Goal: Task Accomplishment & Management: Manage account settings

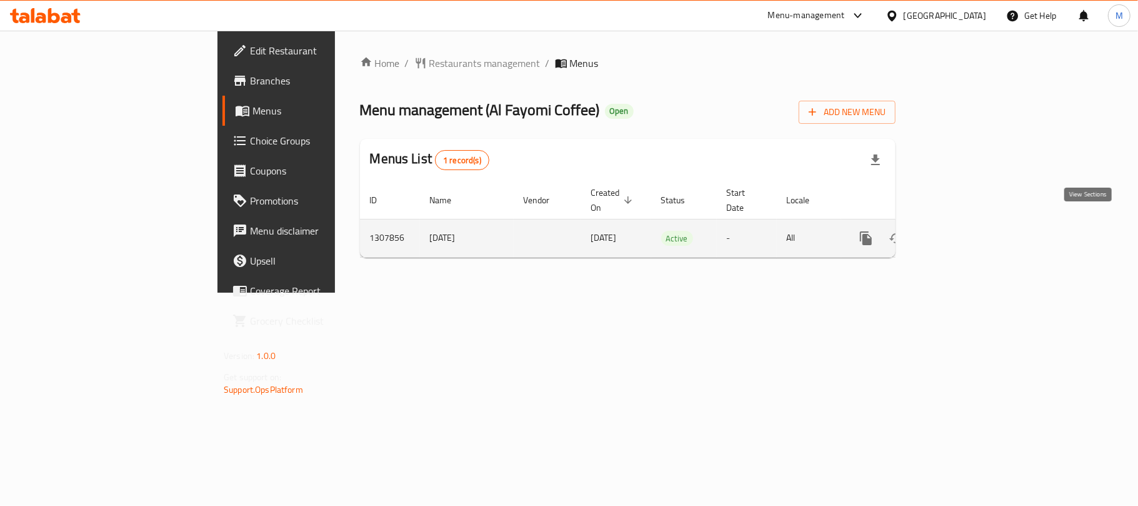
click at [972, 223] on link "enhanced table" at bounding box center [957, 238] width 30 height 30
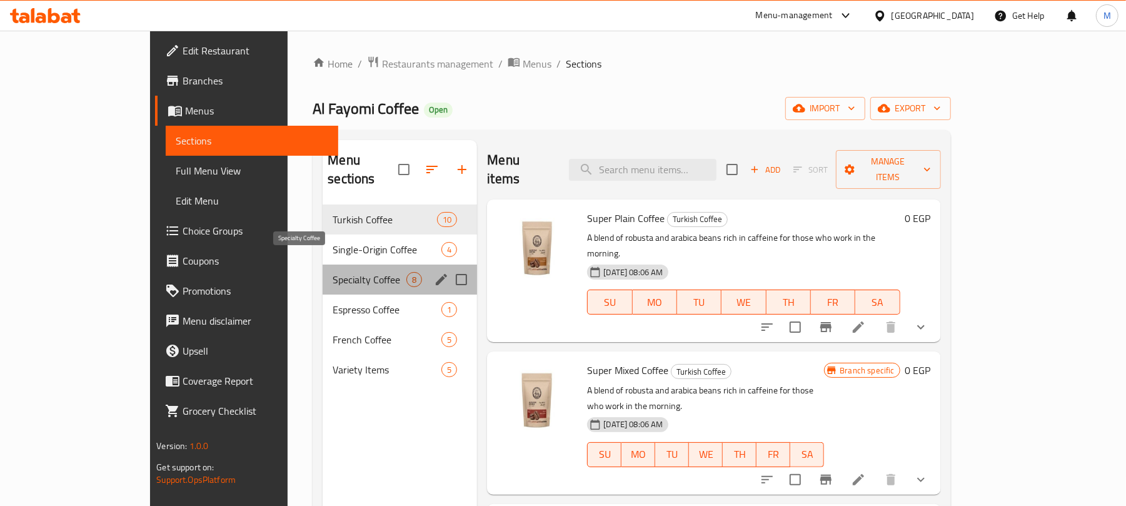
click at [333, 272] on span "Specialty Coffee" at bounding box center [370, 279] width 74 height 15
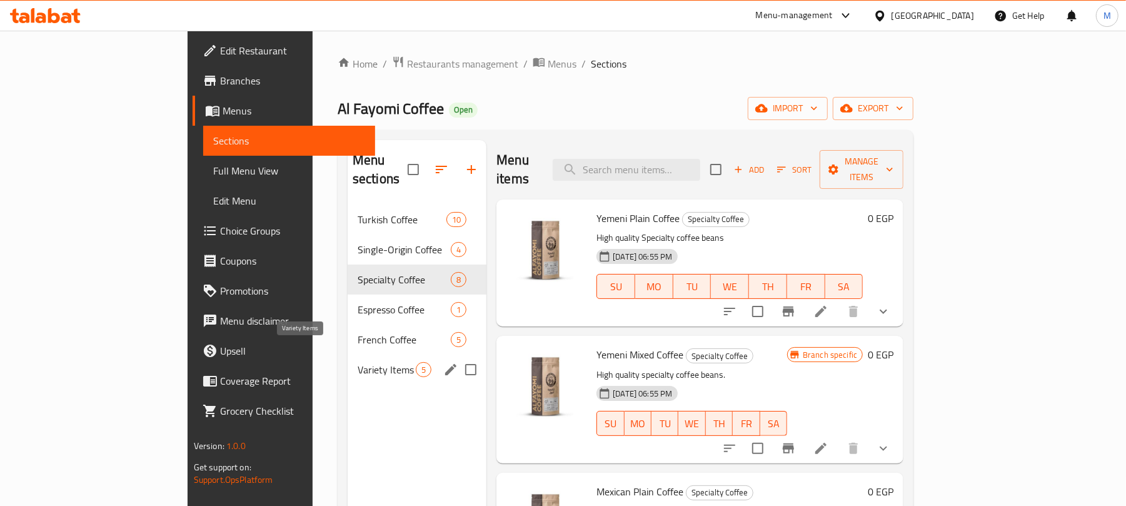
click at [358, 362] on span "Variety Items" at bounding box center [387, 369] width 58 height 15
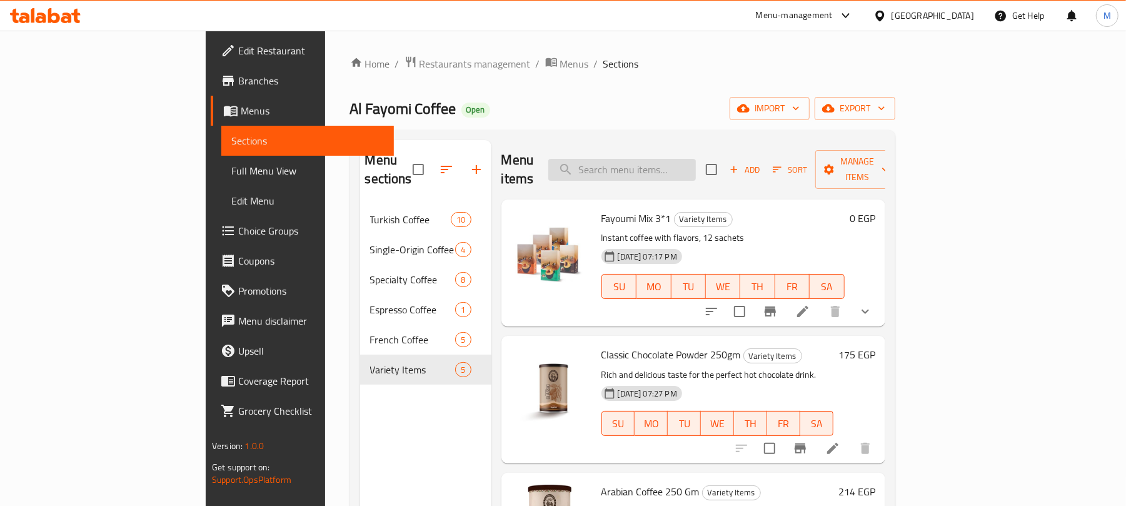
click at [673, 159] on input "search" at bounding box center [622, 170] width 148 height 22
paste input "Special Mixed Coffee"
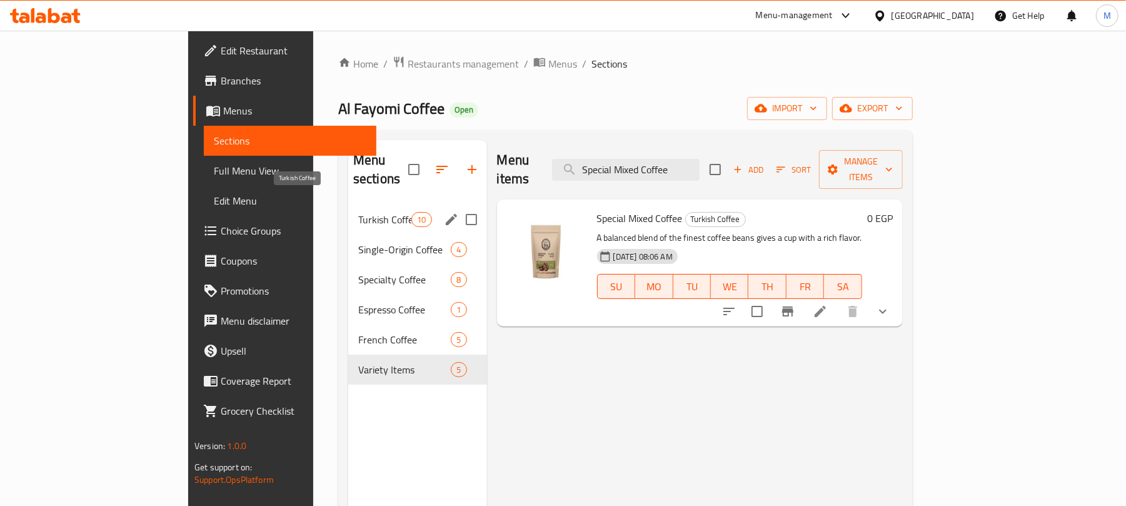
type input "Special Mixed Coffee"
click at [358, 212] on span "Turkish Coffee" at bounding box center [384, 219] width 53 height 15
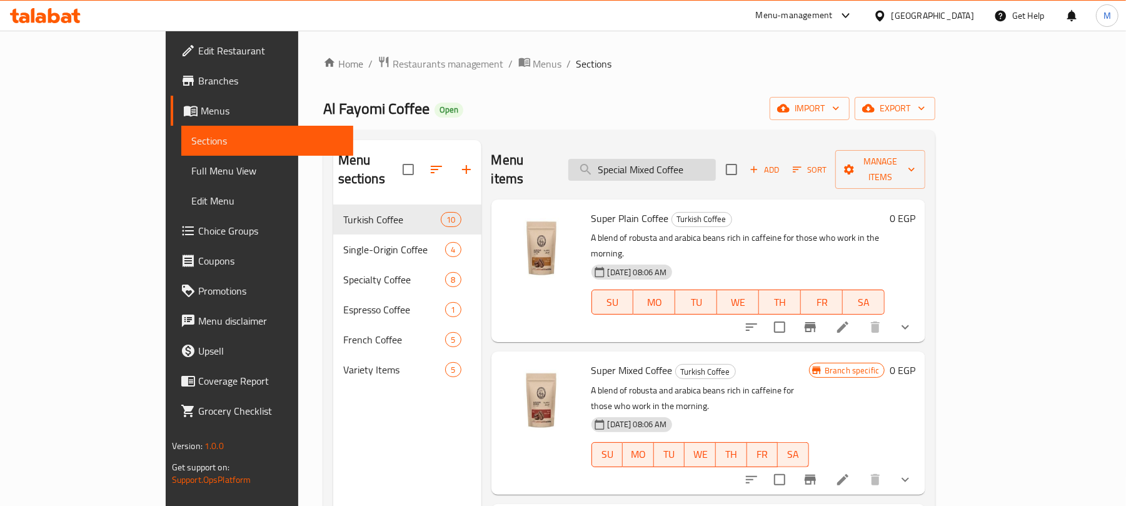
click at [693, 160] on input "Special Mixed Coffee" at bounding box center [642, 170] width 148 height 22
click at [571, 118] on div "Al Fayomi Coffee Open import export" at bounding box center [629, 108] width 613 height 23
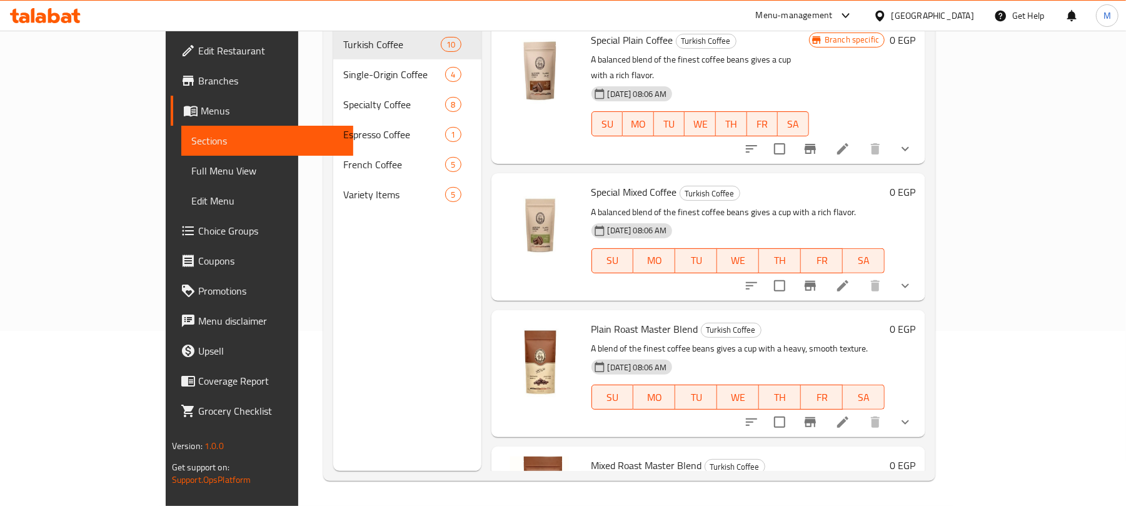
scroll to position [333, 0]
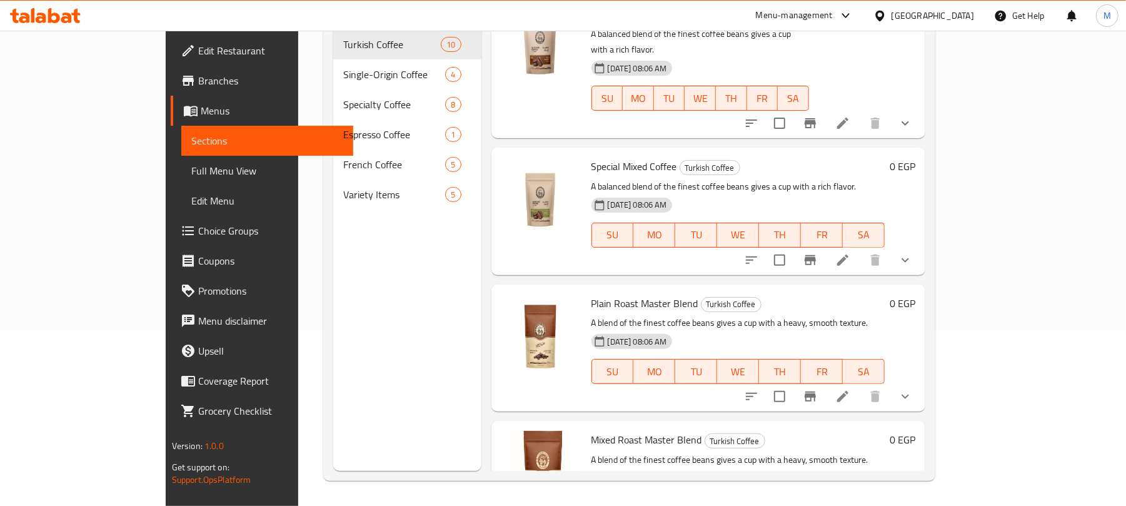
click at [850, 253] on icon at bounding box center [842, 260] width 15 height 15
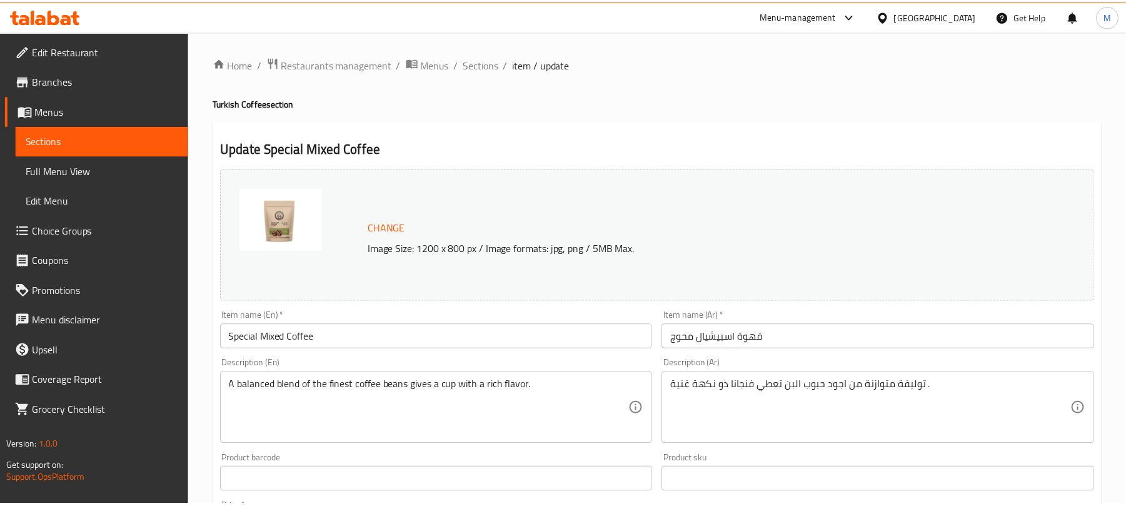
scroll to position [705, 0]
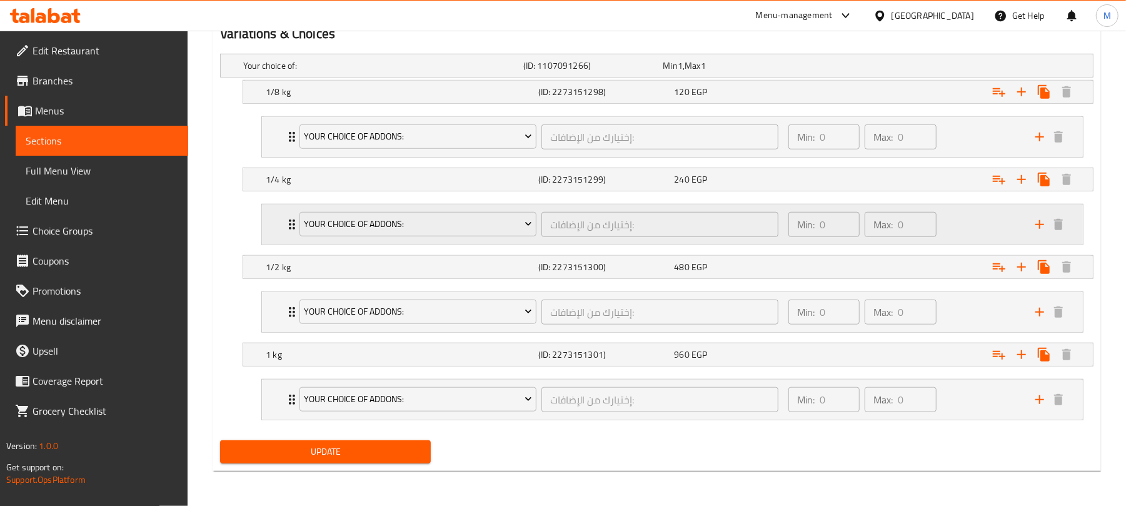
click at [284, 228] on icon "Expand" at bounding box center [291, 224] width 15 height 15
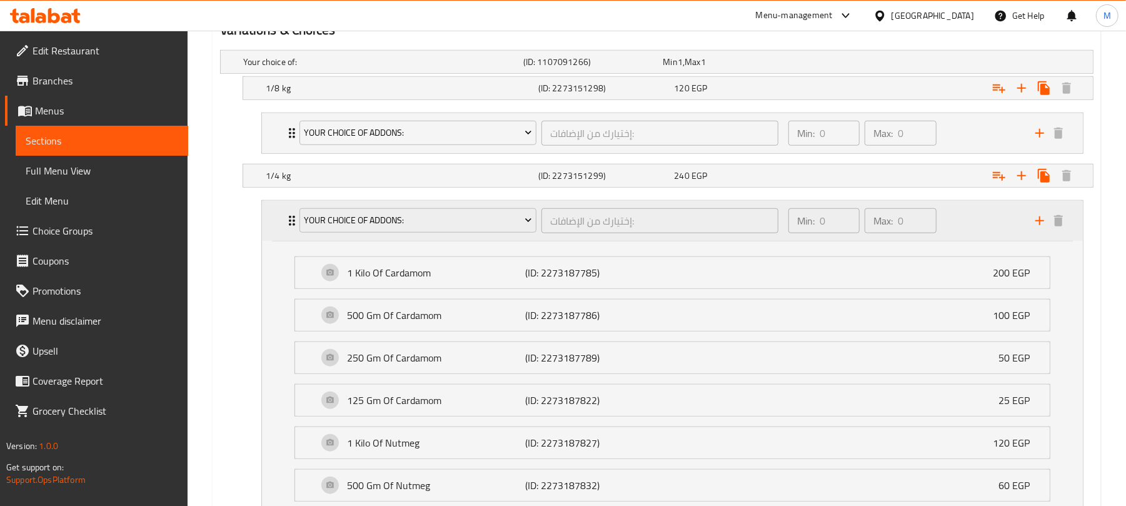
click at [283, 228] on div "Your Choice Of Addons: إختيارك من الإضافات: ​ Min: 0 ​ Max: 0 ​" at bounding box center [672, 221] width 821 height 40
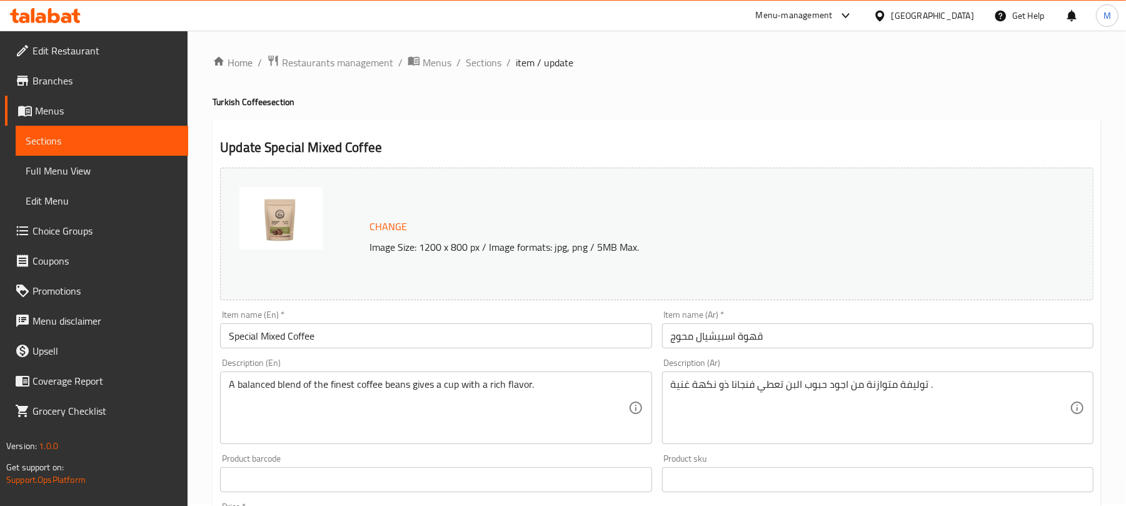
scroll to position [0, 0]
click at [474, 63] on span "Sections" at bounding box center [484, 63] width 36 height 15
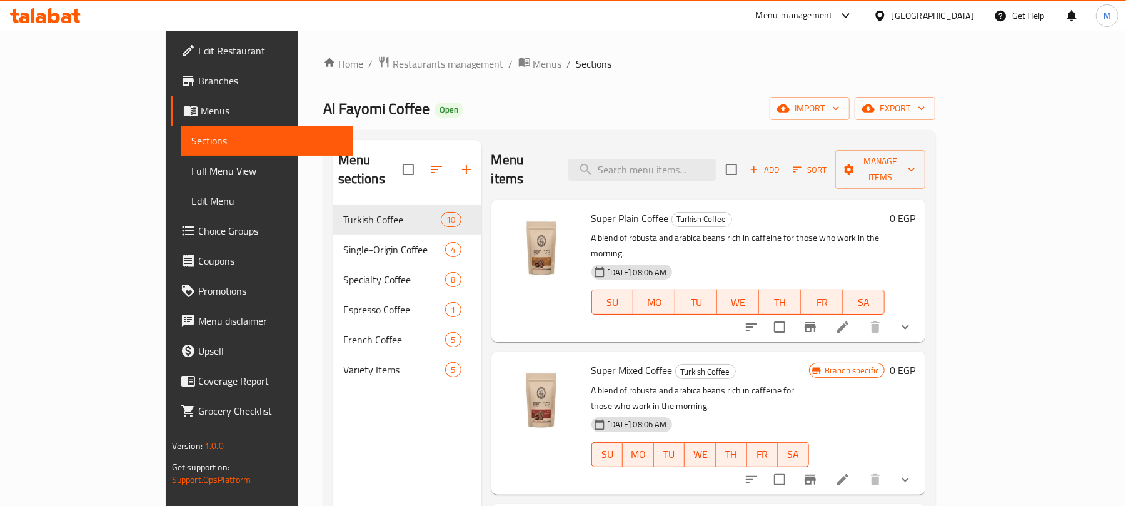
drag, startPoint x: 524, startPoint y: 118, endPoint x: 493, endPoint y: 95, distance: 38.0
click at [526, 118] on div "Al Fayomi Coffee Open import export" at bounding box center [629, 108] width 613 height 23
drag, startPoint x: 644, startPoint y: 75, endPoint x: 738, endPoint y: 66, distance: 94.2
click at [645, 76] on div "Home / Restaurants management / Menus / Sections Al Fayomi Coffee Open import e…" at bounding box center [629, 356] width 613 height 600
click at [925, 106] on span "export" at bounding box center [895, 109] width 61 height 16
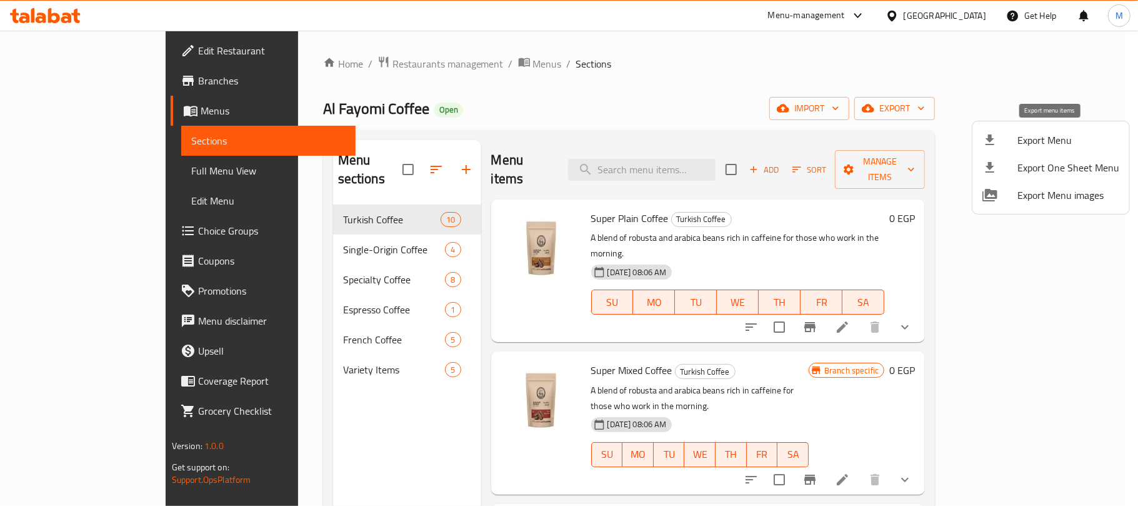
click at [1053, 133] on span "Export Menu" at bounding box center [1069, 140] width 102 height 15
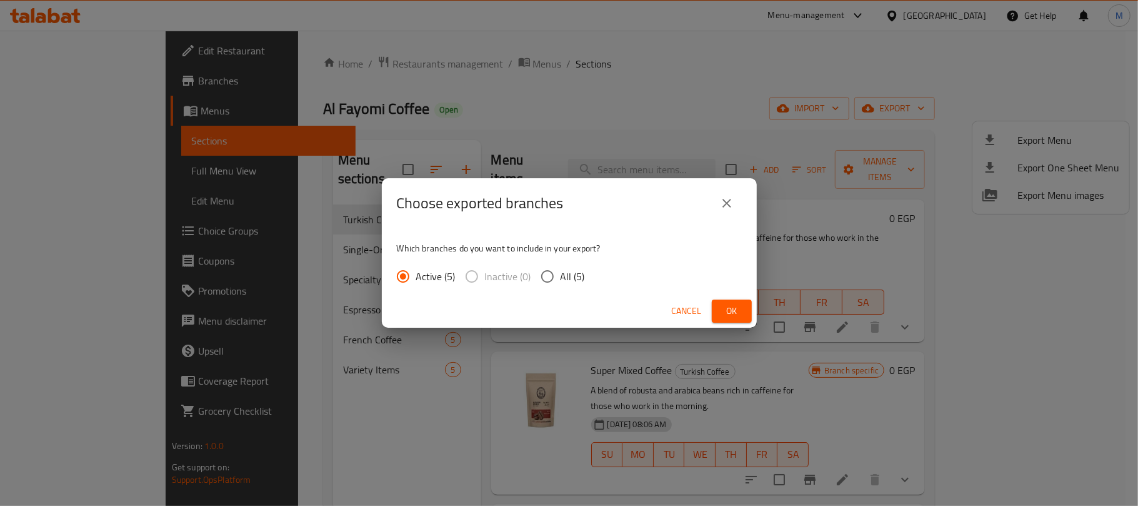
click at [540, 276] on input "All (5)" at bounding box center [548, 276] width 26 height 26
radio input "true"
drag, startPoint x: 724, startPoint y: 311, endPoint x: 641, endPoint y: 153, distance: 178.7
click at [725, 310] on span "Ok" at bounding box center [732, 311] width 20 height 16
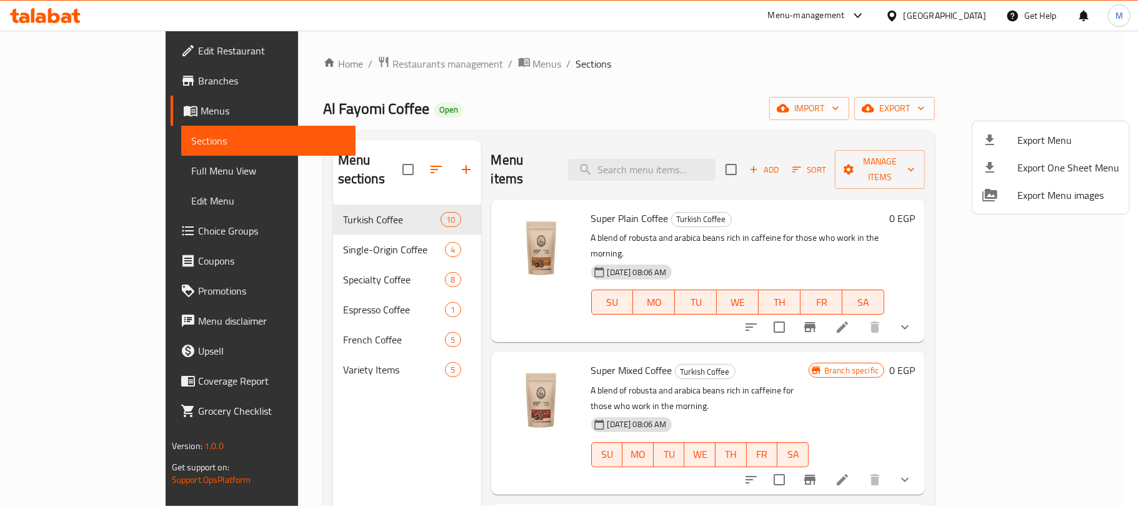
click at [741, 350] on div at bounding box center [569, 253] width 1138 height 506
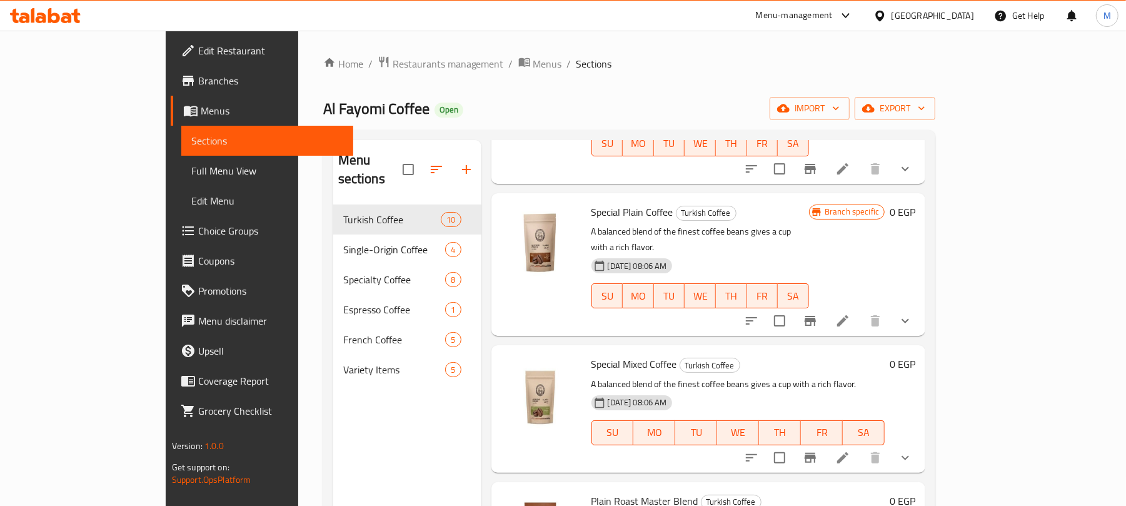
scroll to position [416, 0]
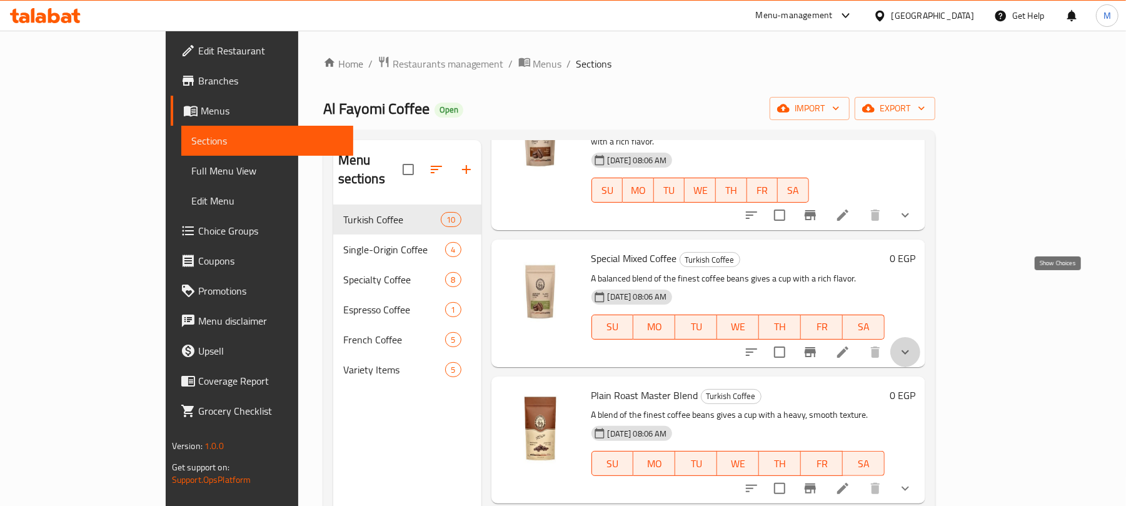
click at [913, 344] on icon "show more" at bounding box center [905, 351] width 15 height 15
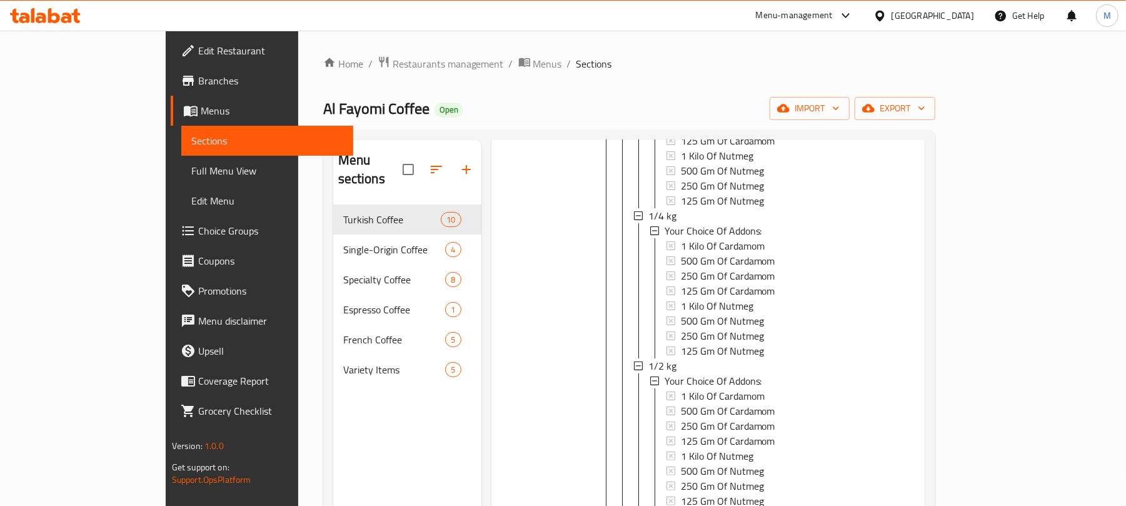
scroll to position [583, 0]
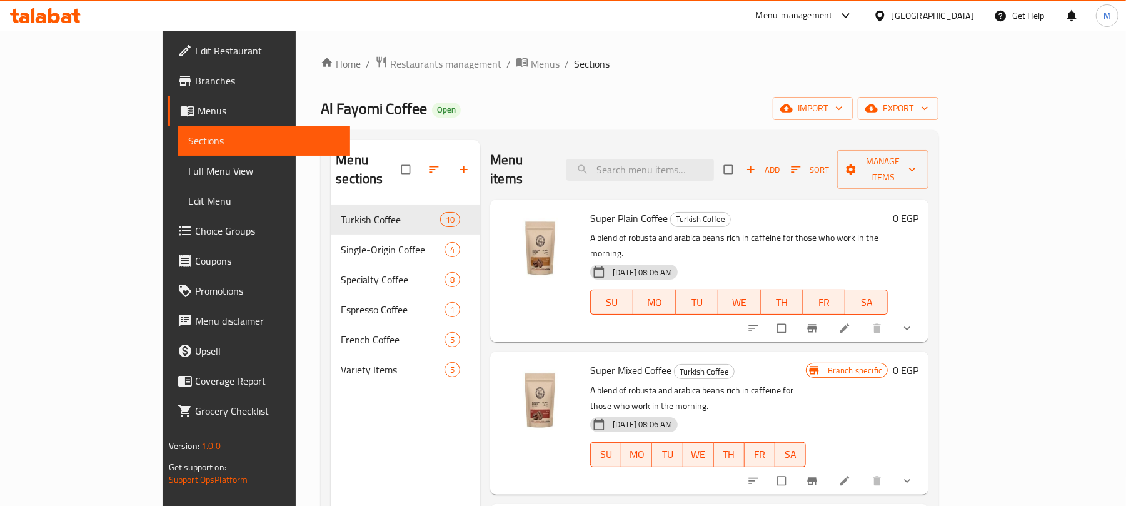
click at [195, 228] on span "Choice Groups" at bounding box center [268, 230] width 146 height 15
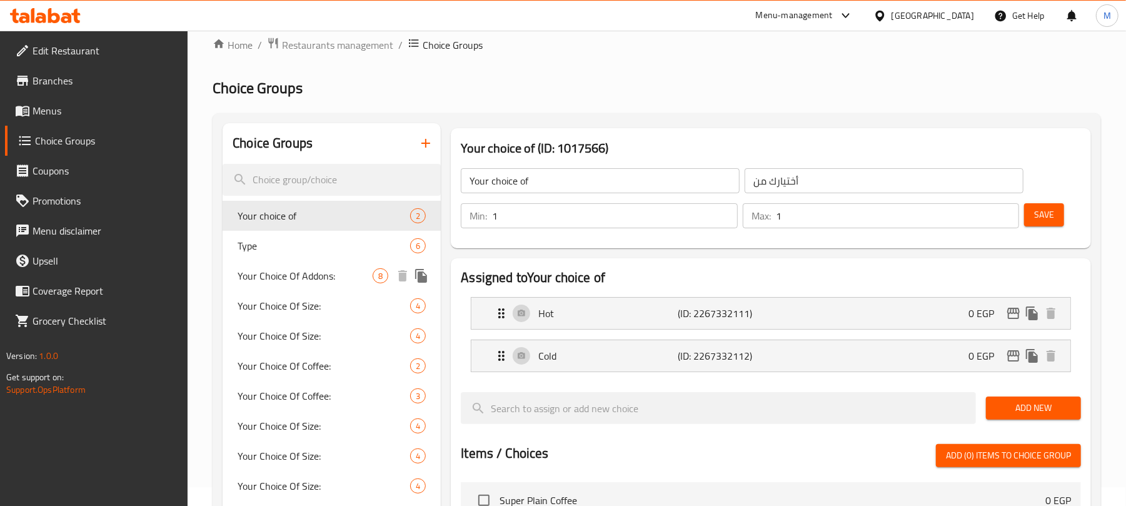
scroll to position [15, 0]
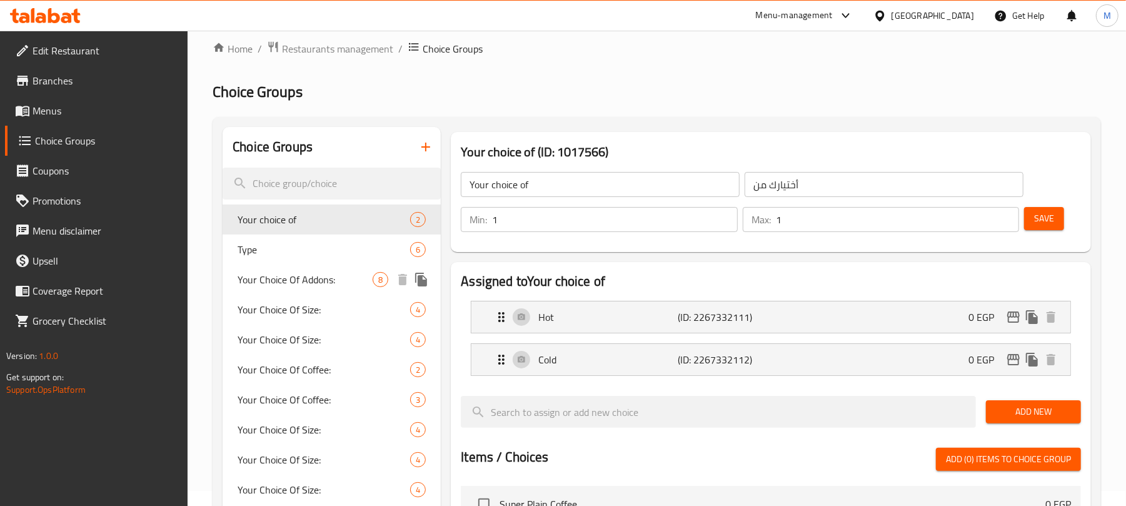
click at [329, 279] on span "Your Choice Of Addons:" at bounding box center [305, 279] width 135 height 15
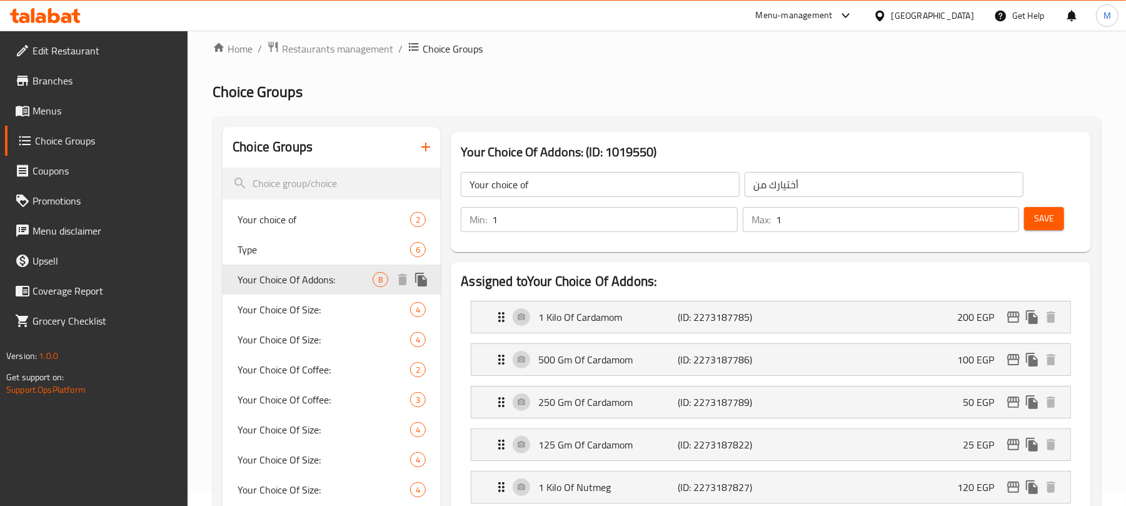
type input "Your Choice Of Addons:"
type input "إختيارك من الإضافات:"
type input "0"
click at [431, 140] on icon "button" at bounding box center [425, 146] width 15 height 15
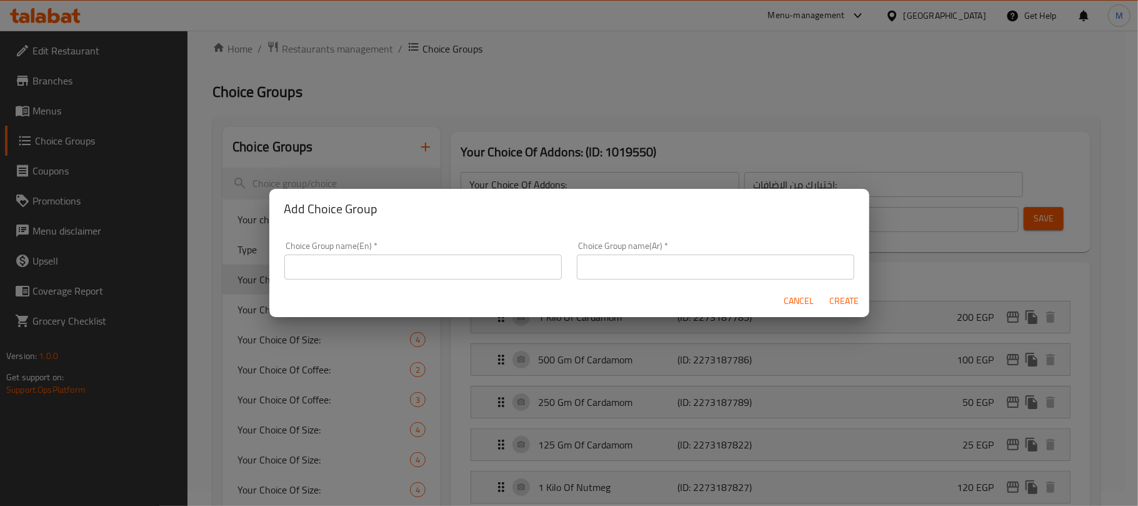
click at [418, 273] on input "text" at bounding box center [423, 266] width 278 height 25
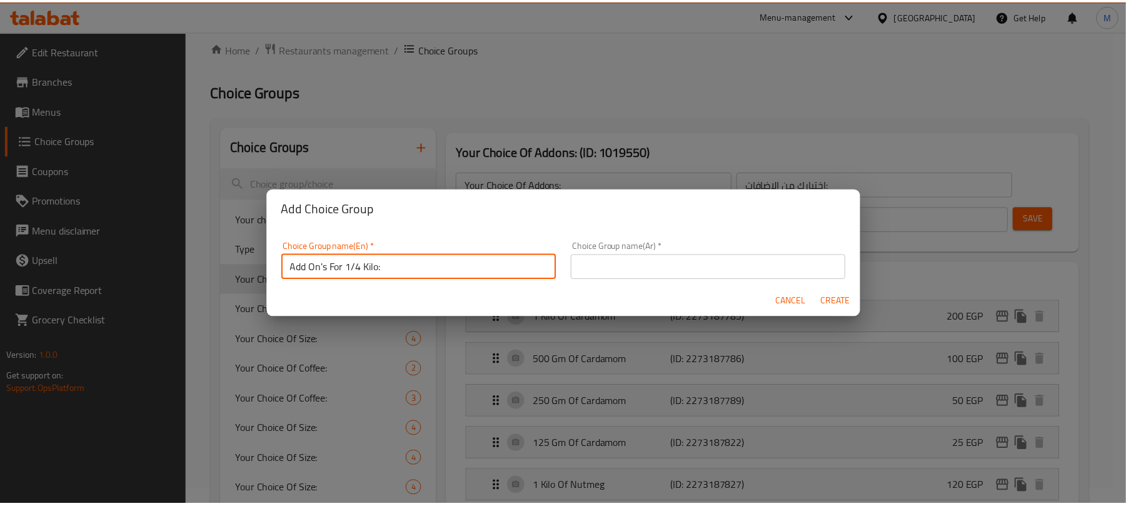
scroll to position [3, 0]
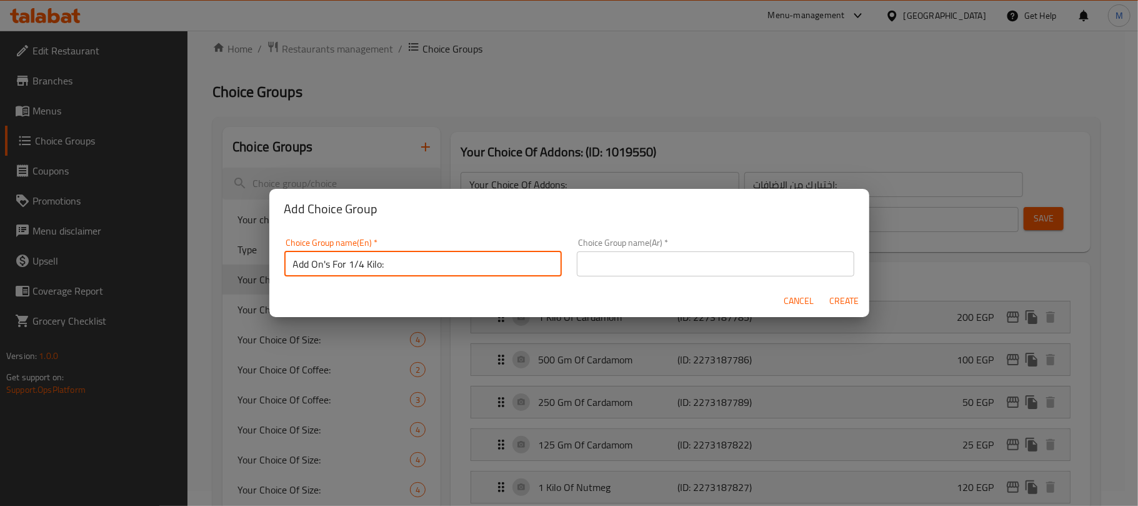
click at [356, 273] on input "Add On's For 1/4 Kilo:" at bounding box center [423, 263] width 278 height 25
type input "Add On's For 1/8 Kilo:"
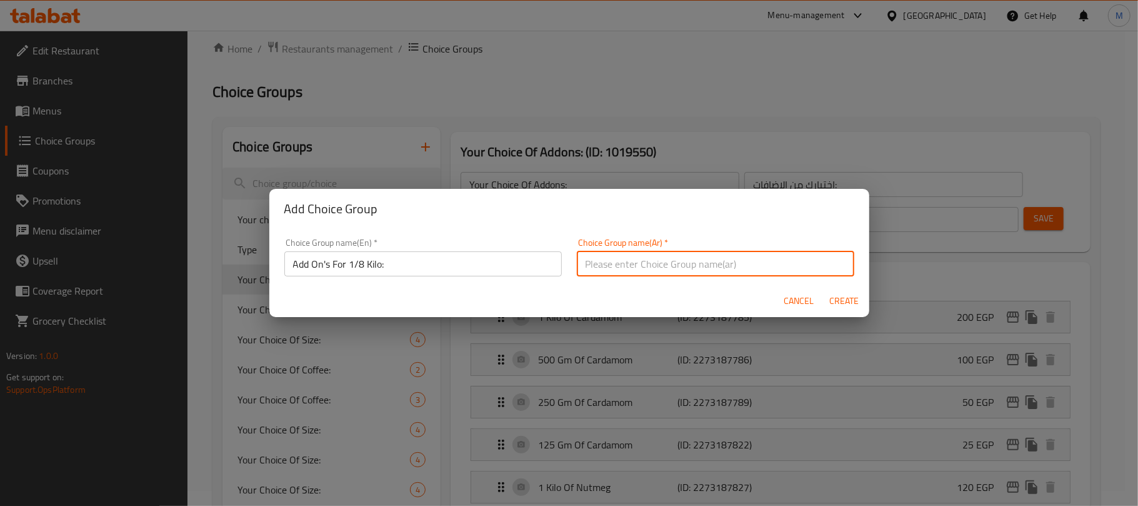
click at [703, 261] on input "text" at bounding box center [716, 263] width 278 height 25
paste input "إضافات لـ 1/8 كيلو:"
click at [626, 266] on input "إضافات لـ 1/8 كيلو:" at bounding box center [716, 263] width 278 height 25
type input "الإضافات لـ 1/8 كيلو:"
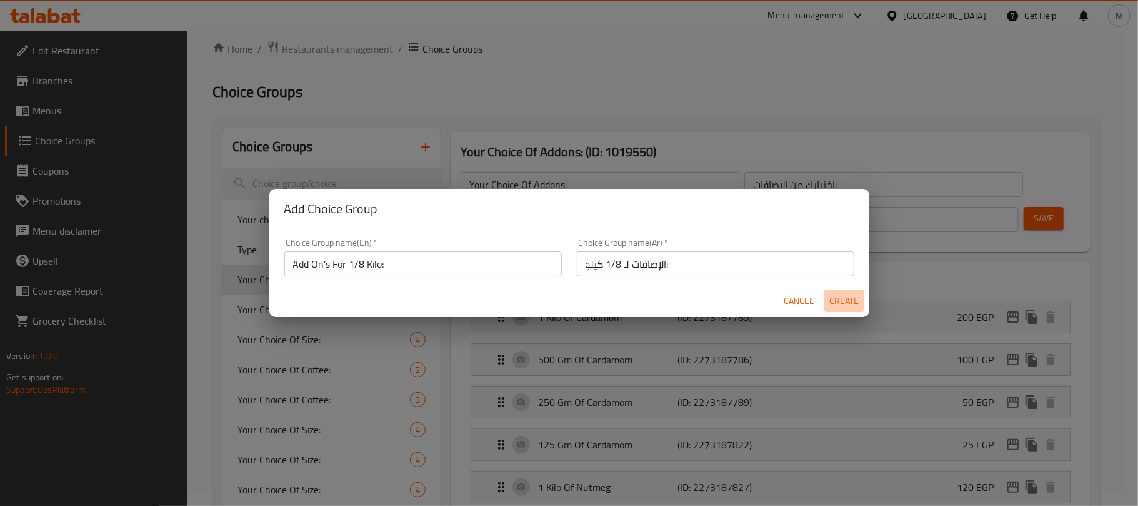
click at [847, 306] on span "Create" at bounding box center [845, 301] width 30 height 16
type input "Add On's For 1/8 Kilo:"
type input "الإضافات لـ 1/8 كيلو:"
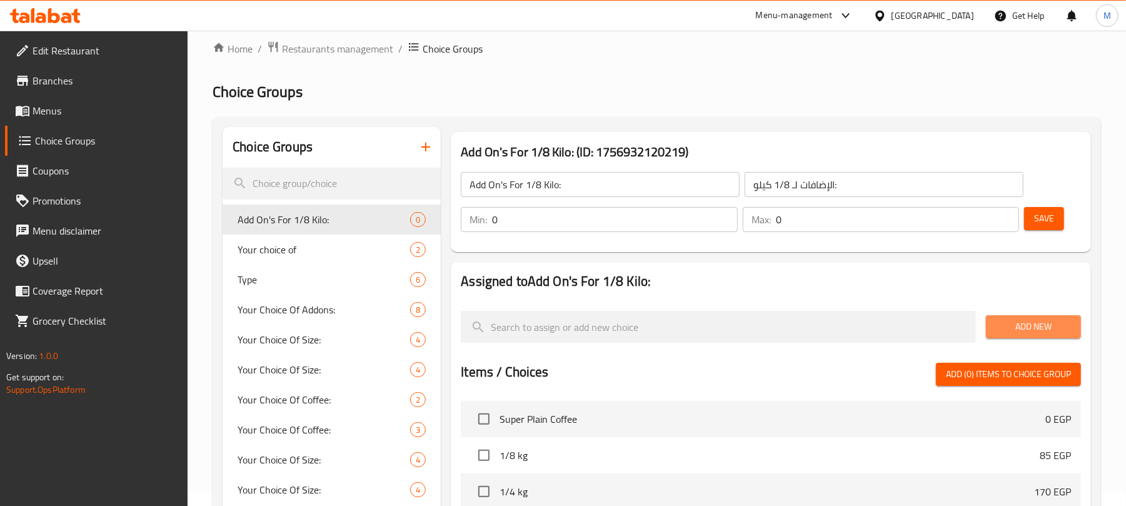
click at [1023, 333] on span "Add New" at bounding box center [1033, 327] width 75 height 16
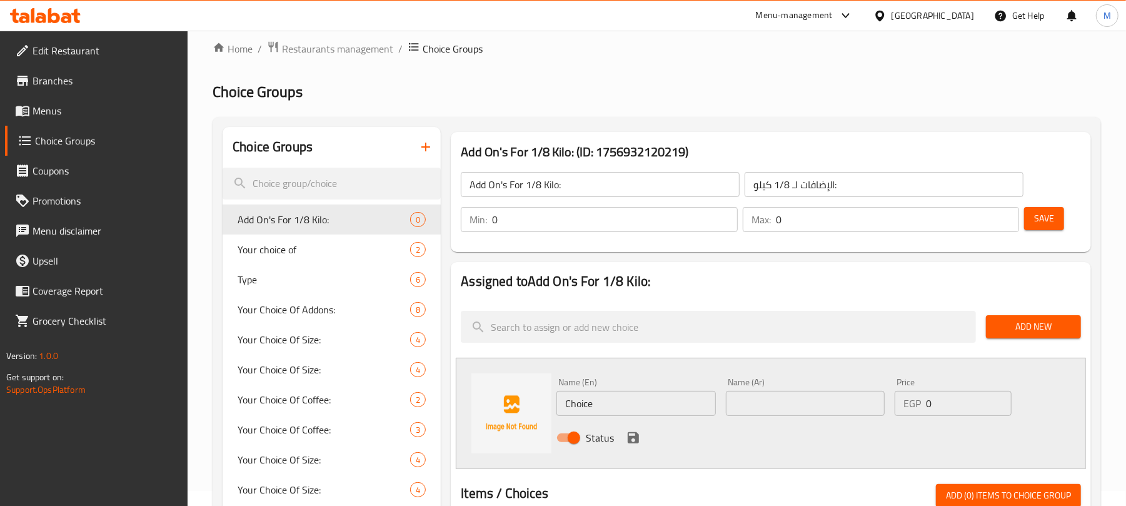
click at [599, 405] on input "Choice" at bounding box center [635, 403] width 159 height 25
paste input "ardamom"
type input "Cardamom"
click at [783, 406] on input "text" at bounding box center [805, 403] width 159 height 25
paste input "هيل"
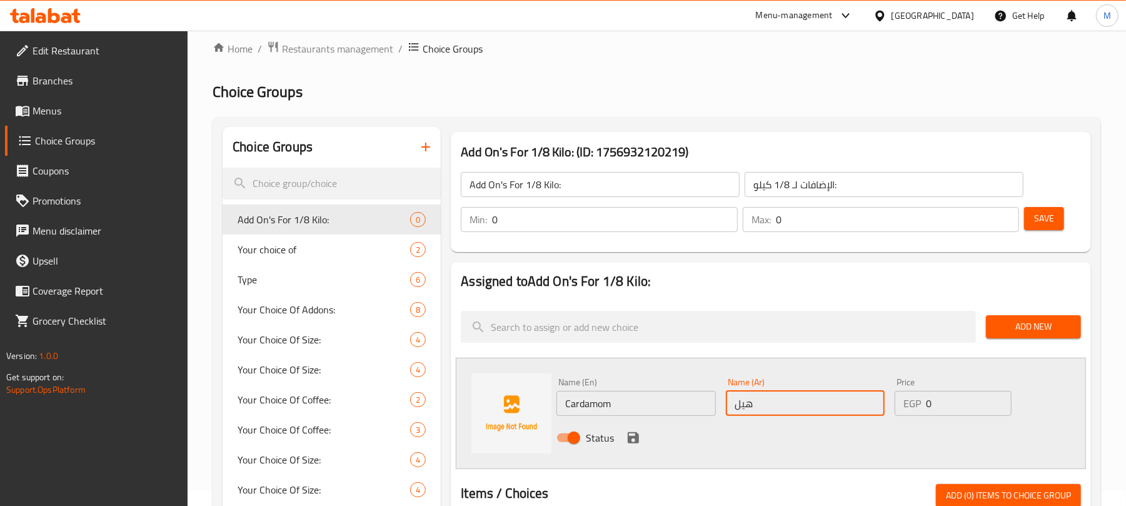
type input "هيل"
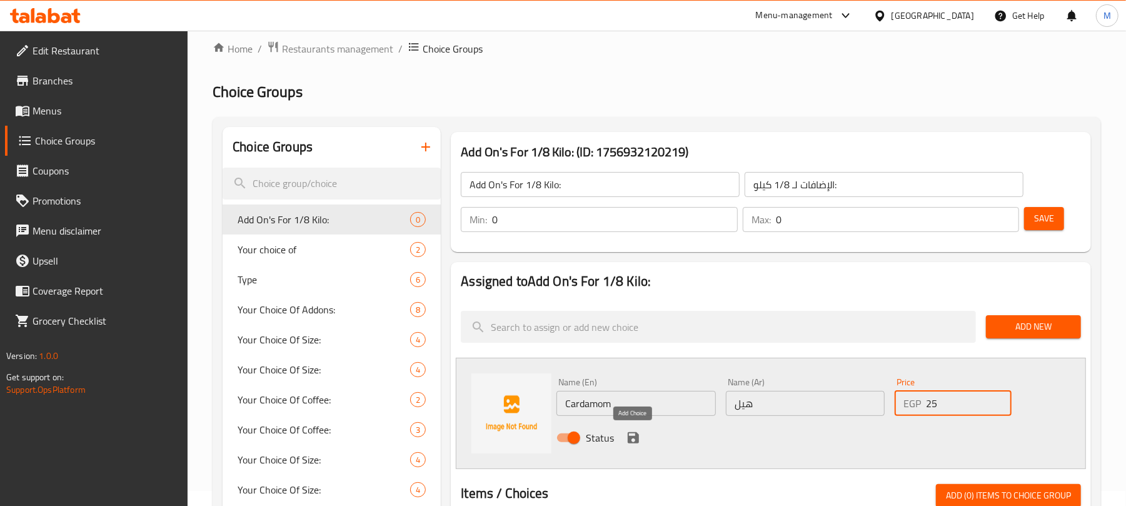
type input "25"
click at [633, 433] on icon "save" at bounding box center [633, 437] width 11 height 11
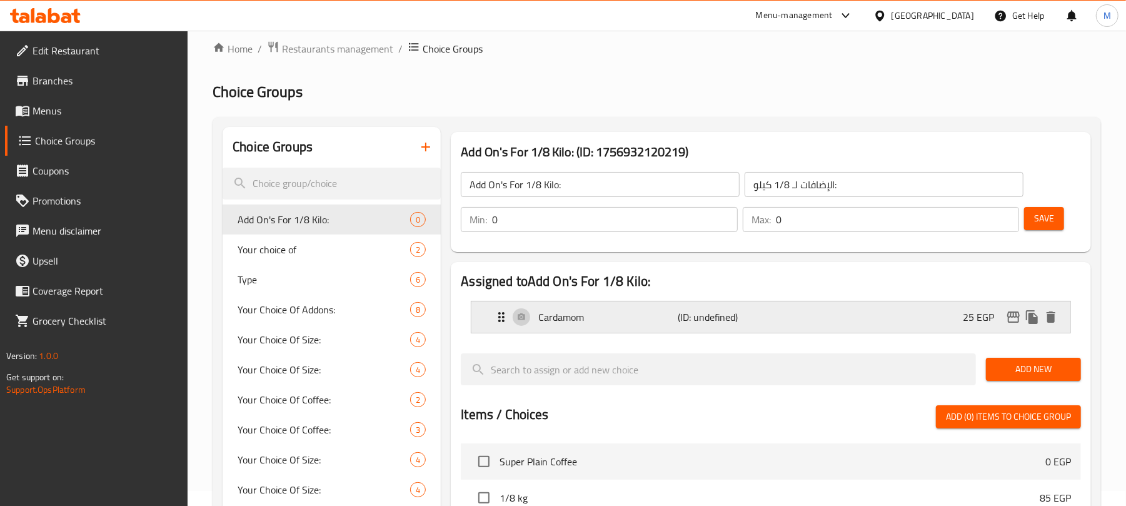
drag, startPoint x: 1013, startPoint y: 366, endPoint x: 940, endPoint y: 310, distance: 91.4
click at [1013, 366] on span "Add New" at bounding box center [1033, 369] width 75 height 16
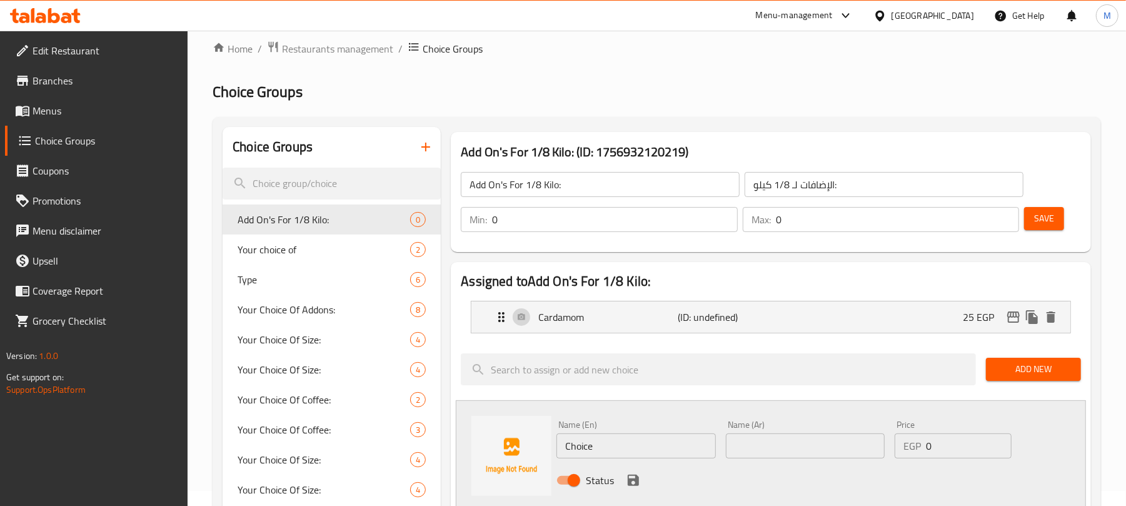
click at [654, 441] on input "Choice" at bounding box center [635, 445] width 159 height 25
paste input "Nutmeg"
type input "Nutmeg"
paste input "جوزة الطيب"
type input "جوزة الطيب"
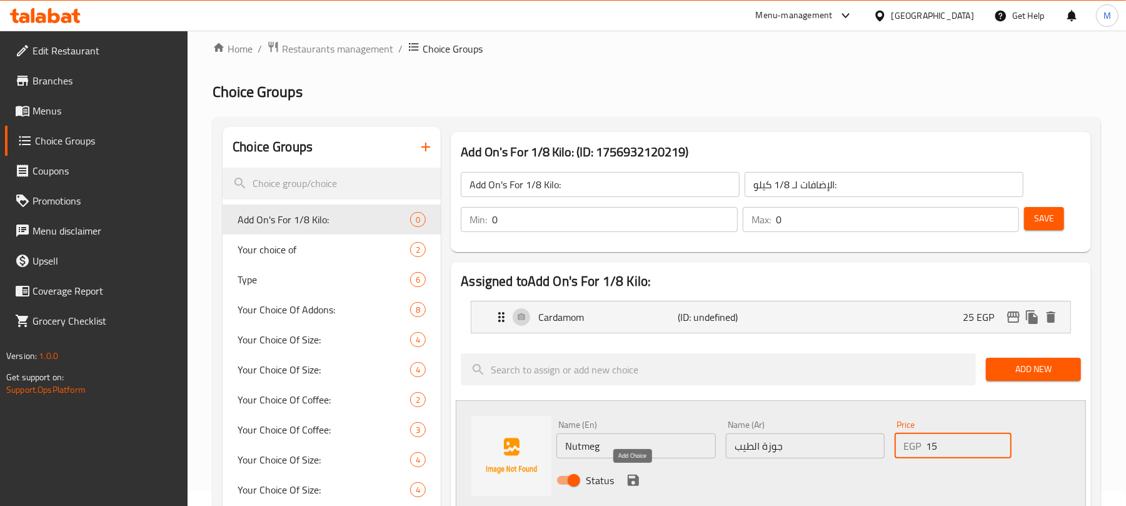
type input "15"
drag, startPoint x: 629, startPoint y: 476, endPoint x: 656, endPoint y: 283, distance: 195.1
click at [630, 478] on icon "save" at bounding box center [633, 480] width 15 height 15
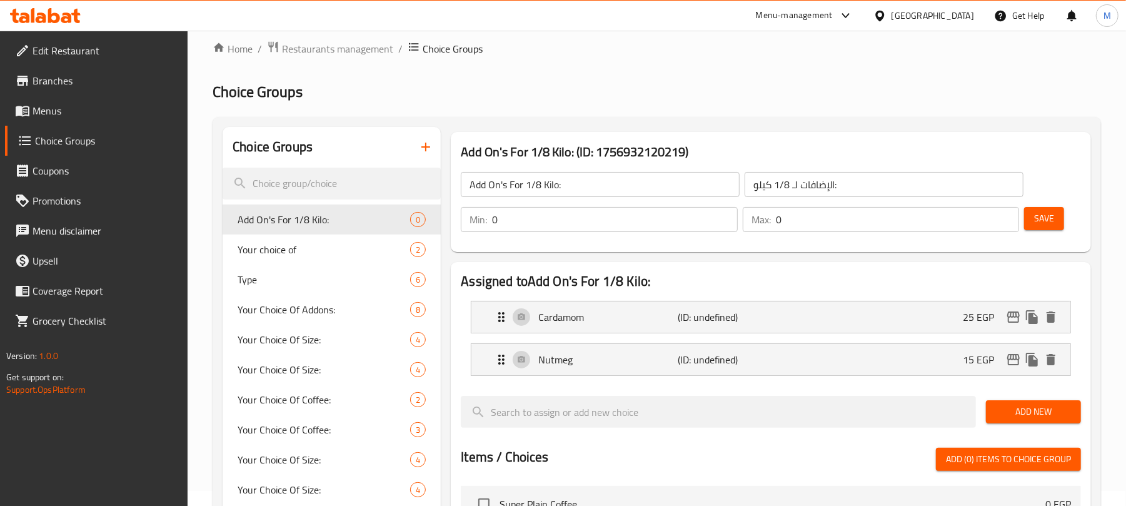
click at [833, 186] on input "الإضافات لـ 1/8 كيلو:" at bounding box center [884, 184] width 279 height 25
click at [1050, 223] on span "Save" at bounding box center [1044, 219] width 20 height 16
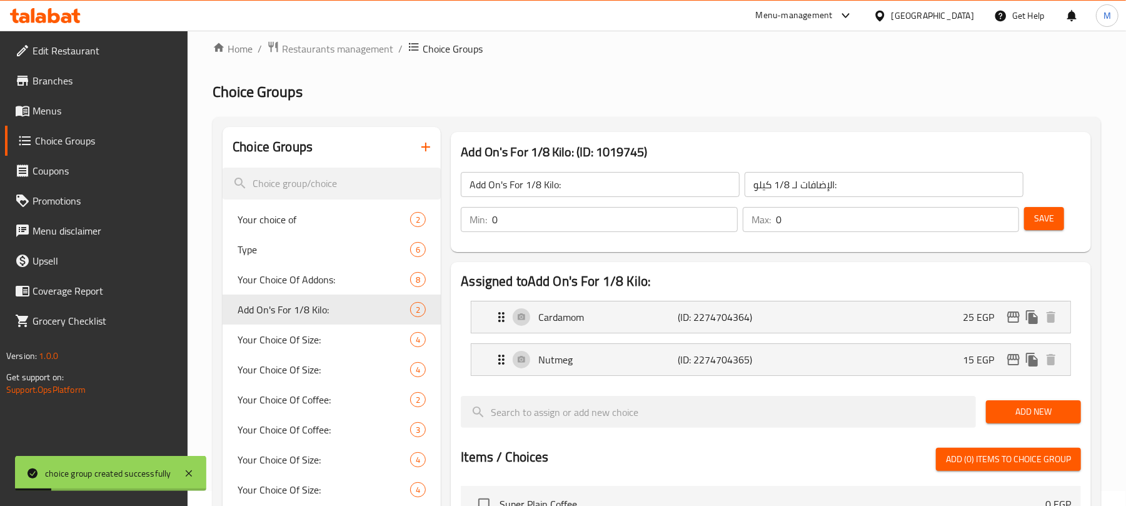
click at [783, 193] on input "الإضافات لـ 1/8 كيلو:" at bounding box center [884, 184] width 279 height 25
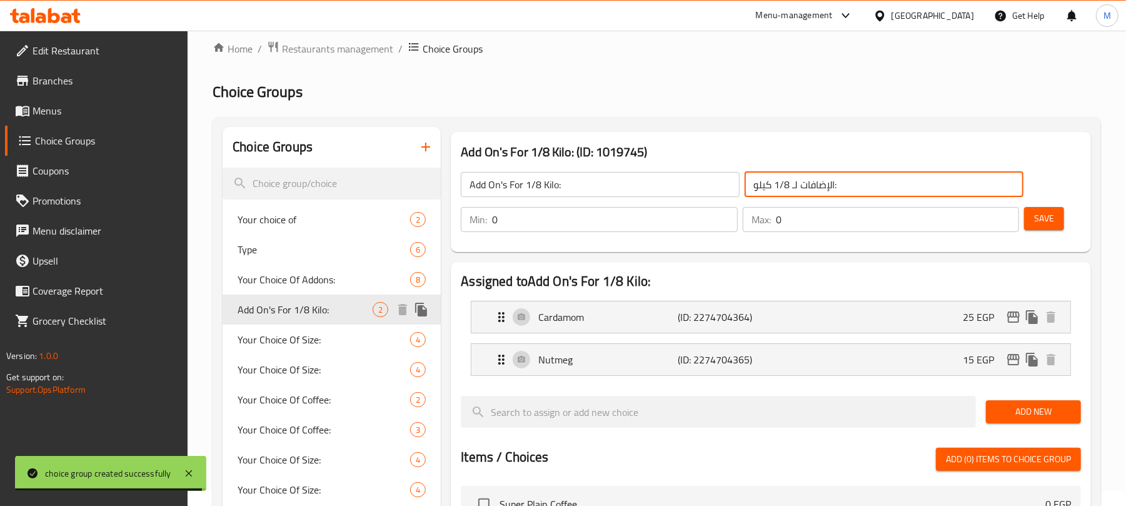
click at [419, 311] on icon "duplicate" at bounding box center [421, 310] width 12 height 14
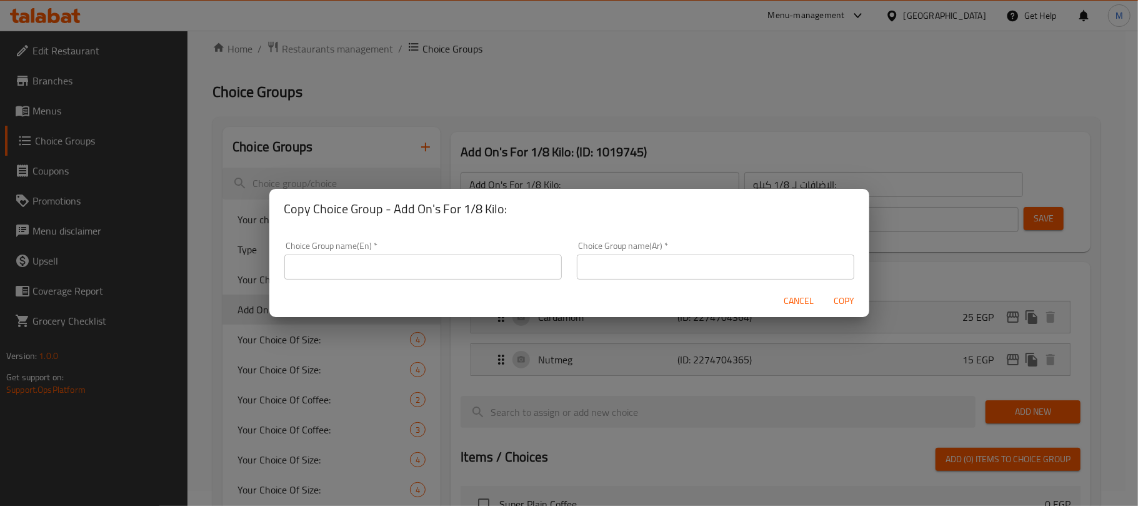
drag, startPoint x: 534, startPoint y: 268, endPoint x: 546, endPoint y: 218, distance: 50.8
click at [534, 268] on input "text" at bounding box center [423, 266] width 278 height 25
paste input "Add On's For 1/4 Kilo:"
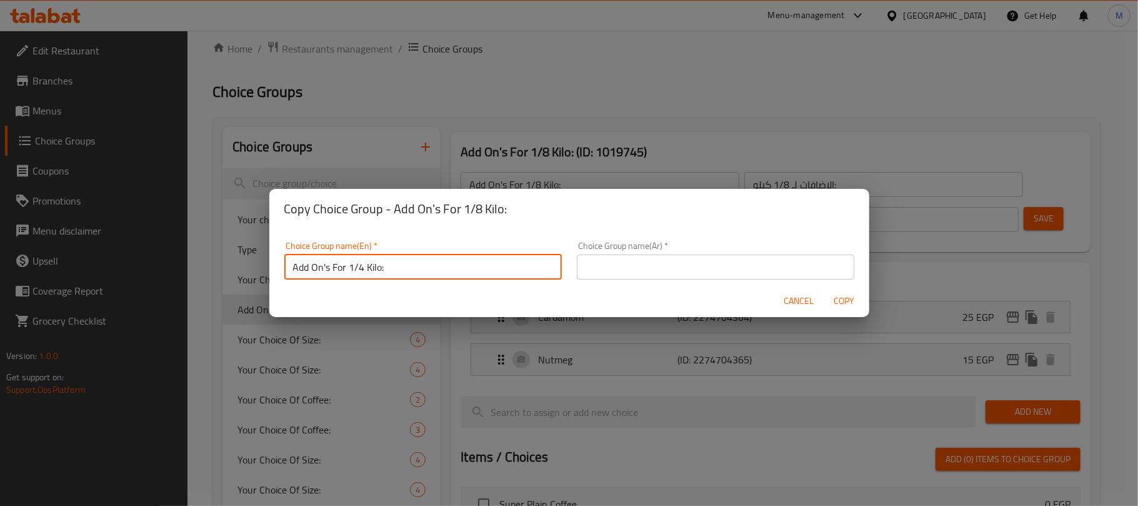
type input "Add On's For 1/4 Kilo:"
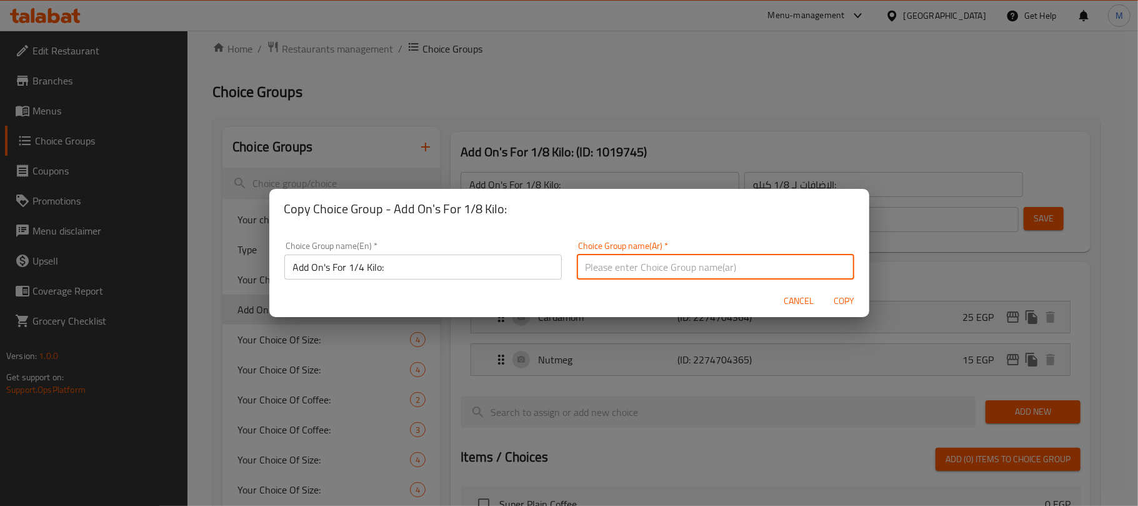
click at [681, 258] on input "text" at bounding box center [716, 266] width 278 height 25
paste input "الإضافات لـ 1/4 كيلو:"
type input "الإضافات لـ 1/4 كيلو:"
click at [825, 289] on button "Copy" at bounding box center [845, 300] width 40 height 23
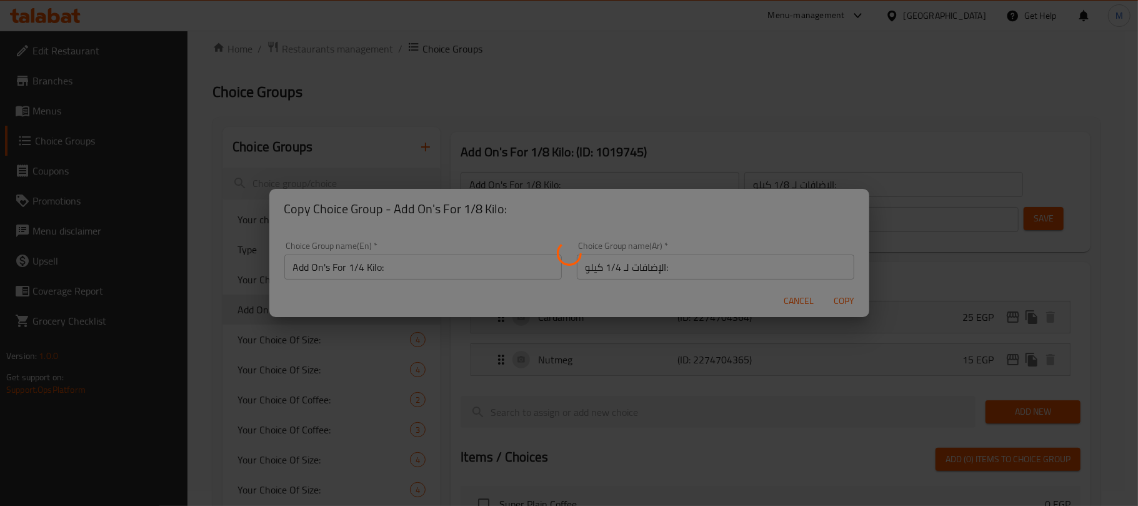
type input "Add On's For 1/4 Kilo:"
type input "الإضافات لـ 1/4 كيلو:"
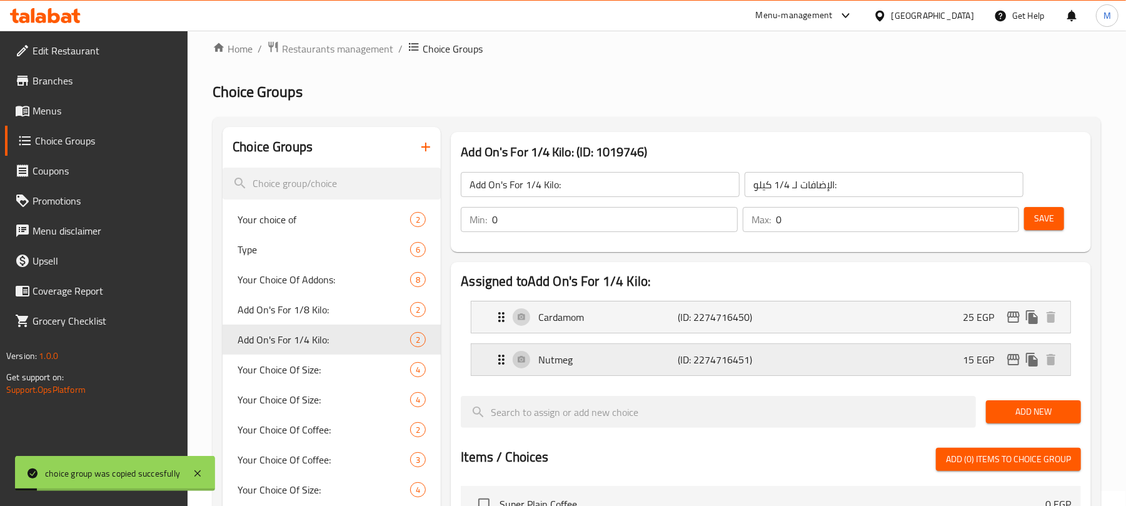
click at [919, 363] on div "Nutmeg (ID: 2274716451) 15 EGP" at bounding box center [774, 359] width 561 height 31
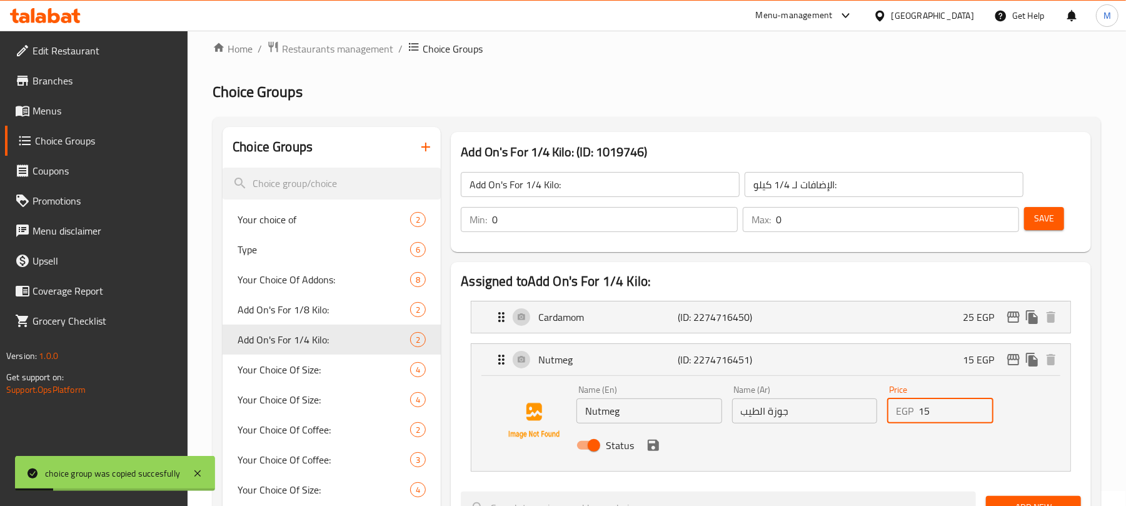
click at [937, 409] on input "15" at bounding box center [955, 410] width 75 height 25
paste input "30"
click at [649, 439] on icon "save" at bounding box center [653, 445] width 15 height 15
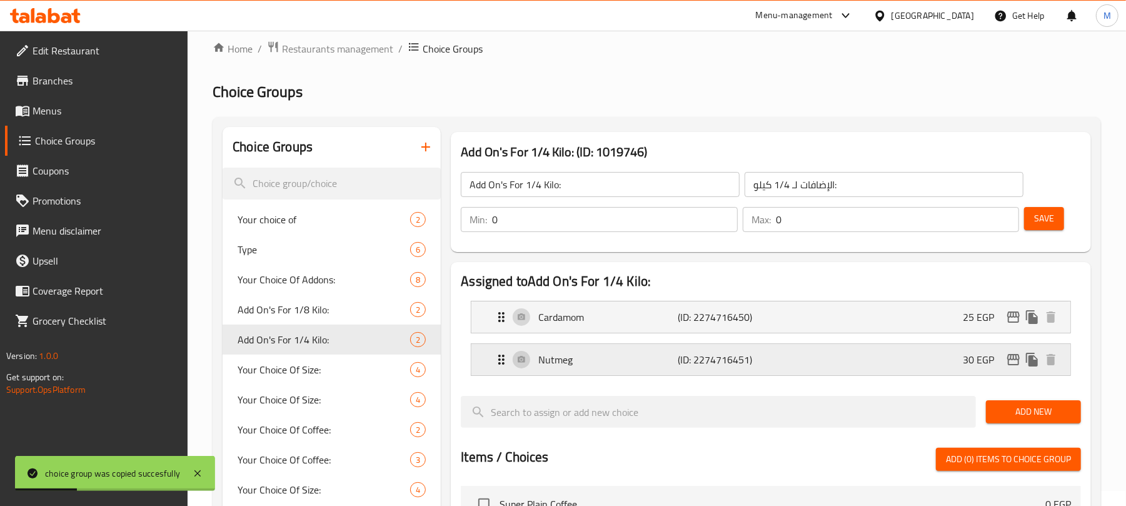
type input "30"
click at [922, 324] on div "Cardamom (ID: 2274716450) 25 EGP" at bounding box center [774, 316] width 561 height 31
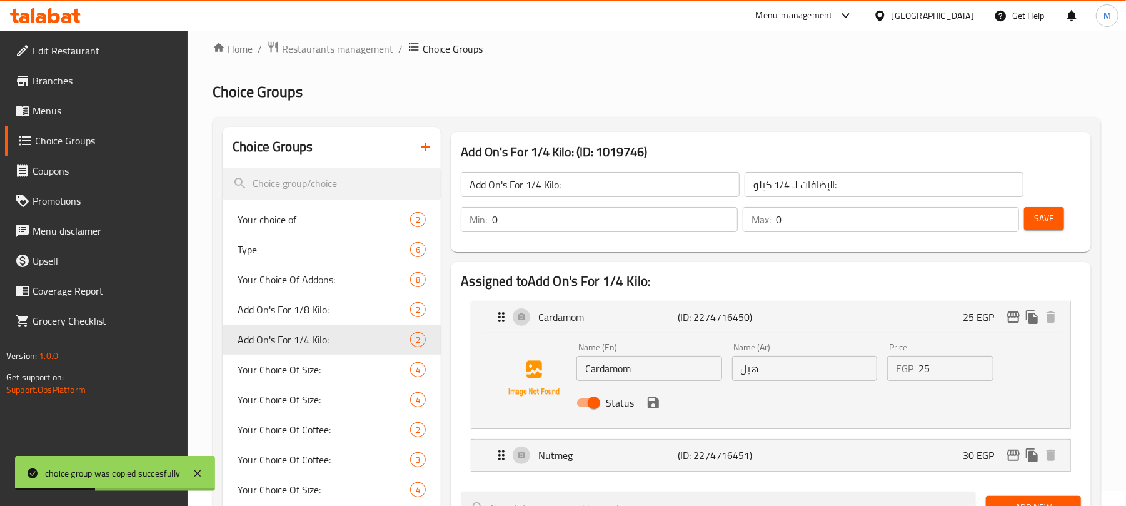
drag, startPoint x: 930, startPoint y: 376, endPoint x: 939, endPoint y: 376, distance: 8.8
click at [931, 376] on input "25" at bounding box center [955, 368] width 75 height 25
click at [653, 398] on icon "save" at bounding box center [653, 402] width 11 height 11
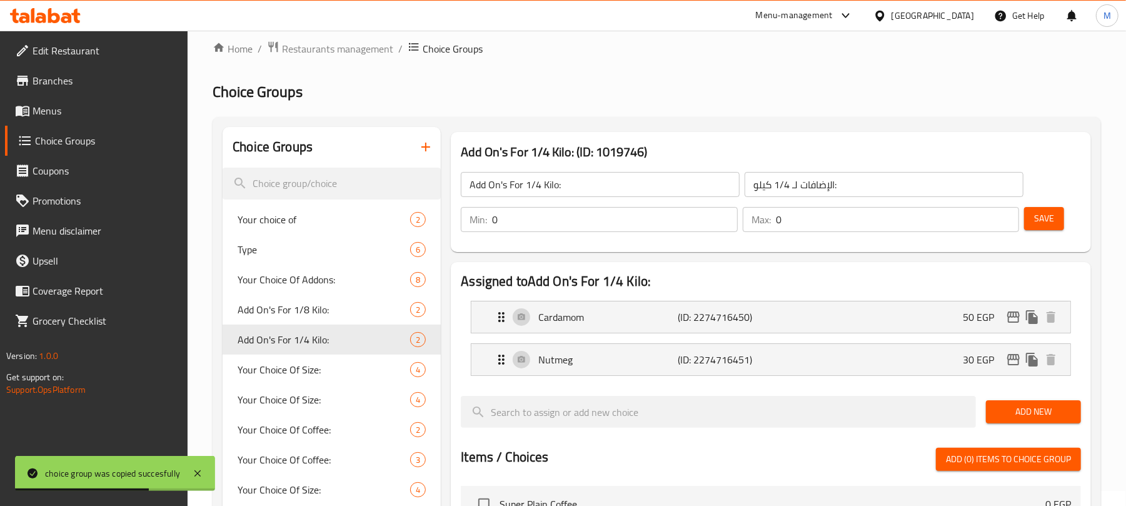
type input "50"
click at [1048, 219] on span "Save" at bounding box center [1044, 219] width 20 height 16
click at [426, 313] on icon "duplicate" at bounding box center [421, 310] width 12 height 14
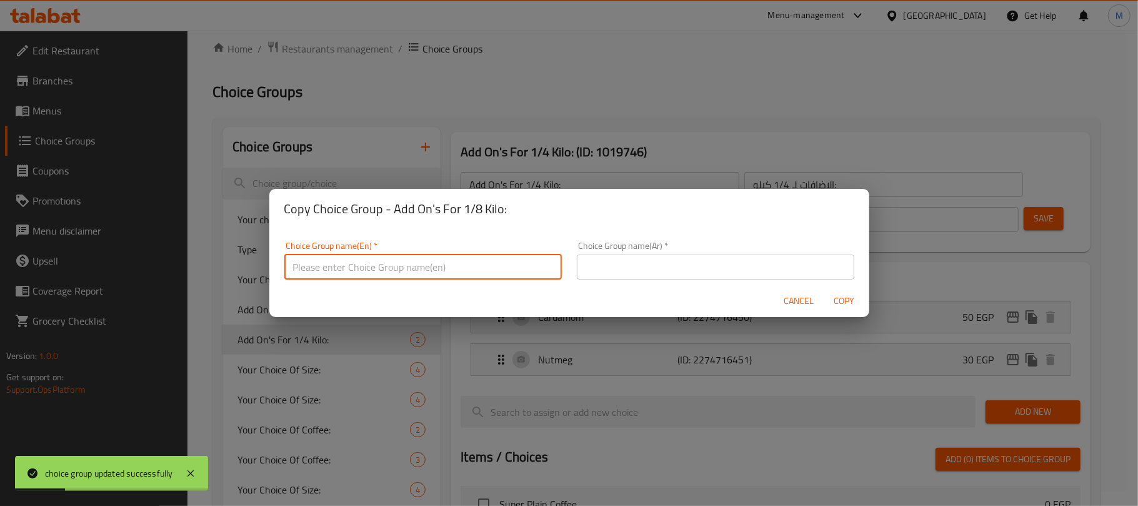
click at [463, 261] on input "text" at bounding box center [423, 266] width 278 height 25
paste input "Add On's For 1/2 Kilo:"
type input "Add On's For 1/2 Kilo:"
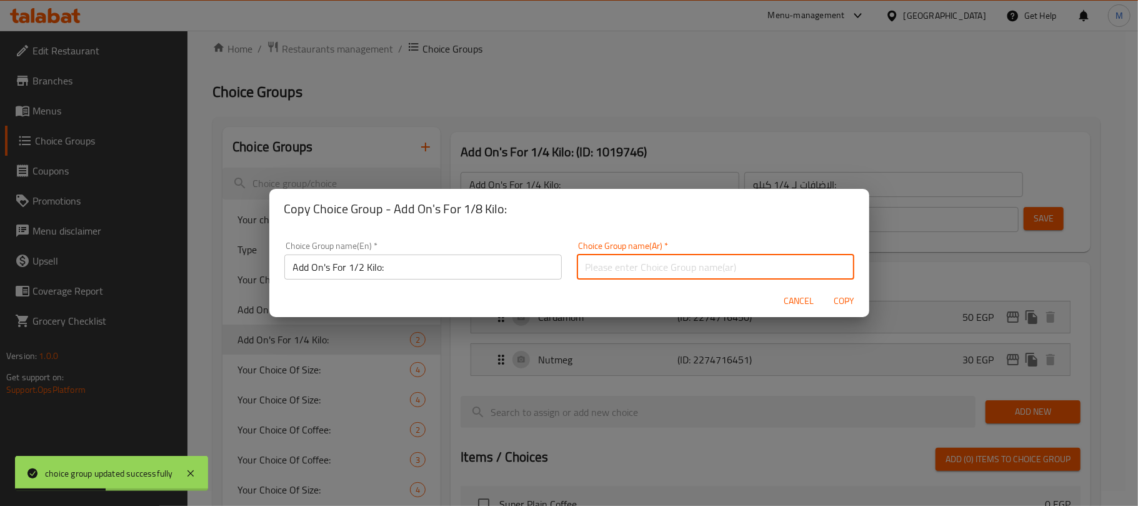
paste input "[DEMOGRAPHIC_DATA] لـ 1/2 كيلو:"
type input "[DEMOGRAPHIC_DATA] لـ 1/2 كيلو:"
click at [844, 295] on span "Copy" at bounding box center [845, 301] width 30 height 16
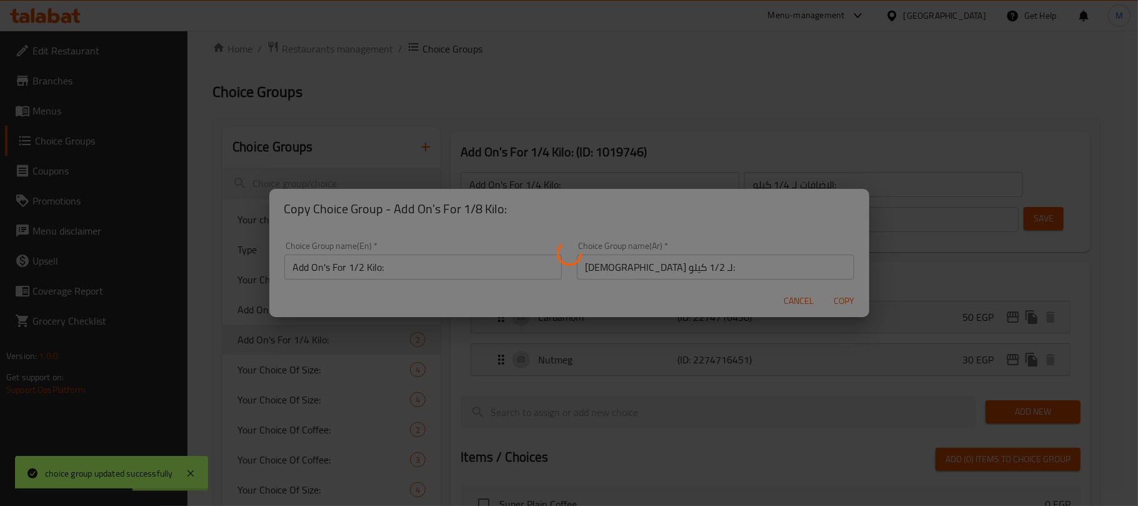
type input "Add On's For 1/2 Kilo:"
type input "[DEMOGRAPHIC_DATA] لـ 1/2 كيلو:"
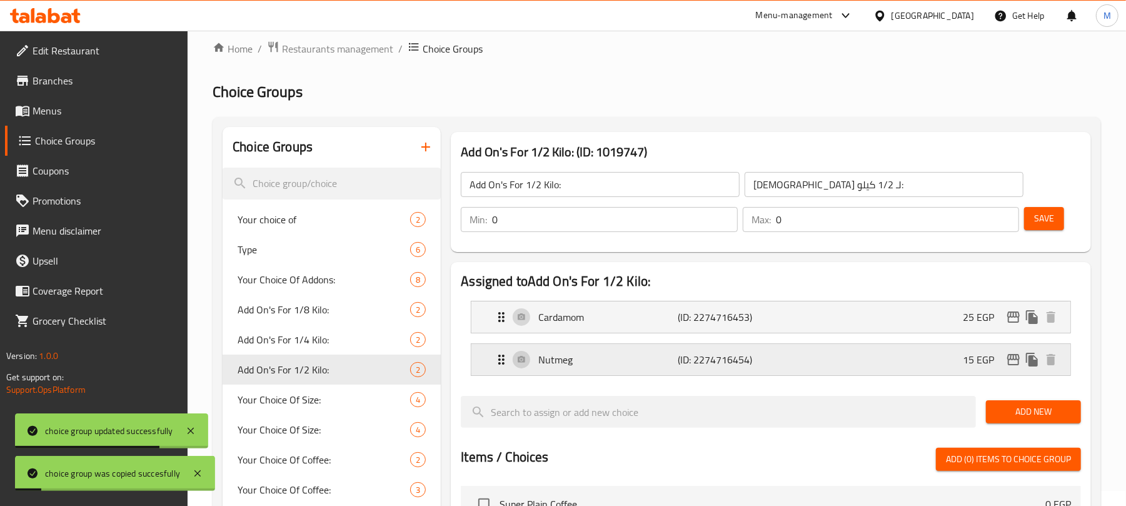
click at [951, 361] on div "Nutmeg (ID: 2274716454) 15 EGP" at bounding box center [774, 359] width 561 height 31
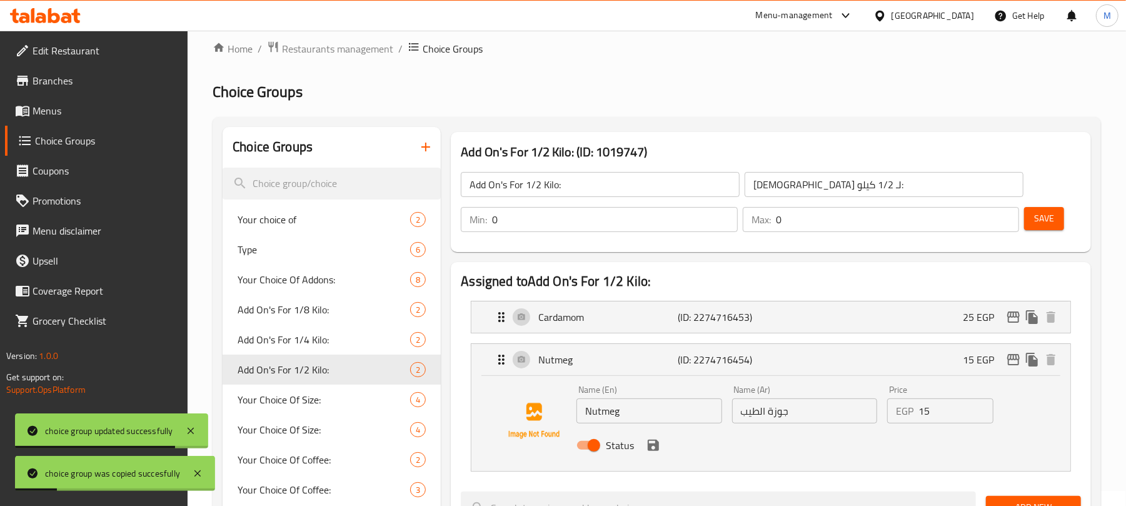
click at [958, 411] on input "15" at bounding box center [955, 410] width 75 height 25
click at [658, 439] on icon "save" at bounding box center [653, 445] width 15 height 15
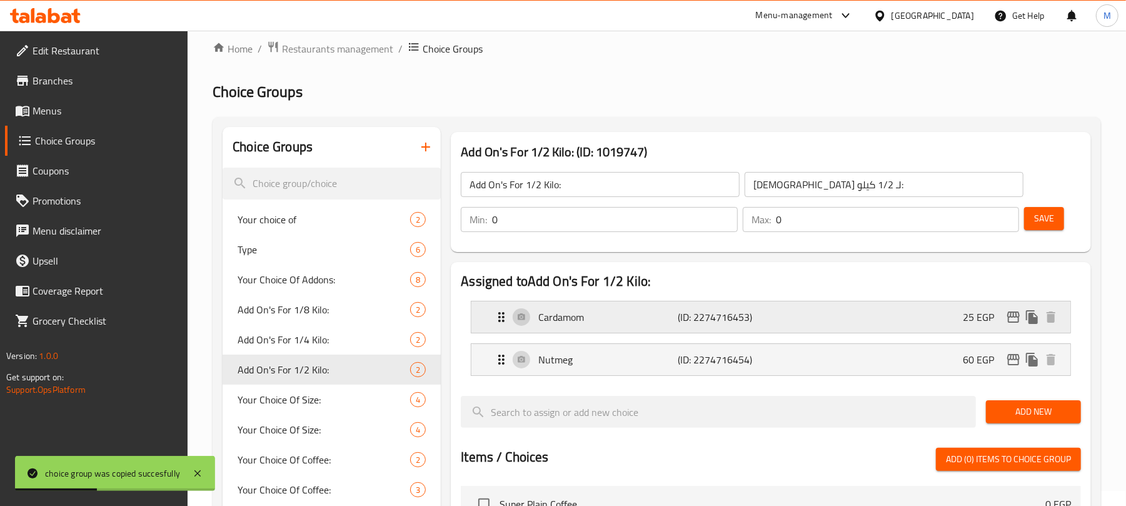
type input "60"
click at [803, 315] on div "Cardamom (ID: 2274716453) 25 EGP" at bounding box center [774, 316] width 561 height 31
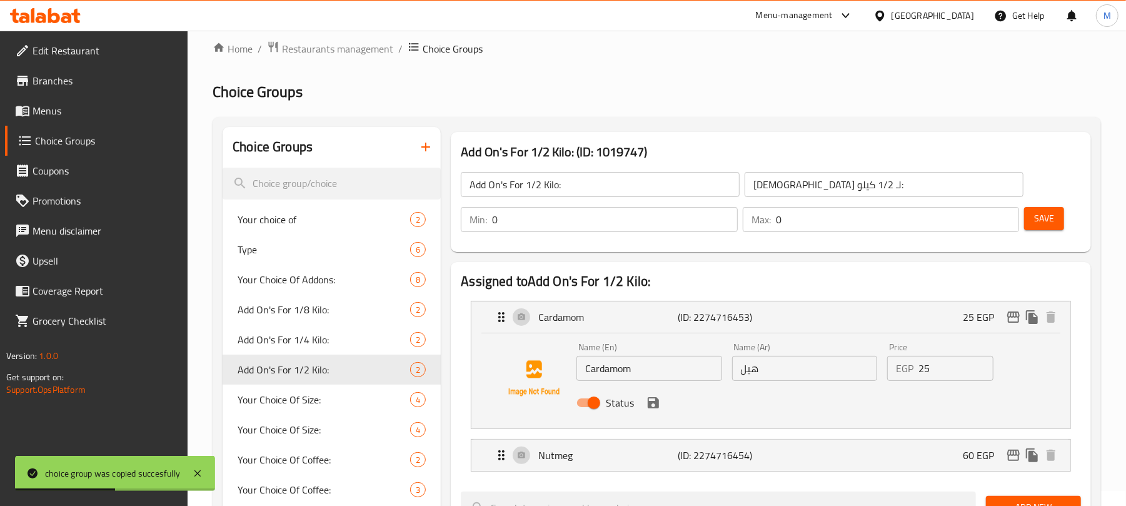
click at [942, 373] on input "25" at bounding box center [955, 368] width 75 height 25
drag, startPoint x: 651, startPoint y: 401, endPoint x: 716, endPoint y: 370, distance: 71.6
click at [653, 403] on icon "save" at bounding box center [653, 402] width 11 height 11
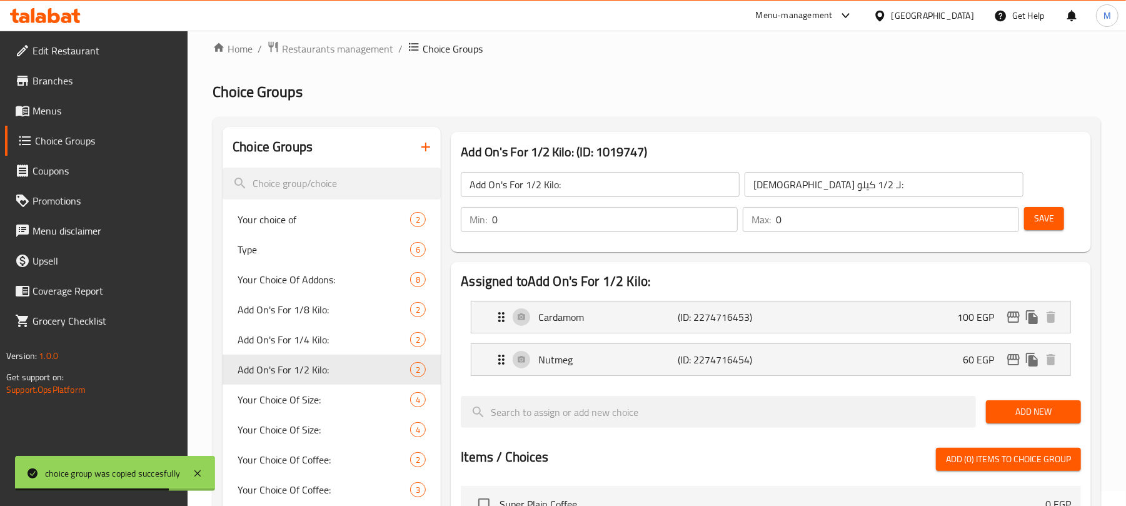
type input "100"
click at [1051, 220] on span "Save" at bounding box center [1044, 219] width 20 height 16
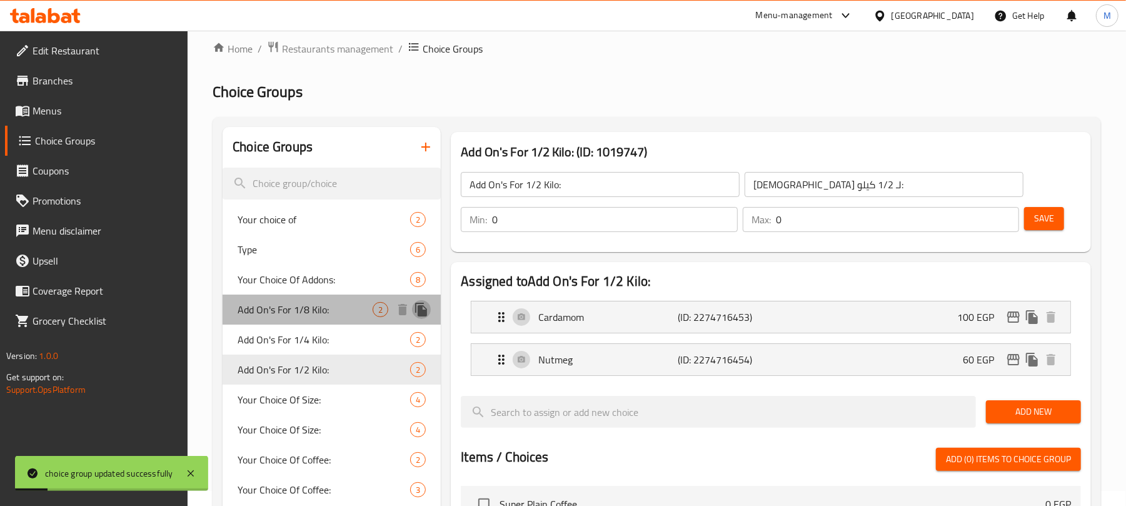
click at [423, 311] on icon "duplicate" at bounding box center [421, 310] width 12 height 14
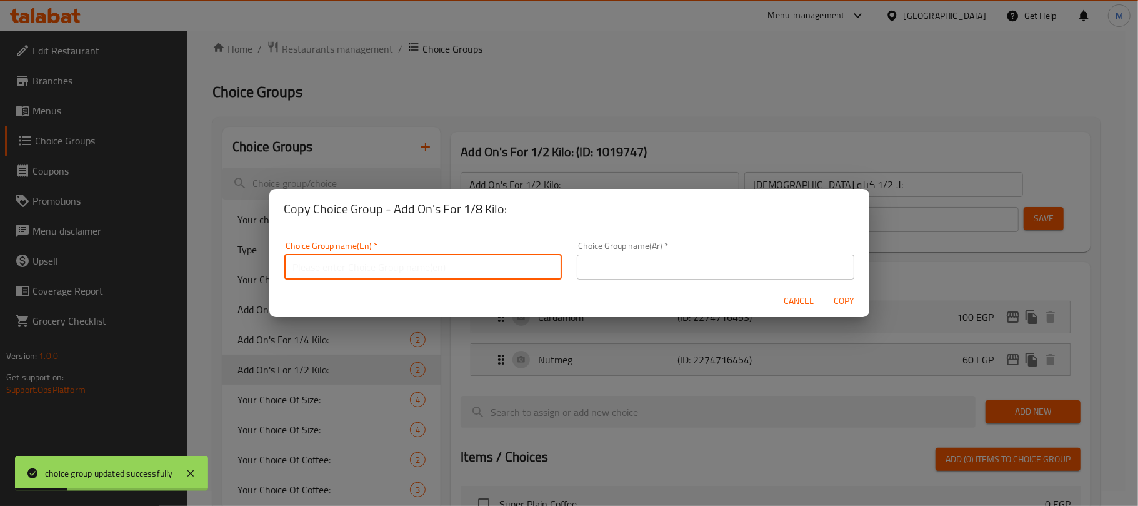
click at [443, 273] on input "text" at bounding box center [423, 266] width 278 height 25
paste input "Add On's For 1 Kilo:"
type input "Add On's For 1 Kilo:"
click at [711, 266] on input "text" at bounding box center [716, 266] width 278 height 25
paste input "الإضافات لـ 1 كيلو:"
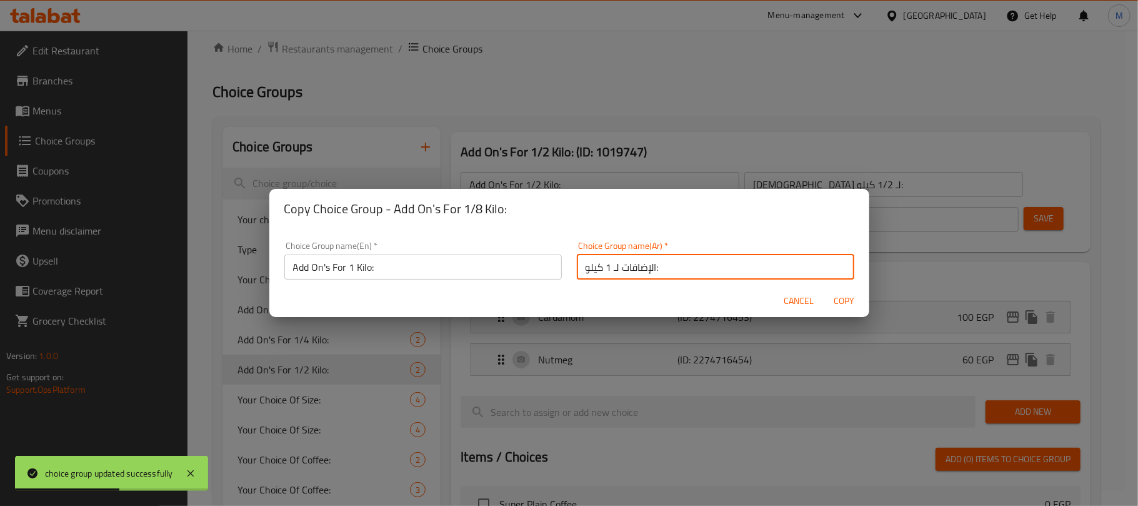
type input "الإضافات لـ 1 كيلو:"
click at [842, 300] on span "Copy" at bounding box center [845, 301] width 30 height 16
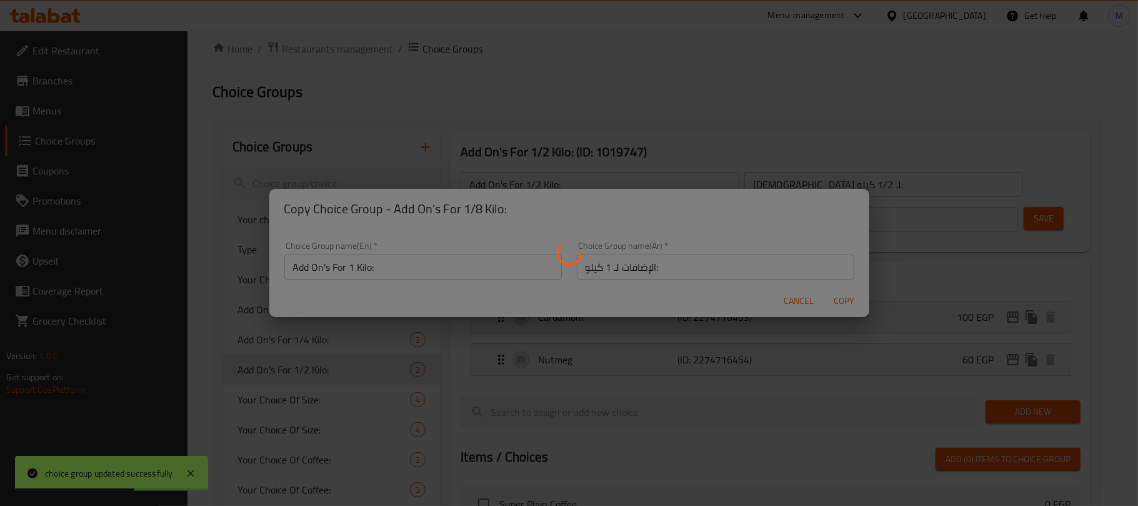
type input "Add On's For 1 Kilo:"
type input "الإضافات لـ 1 كيلو:"
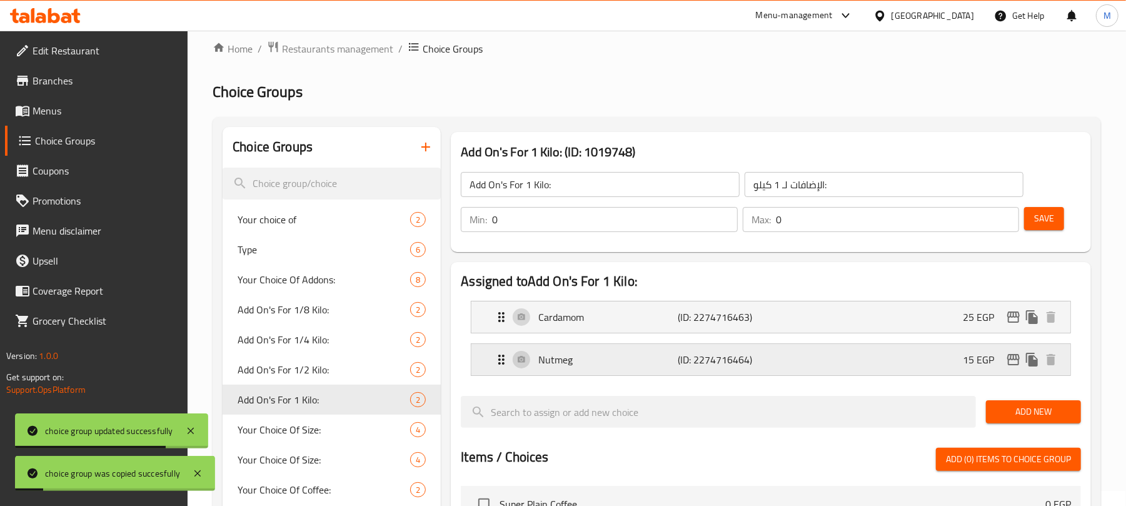
click at [918, 363] on div "Nutmeg (ID: 2274716464) 15 EGP" at bounding box center [774, 359] width 561 height 31
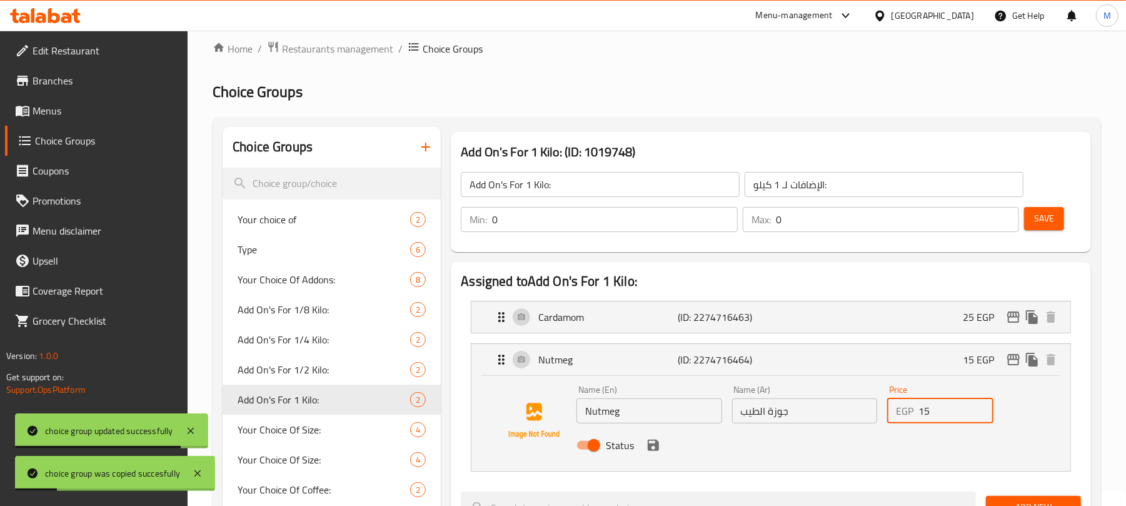
click at [951, 408] on input "15" at bounding box center [955, 410] width 75 height 25
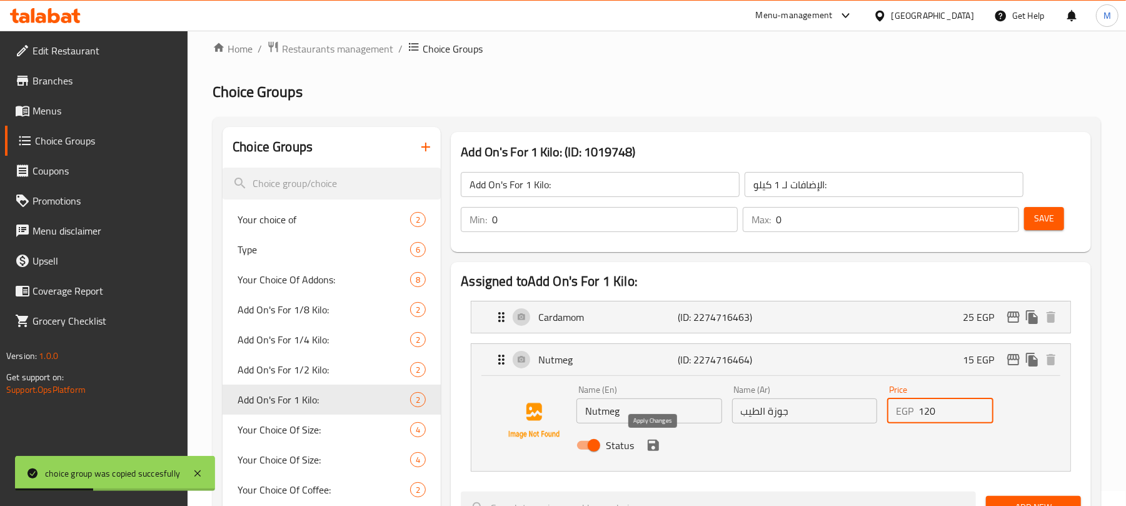
click at [653, 438] on icon "save" at bounding box center [653, 445] width 15 height 15
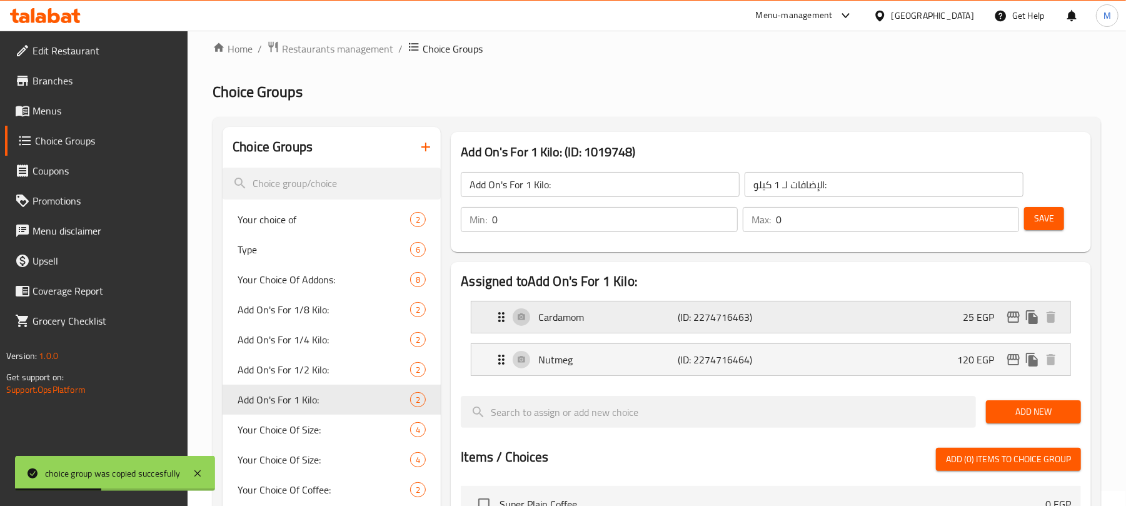
type input "120"
click at [849, 311] on div "Cardamom (ID: 2274716463) 25 EGP" at bounding box center [774, 316] width 561 height 31
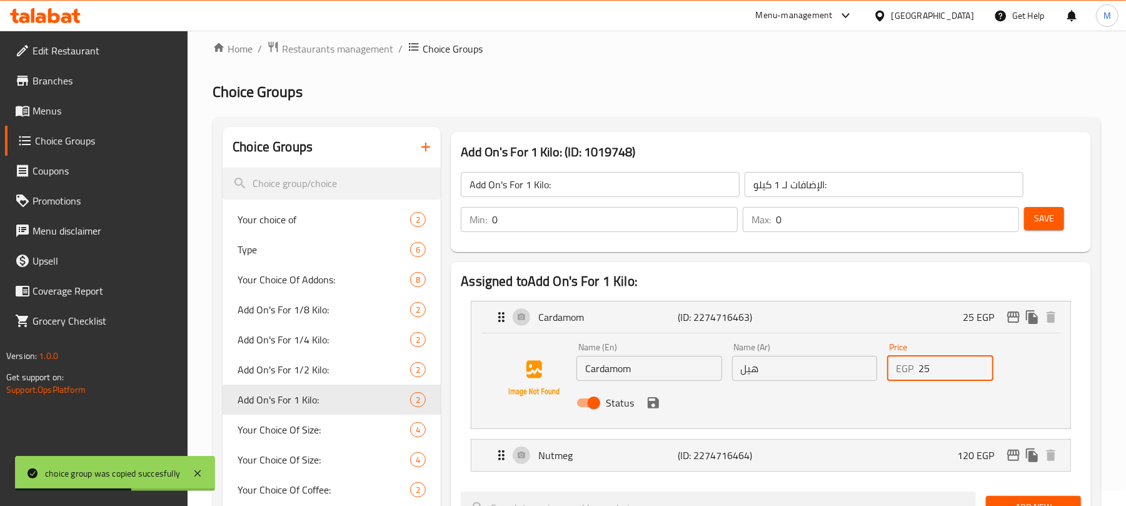
drag, startPoint x: 956, startPoint y: 360, endPoint x: 910, endPoint y: 370, distance: 46.7
click at [910, 370] on div "EGP 25 Price" at bounding box center [940, 368] width 106 height 25
drag, startPoint x: 653, startPoint y: 400, endPoint x: 779, endPoint y: 316, distance: 151.4
click at [653, 398] on icon "save" at bounding box center [653, 402] width 15 height 15
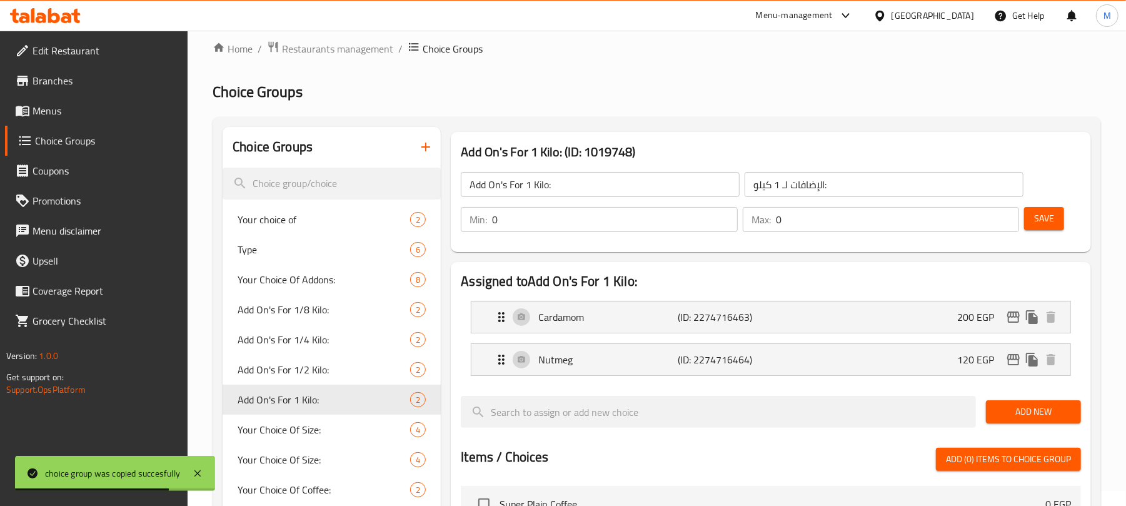
type input "200"
click at [1029, 223] on button "Save" at bounding box center [1044, 218] width 40 height 23
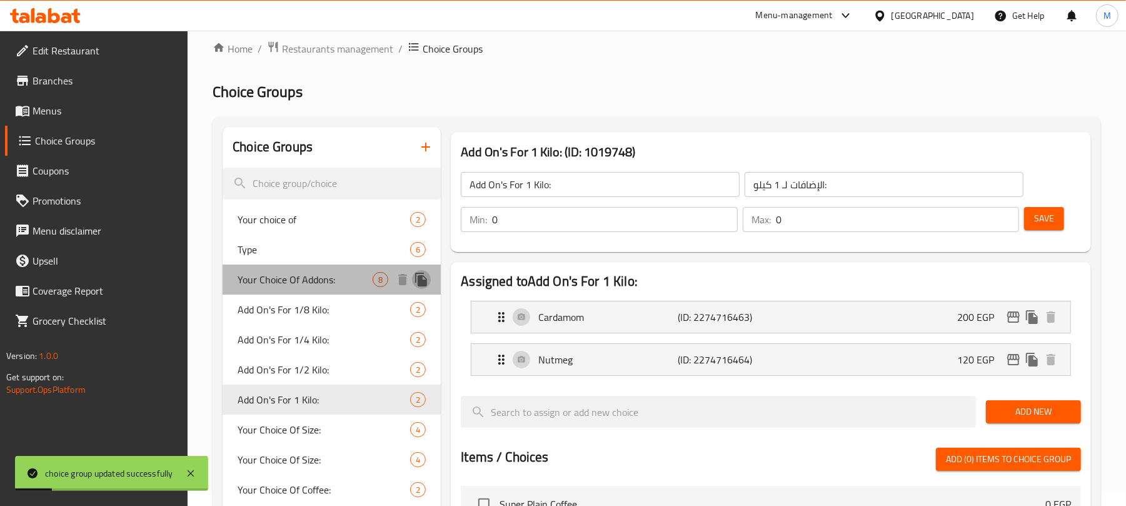
click at [424, 276] on icon "duplicate" at bounding box center [421, 280] width 12 height 14
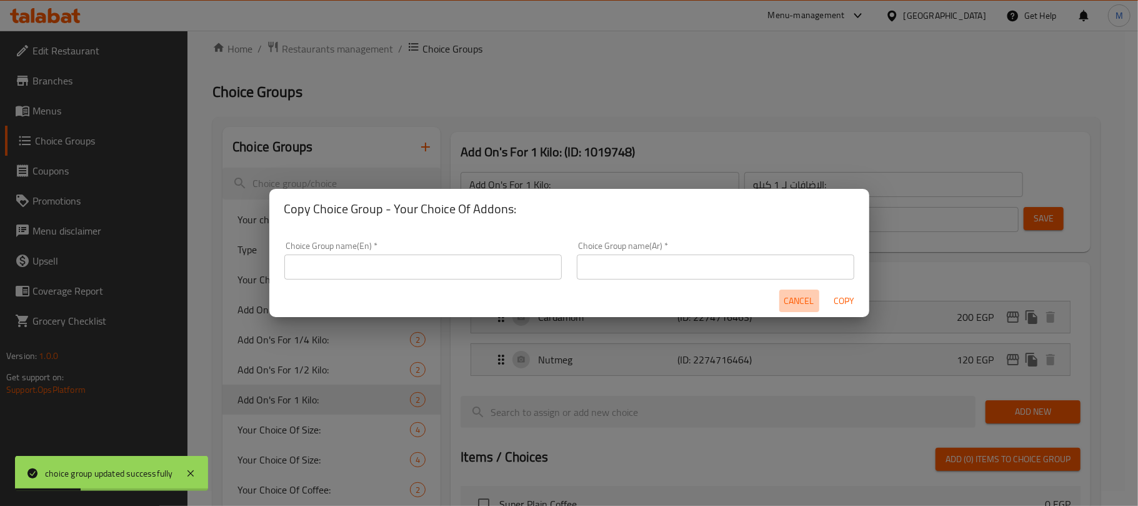
click at [794, 298] on span "Cancel" at bounding box center [800, 301] width 30 height 16
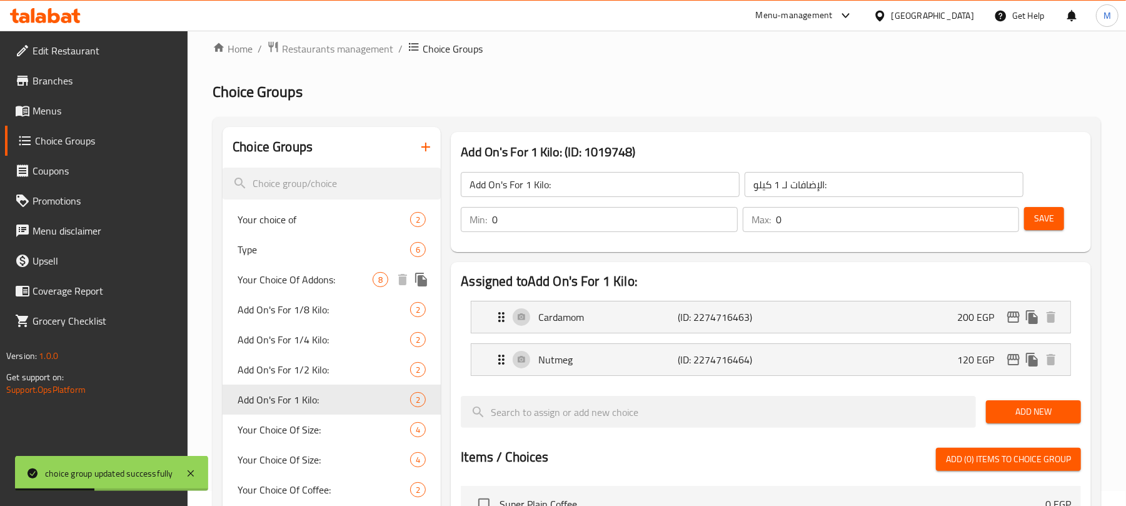
click at [346, 274] on span "Your Choice Of Addons:" at bounding box center [305, 279] width 135 height 15
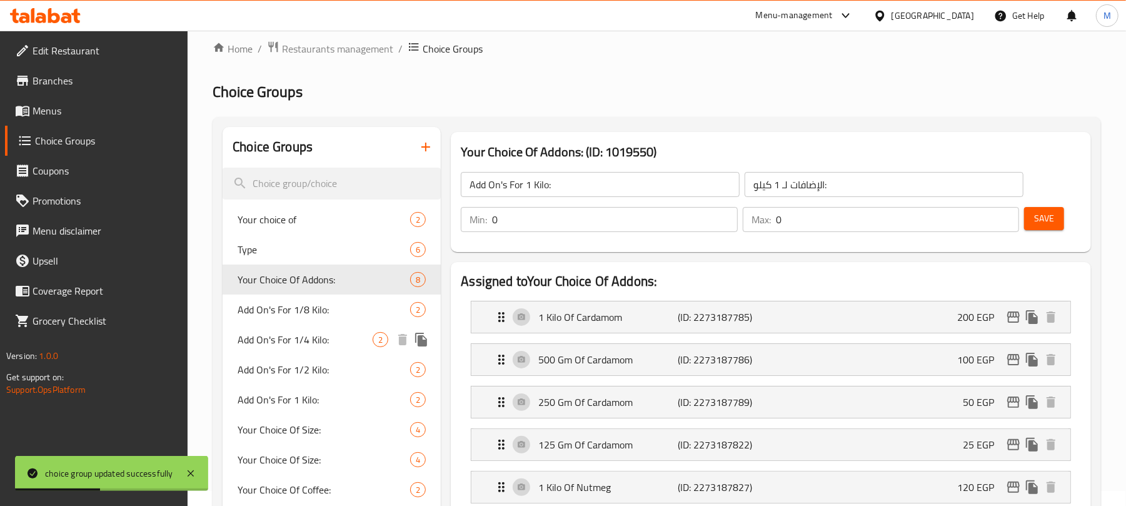
type input "Your Choice Of Addons:"
type input "إختيارك من الإضافات:"
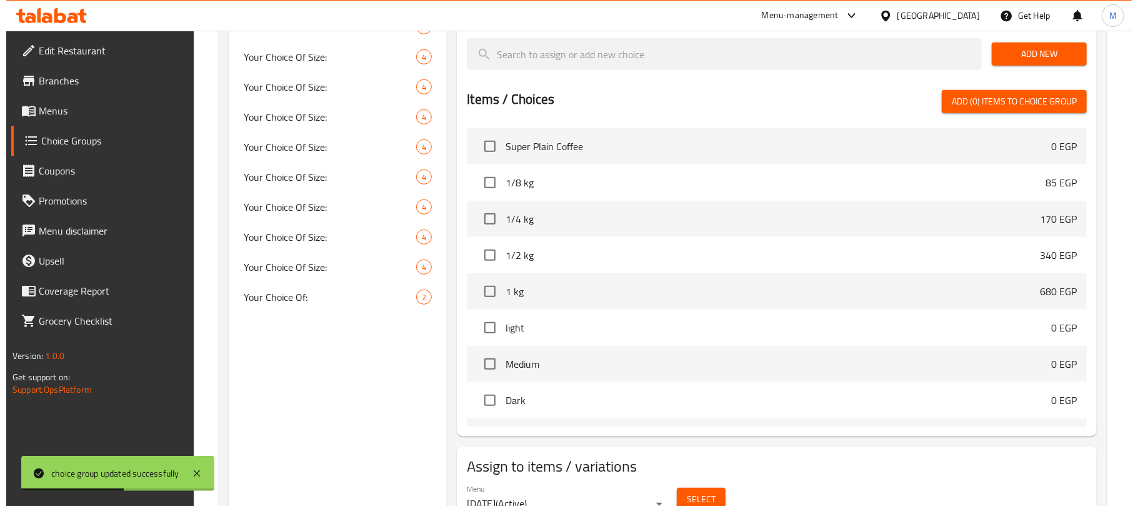
scroll to position [689, 0]
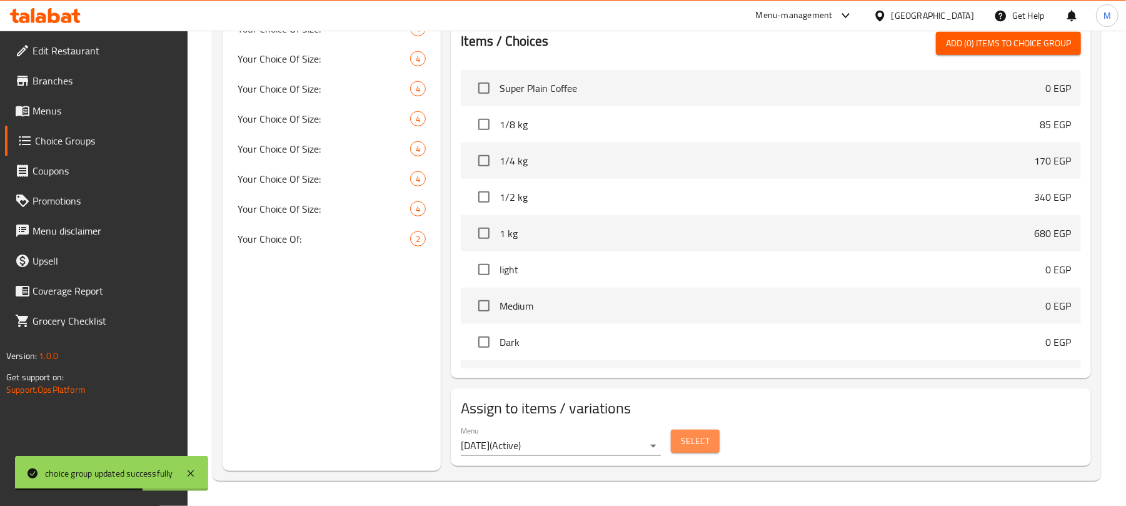
click at [695, 448] on span "Select" at bounding box center [695, 441] width 29 height 16
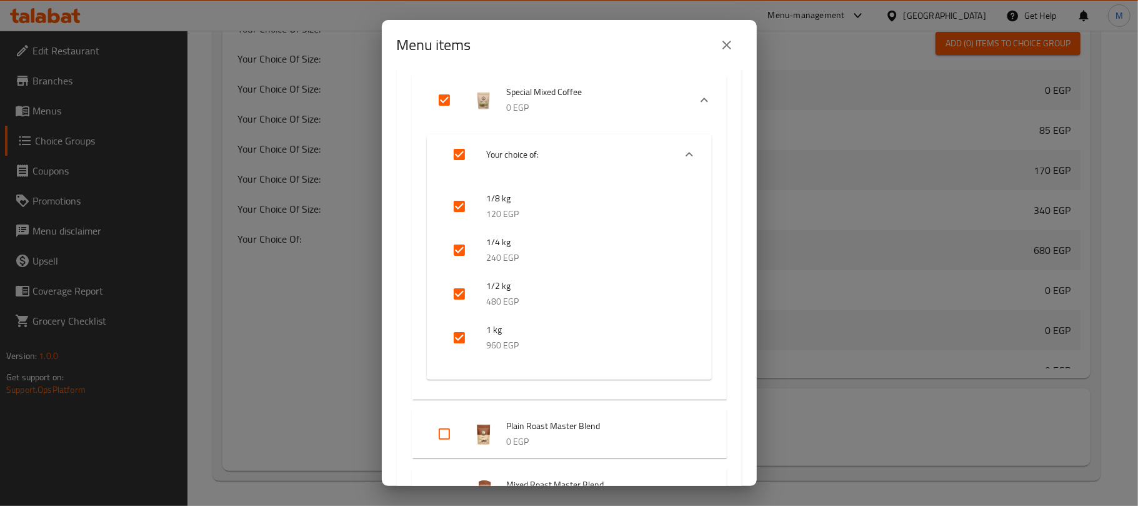
scroll to position [166, 0]
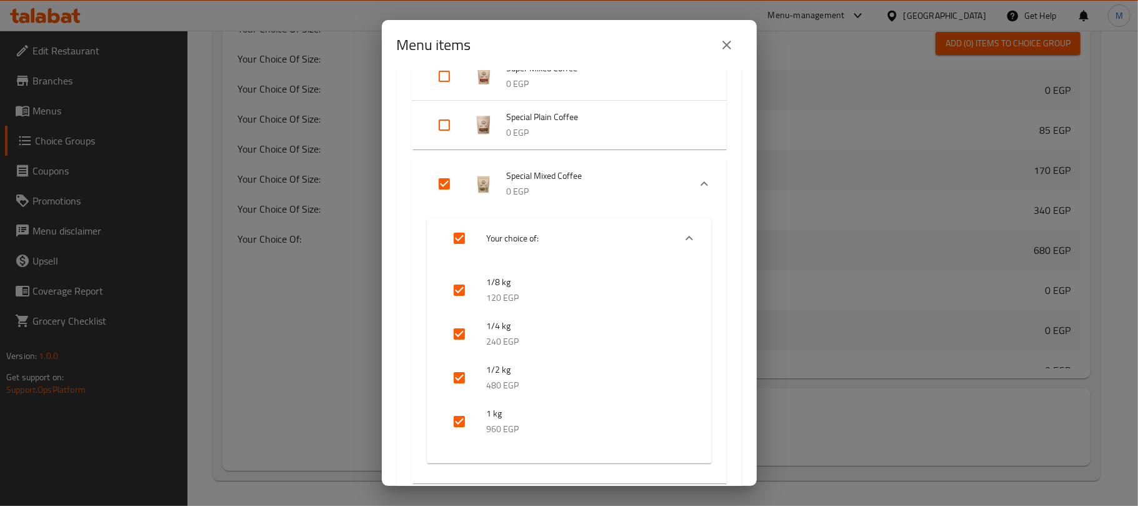
click at [445, 185] on input "Expand" at bounding box center [445, 184] width 30 height 30
checkbox input "false"
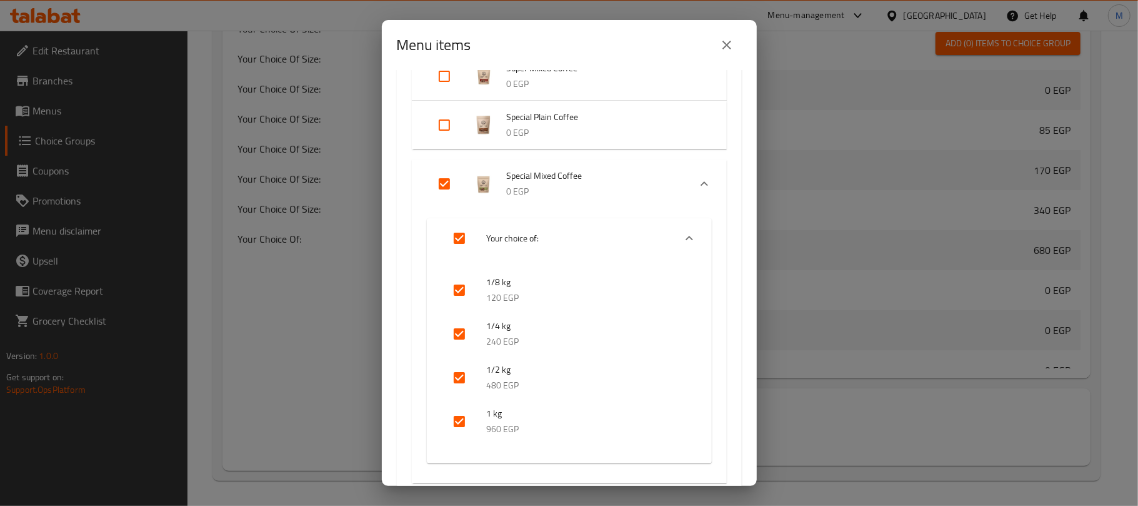
checkbox input "false"
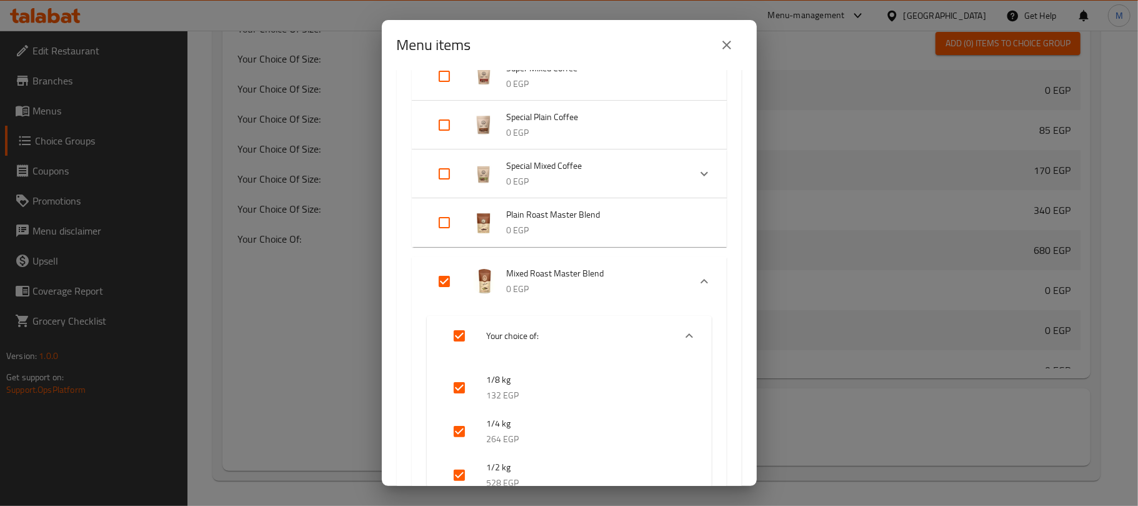
click at [445, 276] on input "Expand" at bounding box center [445, 281] width 30 height 30
checkbox input "false"
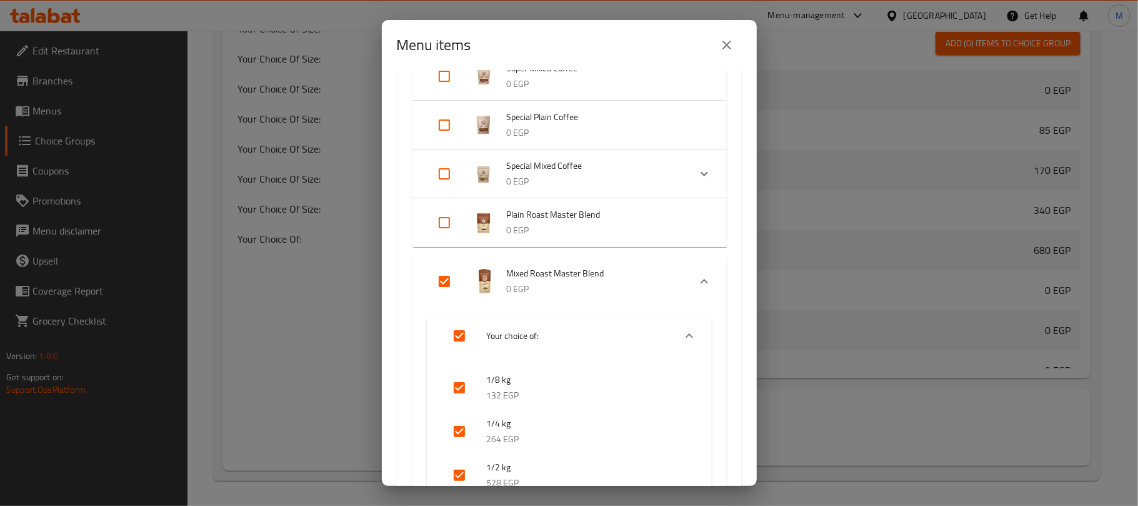
checkbox input "false"
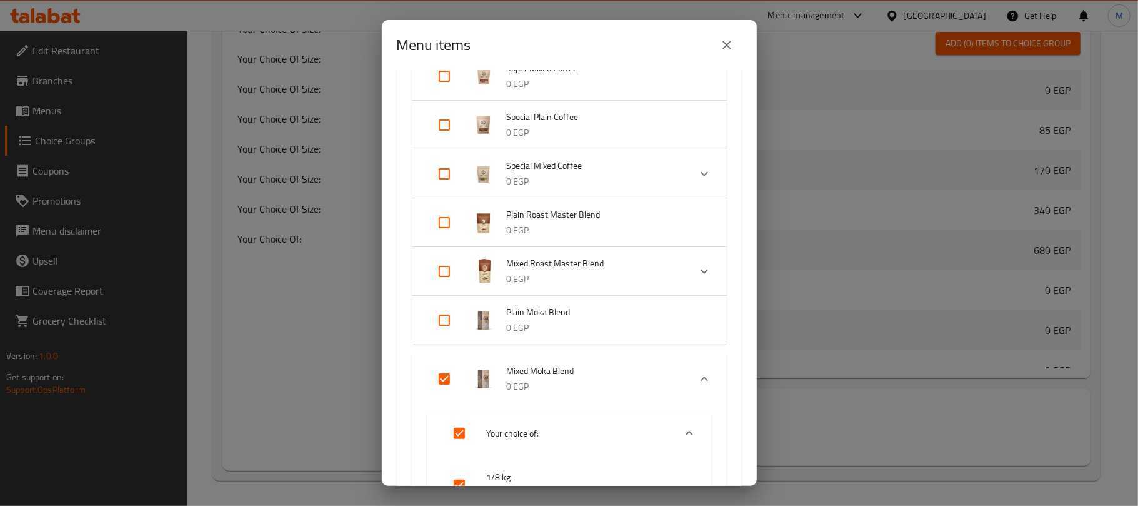
click at [443, 376] on input "Expand" at bounding box center [445, 379] width 30 height 30
checkbox input "false"
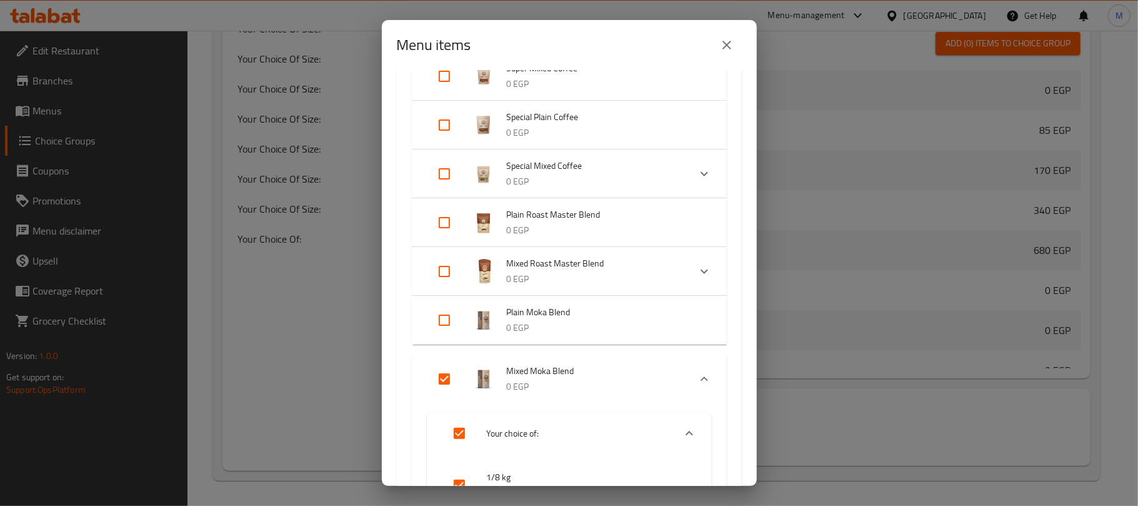
checkbox input "false"
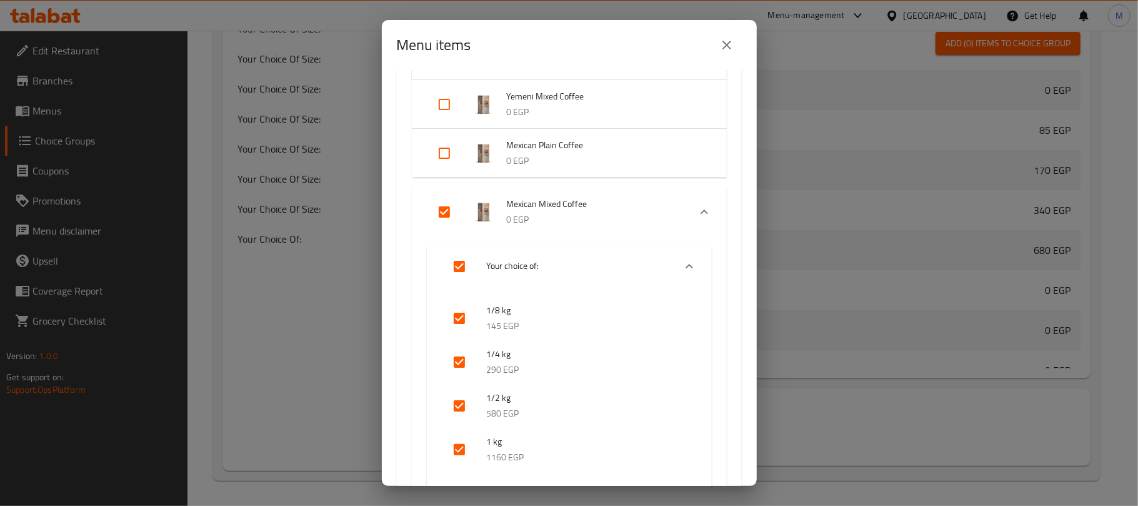
scroll to position [750, 0]
click at [446, 208] on input "Expand" at bounding box center [445, 213] width 30 height 30
checkbox input "false"
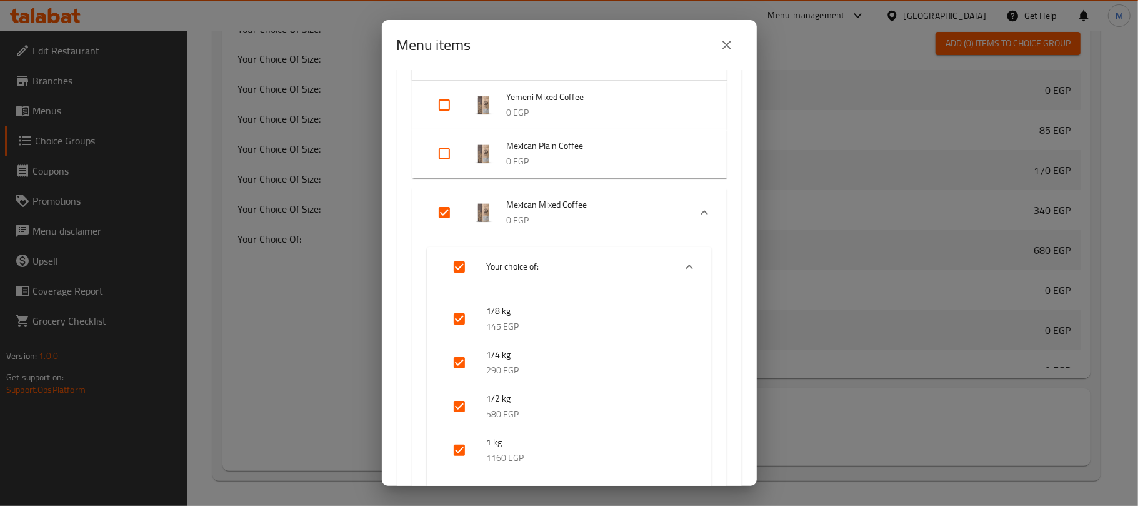
checkbox input "false"
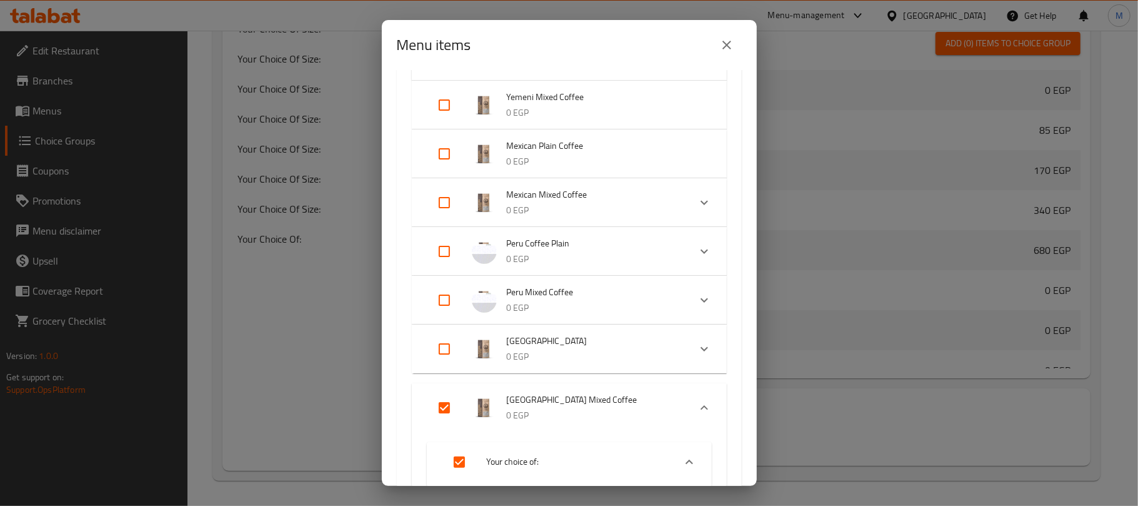
scroll to position [833, 0]
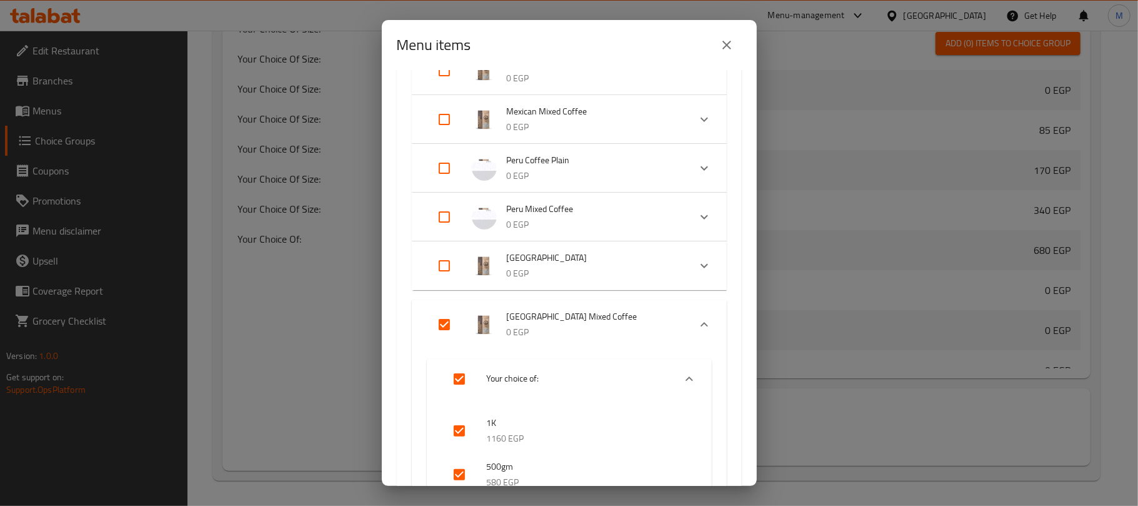
click at [444, 328] on input "Expand" at bounding box center [445, 324] width 30 height 30
checkbox input "false"
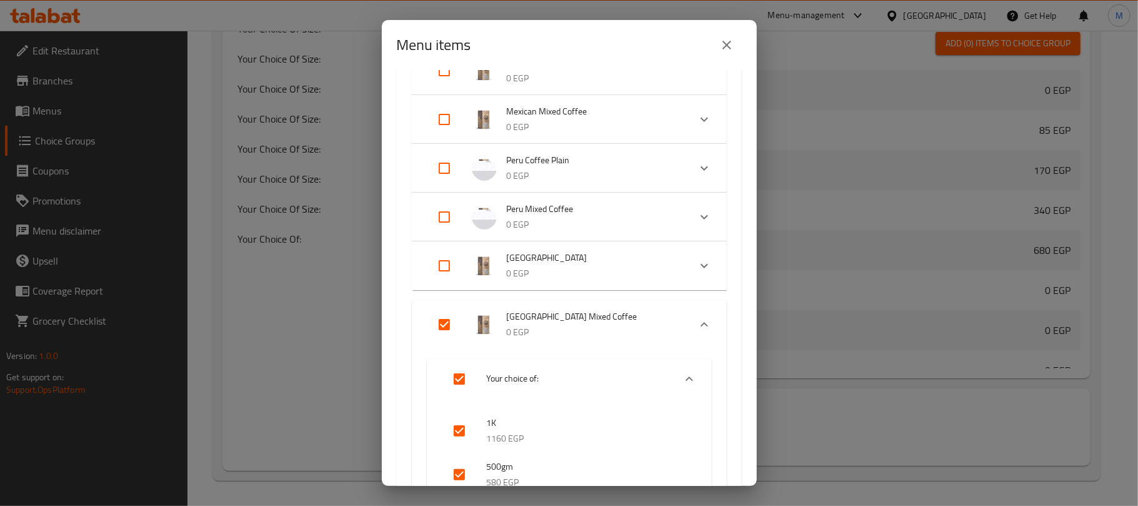
checkbox input "false"
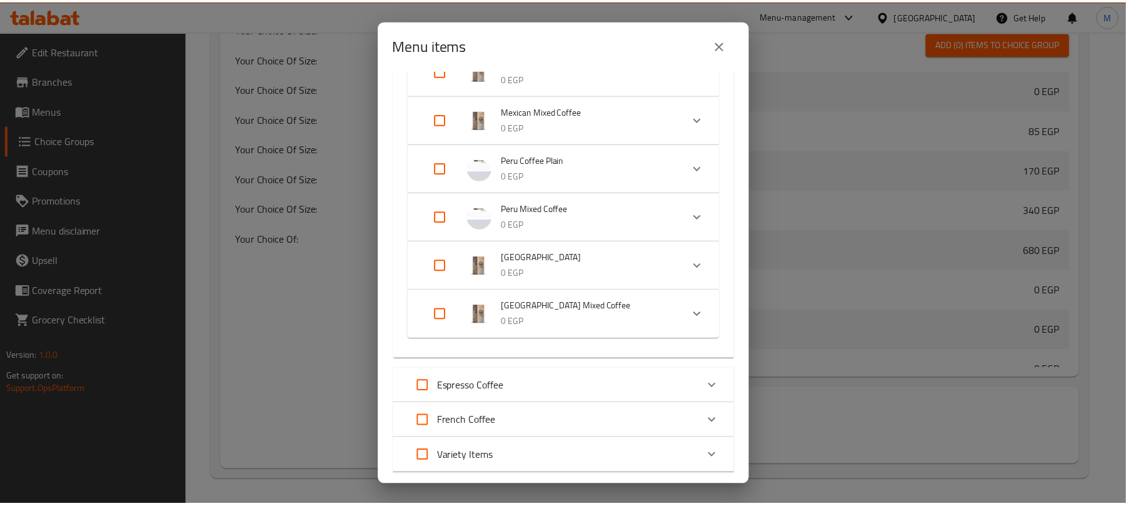
scroll to position [908, 0]
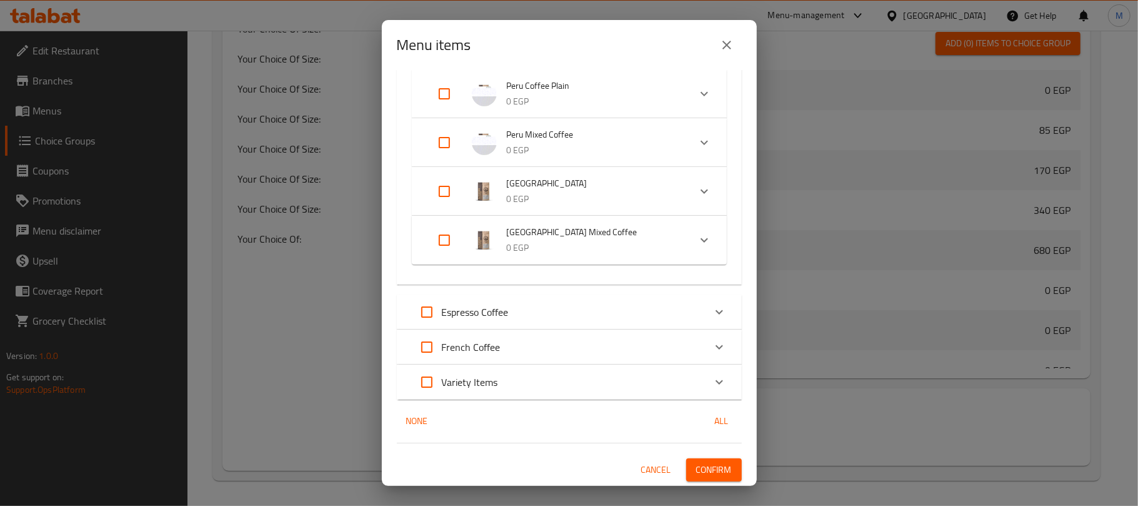
click at [698, 468] on span "Confirm" at bounding box center [714, 470] width 36 height 16
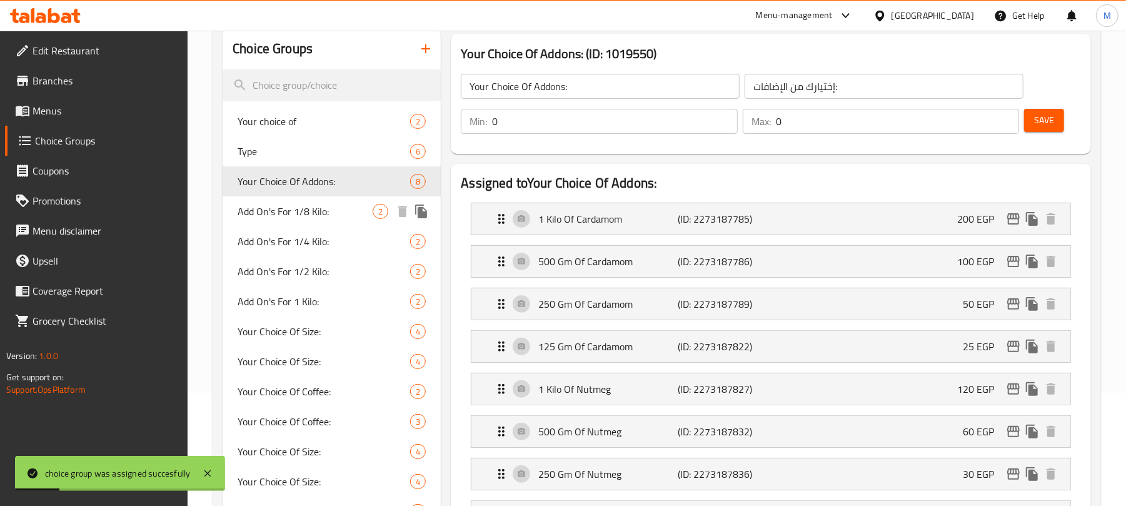
scroll to position [106, 0]
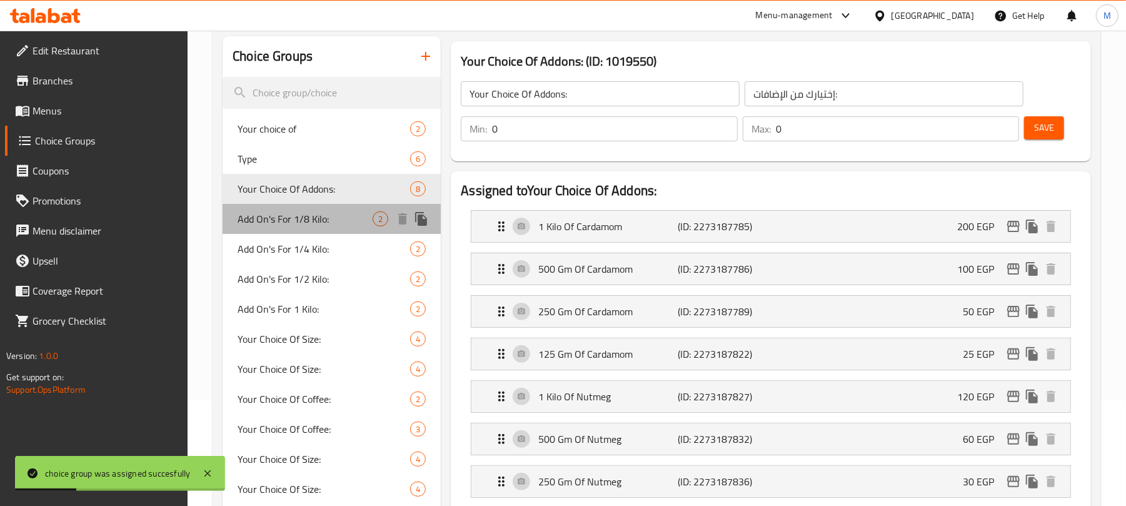
click at [345, 228] on div "Add On's For 1/8 Kilo: 2" at bounding box center [332, 219] width 218 height 30
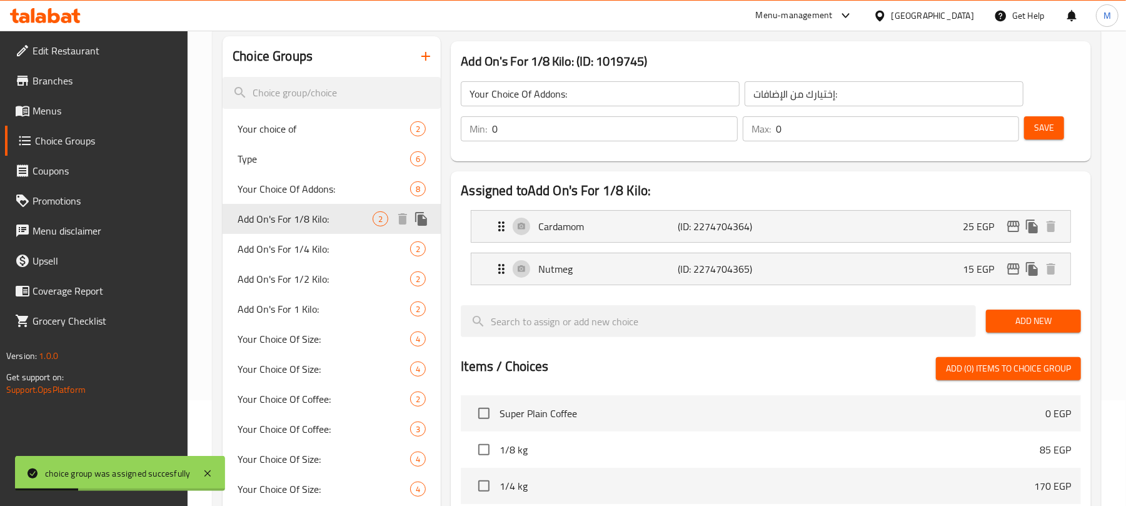
type input "Add On's For 1/8 Kilo:"
type input "الإضافات لـ 1/8 كيلو:"
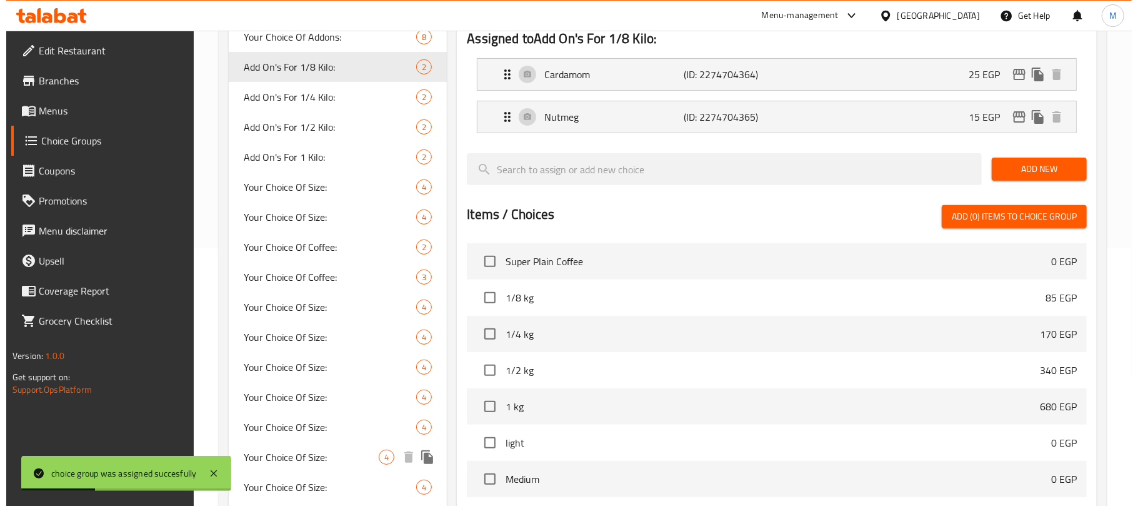
scroll to position [474, 0]
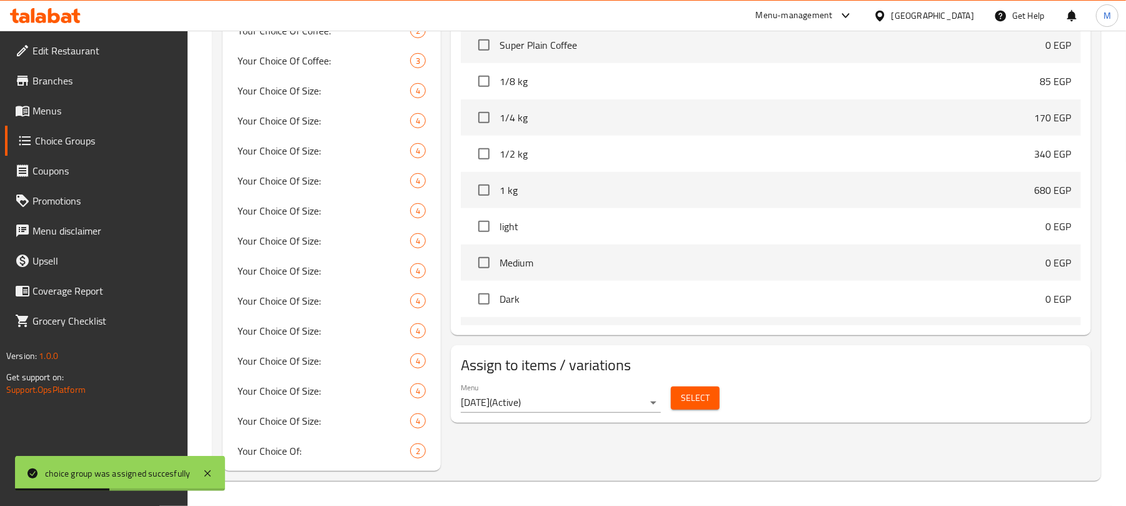
click at [701, 404] on span "Select" at bounding box center [695, 398] width 29 height 16
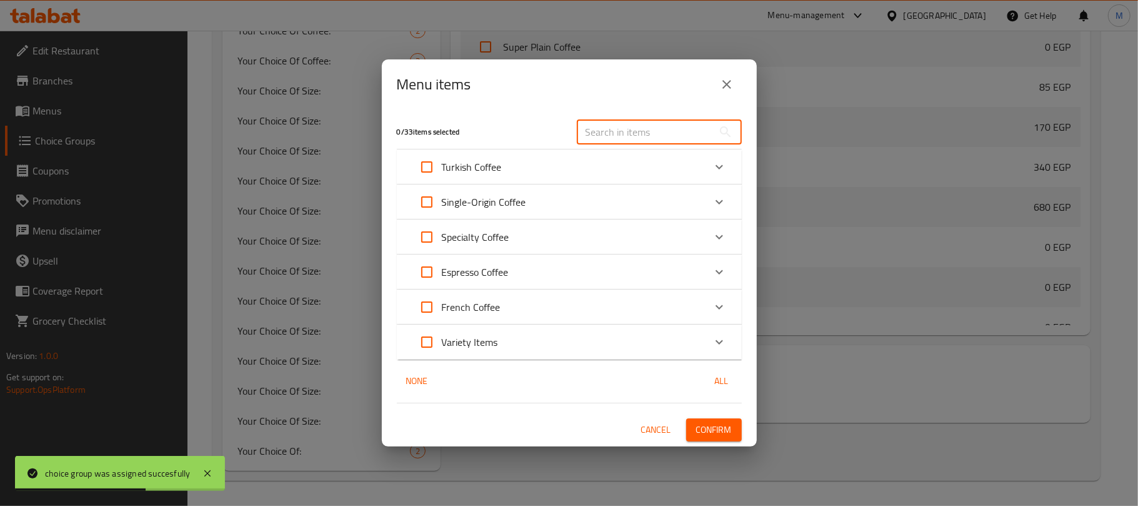
click at [623, 135] on input "text" at bounding box center [645, 131] width 136 height 25
paste input "Special Mixed Coffee"
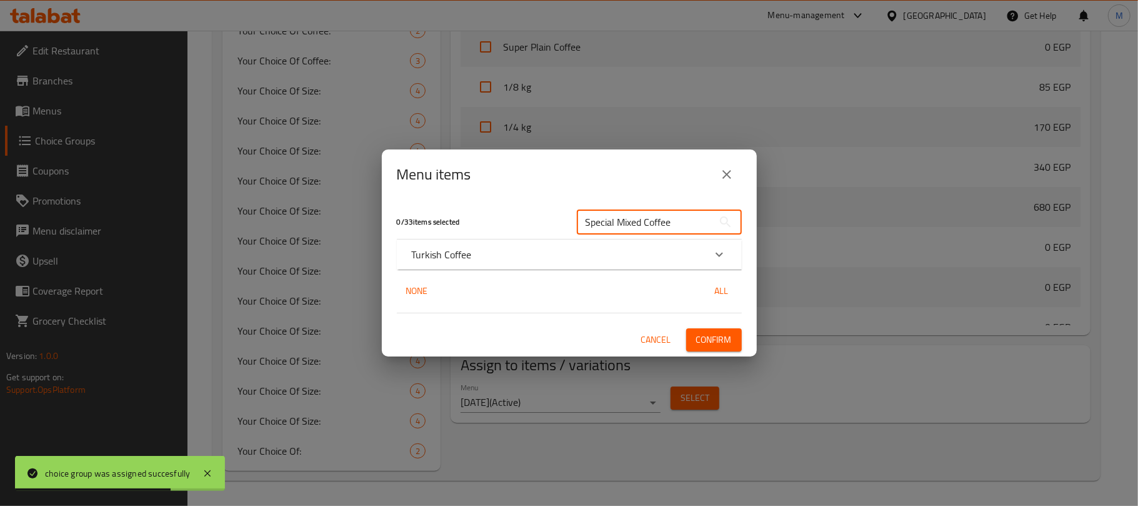
type input "Special Mixed Coffee"
click at [688, 258] on div "Turkish Coffee" at bounding box center [558, 254] width 293 height 15
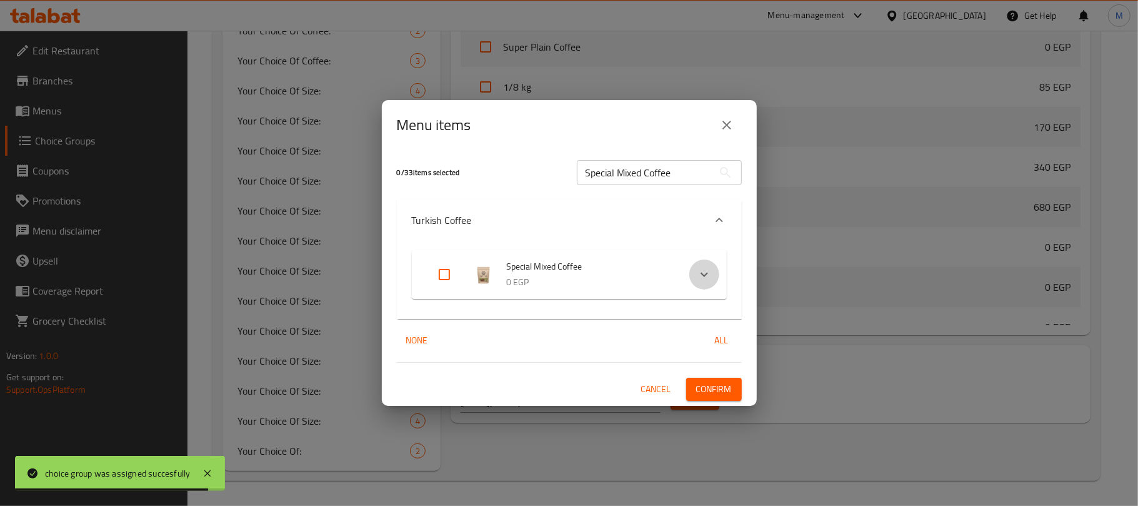
click at [700, 271] on icon "Expand" at bounding box center [704, 274] width 15 height 15
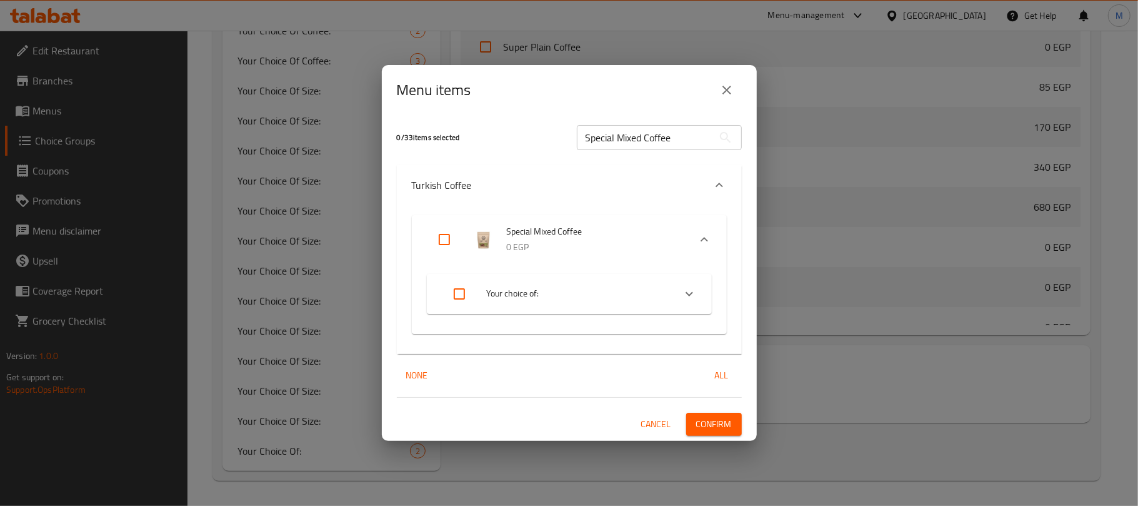
click at [689, 296] on icon "Expand" at bounding box center [689, 293] width 15 height 15
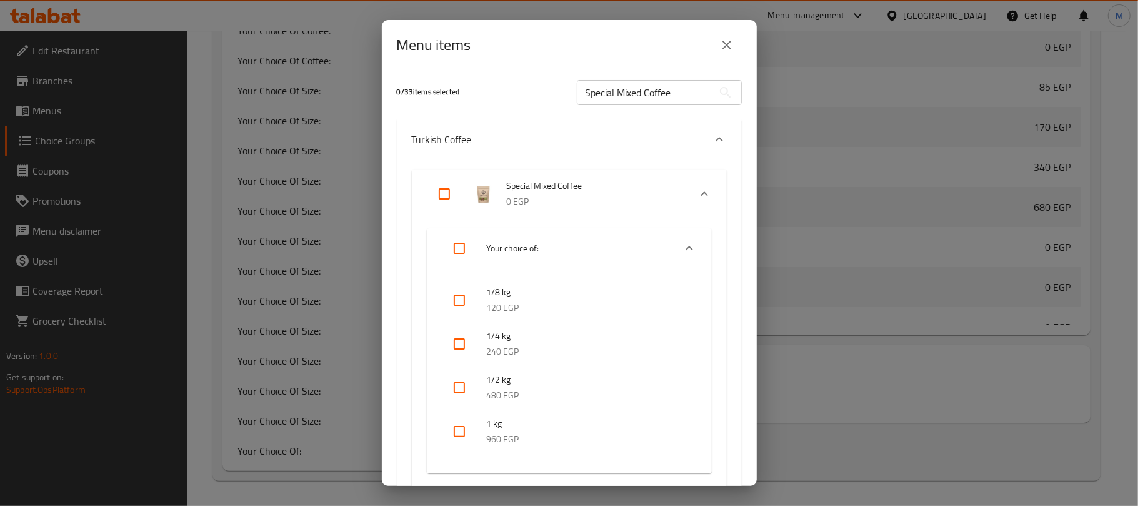
click at [458, 298] on input "checkbox" at bounding box center [460, 300] width 30 height 30
checkbox input "true"
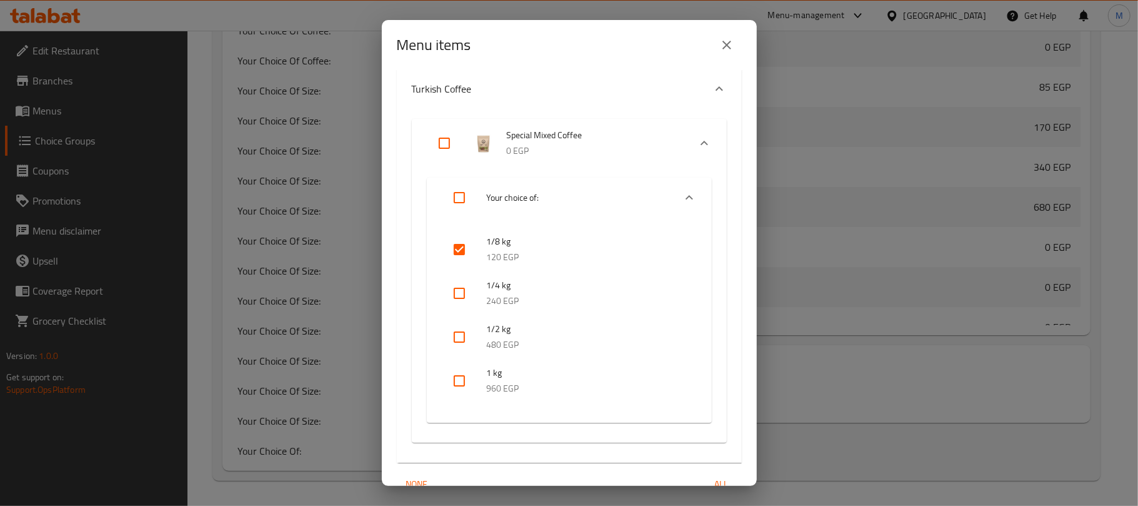
scroll to position [0, 0]
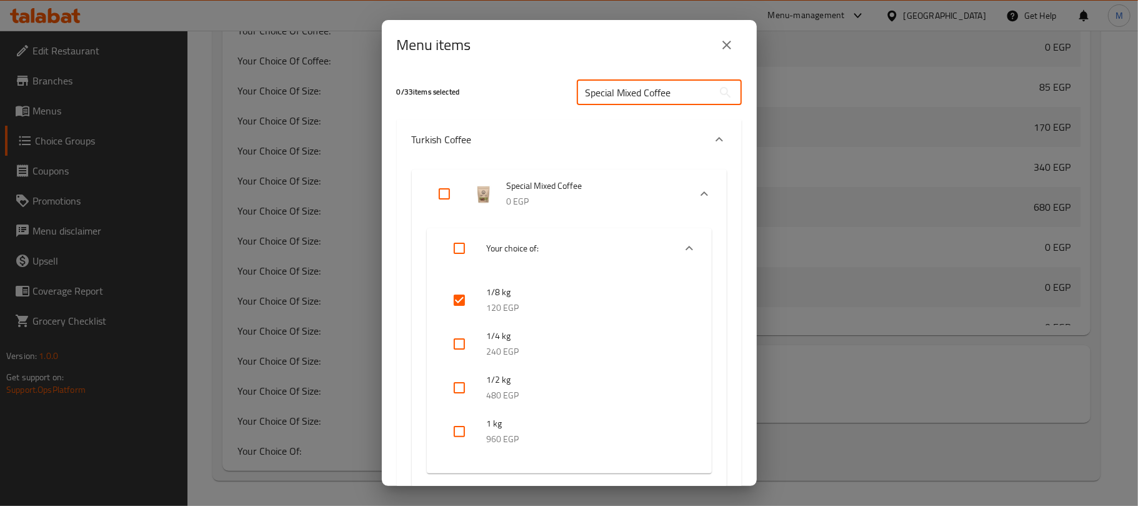
click at [665, 94] on input "Special Mixed Coffee" at bounding box center [645, 92] width 136 height 25
paste input "Mixed Roast Master Blend"
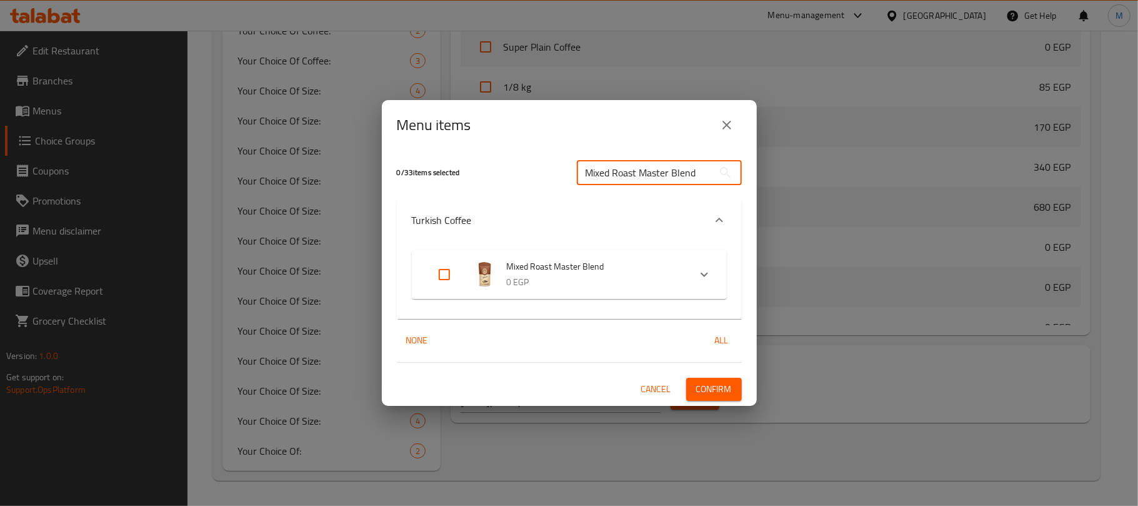
type input "Mixed Roast Master Blend"
click at [708, 274] on icon "Expand" at bounding box center [704, 274] width 15 height 15
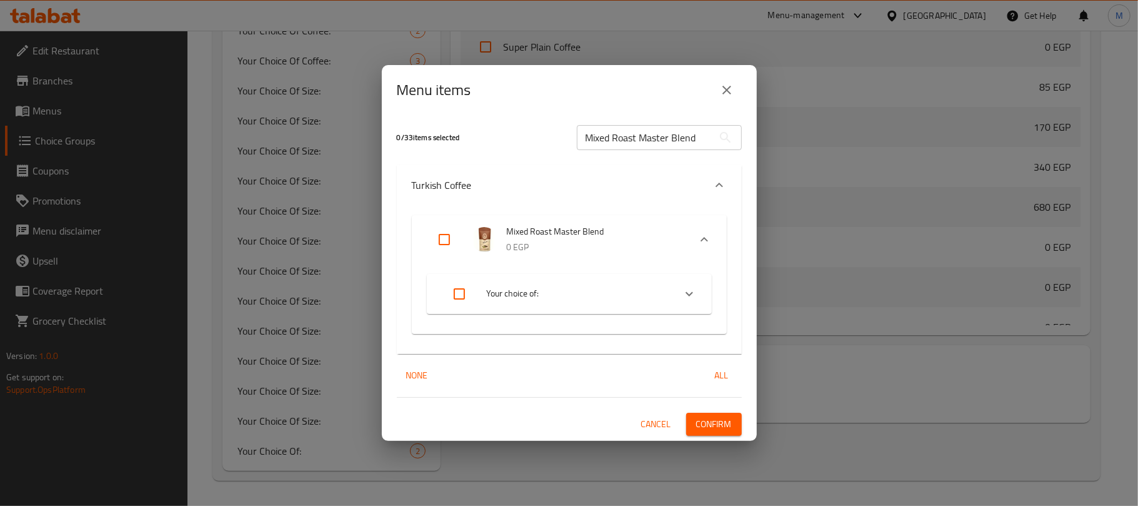
click at [690, 293] on icon "Expand" at bounding box center [689, 293] width 15 height 15
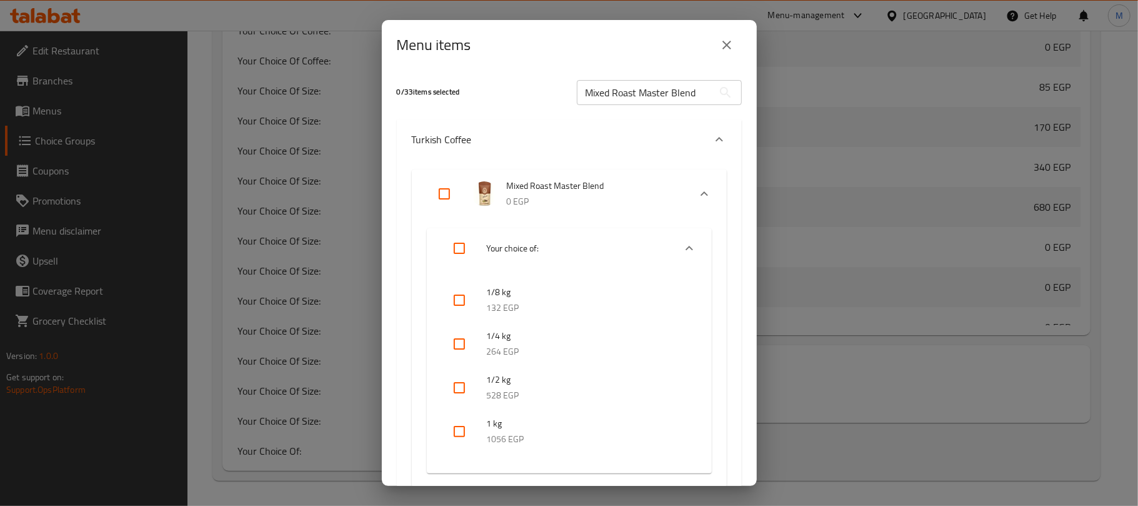
click at [453, 301] on input "checkbox" at bounding box center [460, 300] width 30 height 30
checkbox input "true"
click at [659, 95] on input "Mixed Roast Master Blend" at bounding box center [645, 92] width 136 height 25
paste input "Moka"
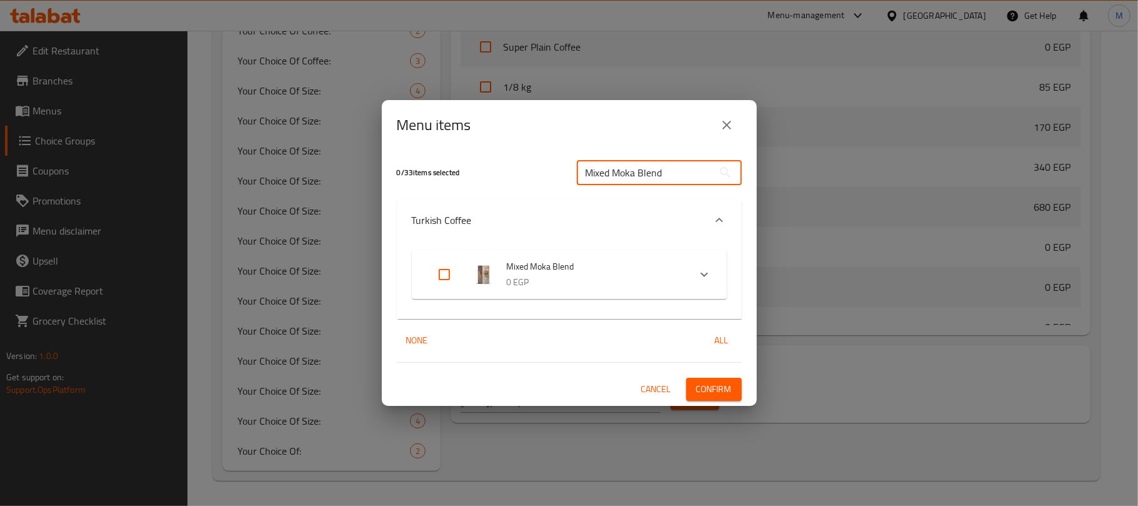
type input "Mixed Moka Blend"
click at [703, 268] on icon "Expand" at bounding box center [704, 274] width 15 height 15
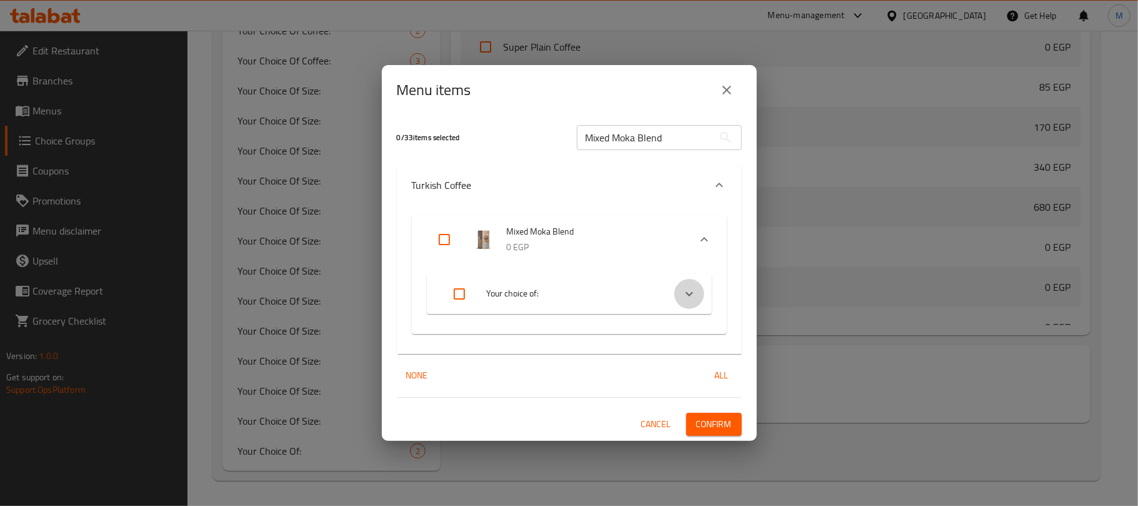
click at [694, 295] on icon "Expand" at bounding box center [689, 293] width 15 height 15
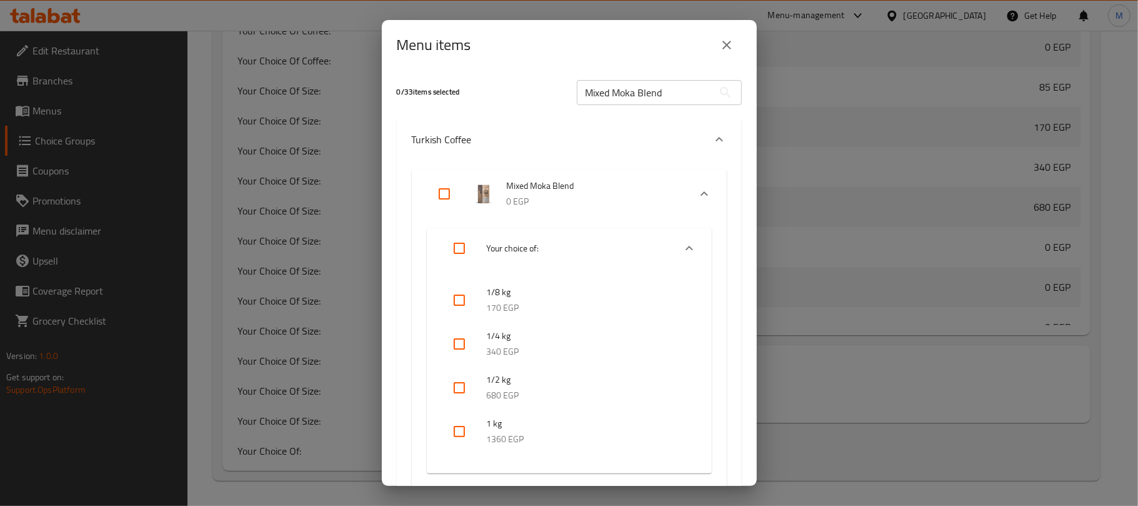
click at [458, 295] on input "checkbox" at bounding box center [460, 300] width 30 height 30
checkbox input "true"
click at [651, 93] on input "Mixed Moka Blend" at bounding box center [645, 92] width 136 height 25
paste input "exican Mixed Coffee"
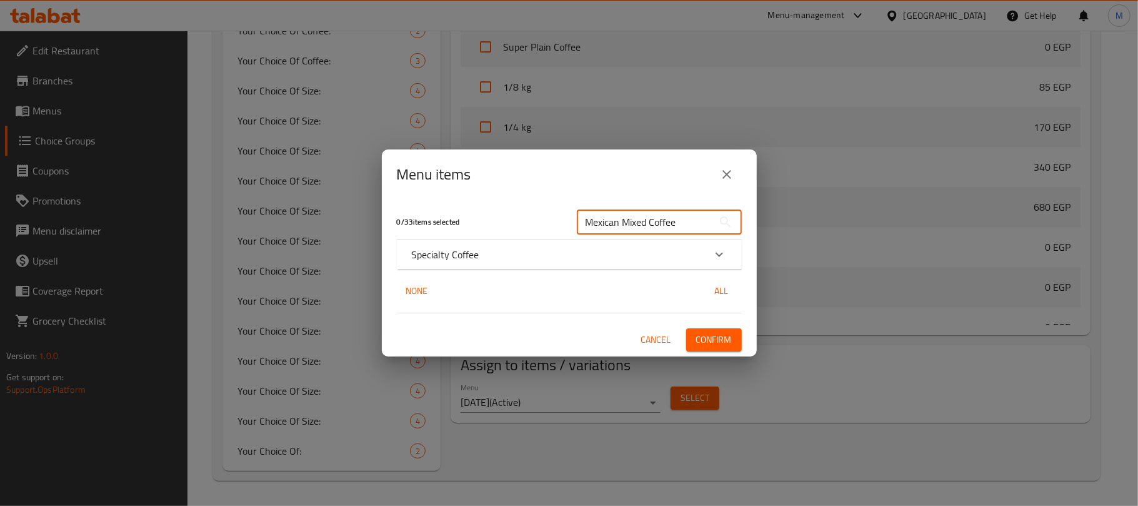
type input "Mexican Mixed Coffee"
click at [713, 260] on icon "Expand" at bounding box center [719, 254] width 15 height 15
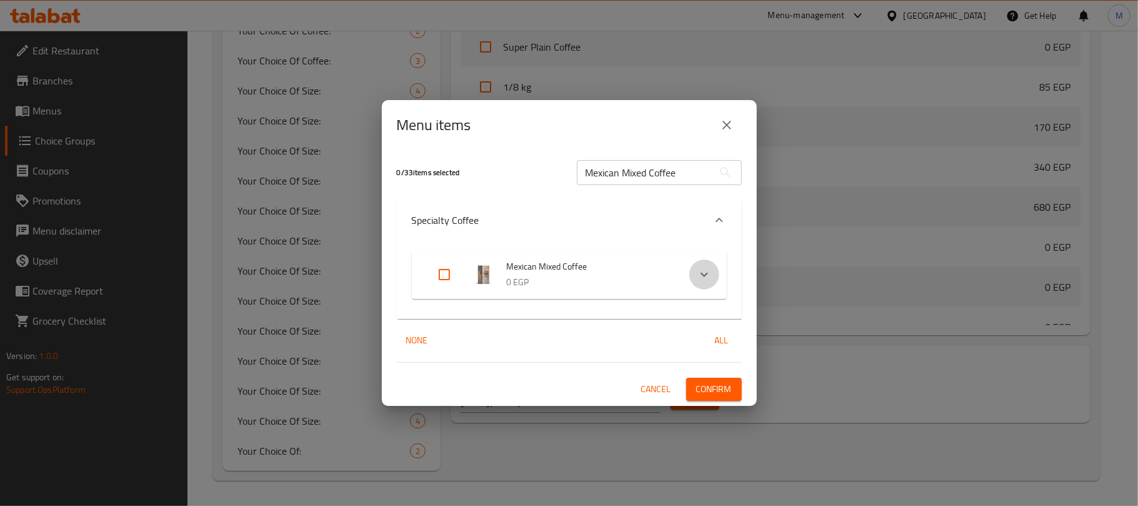
click at [711, 279] on icon "Expand" at bounding box center [704, 274] width 15 height 15
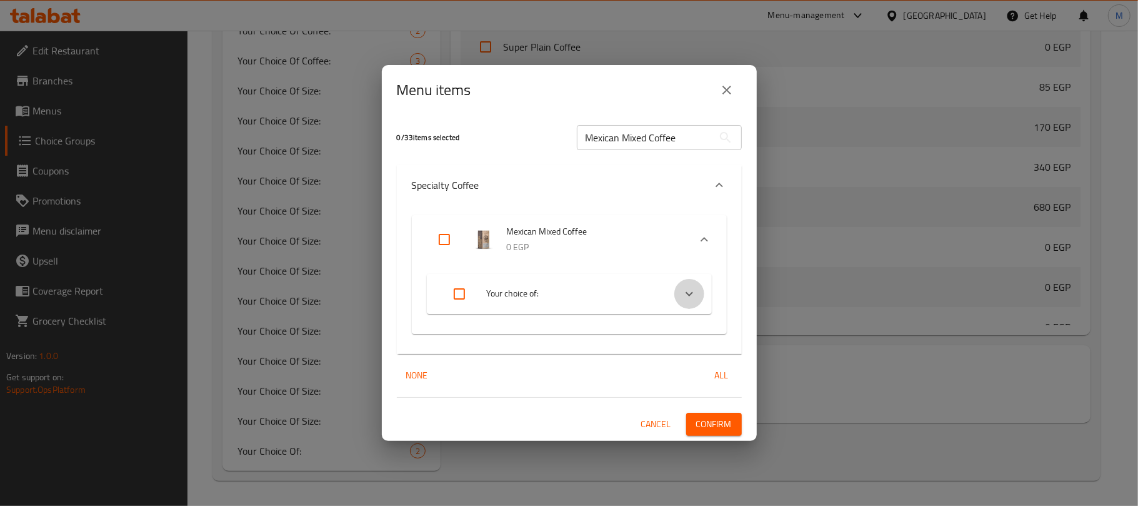
click at [690, 294] on icon "Expand" at bounding box center [690, 293] width 8 height 4
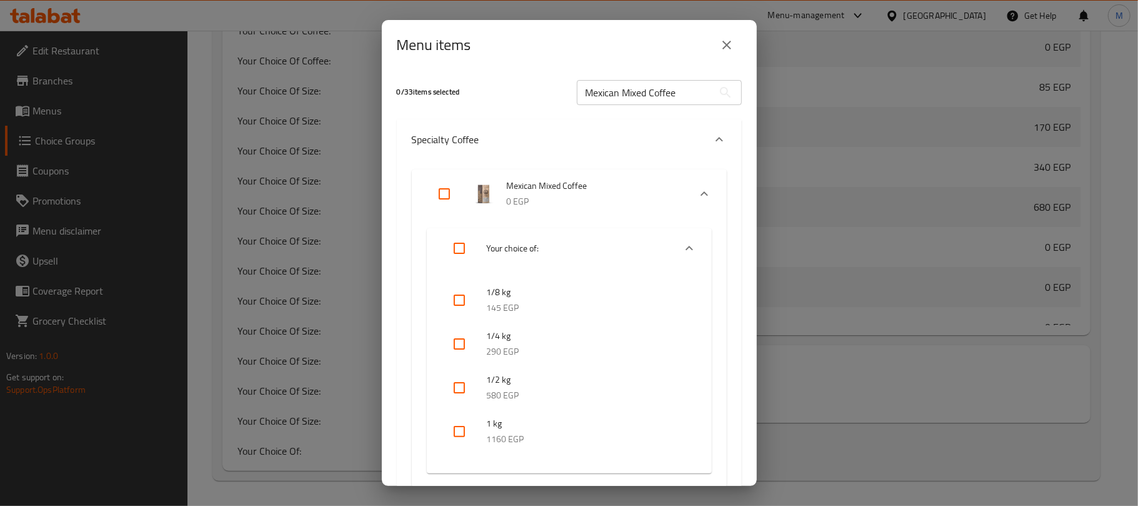
click at [464, 299] on input "checkbox" at bounding box center [460, 300] width 30 height 30
checkbox input "true"
click at [626, 88] on input "Mexican Mixed Coffee" at bounding box center [645, 92] width 136 height 25
paste input "Papua New Guinea"
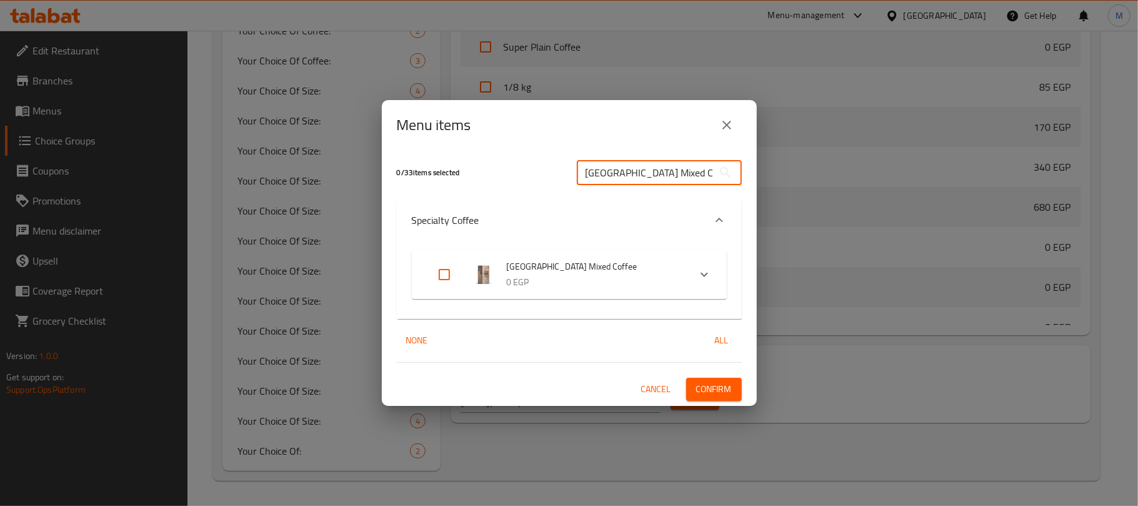
scroll to position [0, 9]
type input "[GEOGRAPHIC_DATA] Mixed Coffee"
click at [706, 276] on icon "Expand" at bounding box center [704, 274] width 15 height 15
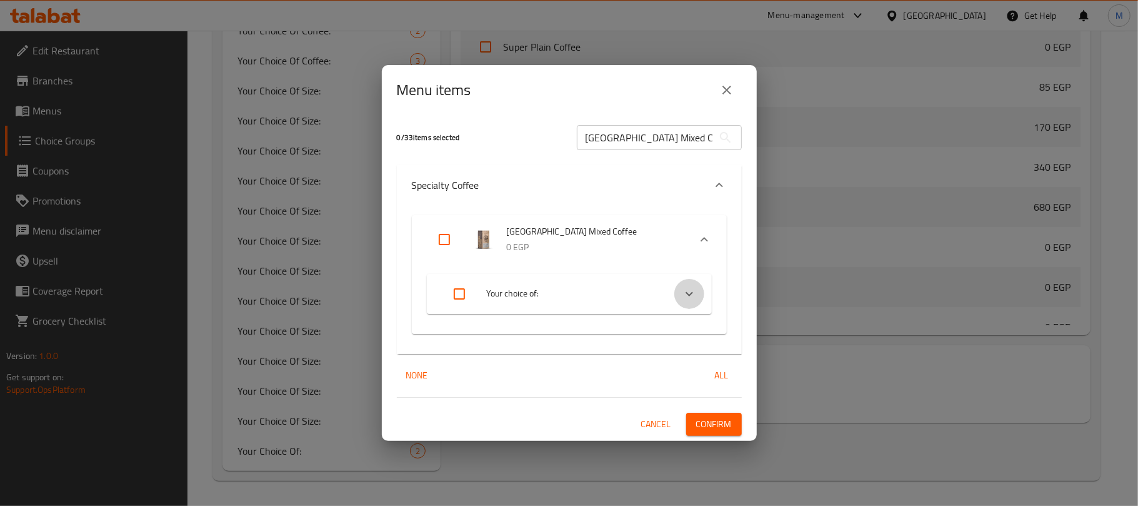
click at [684, 296] on icon "Expand" at bounding box center [689, 293] width 15 height 15
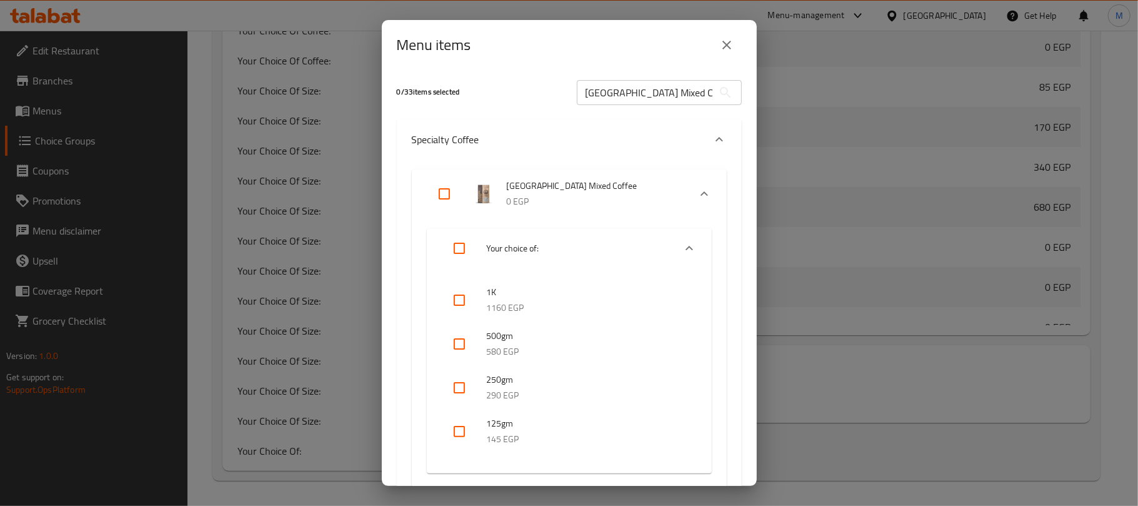
click at [459, 430] on input "checkbox" at bounding box center [460, 431] width 30 height 30
checkbox input "true"
click at [663, 89] on input "[GEOGRAPHIC_DATA] Mixed Coffee" at bounding box center [645, 92] width 136 height 25
paste input "eru"
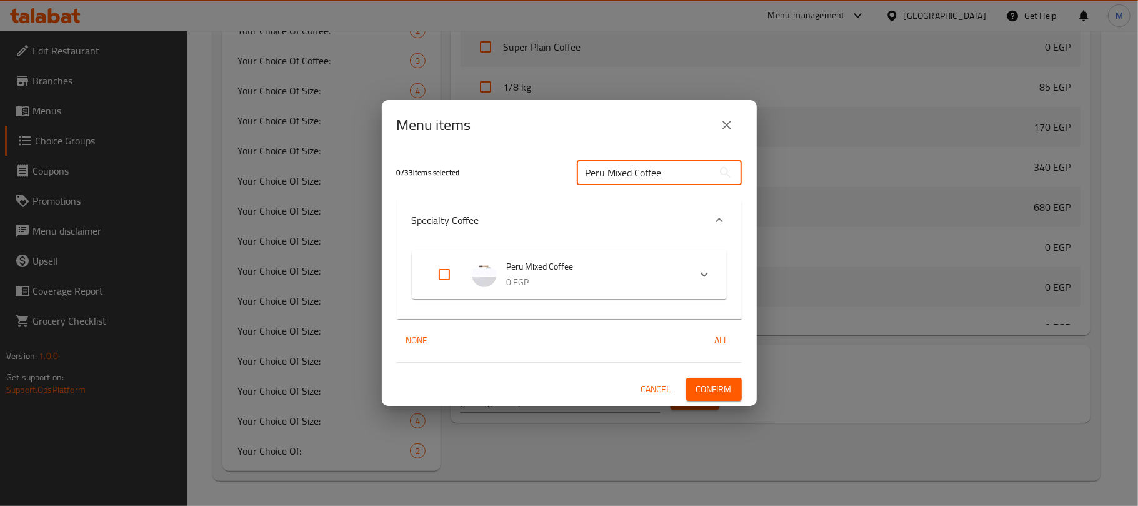
type input "Peru Mixed Coffee"
click at [708, 271] on icon "Expand" at bounding box center [704, 274] width 15 height 15
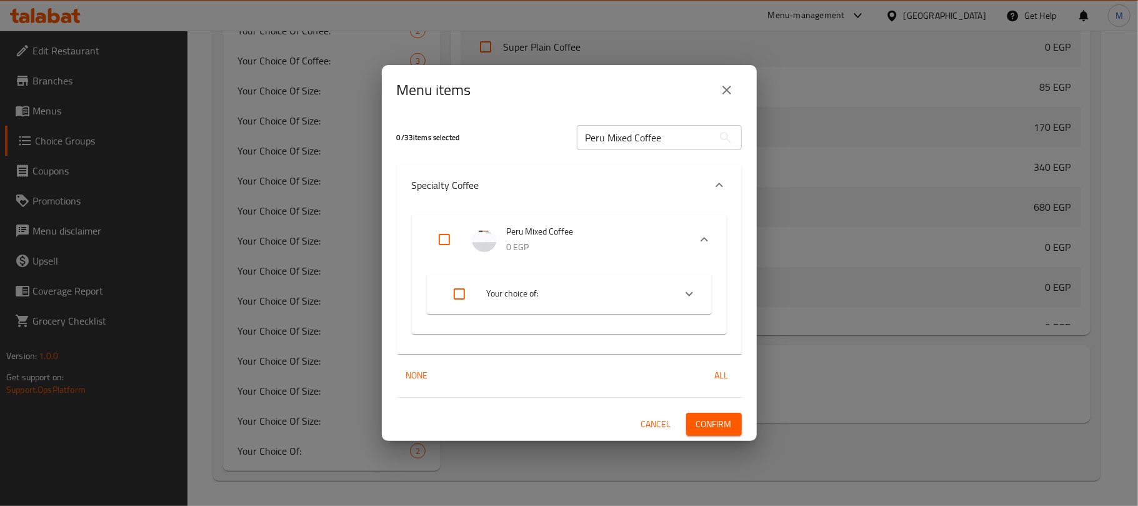
click at [684, 288] on icon "Expand" at bounding box center [689, 293] width 15 height 15
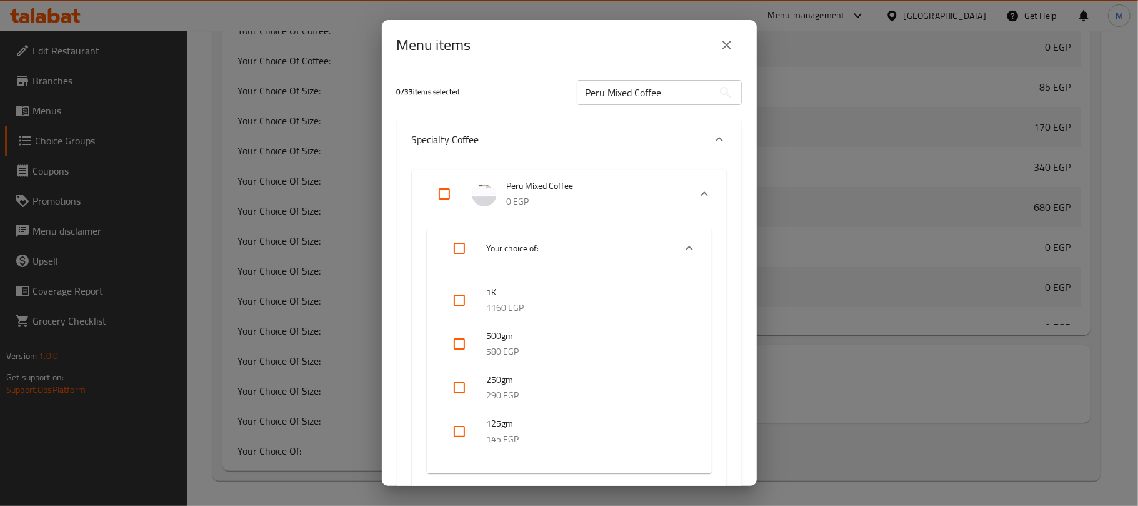
click at [458, 425] on input "checkbox" at bounding box center [460, 431] width 30 height 30
checkbox input "true"
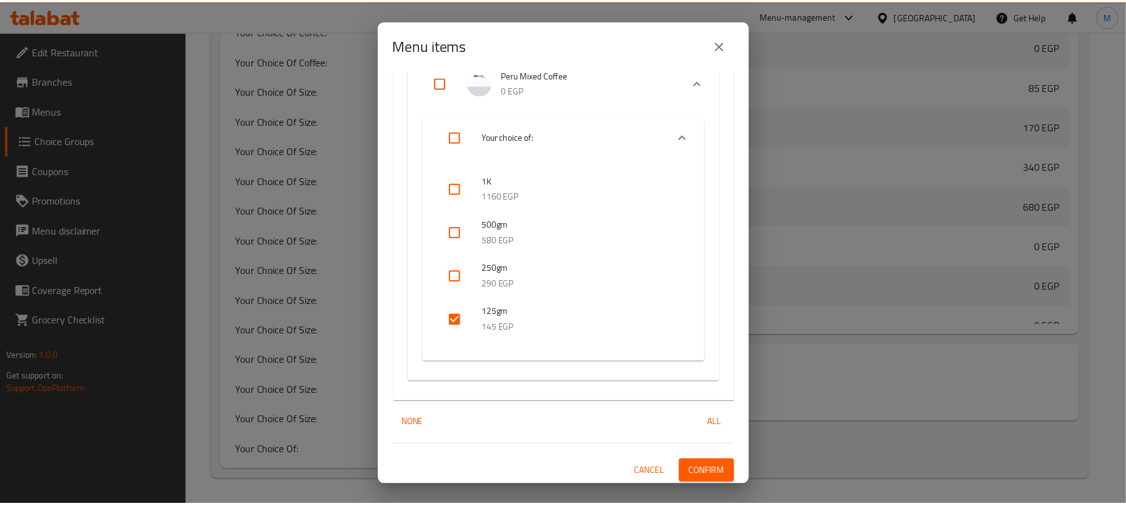
scroll to position [114, 0]
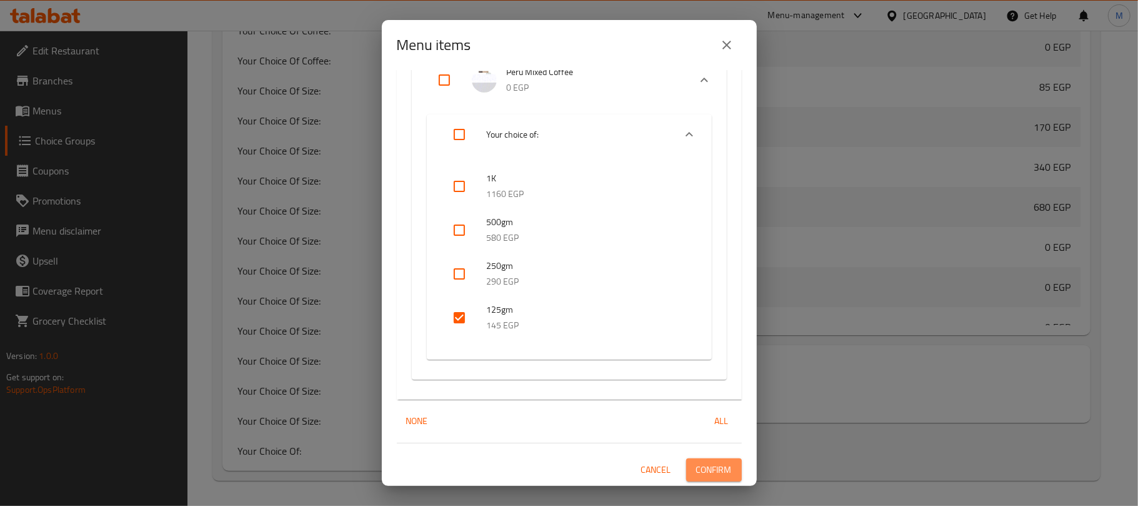
click at [699, 473] on span "Confirm" at bounding box center [714, 470] width 36 height 16
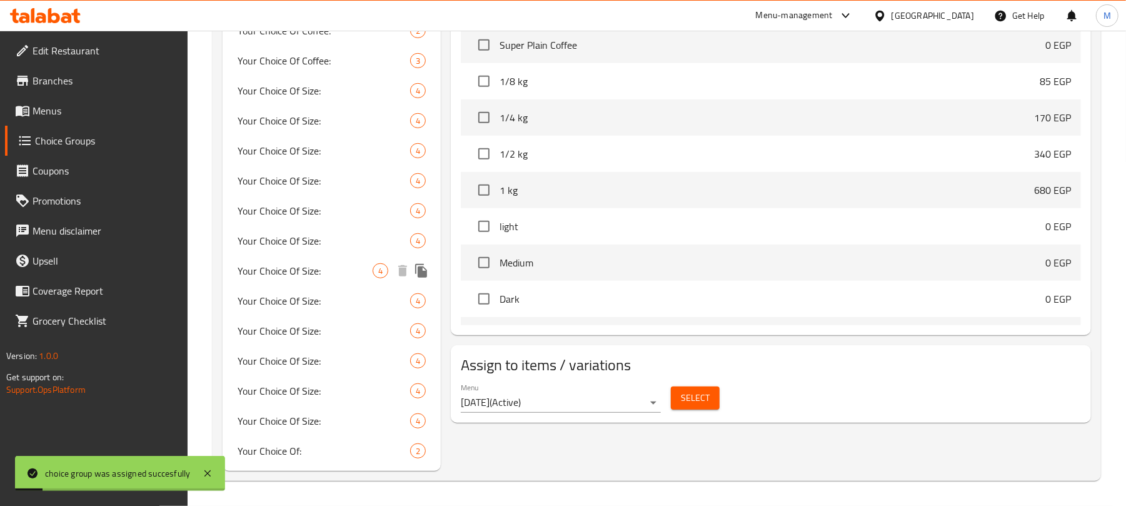
scroll to position [58, 0]
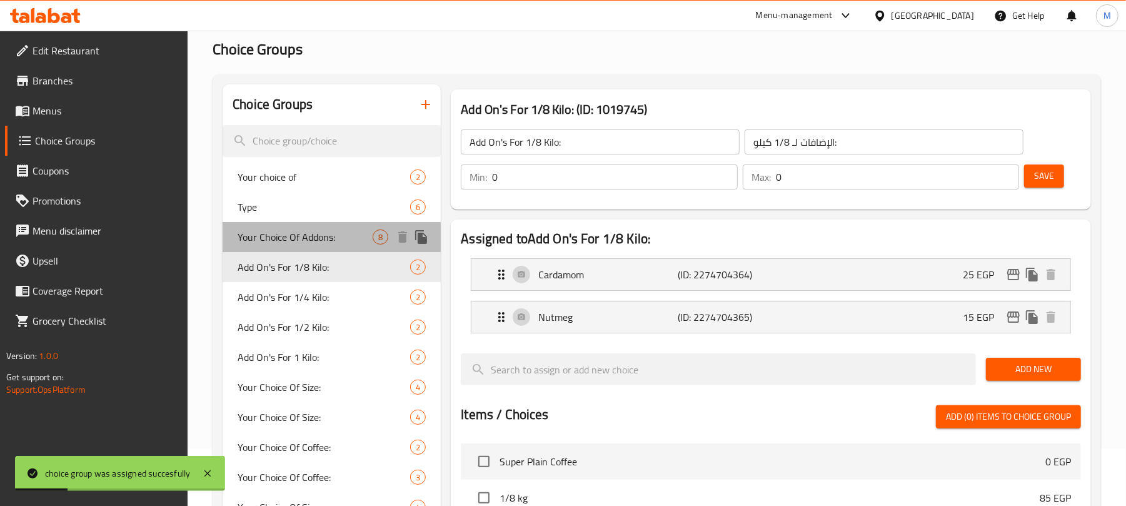
click at [338, 243] on span "Your Choice Of Addons:" at bounding box center [305, 236] width 135 height 15
type input "Your Choice Of Addons:"
type input "إختيارك من الإضافات:"
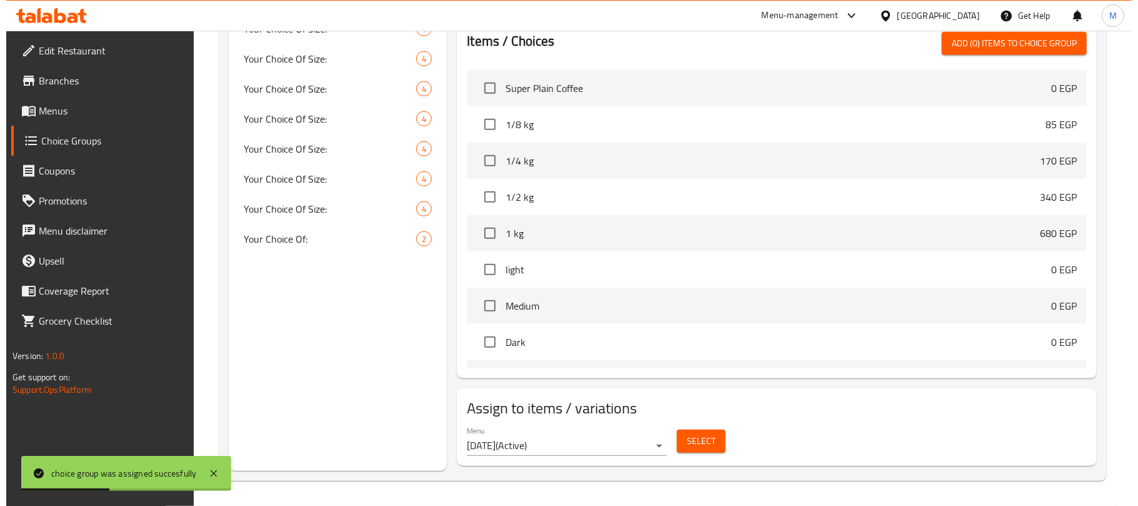
scroll to position [689, 0]
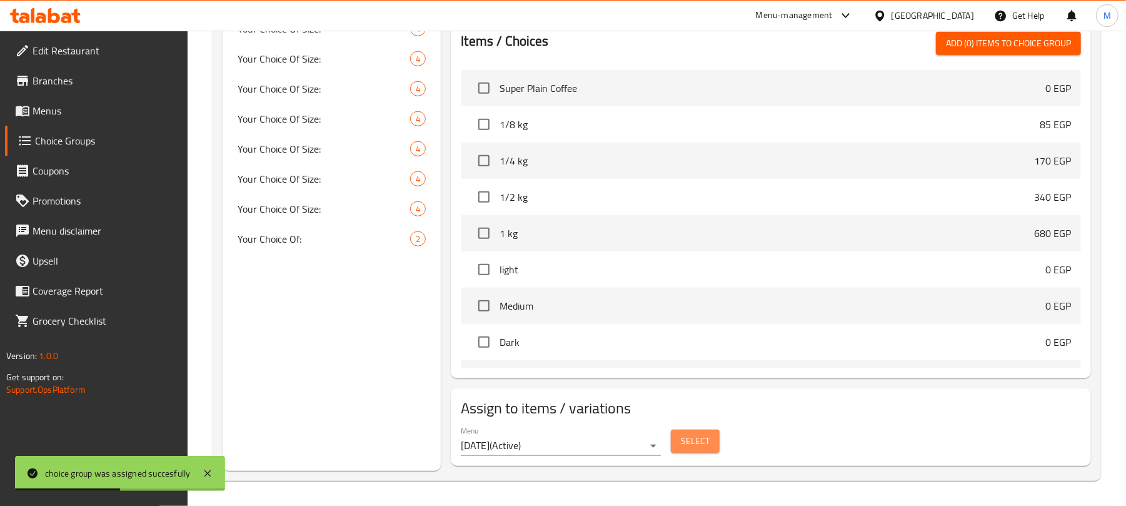
click at [700, 433] on span "Select" at bounding box center [695, 441] width 29 height 16
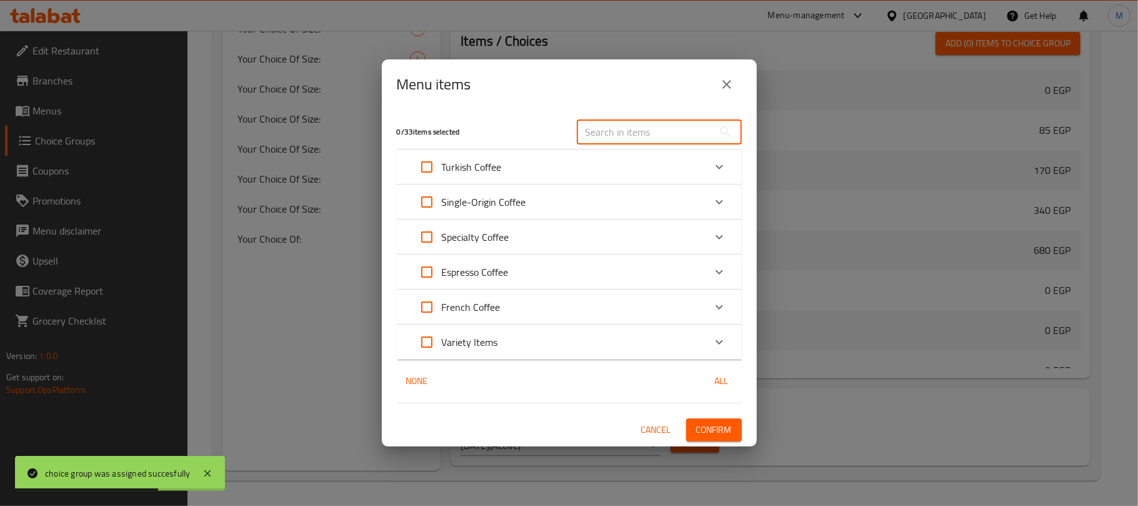
click at [621, 128] on input "text" at bounding box center [645, 131] width 136 height 25
paste input "Special Mixed Coffee"
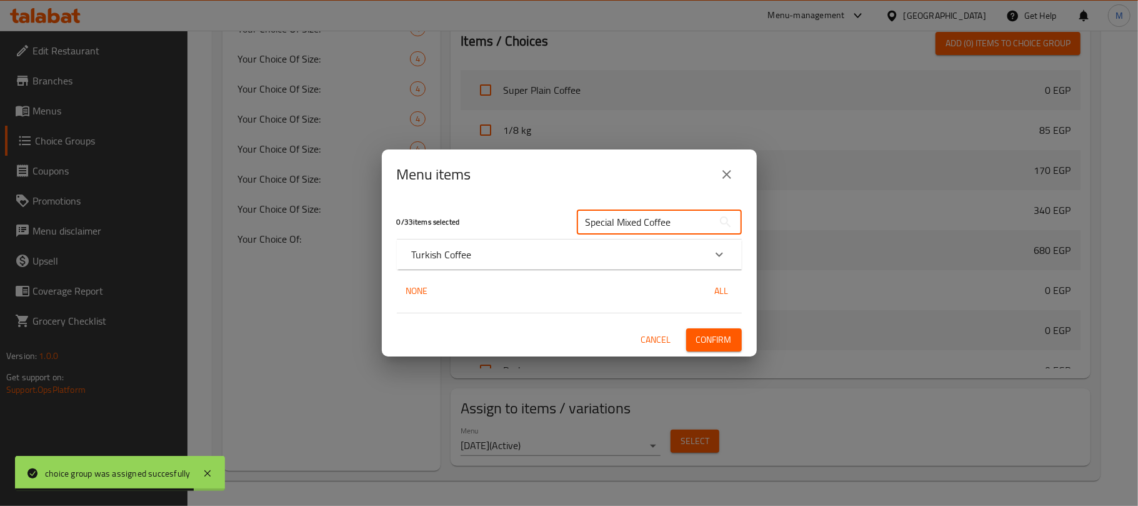
click at [716, 255] on icon "Expand" at bounding box center [719, 254] width 15 height 15
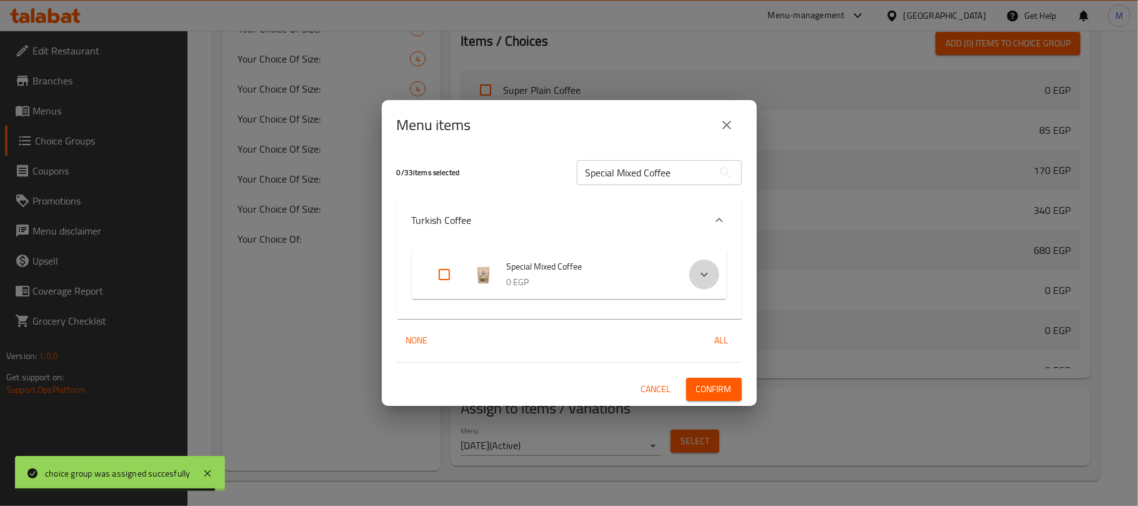
click at [703, 270] on icon "Expand" at bounding box center [704, 274] width 15 height 15
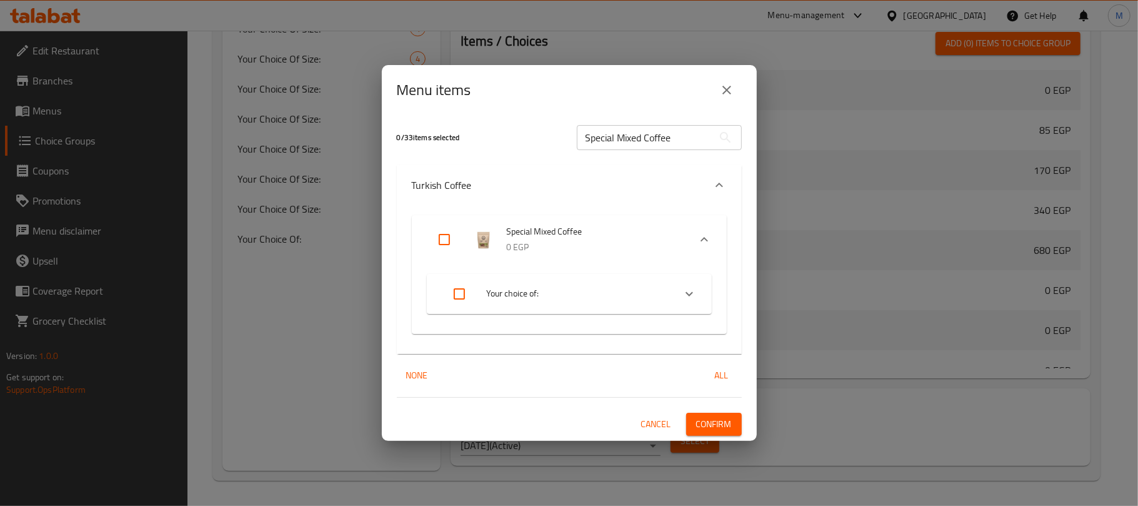
click at [690, 291] on icon "Expand" at bounding box center [689, 293] width 15 height 15
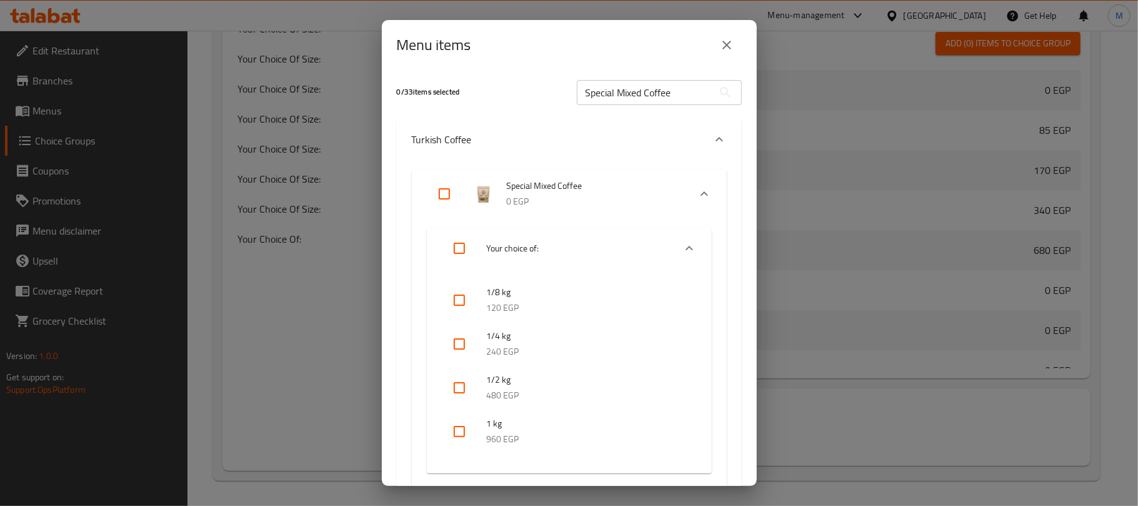
click at [629, 96] on input "Special Mixed Coffee" at bounding box center [645, 92] width 136 height 25
paste input "Mixed Roast Master Blend"
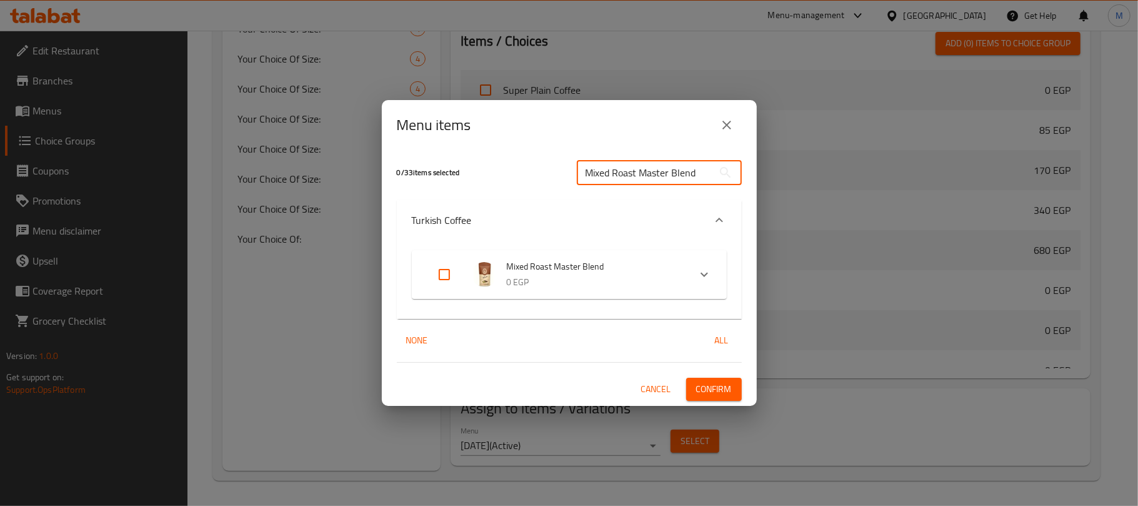
click at [701, 278] on icon "Expand" at bounding box center [704, 274] width 15 height 15
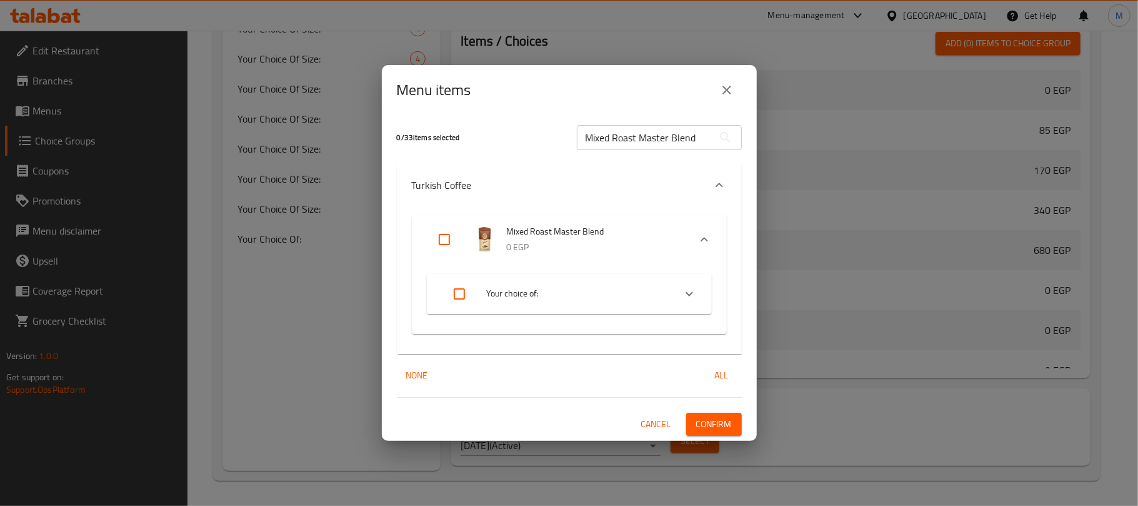
click at [693, 293] on icon "Expand" at bounding box center [690, 293] width 8 height 4
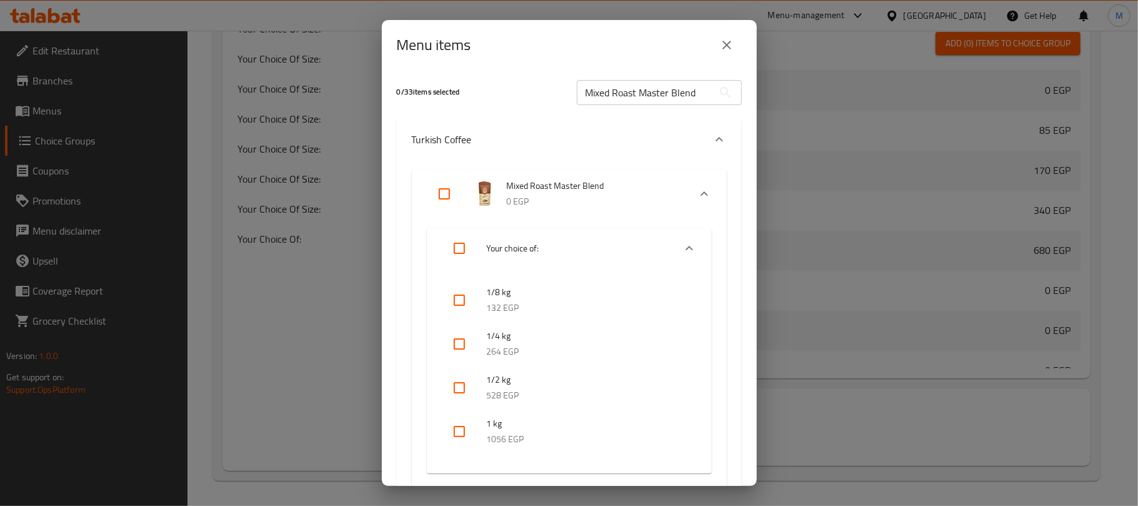
click at [646, 99] on input "Mixed Roast Master Blend" at bounding box center [645, 92] width 136 height 25
paste input "Moka"
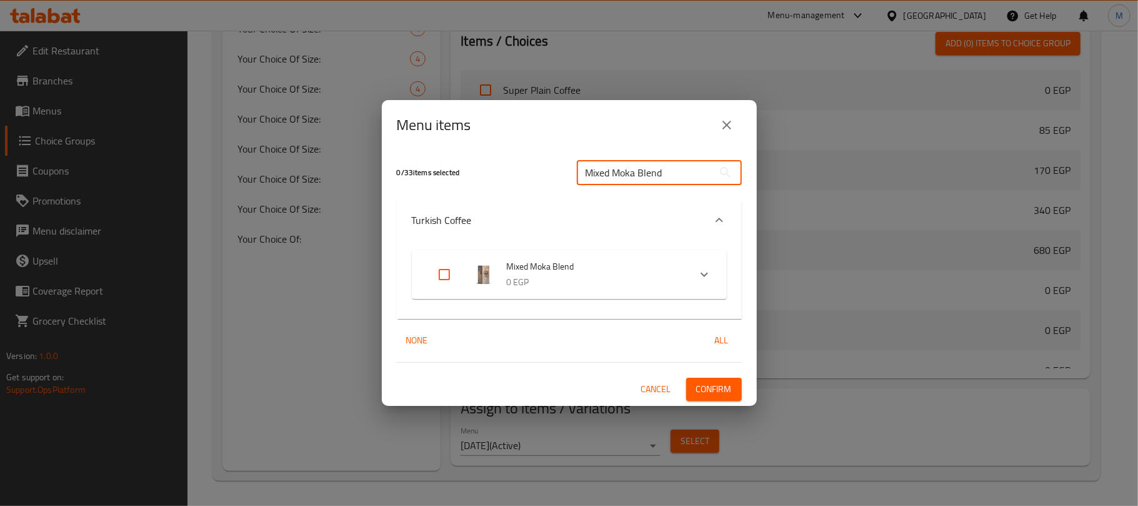
click at [703, 275] on icon "Expand" at bounding box center [705, 274] width 8 height 4
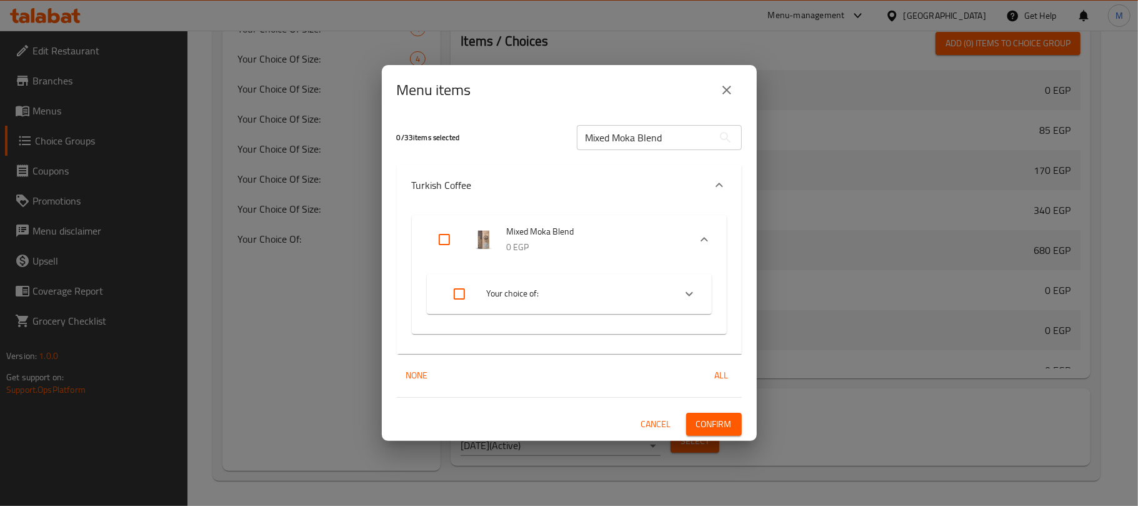
click at [691, 293] on icon "Expand" at bounding box center [690, 293] width 8 height 4
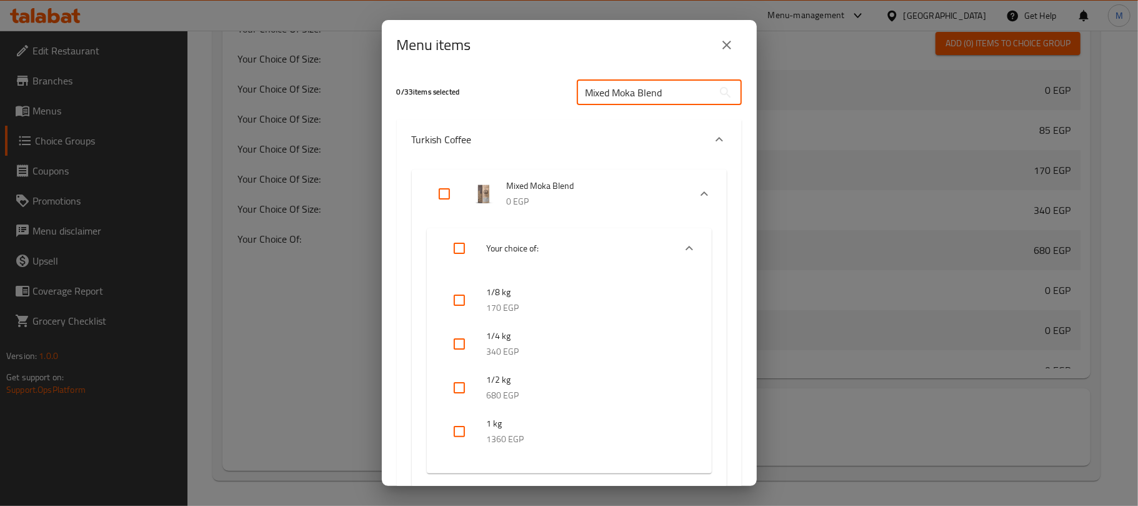
click at [623, 88] on input "Mixed Moka Blend" at bounding box center [645, 92] width 136 height 25
paste input "exican Mixed Coffee"
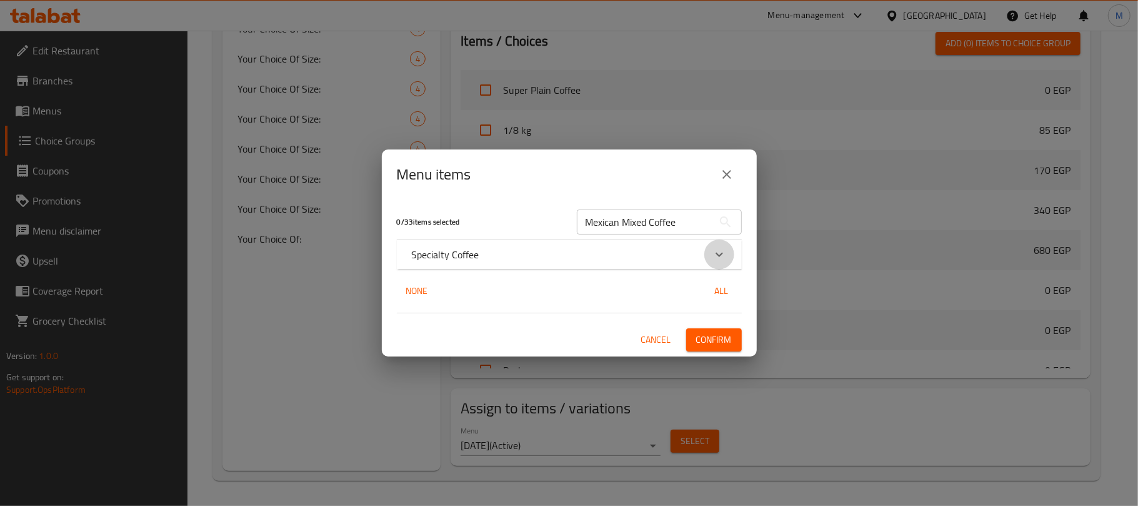
click at [723, 250] on icon "Expand" at bounding box center [719, 254] width 15 height 15
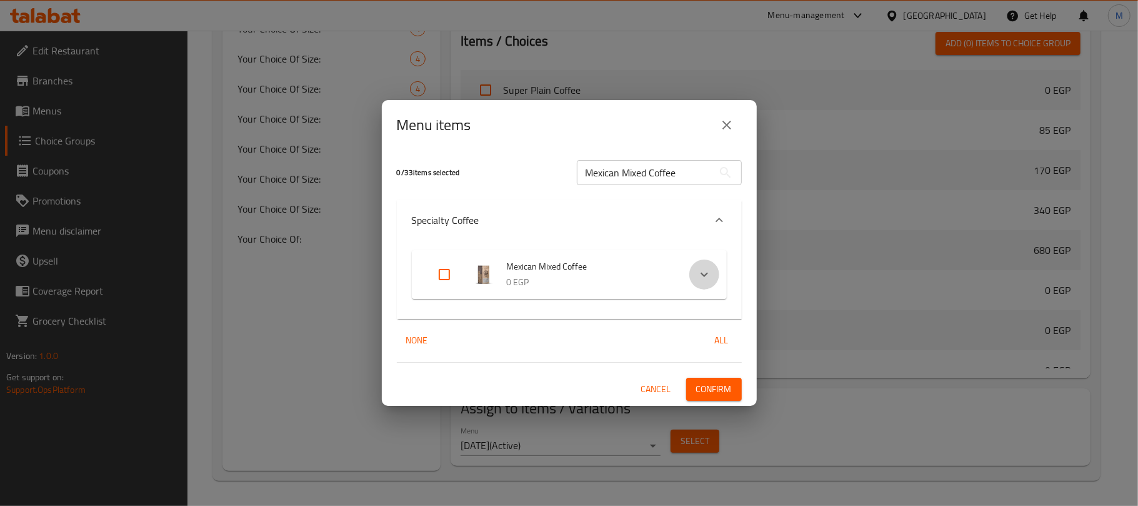
click at [710, 273] on icon "Expand" at bounding box center [704, 274] width 15 height 15
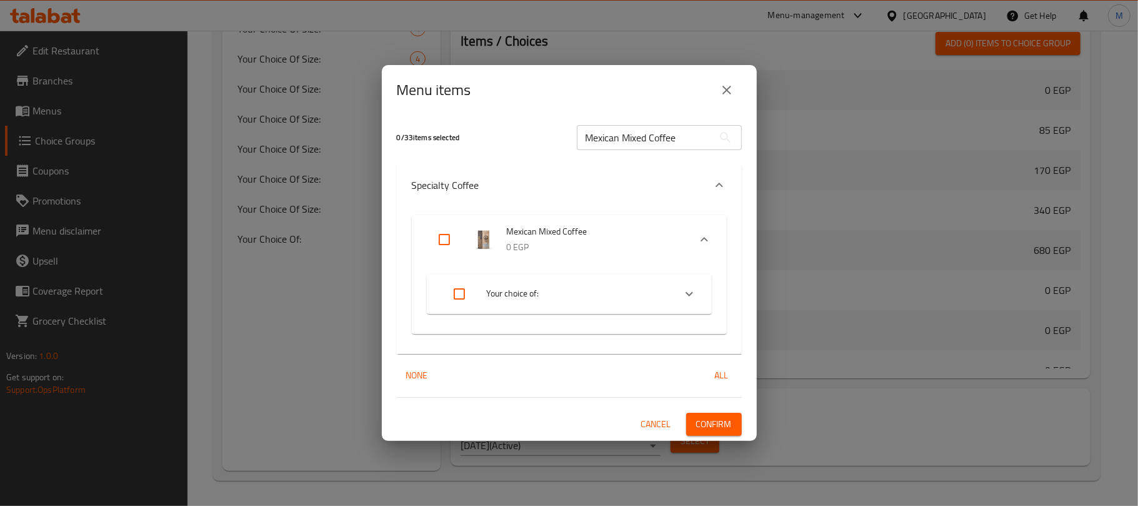
click at [691, 290] on icon "Expand" at bounding box center [689, 293] width 15 height 15
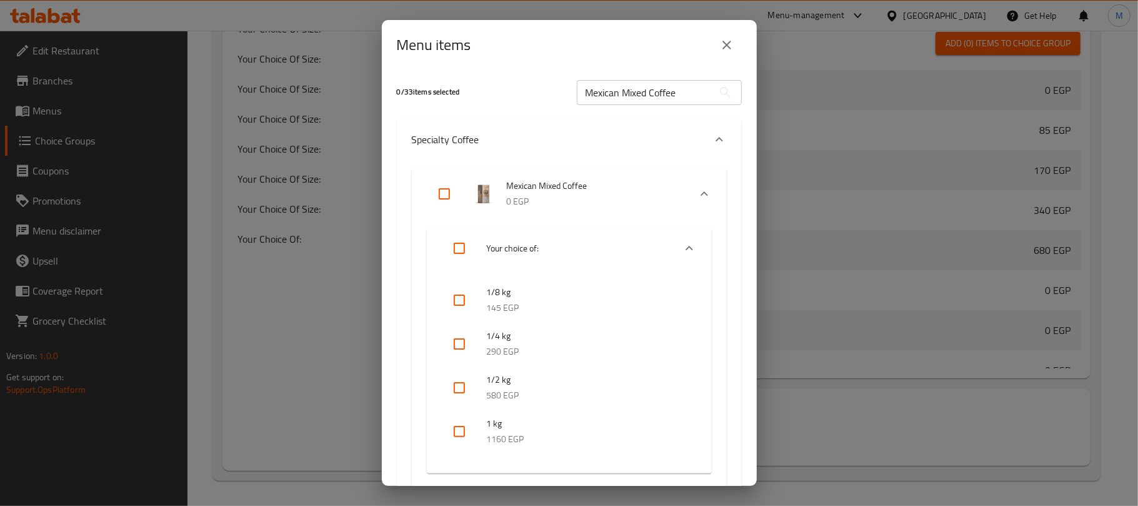
click at [611, 100] on input "Mexican Mixed Coffee" at bounding box center [645, 92] width 136 height 25
paste input "Papua New Guinea"
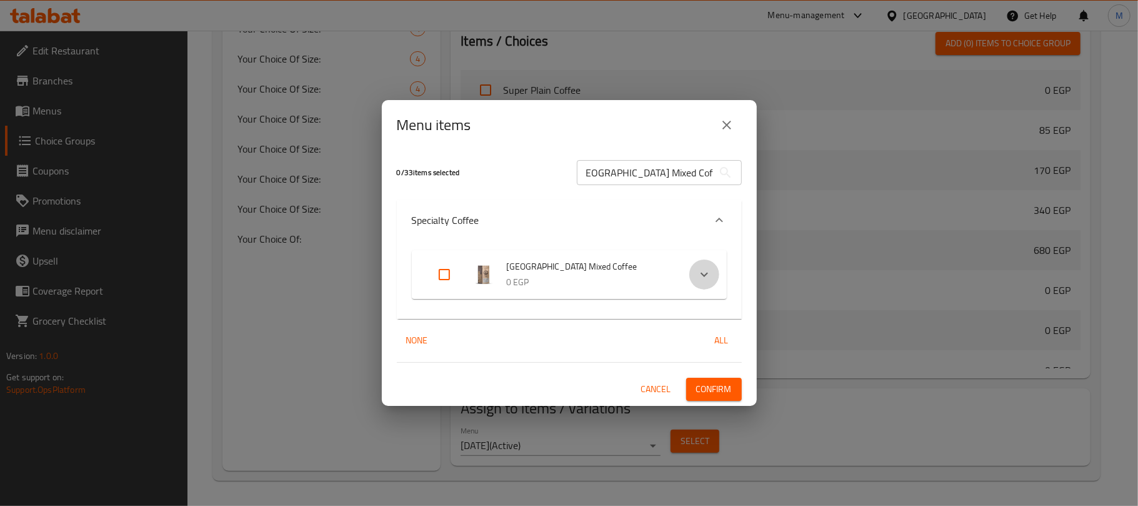
click at [708, 269] on icon "Expand" at bounding box center [704, 274] width 15 height 15
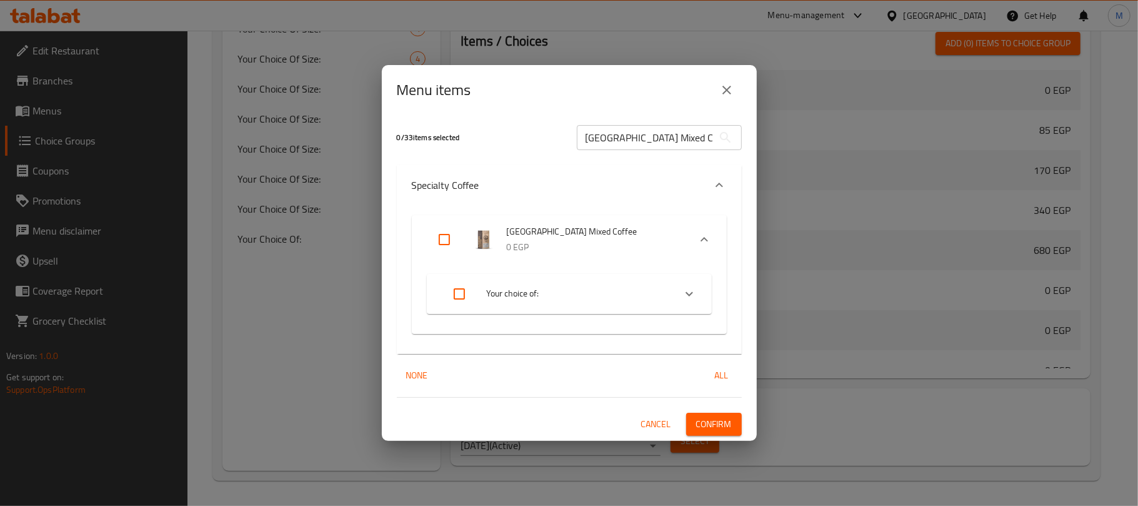
click at [701, 298] on div "Expand" at bounding box center [690, 294] width 30 height 30
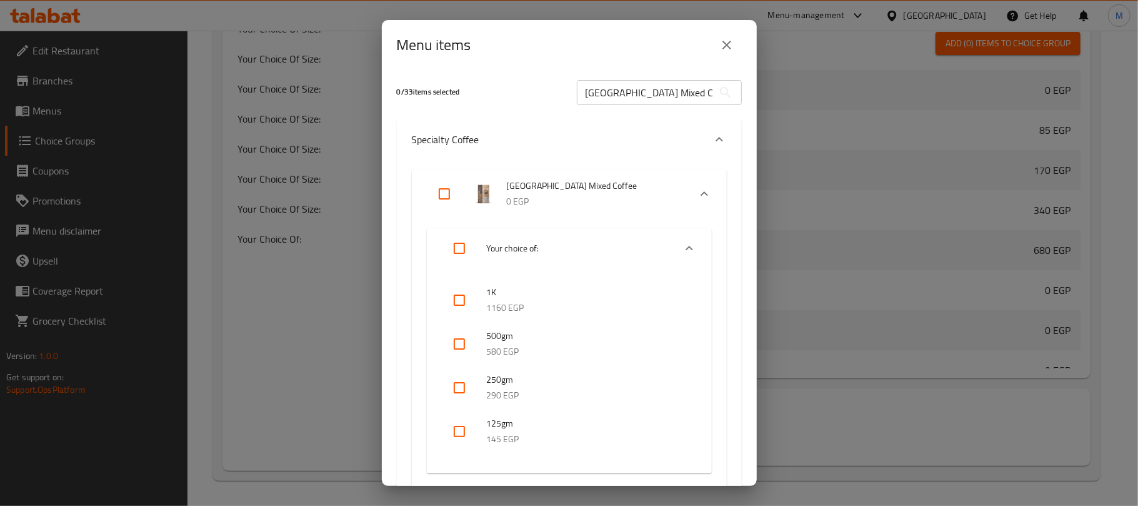
click at [630, 95] on input "[GEOGRAPHIC_DATA] Mixed Coffee" at bounding box center [645, 92] width 136 height 25
paste input "eru"
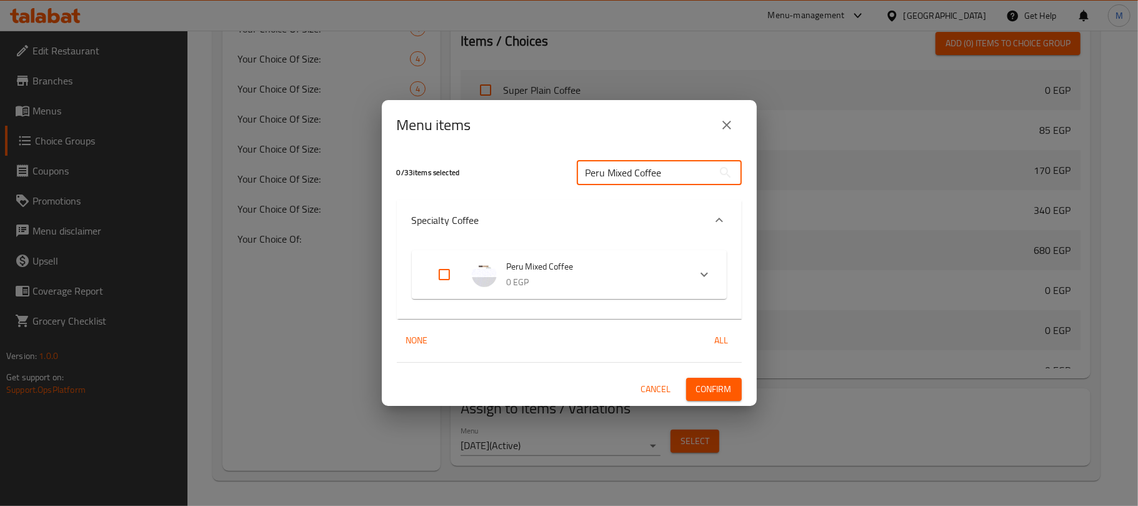
type input "Peru Mixed Coffee"
click at [695, 275] on div "Expand" at bounding box center [705, 274] width 30 height 30
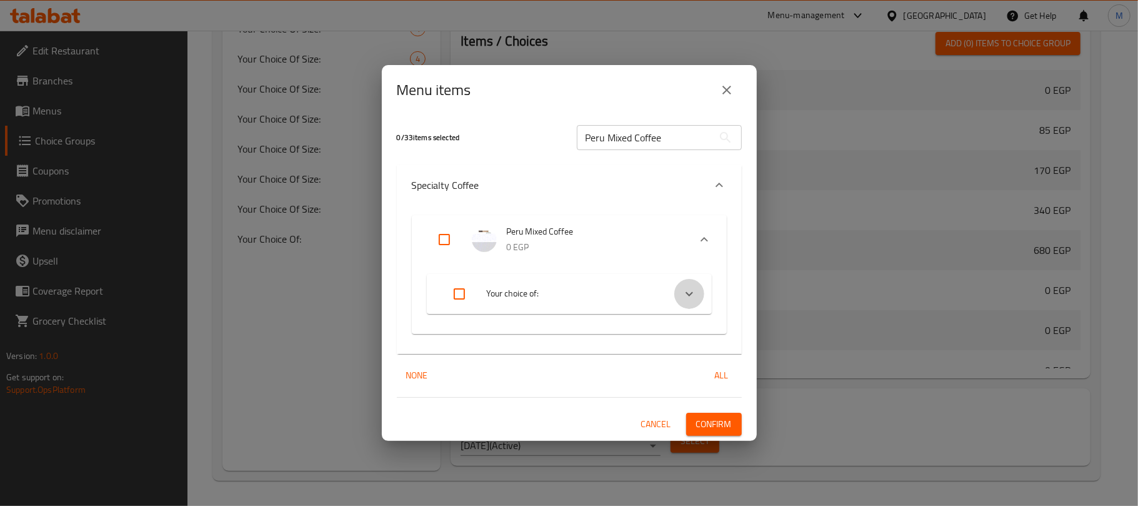
click at [696, 290] on div "Expand" at bounding box center [690, 294] width 30 height 30
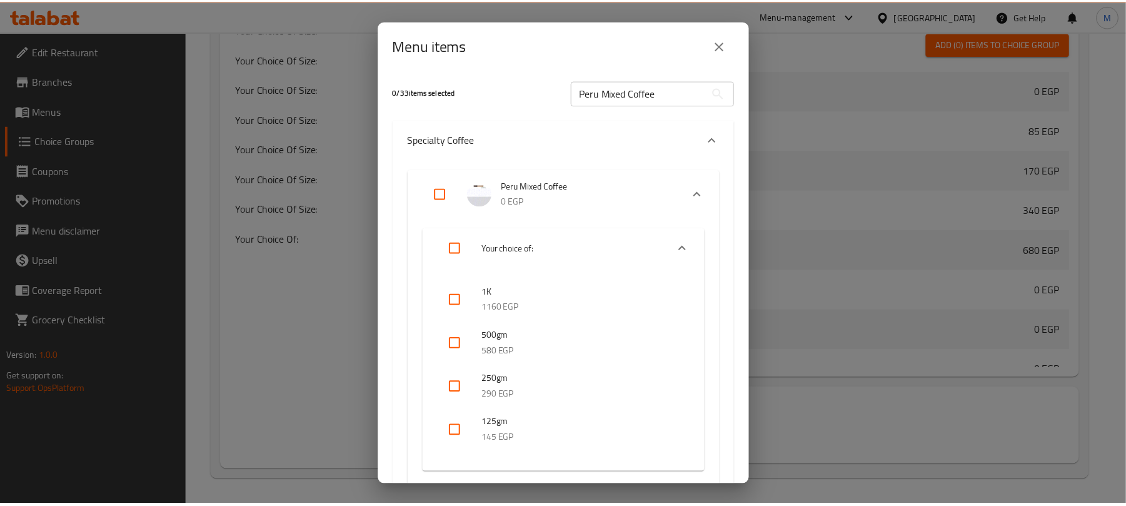
scroll to position [114, 0]
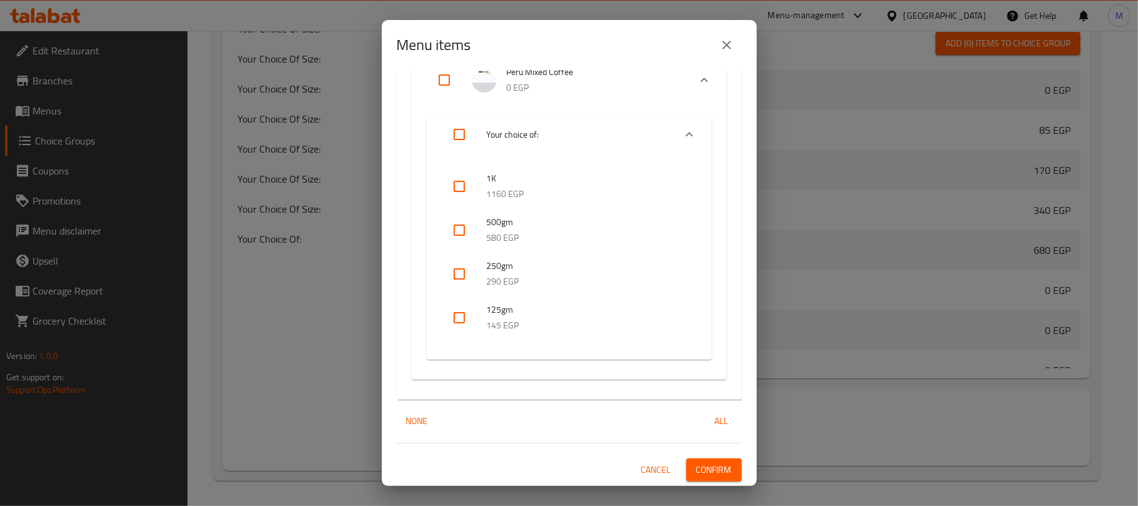
click at [728, 44] on icon "close" at bounding box center [727, 45] width 9 height 9
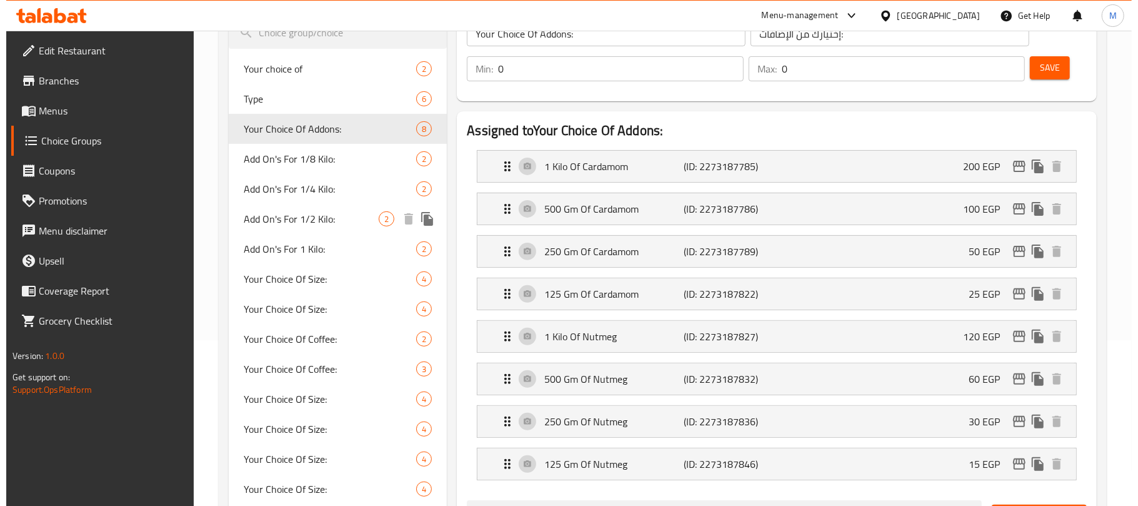
scroll to position [166, 0]
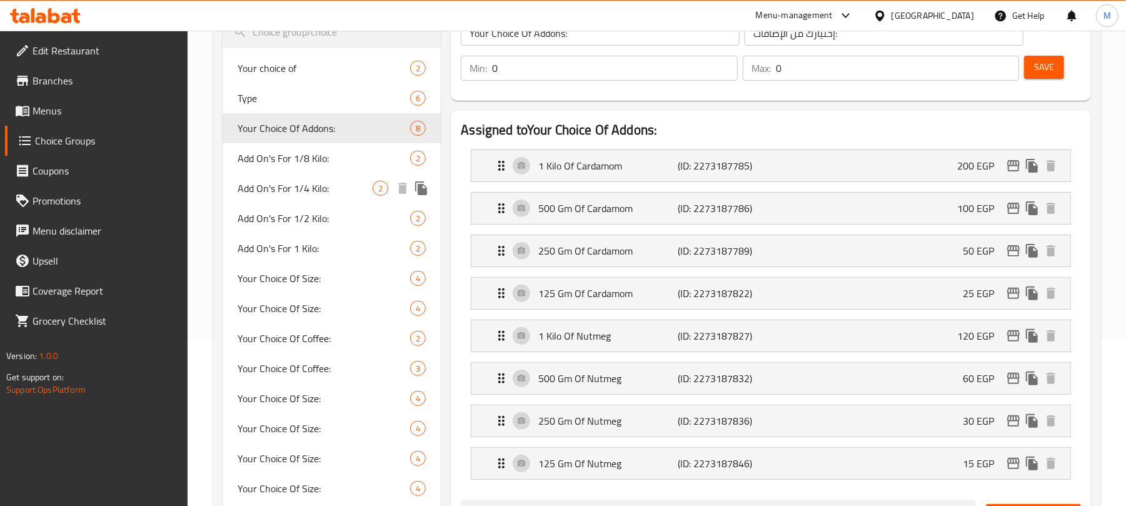
click at [353, 193] on span "Add On's For 1/4 Kilo:" at bounding box center [305, 188] width 135 height 15
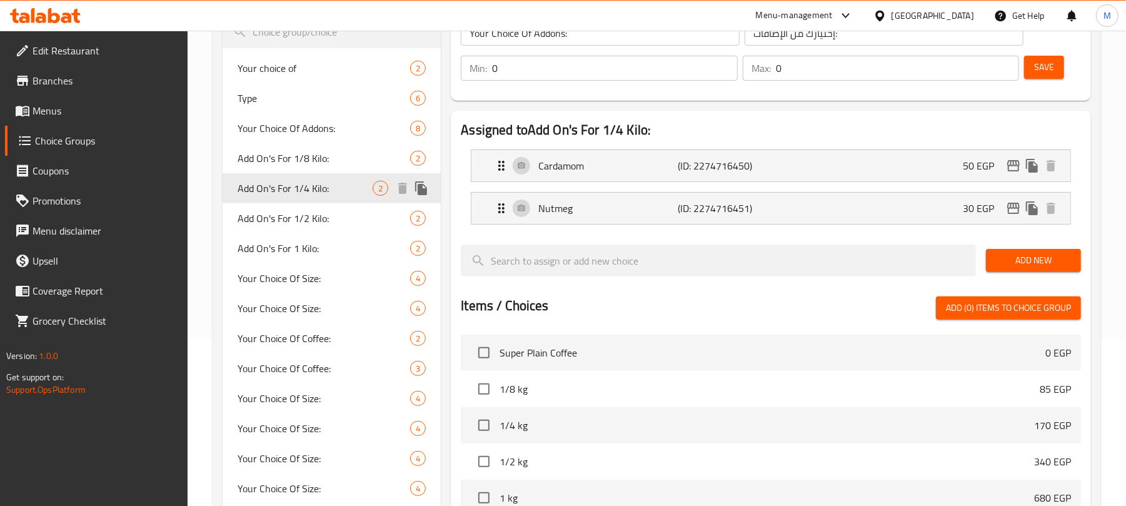
type input "Add On's For 1/4 Kilo:"
type input "الإضافات لـ 1/4 كيلو:"
click at [423, 184] on icon "duplicate" at bounding box center [421, 188] width 12 height 14
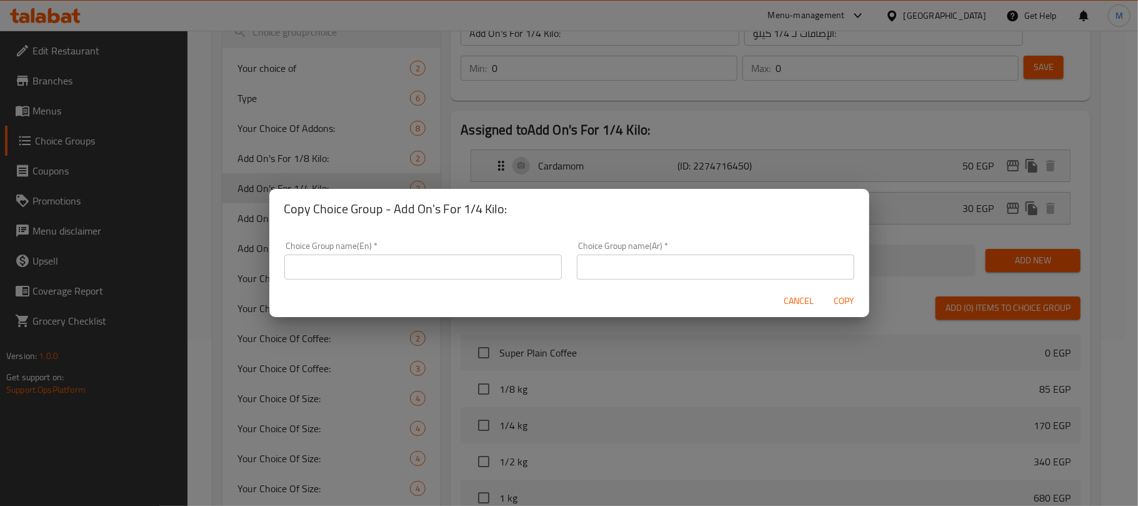
click at [791, 306] on span "Cancel" at bounding box center [800, 301] width 30 height 16
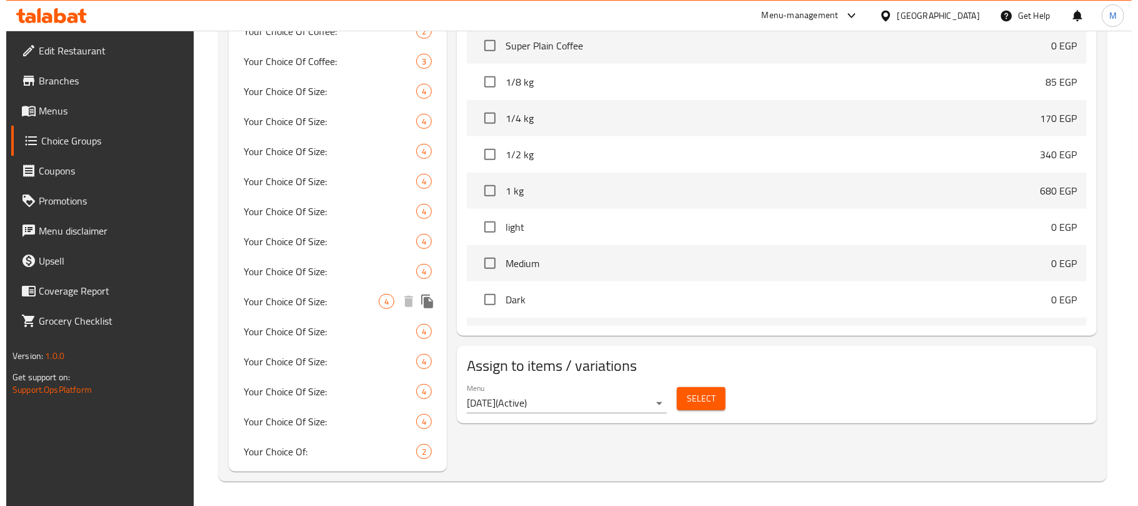
scroll to position [474, 0]
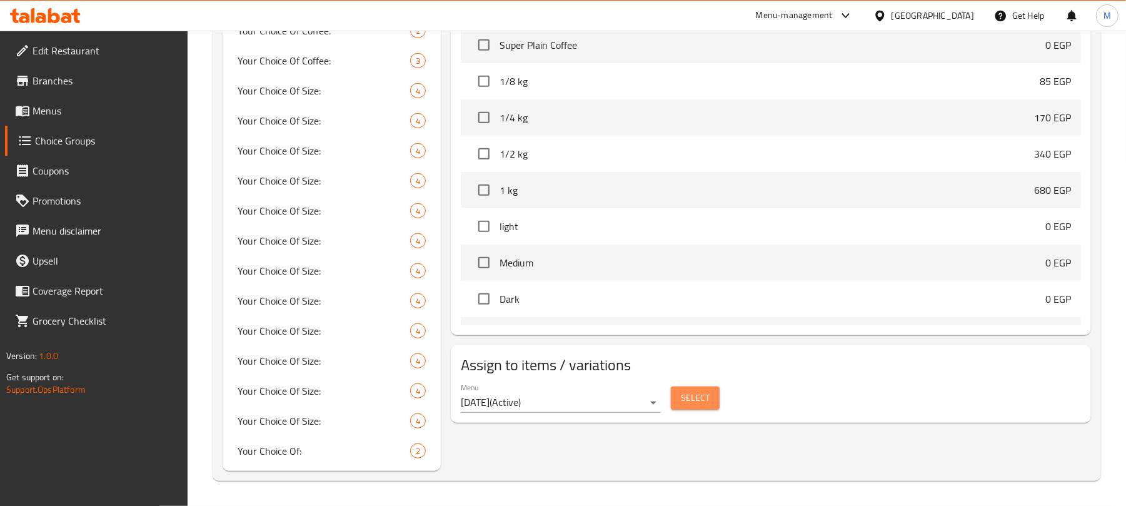
click at [716, 394] on button "Select" at bounding box center [695, 397] width 49 height 23
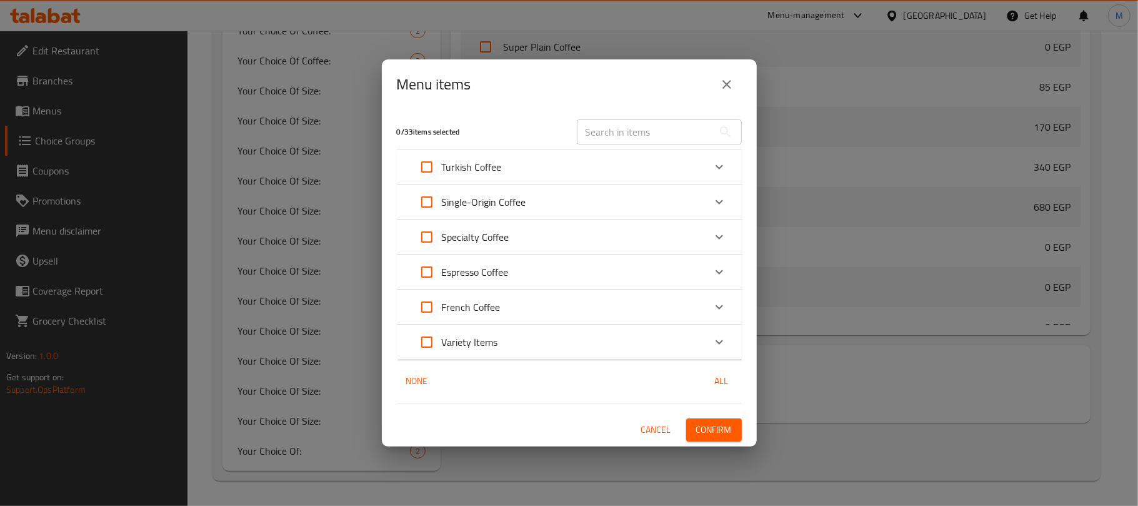
click at [606, 123] on input "text" at bounding box center [645, 131] width 136 height 25
paste input "Peru Mixed Coffee"
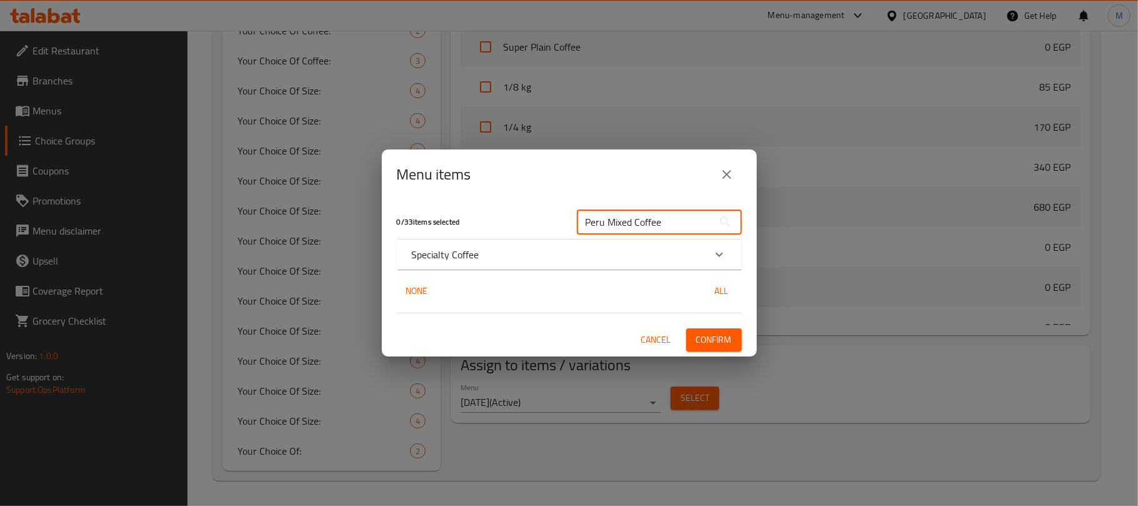
type input "Peru Mixed Coffee"
click at [586, 243] on div "Specialty Coffee" at bounding box center [569, 254] width 345 height 30
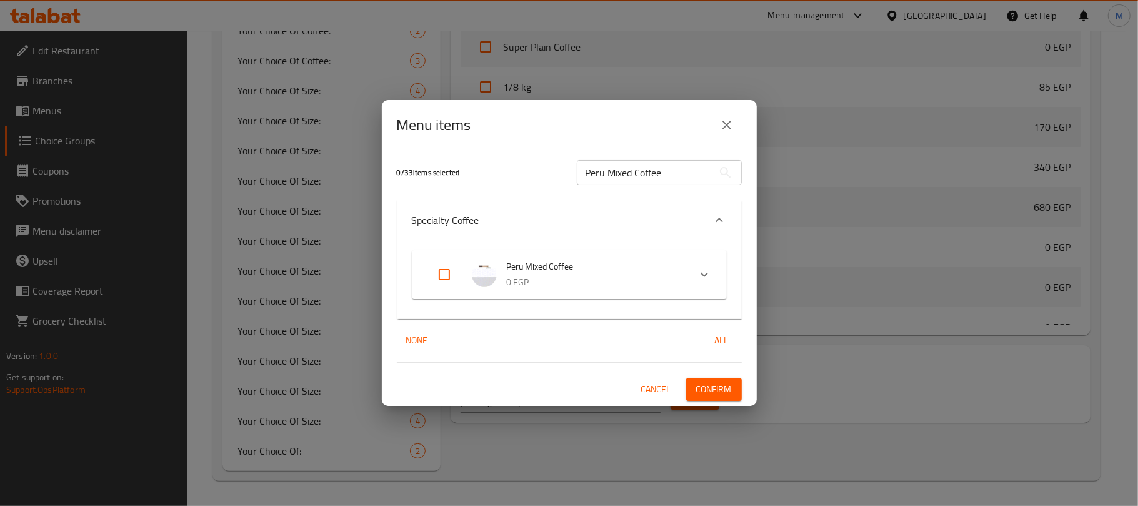
click at [516, 269] on span "Peru Mixed Coffee" at bounding box center [593, 267] width 173 height 16
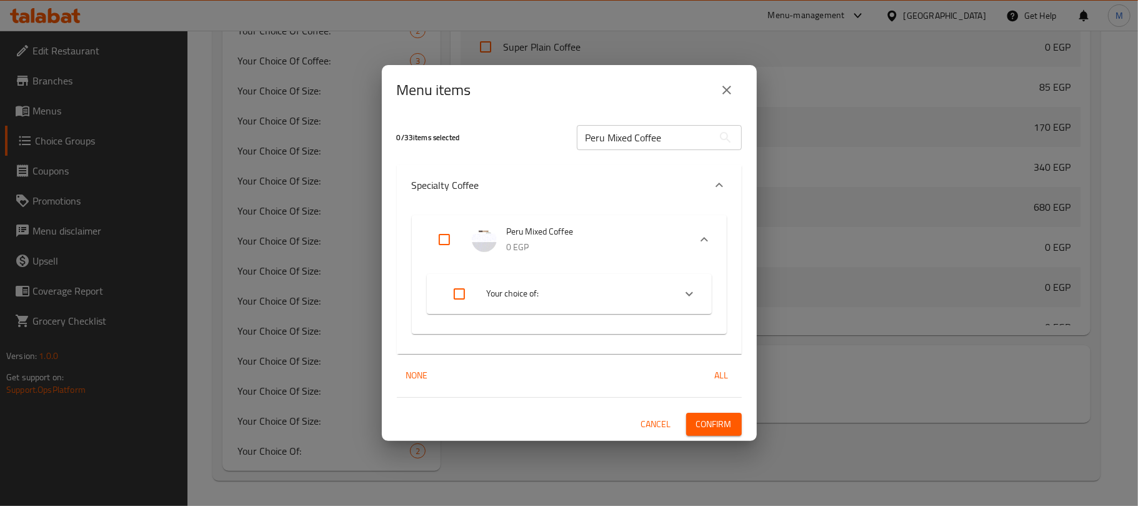
click at [518, 296] on span "Your choice of:" at bounding box center [576, 294] width 178 height 16
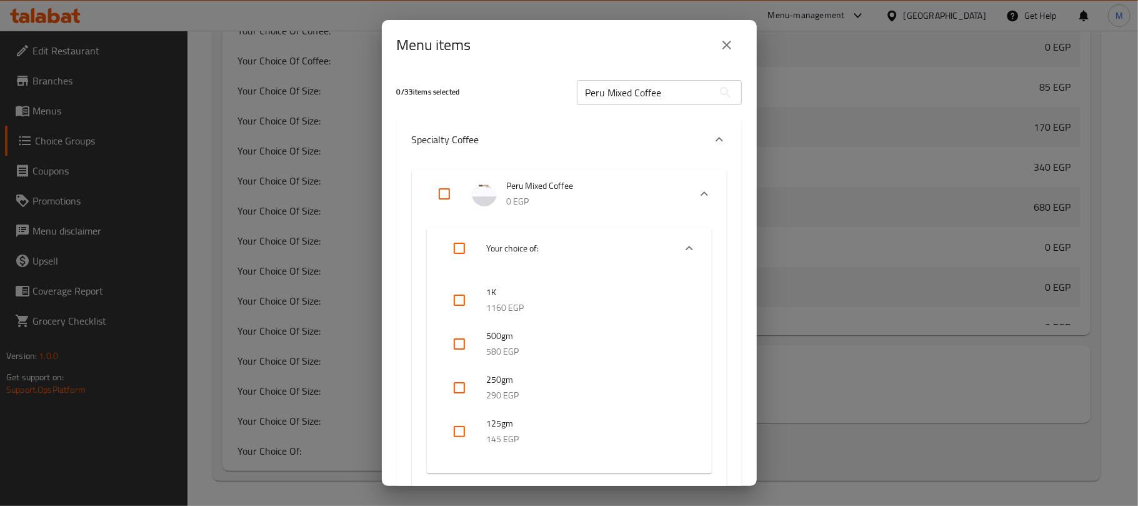
click at [460, 393] on input "checkbox" at bounding box center [460, 388] width 30 height 30
checkbox input "true"
click at [603, 88] on input "Peru Mixed Coffee" at bounding box center [645, 92] width 136 height 25
paste input "apua New Guinea"
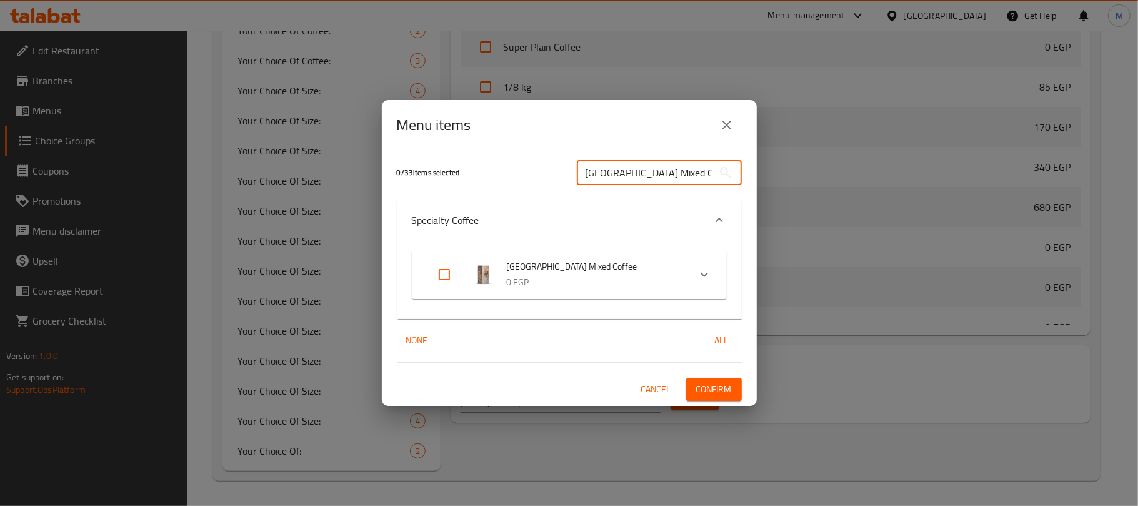
scroll to position [0, 9]
type input "[GEOGRAPHIC_DATA] Mixed Coffee"
click at [703, 269] on icon "Expand" at bounding box center [704, 274] width 15 height 15
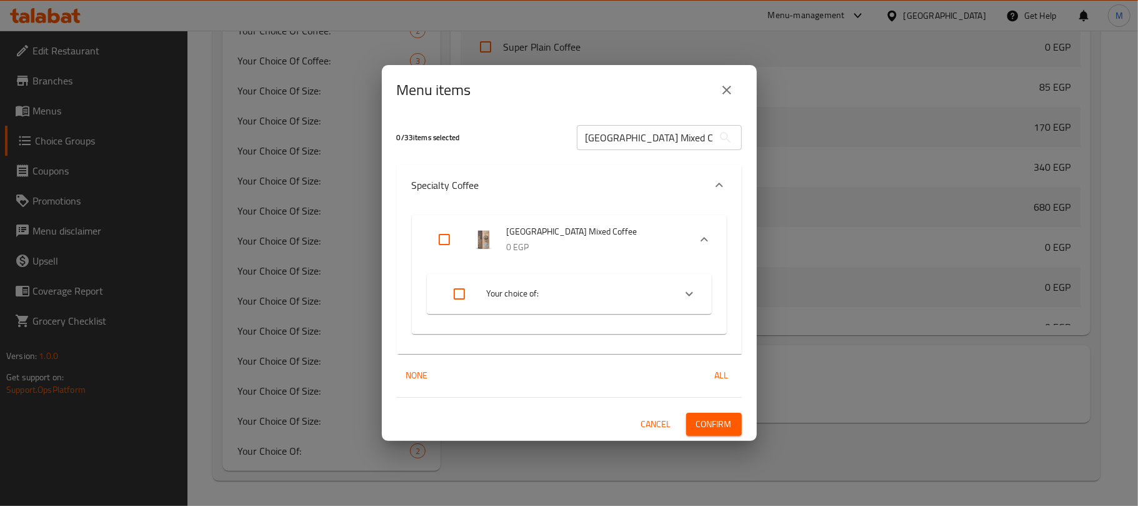
click at [601, 281] on li "Your choice of:" at bounding box center [558, 293] width 233 height 35
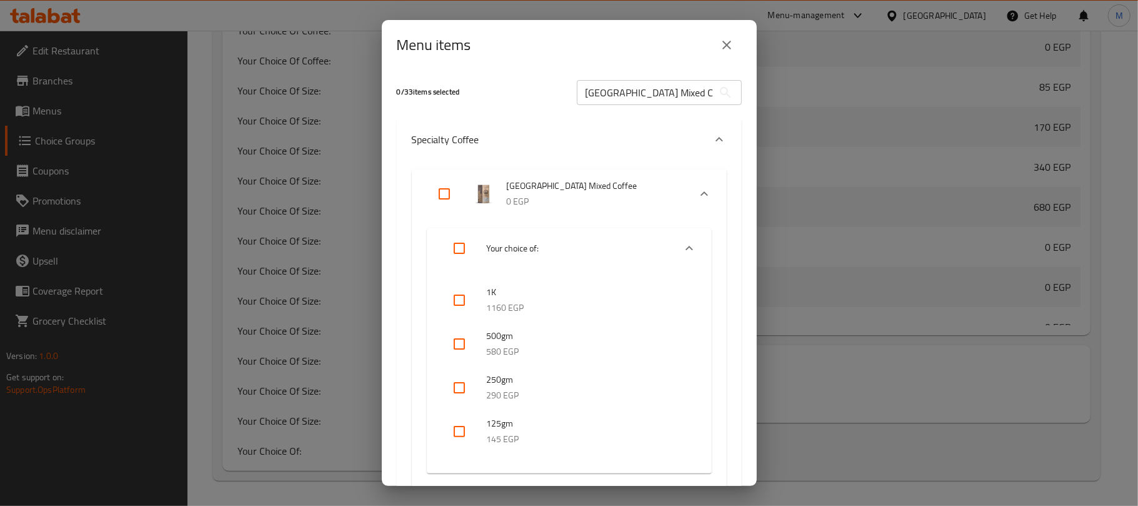
click at [454, 386] on input "checkbox" at bounding box center [460, 388] width 30 height 30
checkbox input "true"
click at [668, 91] on input "[GEOGRAPHIC_DATA] Mixed Coffee" at bounding box center [645, 92] width 136 height 25
paste input "Mexican"
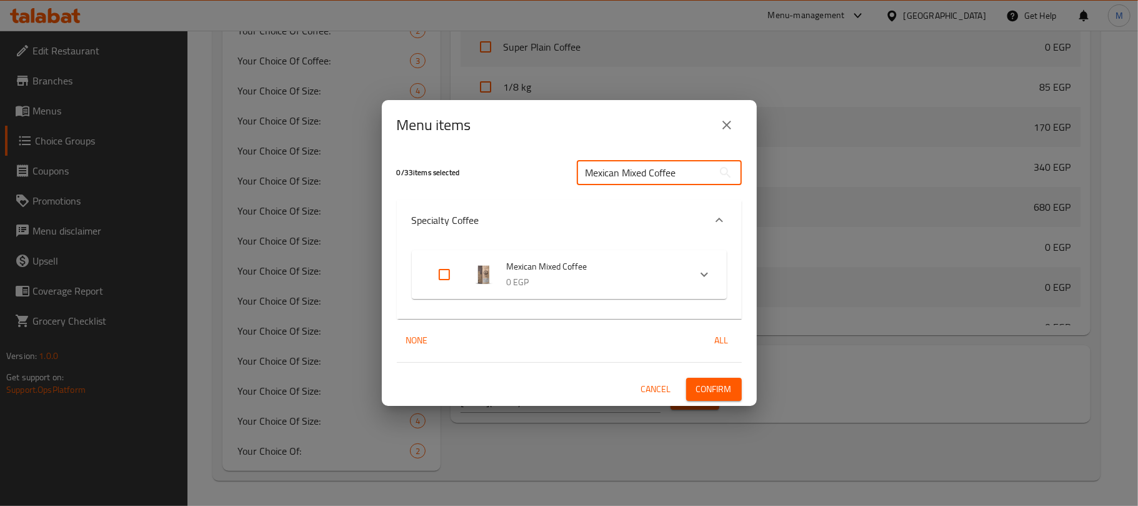
type input "Mexican Mixed Coffee"
click at [670, 266] on span "Mexican Mixed Coffee" at bounding box center [593, 267] width 173 height 16
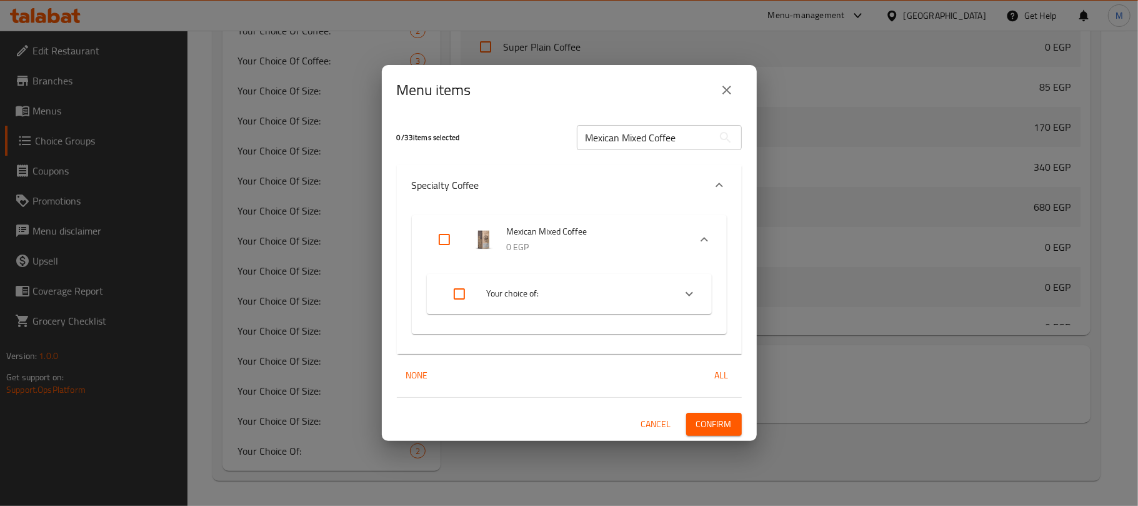
drag, startPoint x: 625, startPoint y: 291, endPoint x: 601, endPoint y: 303, distance: 27.4
click at [624, 291] on span "Your choice of:" at bounding box center [576, 294] width 178 height 16
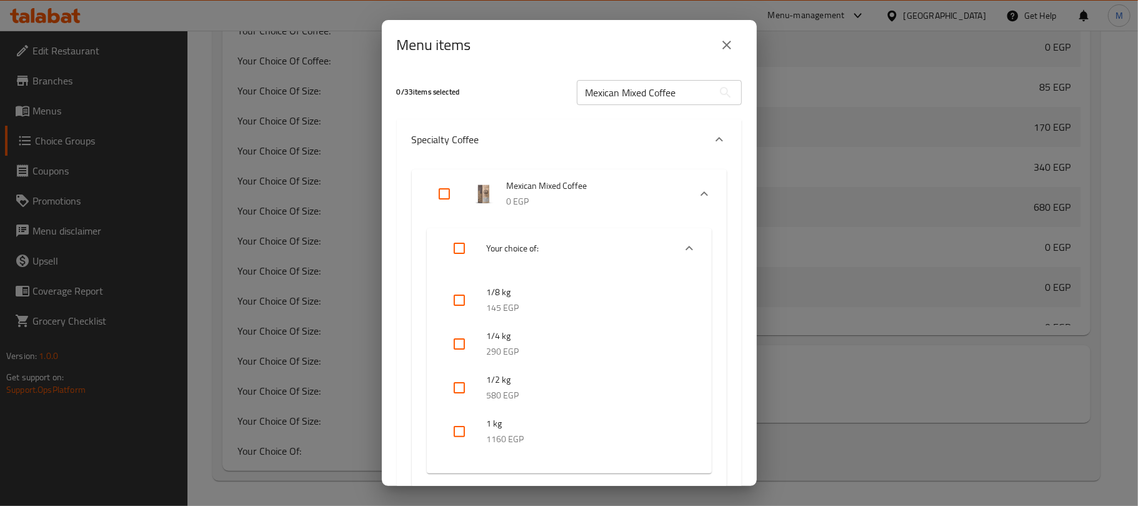
click at [463, 384] on input "checkbox" at bounding box center [460, 388] width 30 height 30
checkbox input "false"
click at [458, 346] on input "checkbox" at bounding box center [460, 344] width 30 height 30
checkbox input "true"
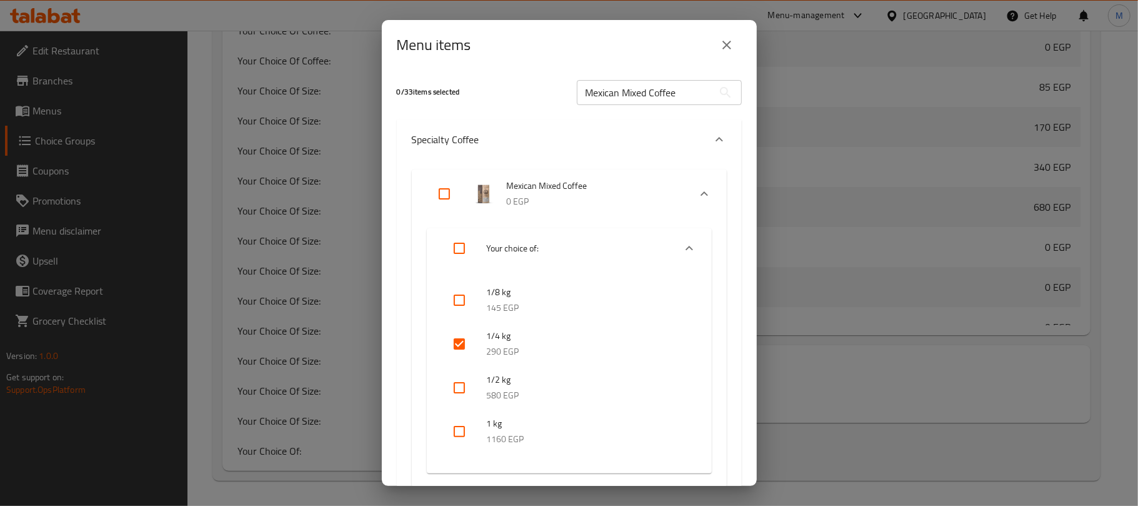
click at [644, 86] on input "Mexican Mixed Coffee" at bounding box center [645, 92] width 136 height 25
paste input "ixed Moka Blend"
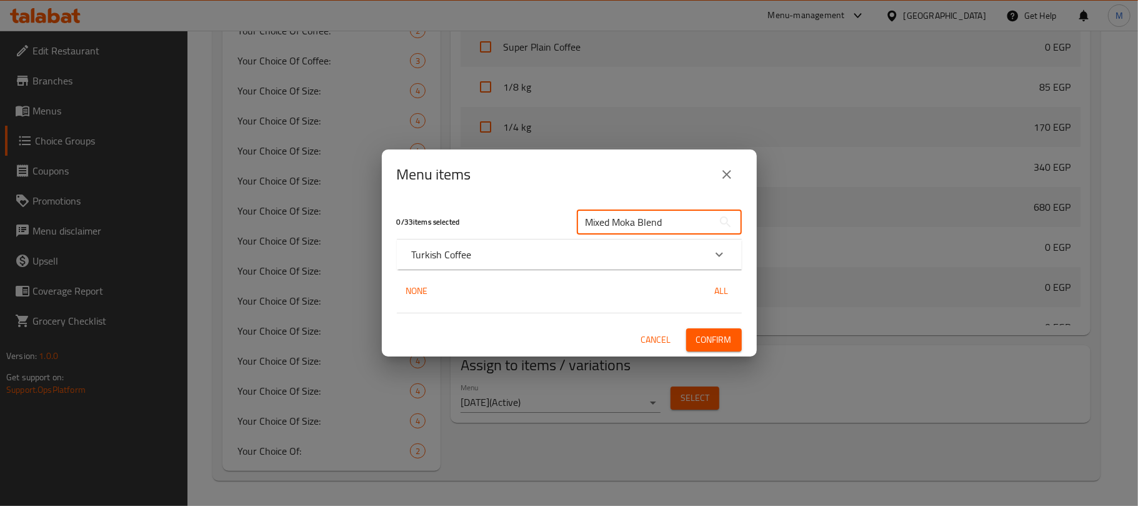
type input "Mixed Moka Blend"
click at [620, 261] on div "Turkish Coffee" at bounding box center [558, 254] width 293 height 15
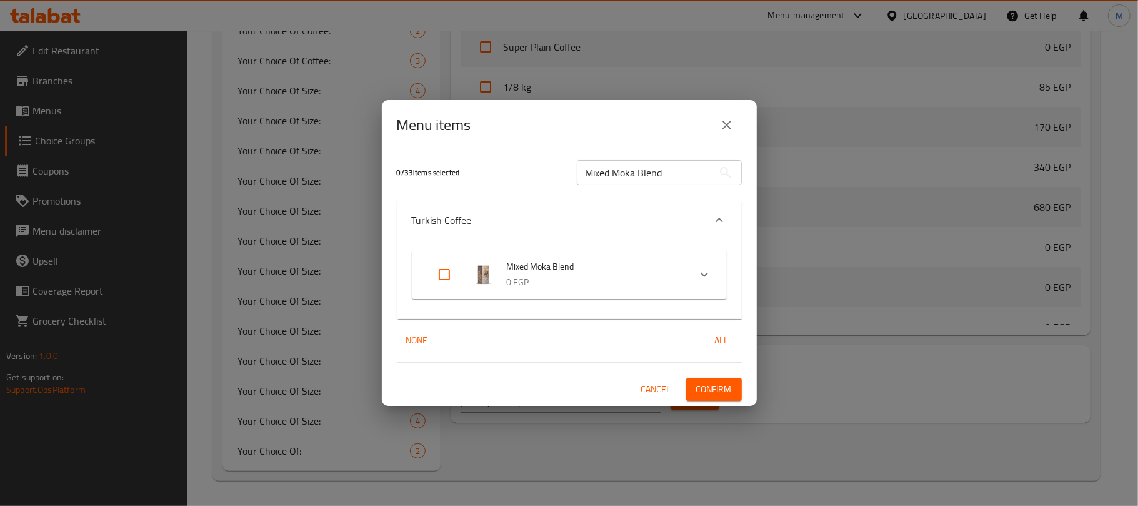
click at [501, 286] on div "Expand" at bounding box center [489, 274] width 35 height 25
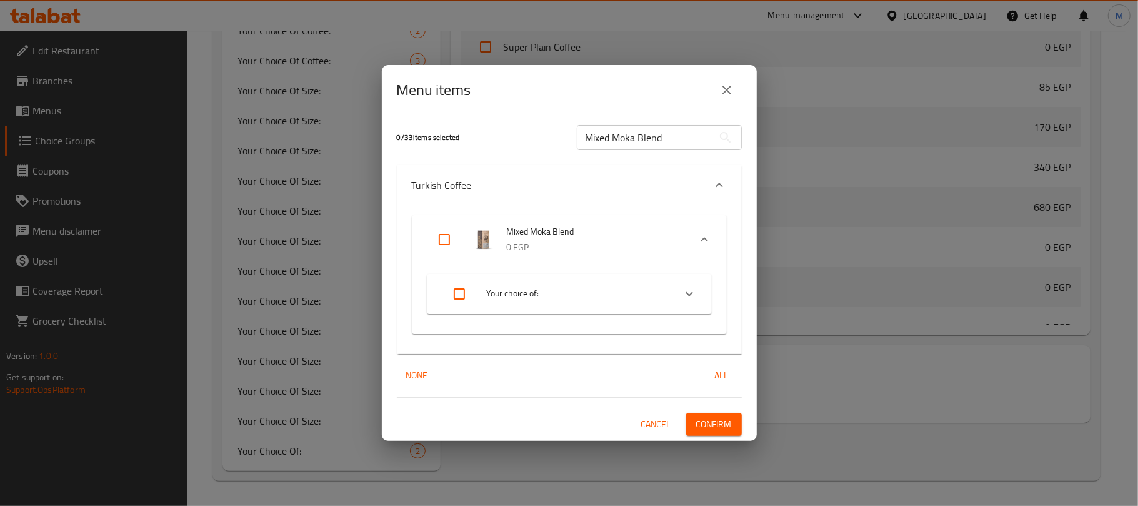
drag, startPoint x: 524, startPoint y: 293, endPoint x: 495, endPoint y: 366, distance: 78.6
click at [524, 296] on span "Your choice of:" at bounding box center [576, 294] width 178 height 16
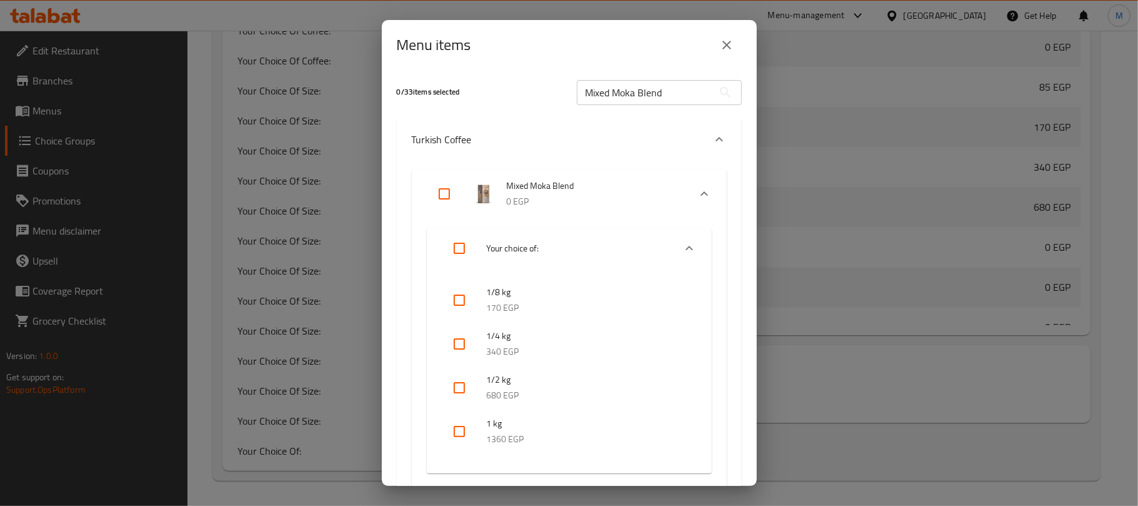
click at [464, 346] on input "checkbox" at bounding box center [460, 344] width 30 height 30
checkbox input "true"
click at [659, 88] on input "Mixed Moka Blend" at bounding box center [645, 92] width 136 height 25
paste input "Roast Master"
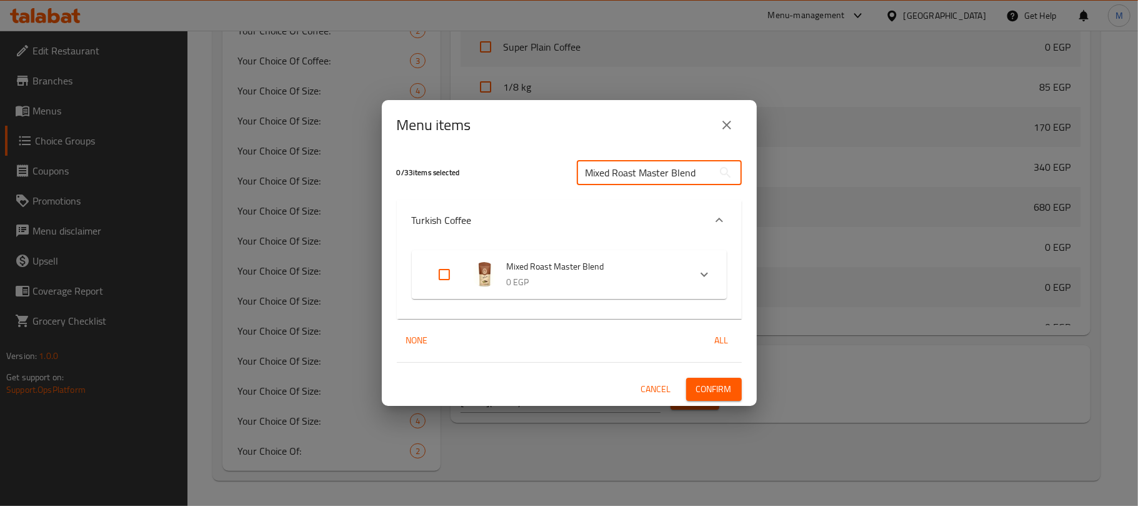
type input "Mixed Roast Master Blend"
drag, startPoint x: 641, startPoint y: 270, endPoint x: 635, endPoint y: 273, distance: 6.4
click at [641, 271] on span "Mixed Roast Master Blend" at bounding box center [593, 267] width 173 height 16
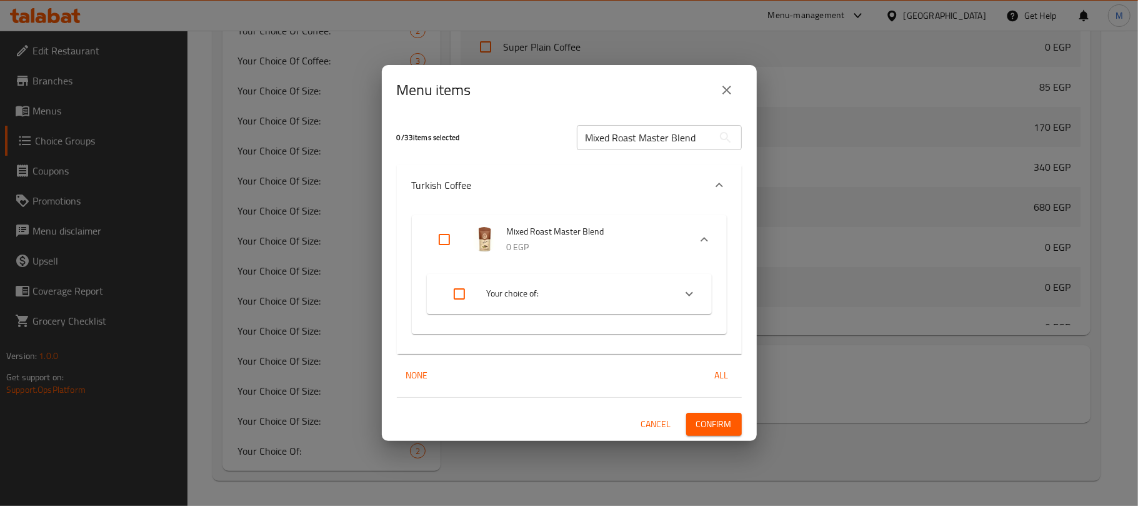
click at [566, 303] on li "Your choice of:" at bounding box center [558, 293] width 233 height 35
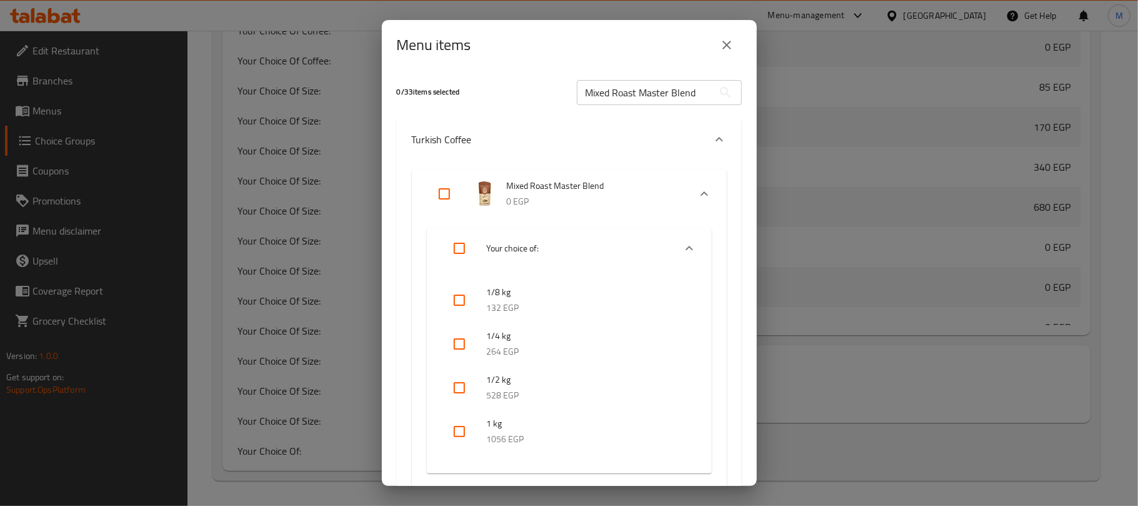
click at [461, 391] on input "checkbox" at bounding box center [460, 388] width 30 height 30
checkbox input "true"
click at [458, 343] on input "checkbox" at bounding box center [460, 344] width 30 height 30
checkbox input "true"
click at [460, 386] on input "checkbox" at bounding box center [460, 388] width 30 height 30
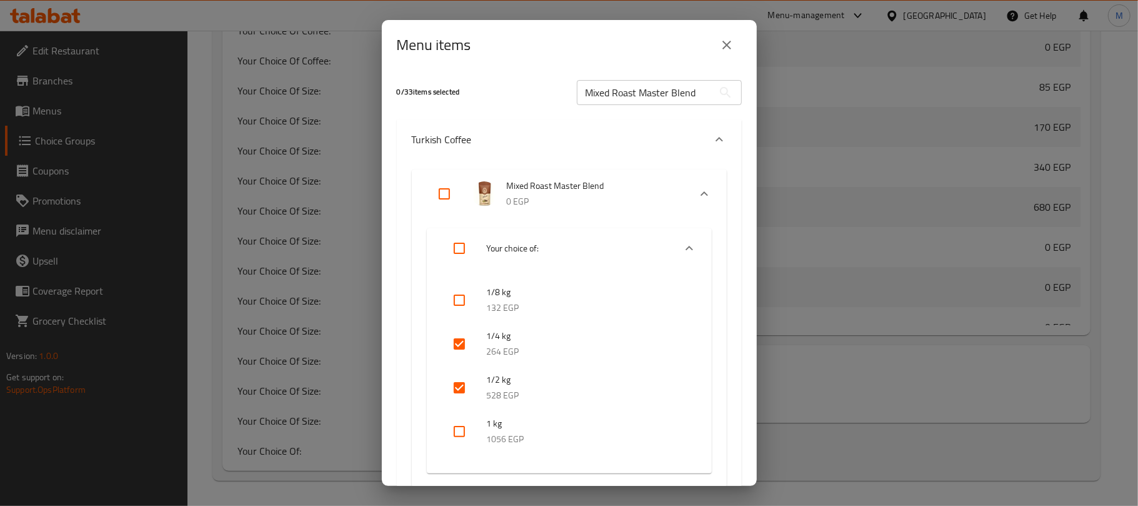
checkbox input "false"
click at [633, 83] on input "Mixed Roast Master Blend" at bounding box center [645, 92] width 136 height 25
paste input "Special Mixed Coffee"
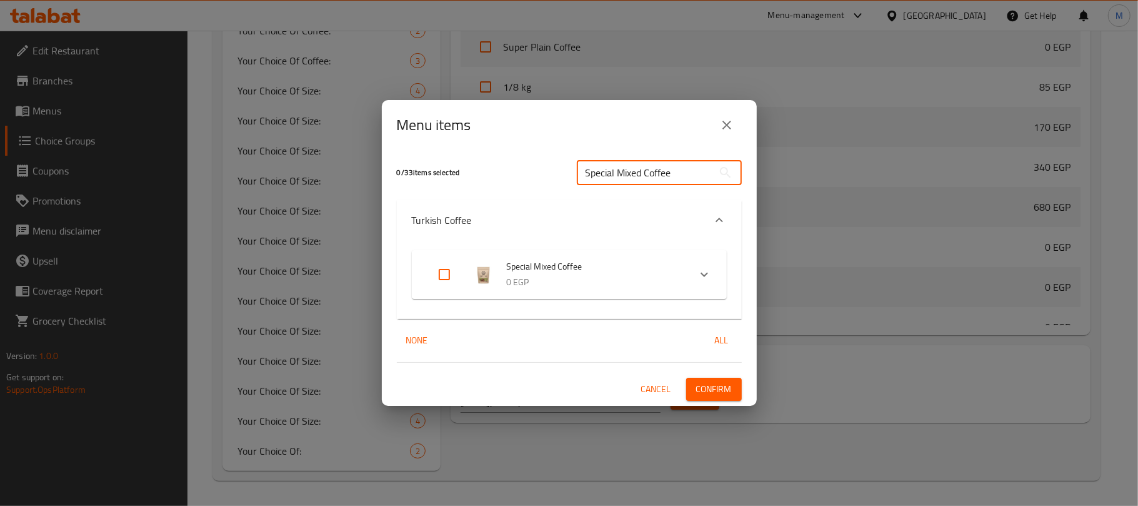
type input "Special Mixed Coffee"
click at [538, 271] on span "Special Mixed Coffee" at bounding box center [593, 267] width 173 height 16
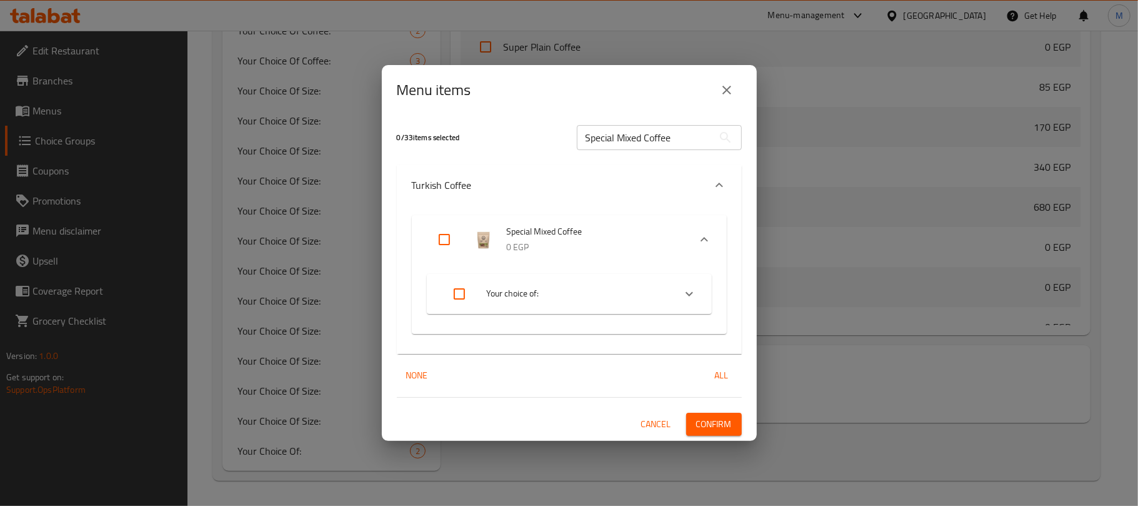
click at [551, 306] on li "Your choice of:" at bounding box center [558, 293] width 233 height 35
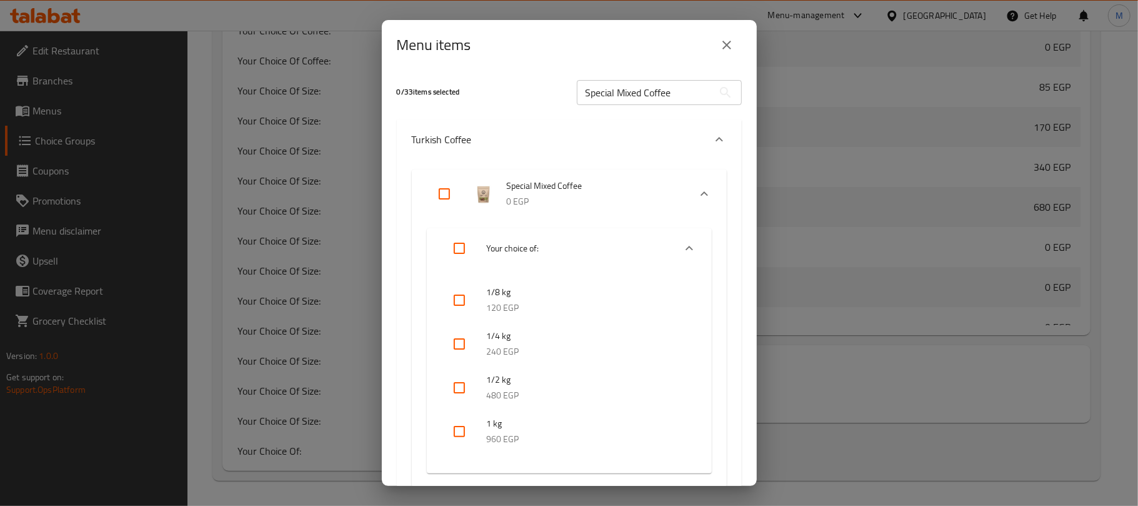
click at [450, 346] on input "checkbox" at bounding box center [460, 344] width 30 height 30
checkbox input "true"
click at [643, 96] on input "Special Mixed Coffee" at bounding box center [645, 92] width 136 height 25
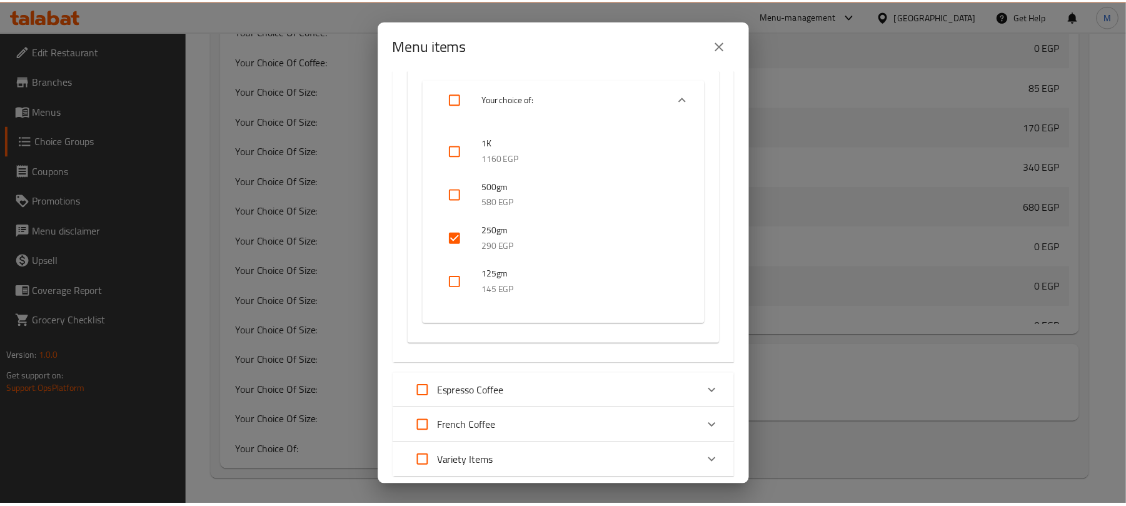
scroll to position [2667, 0]
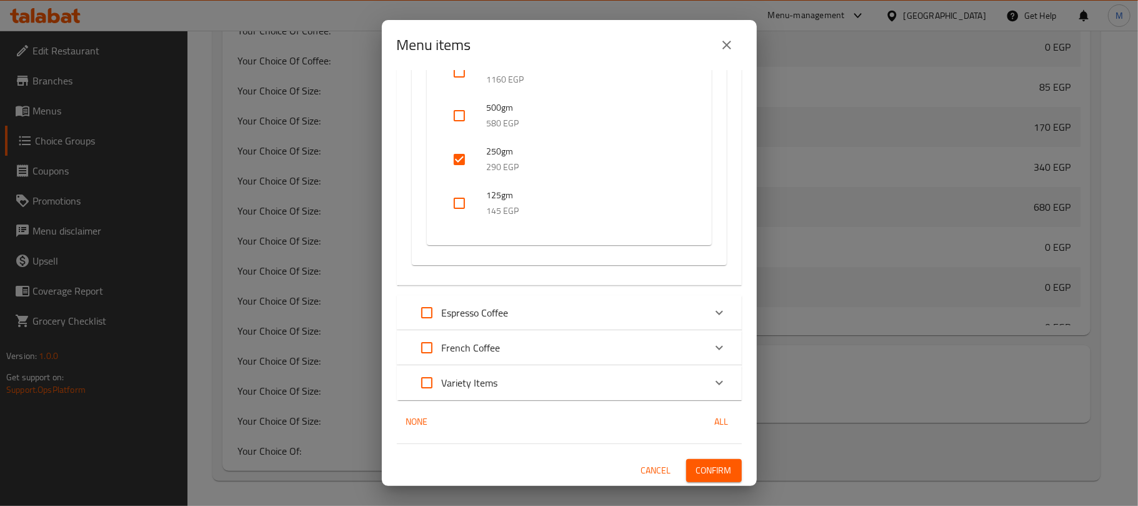
click at [696, 468] on span "Confirm" at bounding box center [714, 471] width 36 height 16
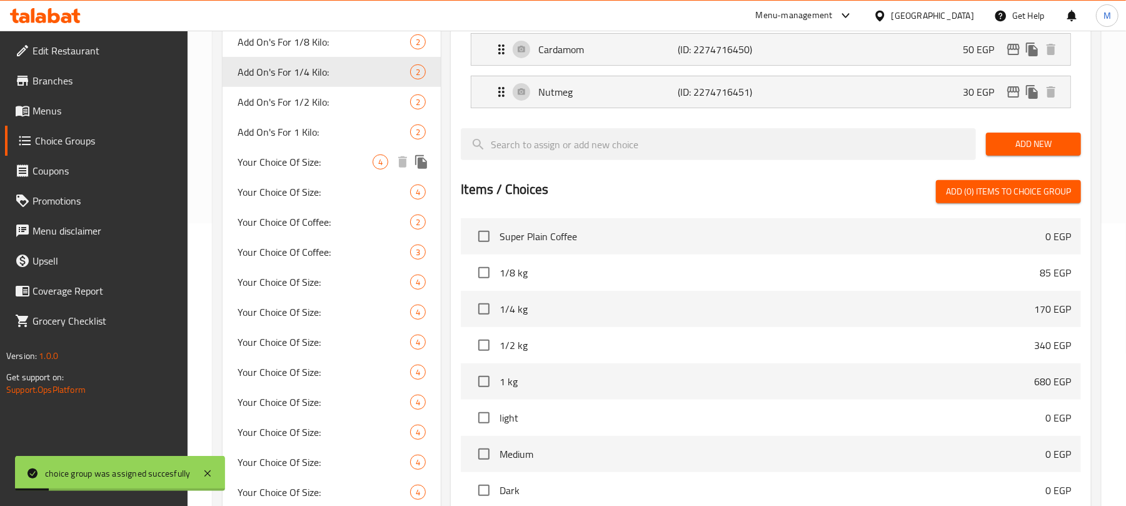
scroll to position [308, 0]
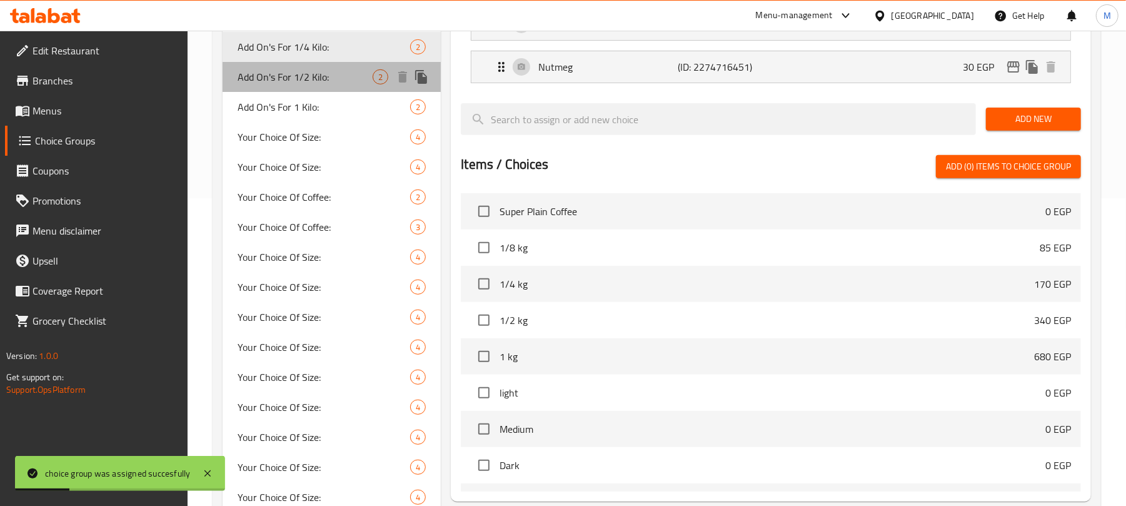
click at [320, 78] on span "Add On's For 1/2 Kilo:" at bounding box center [305, 76] width 135 height 15
type input "Add On's For 1/2 Kilo:"
type input "الإضافات لـ 1/2 كيلو:"
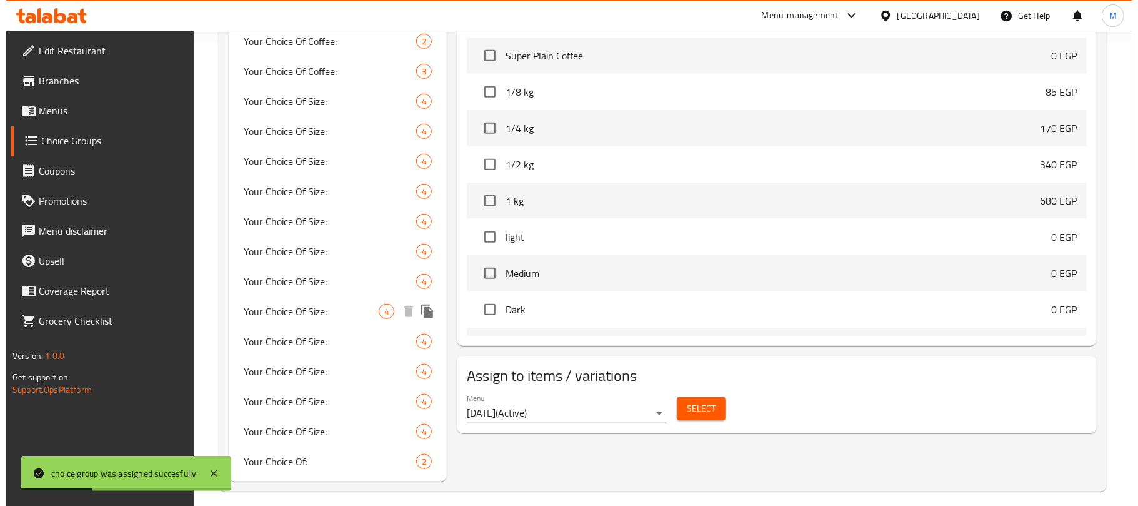
scroll to position [474, 0]
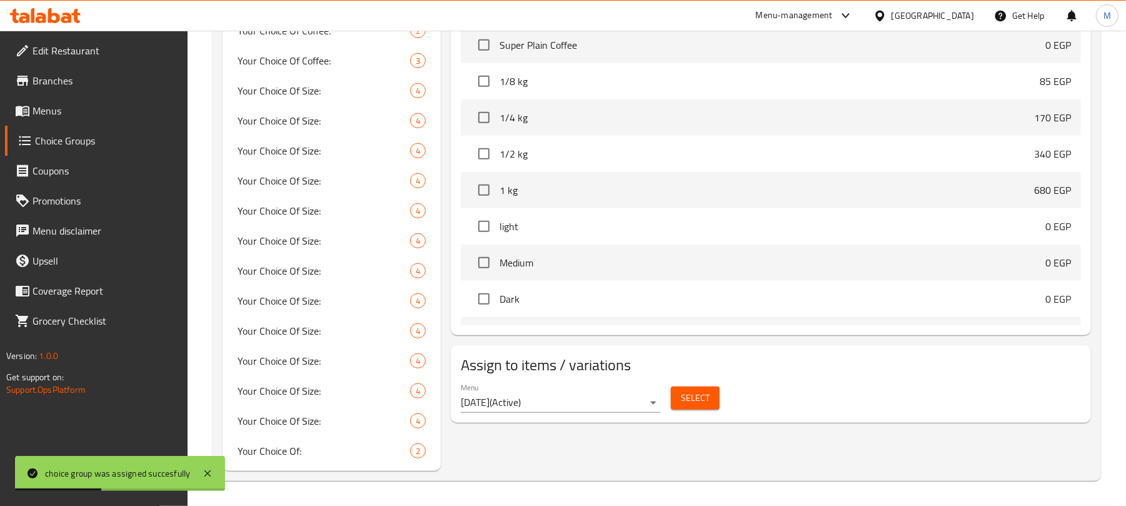
click at [681, 398] on span "Select" at bounding box center [695, 398] width 29 height 16
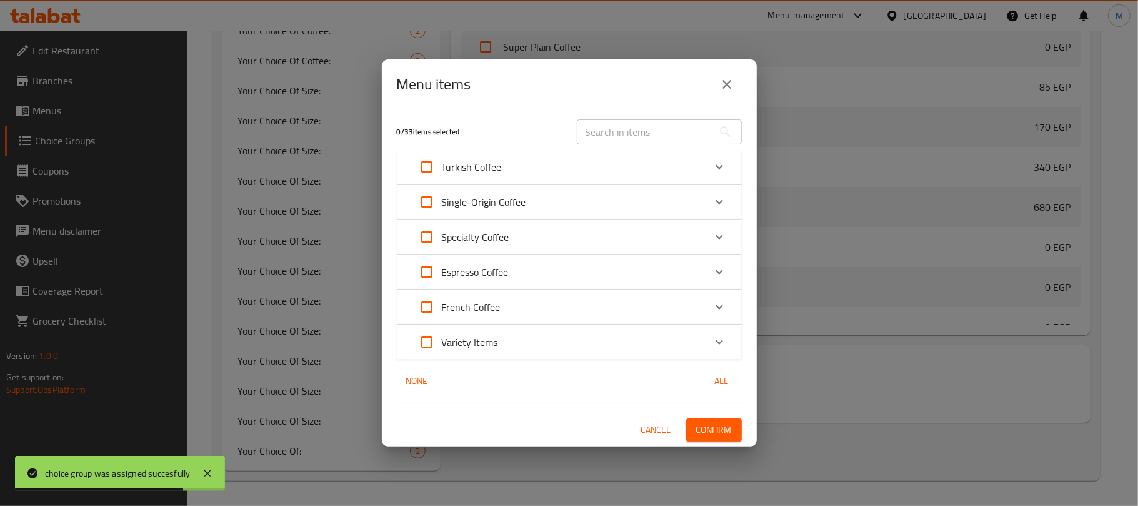
click at [579, 198] on div "Single-Origin Coffee" at bounding box center [558, 202] width 293 height 30
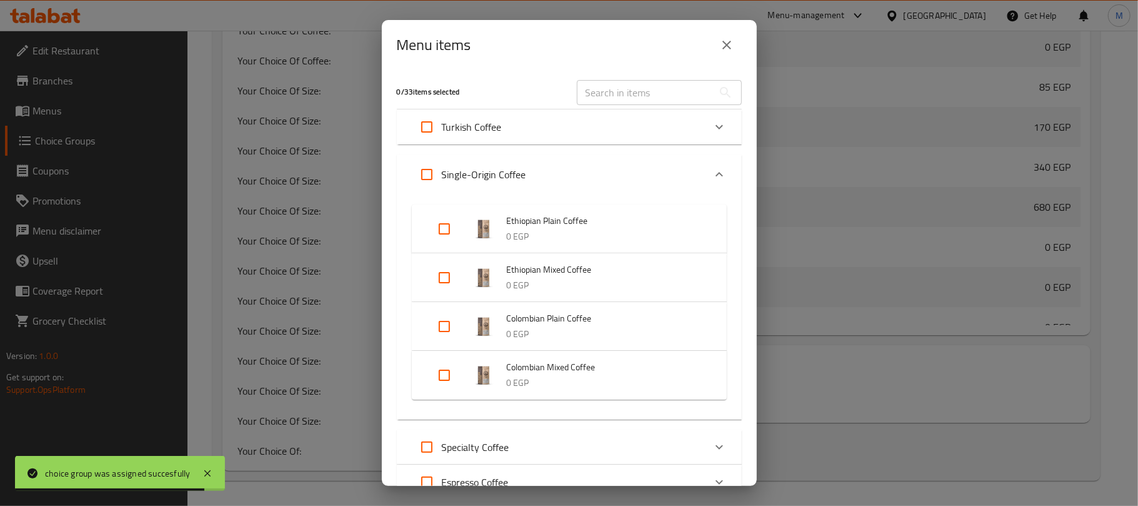
scroll to position [673, 0]
click at [675, 163] on div "Single-Origin Coffee" at bounding box center [558, 174] width 293 height 30
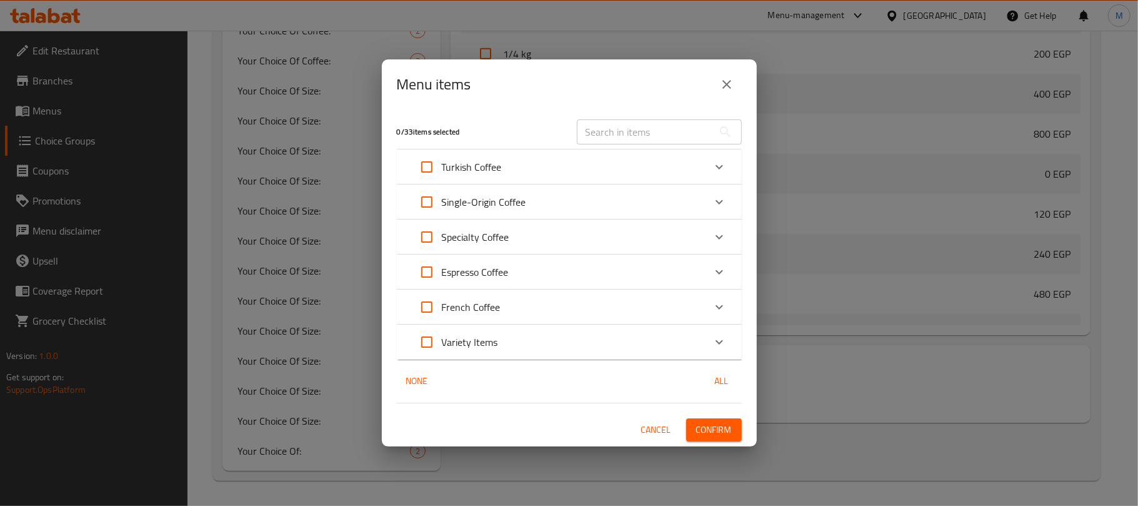
click at [484, 231] on p "Specialty Coffee" at bounding box center [476, 236] width 68 height 15
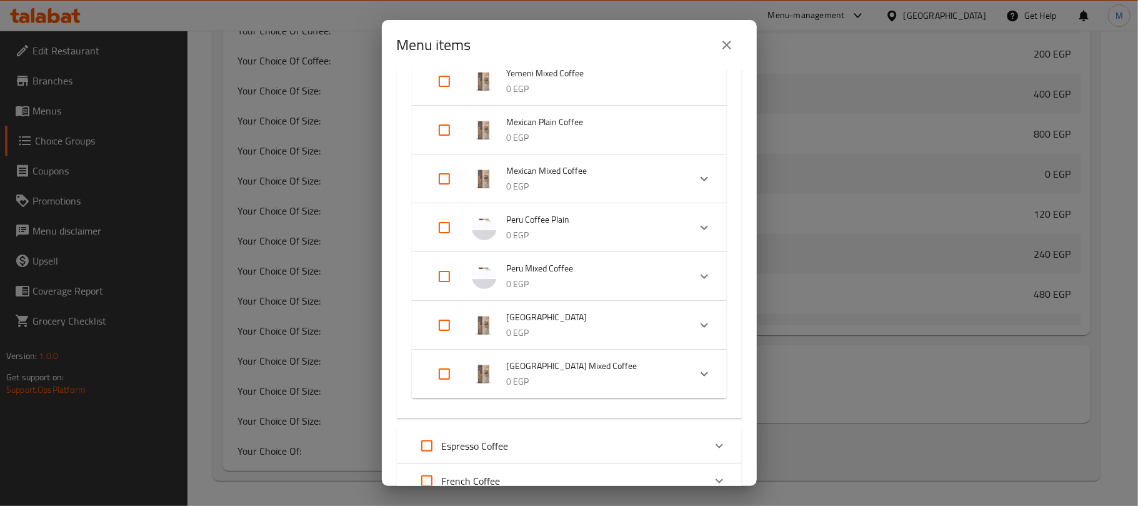
scroll to position [83, 0]
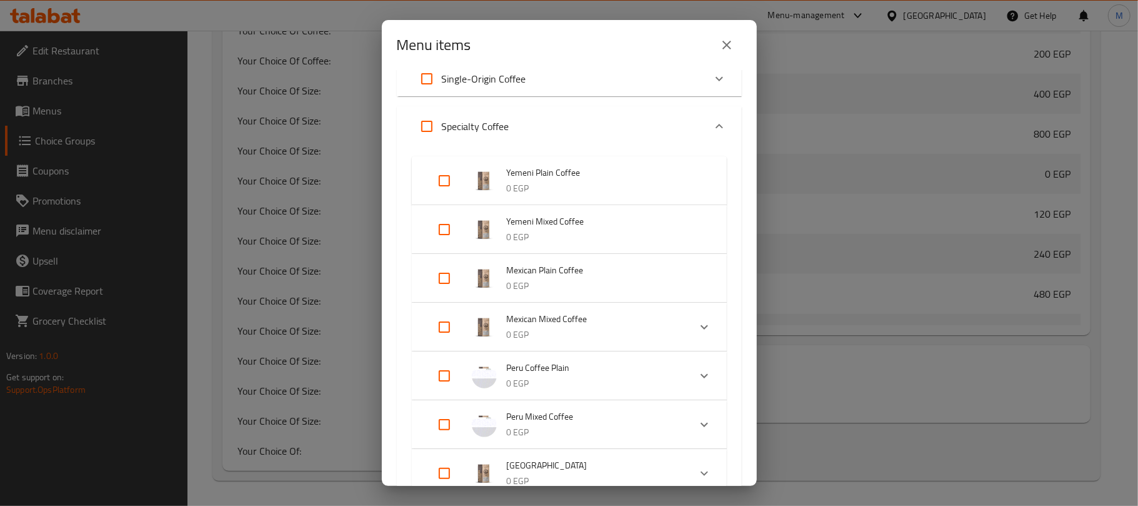
click at [539, 121] on div "Specialty Coffee" at bounding box center [558, 126] width 293 height 30
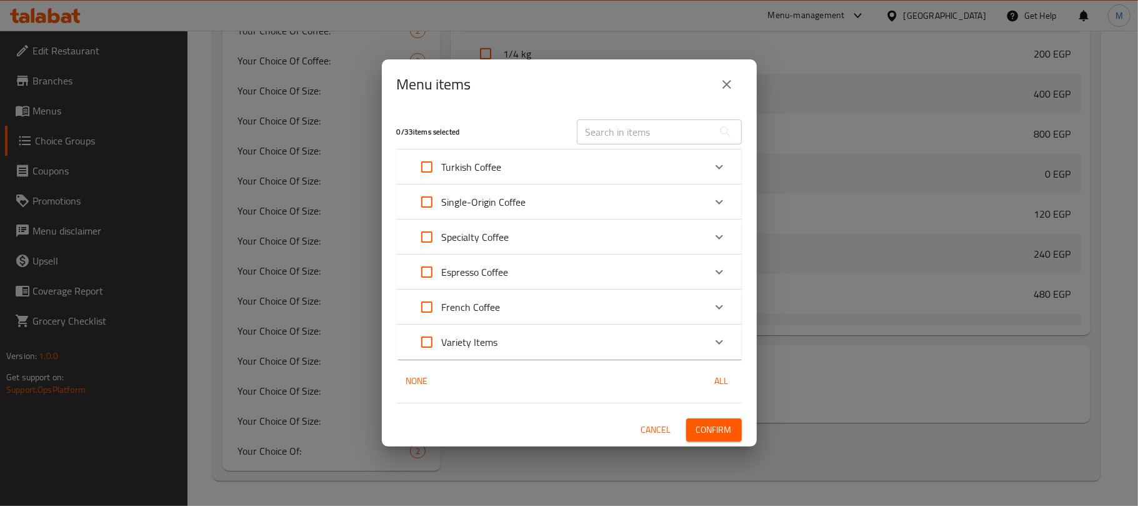
scroll to position [0, 0]
click at [523, 273] on div "Espresso Coffee" at bounding box center [558, 272] width 293 height 30
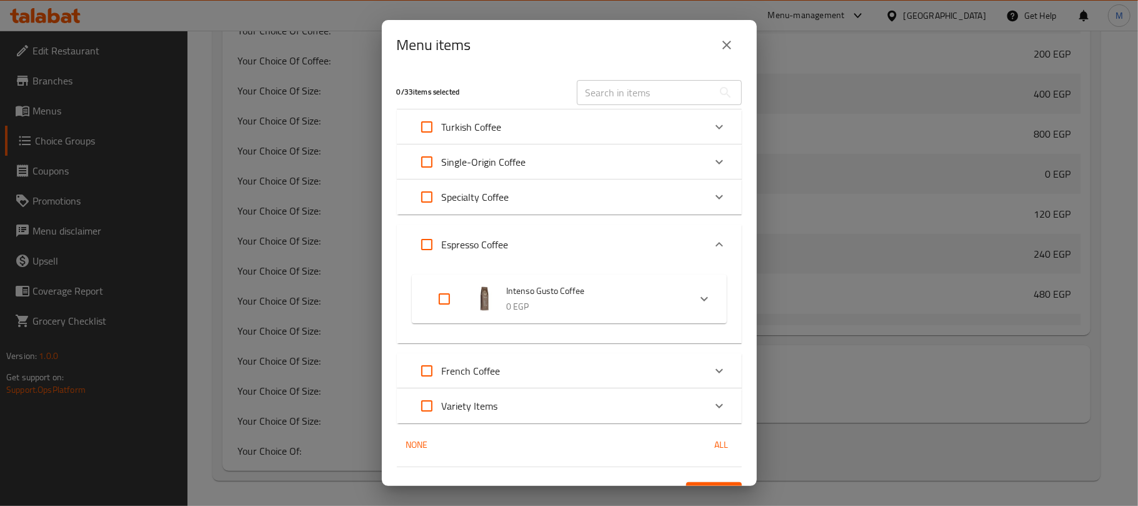
click at [531, 255] on div "Espresso Coffee" at bounding box center [558, 244] width 293 height 30
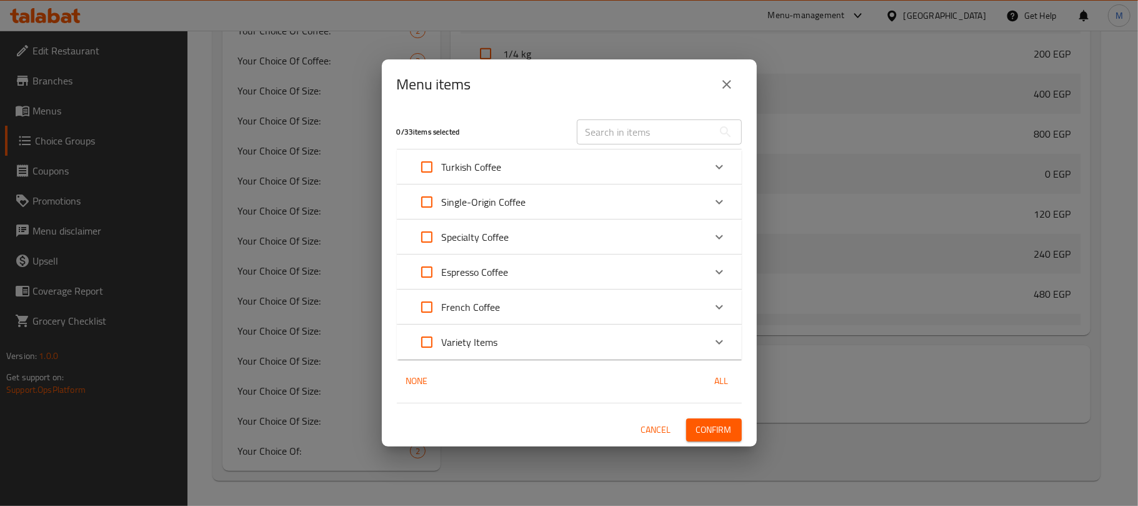
click at [508, 155] on div "Turkish Coffee" at bounding box center [558, 167] width 293 height 30
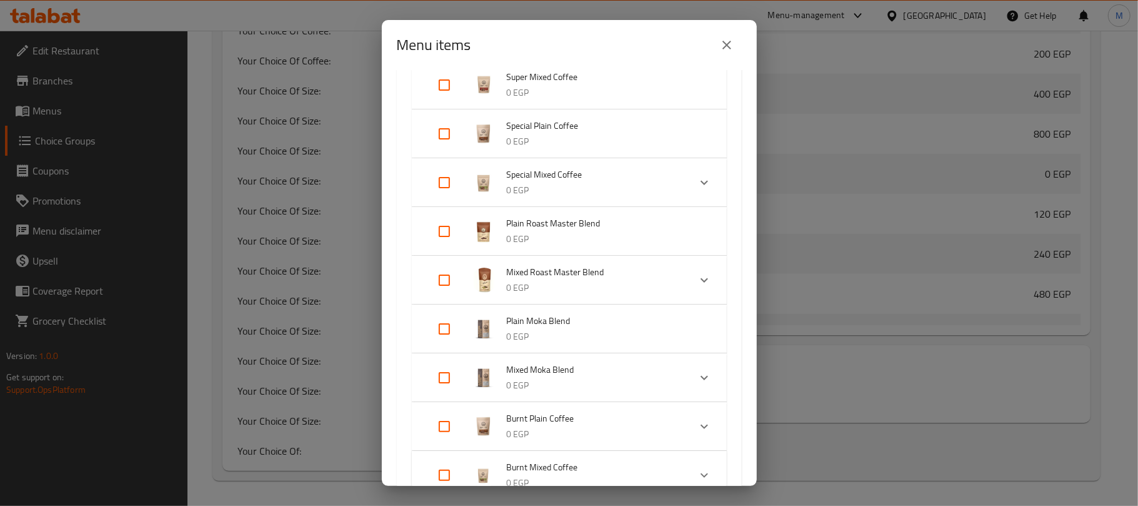
scroll to position [166, 0]
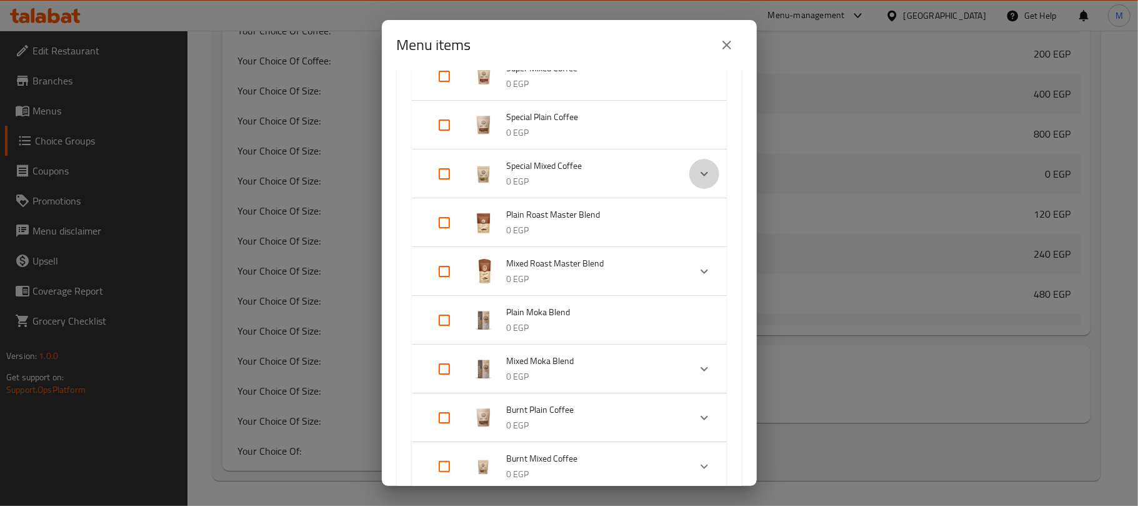
click at [697, 175] on icon "Expand" at bounding box center [704, 173] width 15 height 15
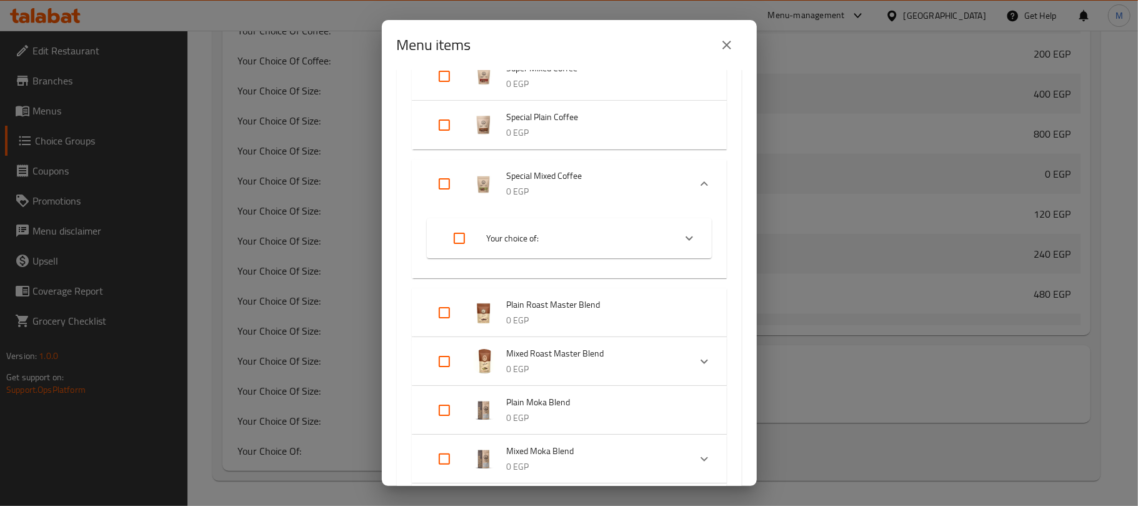
click at [686, 238] on icon "Expand" at bounding box center [690, 238] width 8 height 4
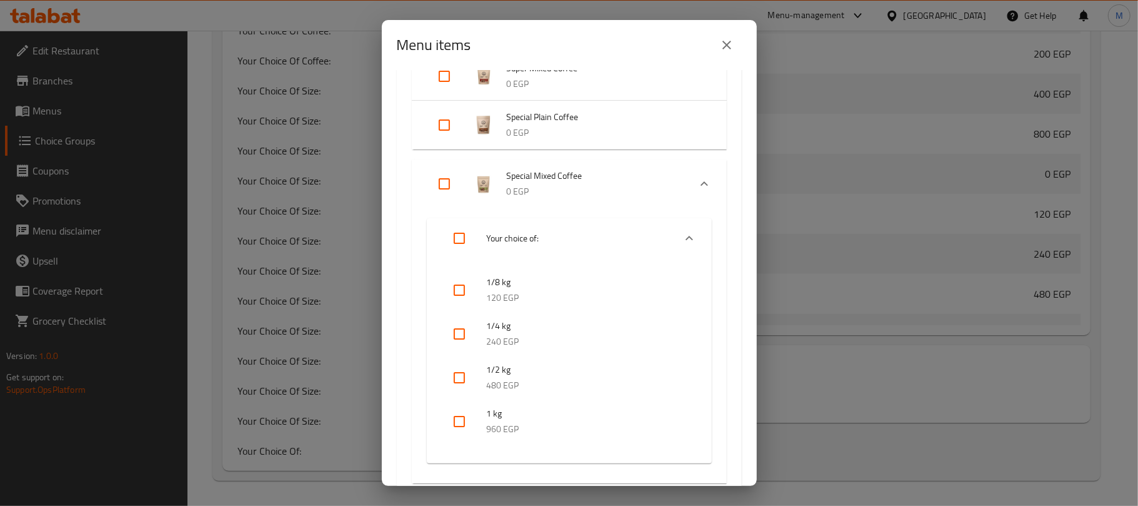
click at [456, 376] on input "checkbox" at bounding box center [460, 378] width 30 height 30
checkbox input "true"
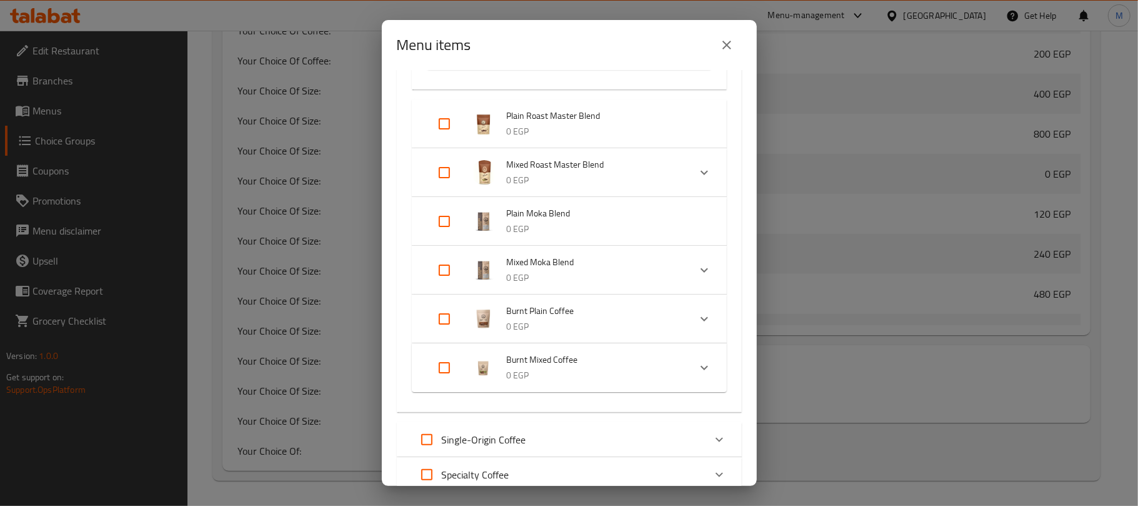
scroll to position [583, 0]
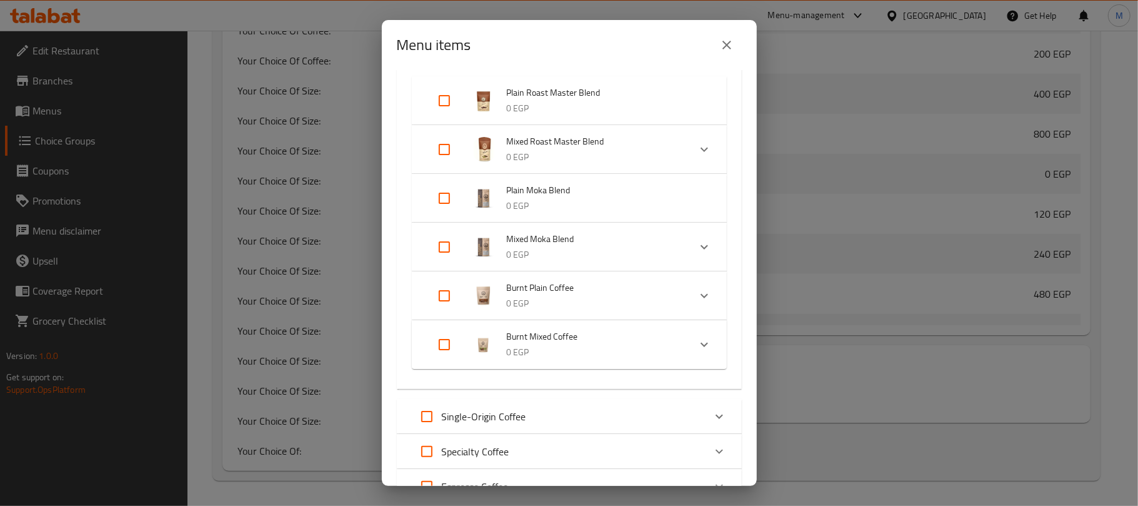
click at [633, 148] on div "Mixed Roast Master Blend 0 EGP" at bounding box center [593, 149] width 173 height 31
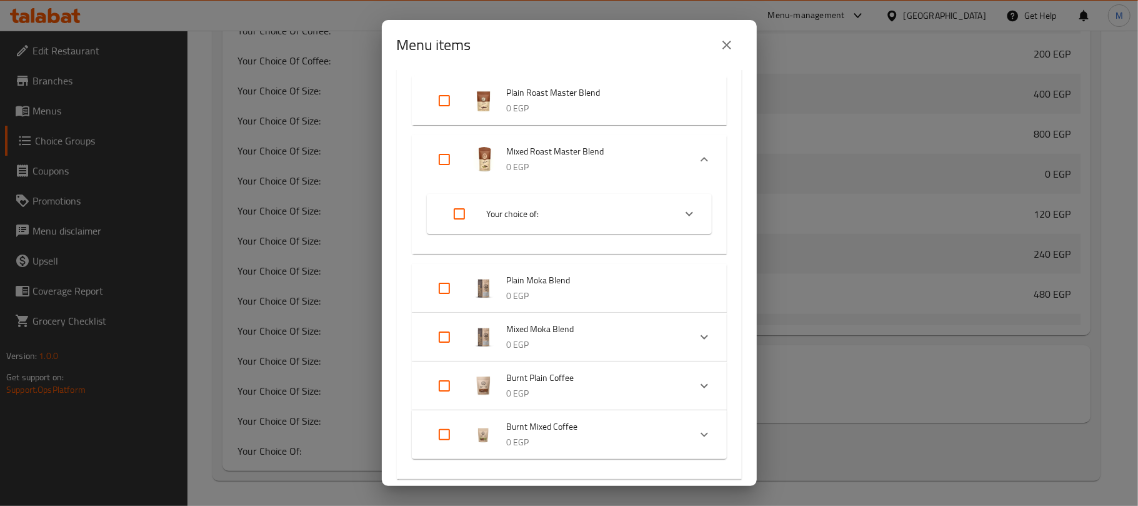
click at [609, 215] on span "Your choice of:" at bounding box center [576, 214] width 178 height 16
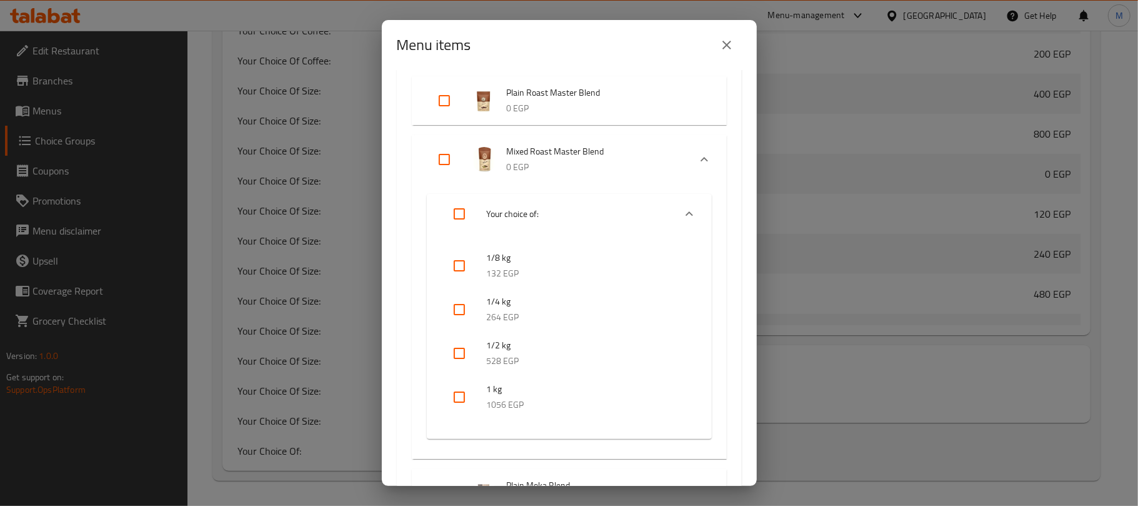
click at [455, 348] on input "checkbox" at bounding box center [460, 353] width 30 height 30
checkbox input "true"
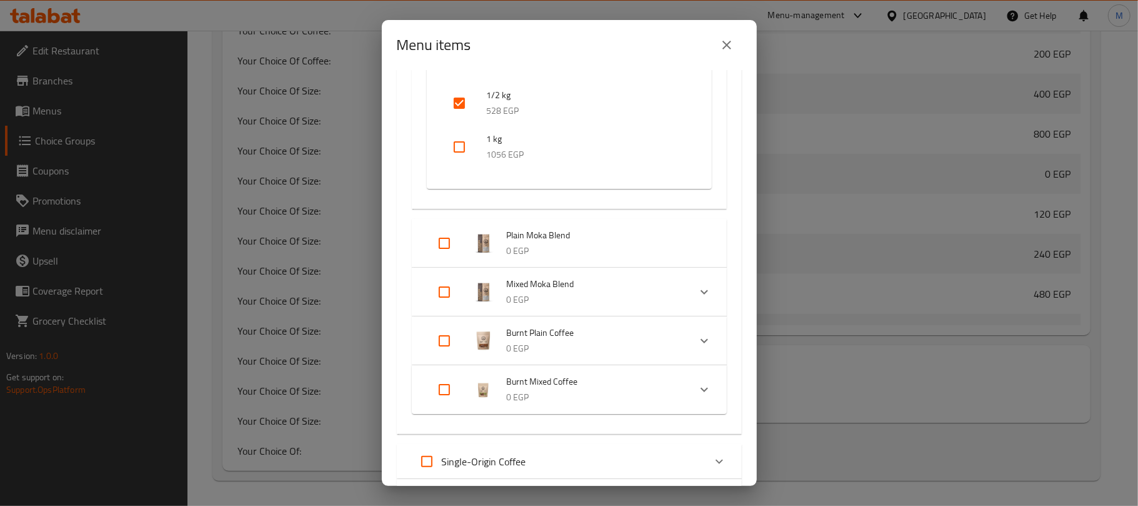
scroll to position [917, 0]
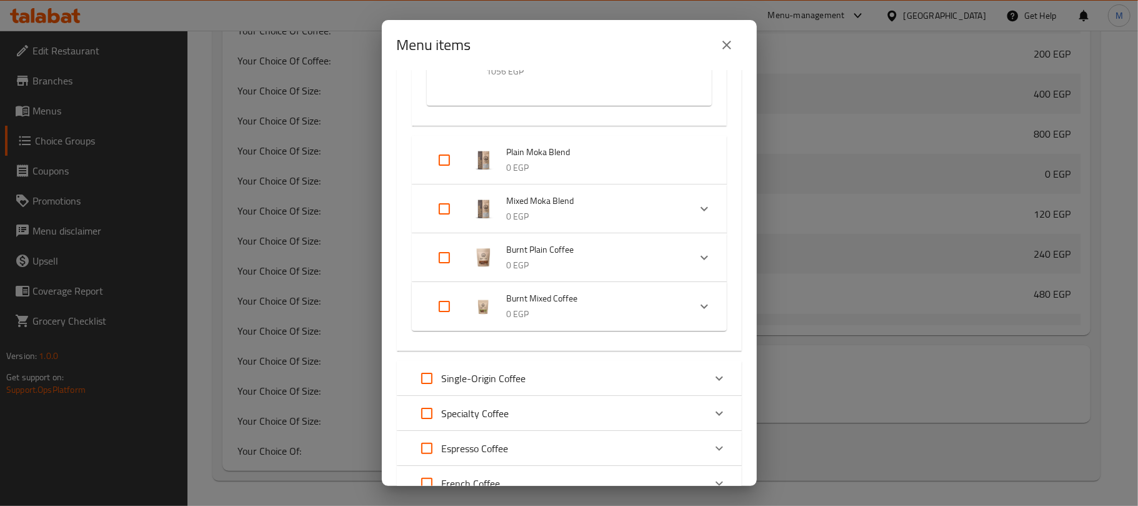
click at [618, 216] on p "0 EGP" at bounding box center [593, 217] width 173 height 16
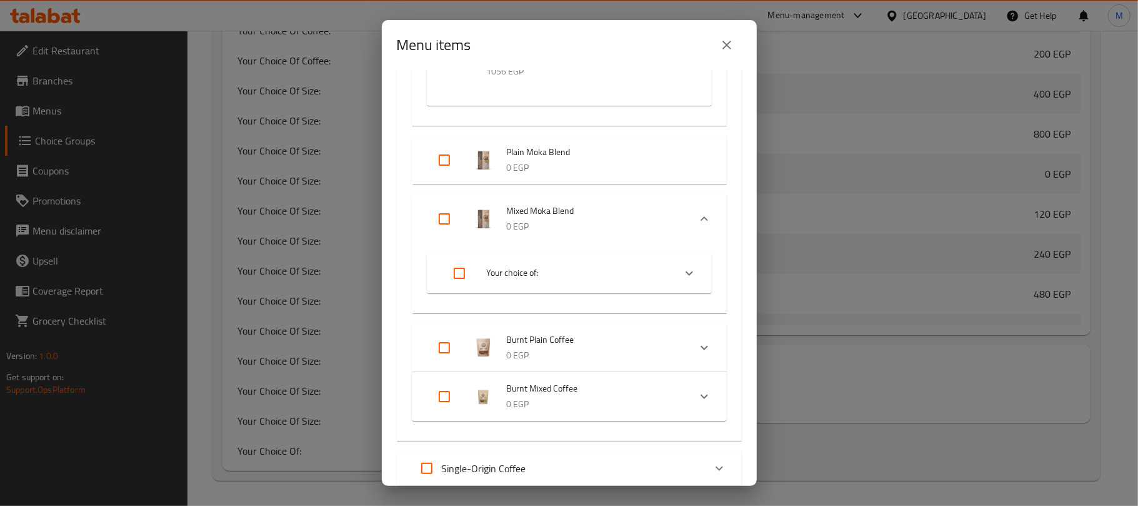
click at [616, 276] on span "Your choice of:" at bounding box center [576, 273] width 178 height 16
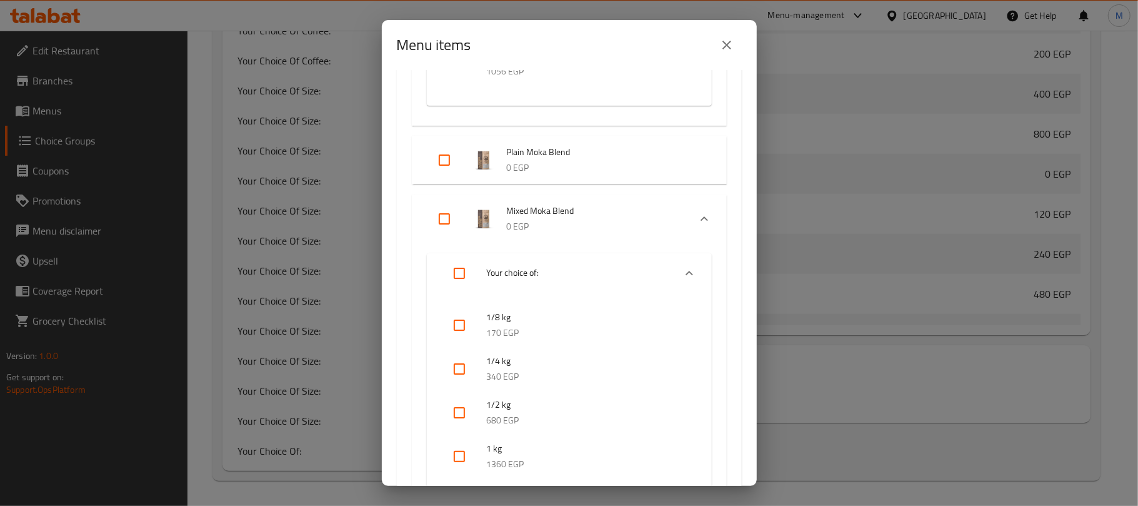
click at [463, 414] on input "checkbox" at bounding box center [460, 413] width 30 height 30
checkbox input "true"
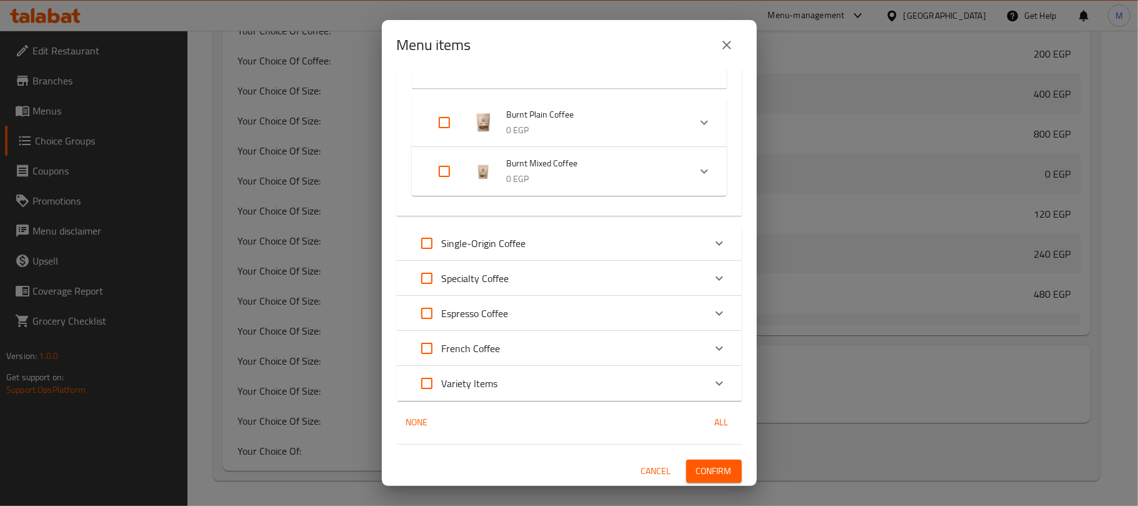
scroll to position [1348, 0]
click at [554, 279] on div "Specialty Coffee" at bounding box center [558, 277] width 293 height 30
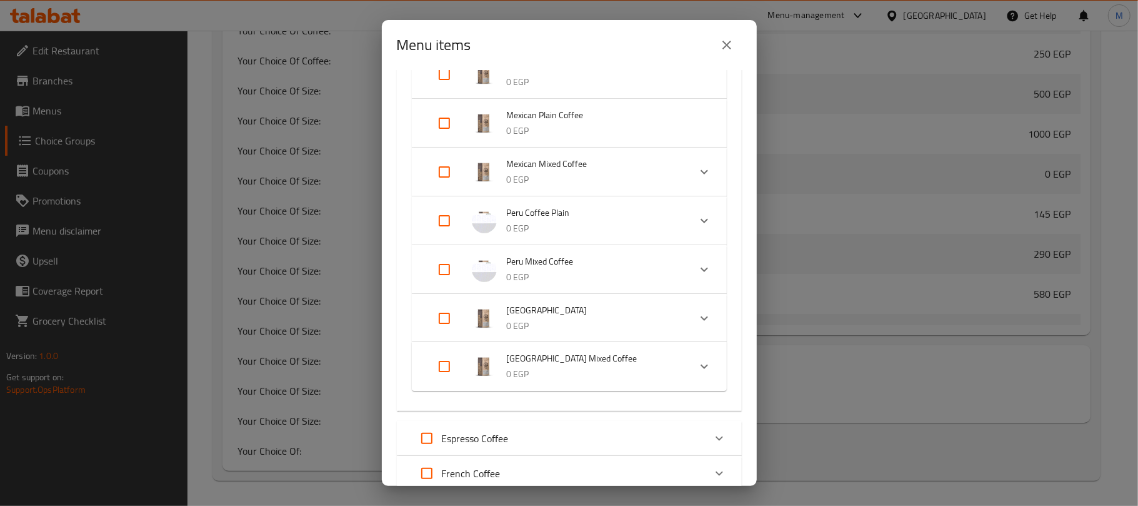
scroll to position [1681, 0]
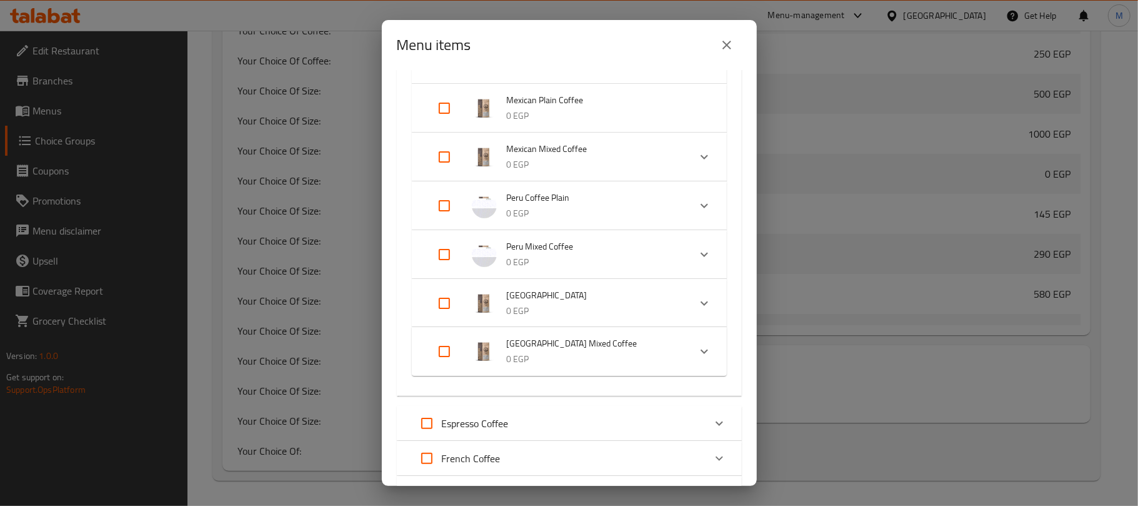
click at [591, 143] on span "Mexican Mixed Coffee" at bounding box center [593, 149] width 173 height 16
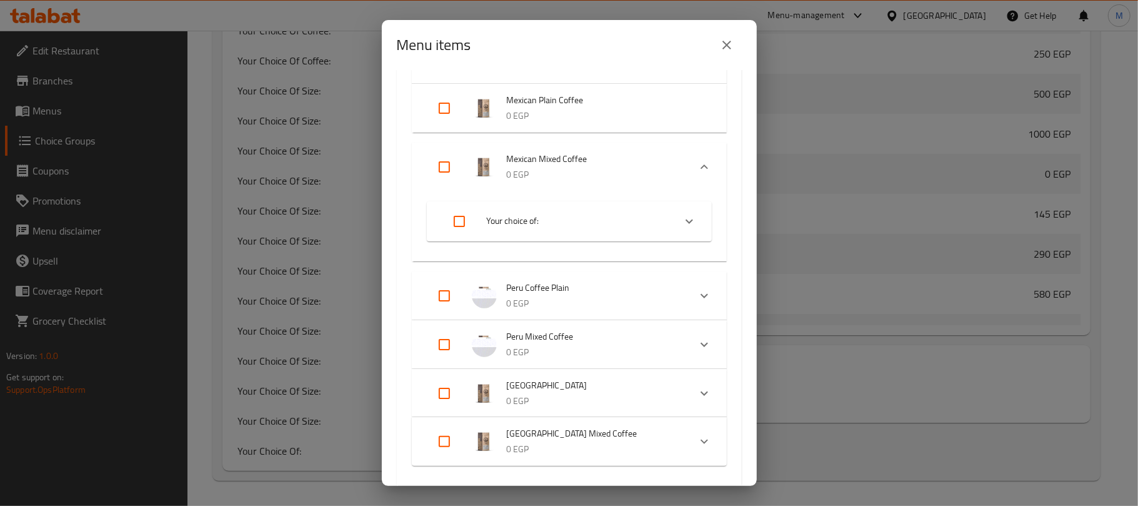
click at [546, 220] on span "Your choice of:" at bounding box center [576, 221] width 178 height 16
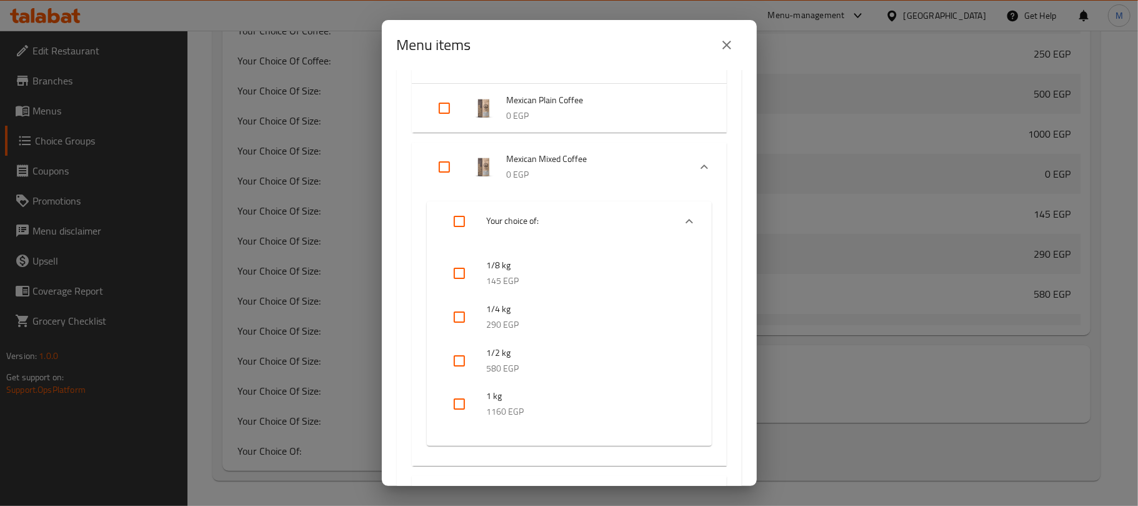
click at [453, 353] on input "checkbox" at bounding box center [460, 361] width 30 height 30
checkbox input "true"
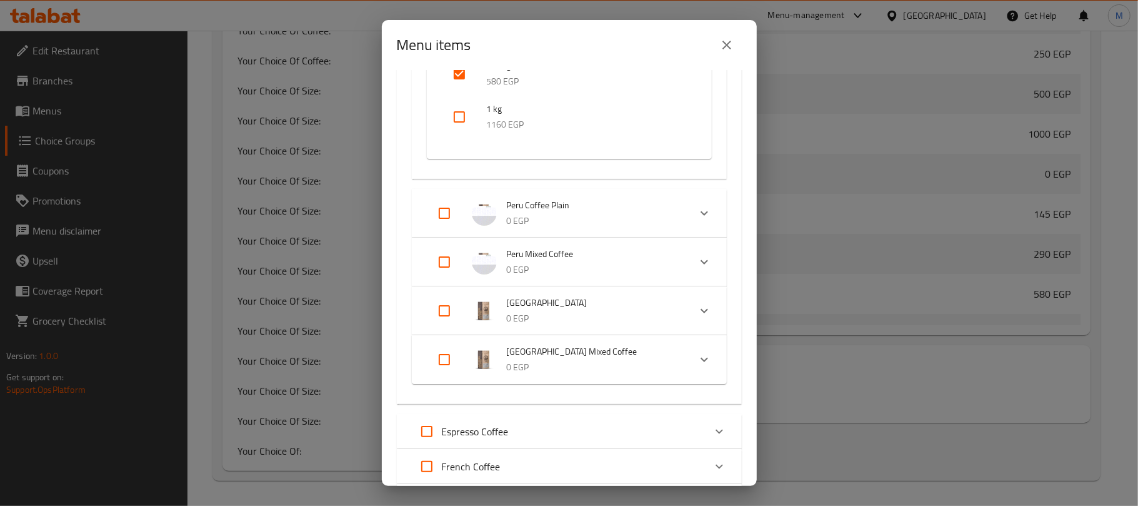
scroll to position [2014, 0]
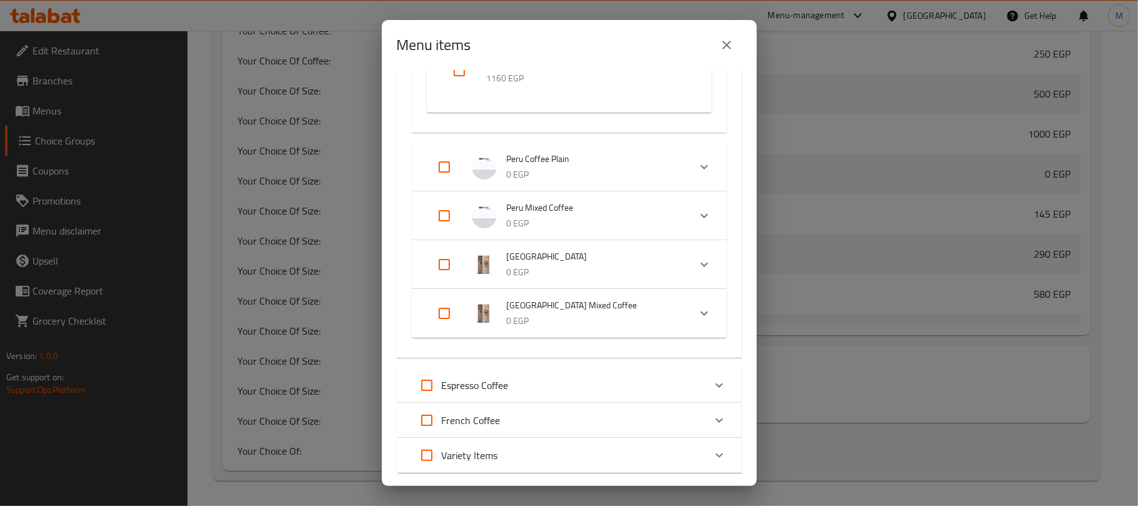
click at [570, 298] on span "[GEOGRAPHIC_DATA] Mixed Coffee" at bounding box center [593, 306] width 173 height 16
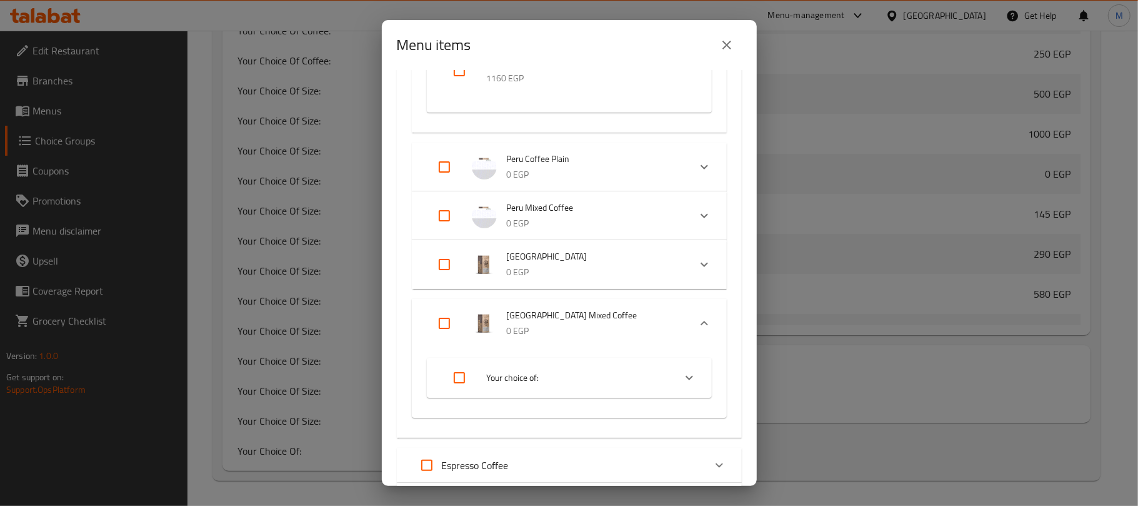
click at [578, 270] on p "0 EGP" at bounding box center [593, 272] width 173 height 16
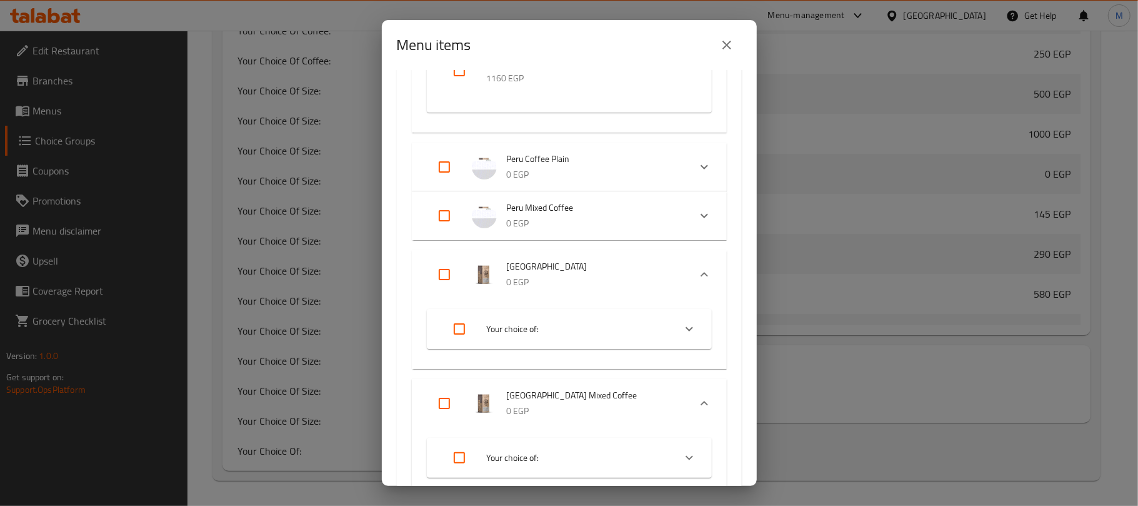
scroll to position [2181, 0]
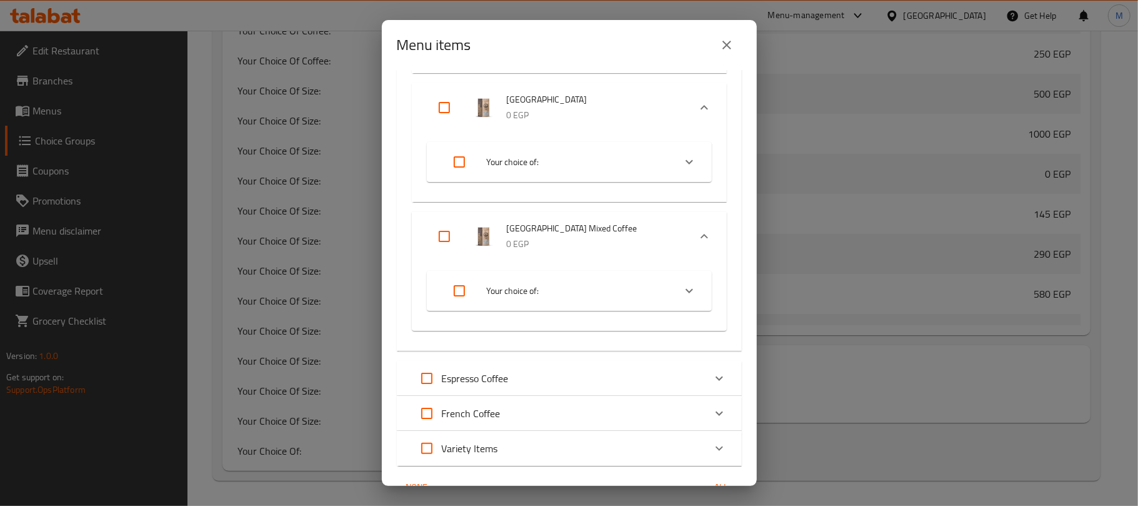
click at [548, 151] on li "Your choice of:" at bounding box center [558, 161] width 233 height 35
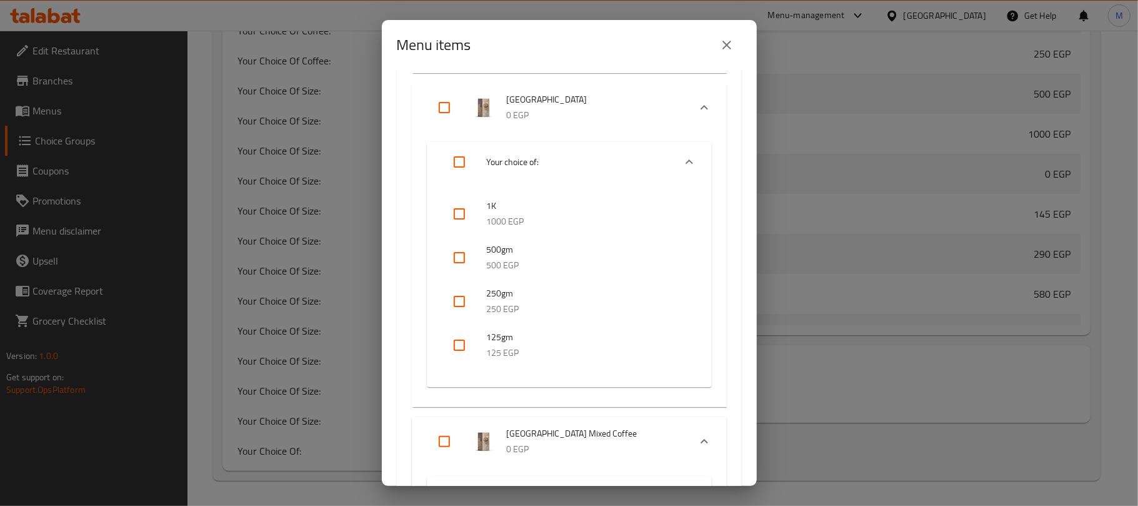
click at [451, 250] on input "checkbox" at bounding box center [460, 258] width 30 height 30
checkbox input "true"
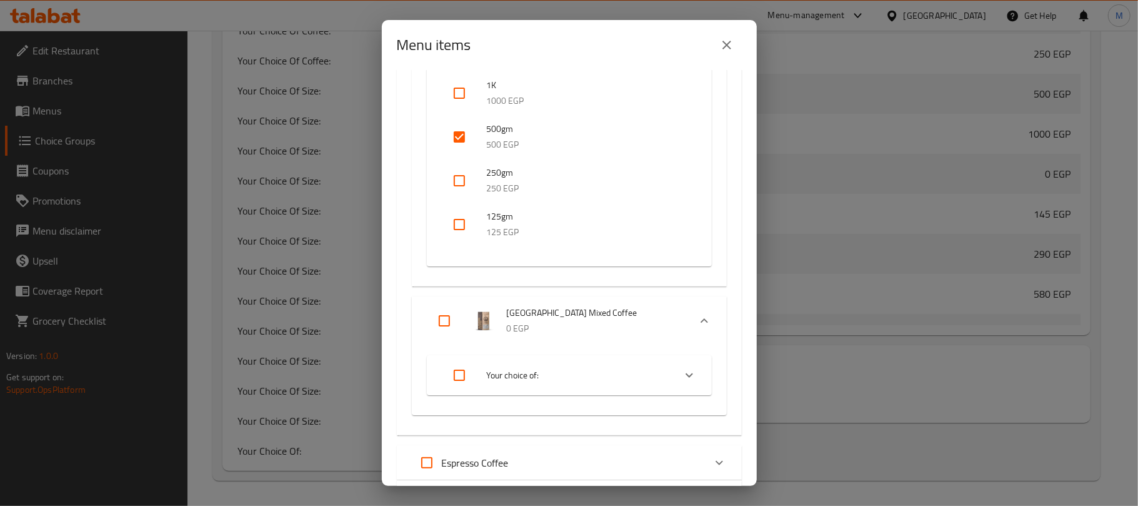
scroll to position [2431, 0]
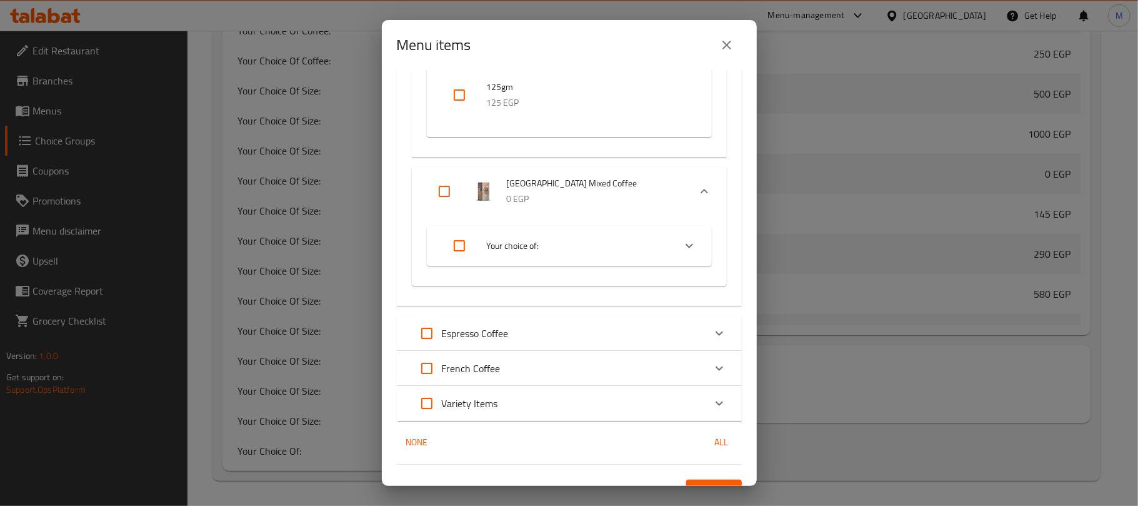
click at [561, 241] on span "Your choice of:" at bounding box center [576, 246] width 178 height 16
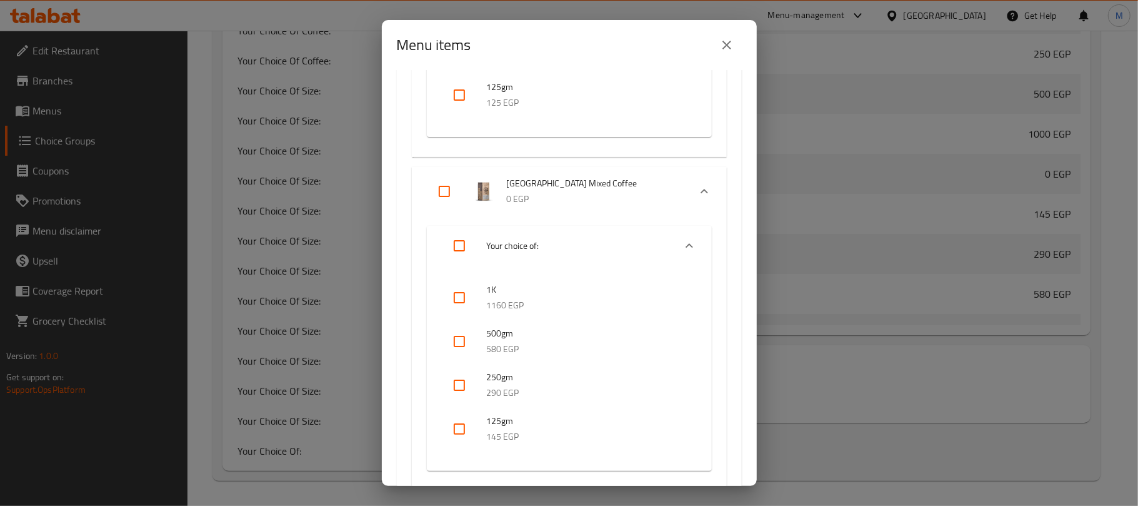
drag, startPoint x: 450, startPoint y: 341, endPoint x: 480, endPoint y: 336, distance: 30.4
click at [453, 341] on input "checkbox" at bounding box center [460, 341] width 30 height 30
checkbox input "true"
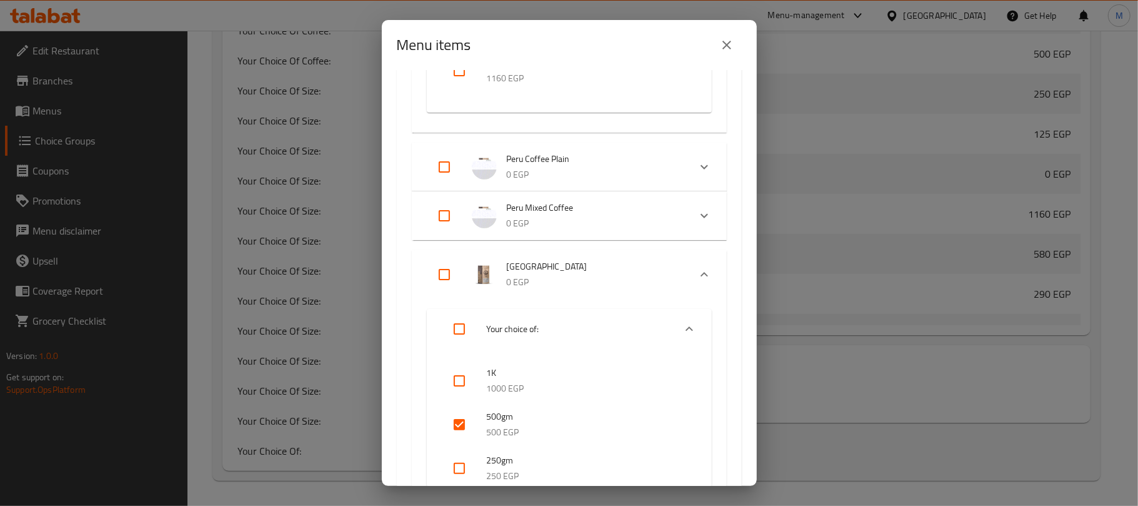
scroll to position [4114, 0]
click at [463, 423] on input "checkbox" at bounding box center [460, 425] width 30 height 30
checkbox input "false"
click at [697, 273] on icon "Expand" at bounding box center [704, 274] width 15 height 15
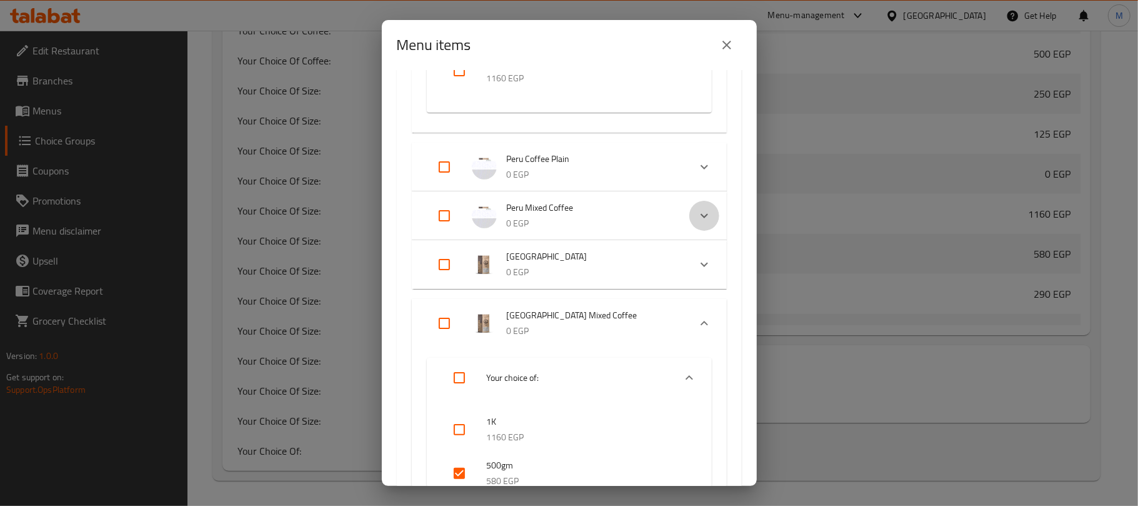
click at [697, 216] on icon "Expand" at bounding box center [704, 215] width 15 height 15
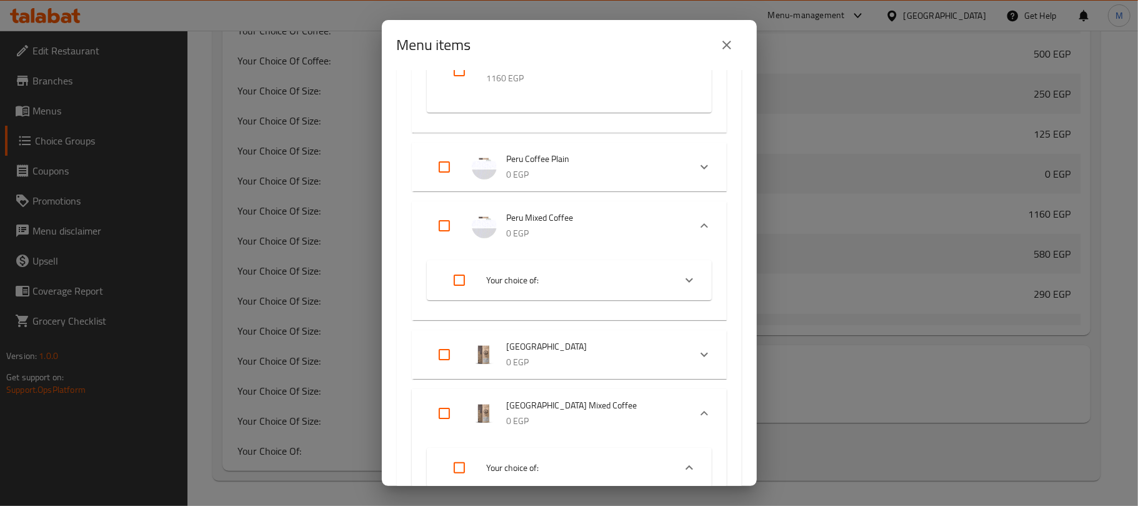
click at [568, 289] on li "Your choice of:" at bounding box center [558, 280] width 233 height 35
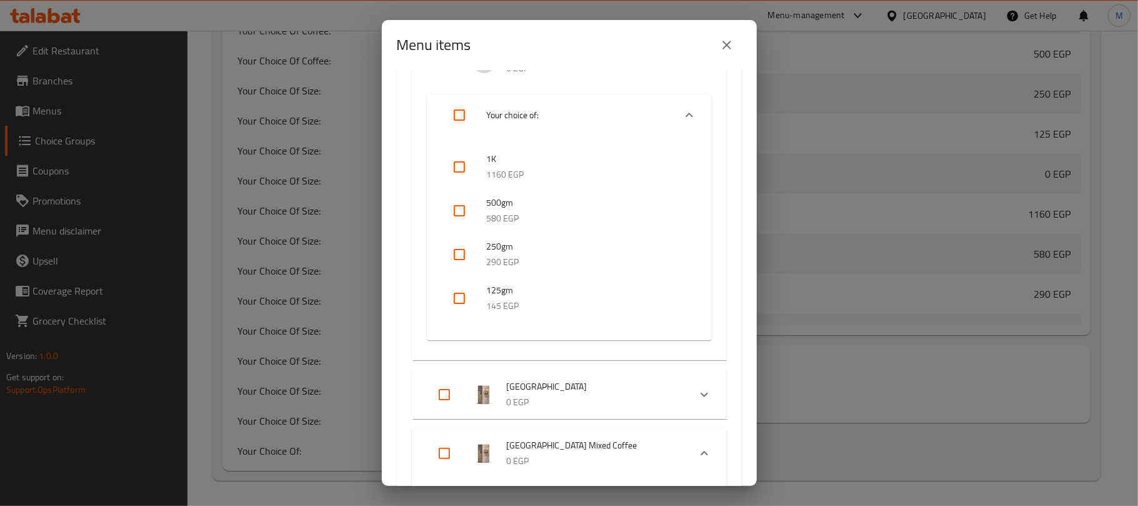
scroll to position [2181, 0]
click at [468, 203] on input "checkbox" at bounding box center [460, 209] width 30 height 30
checkbox input "true"
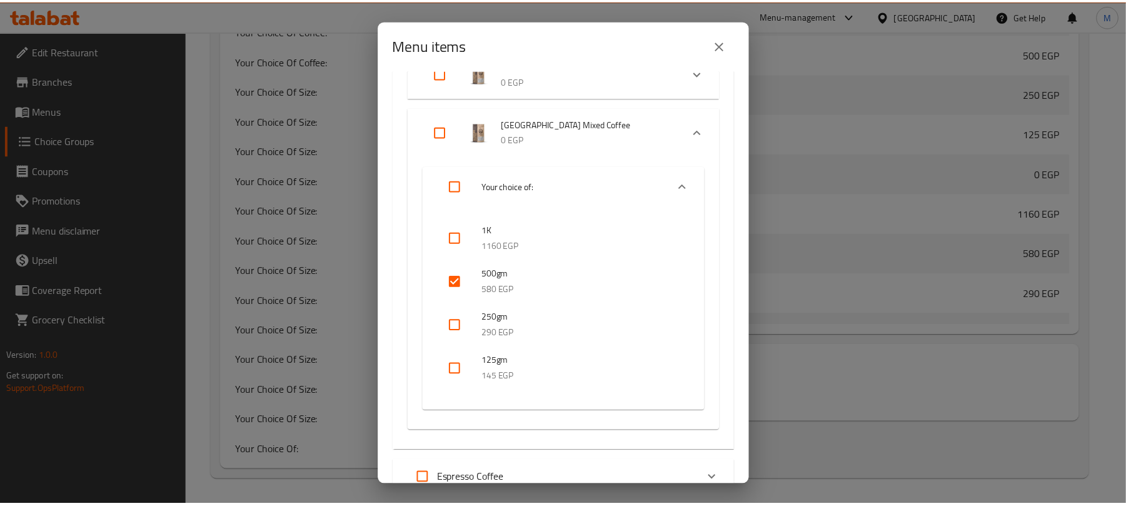
scroll to position [2667, 0]
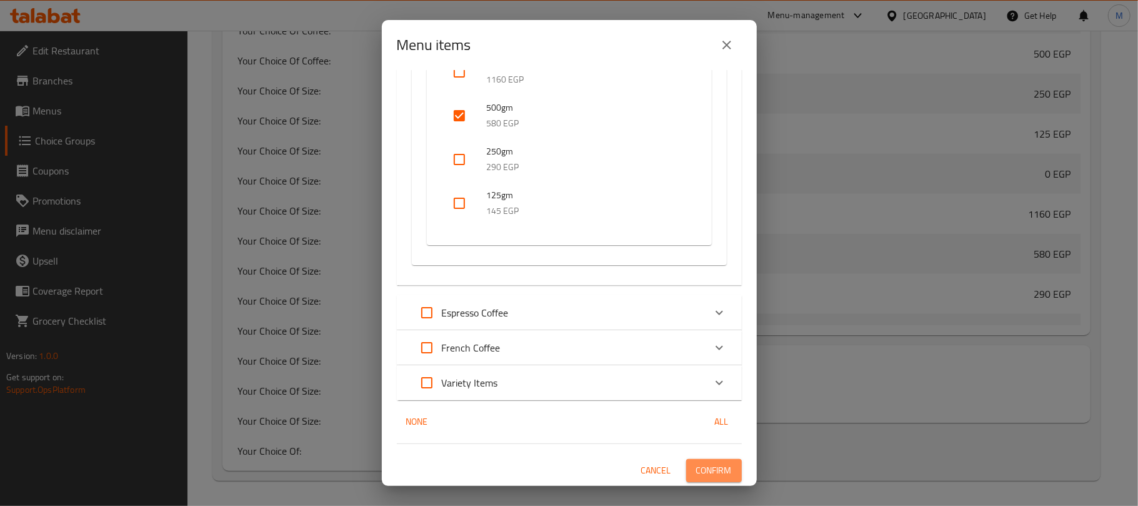
click at [696, 470] on span "Confirm" at bounding box center [714, 471] width 36 height 16
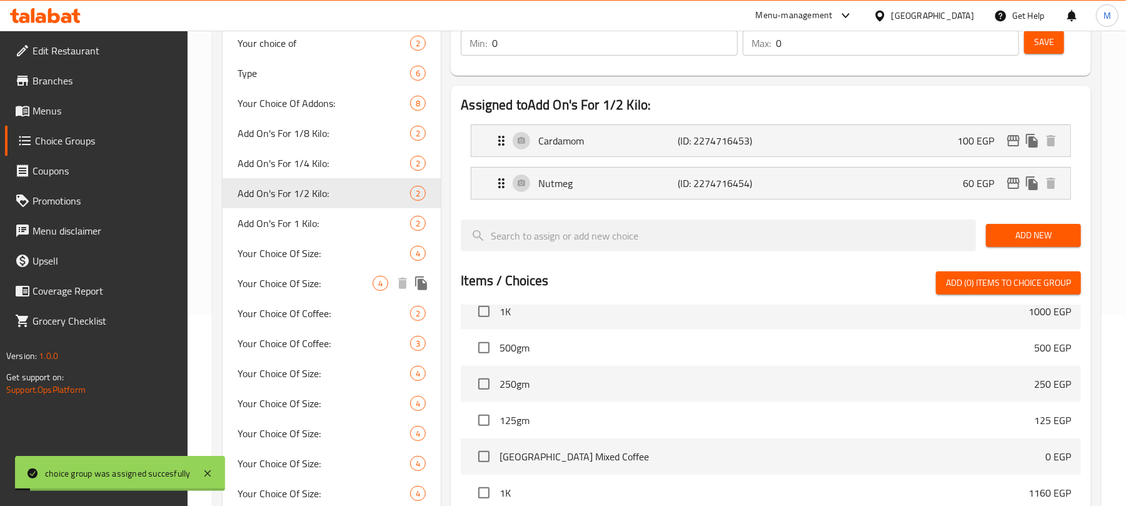
scroll to position [141, 0]
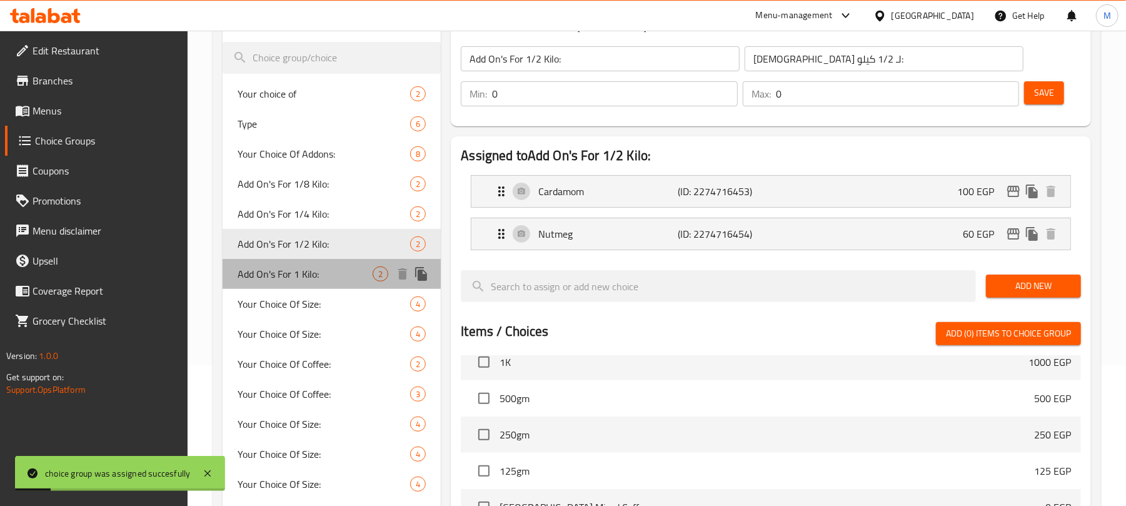
click at [326, 278] on span "Add On's For 1 Kilo:" at bounding box center [305, 273] width 135 height 15
type input "Add On's For 1 Kilo:"
type input "الإضافات لـ 1 كيلو:"
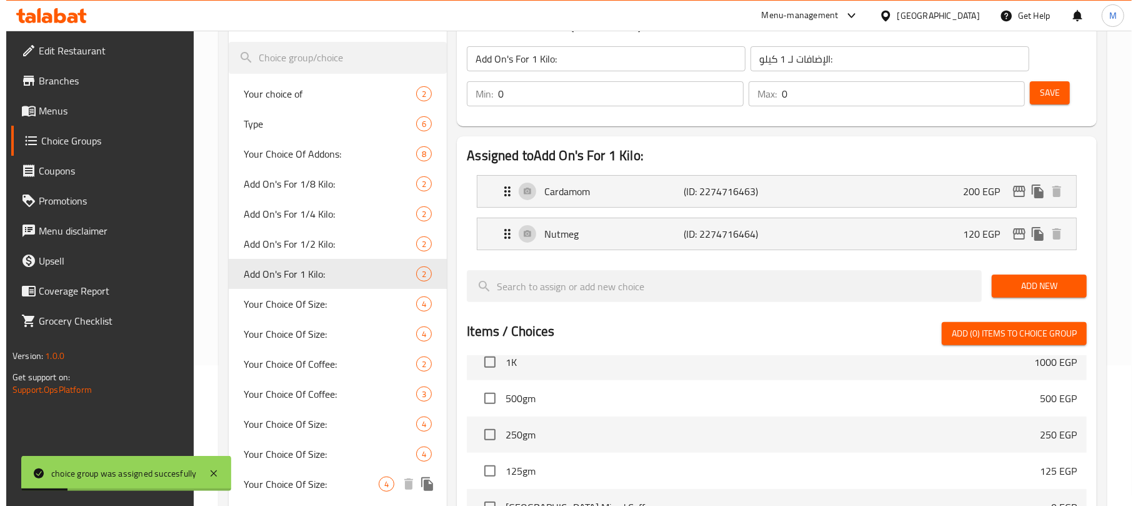
scroll to position [474, 0]
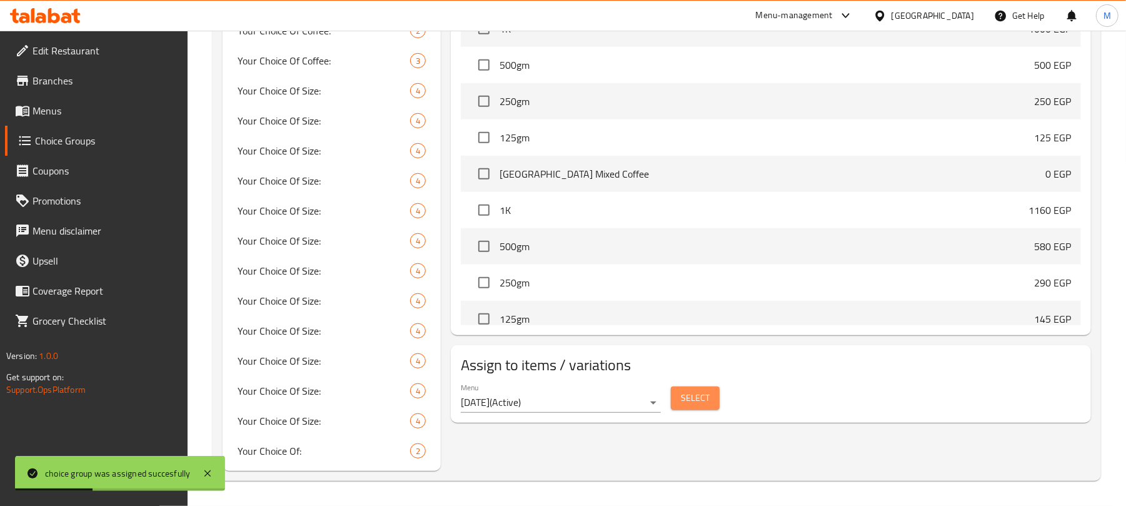
click at [709, 408] on button "Select" at bounding box center [695, 397] width 49 height 23
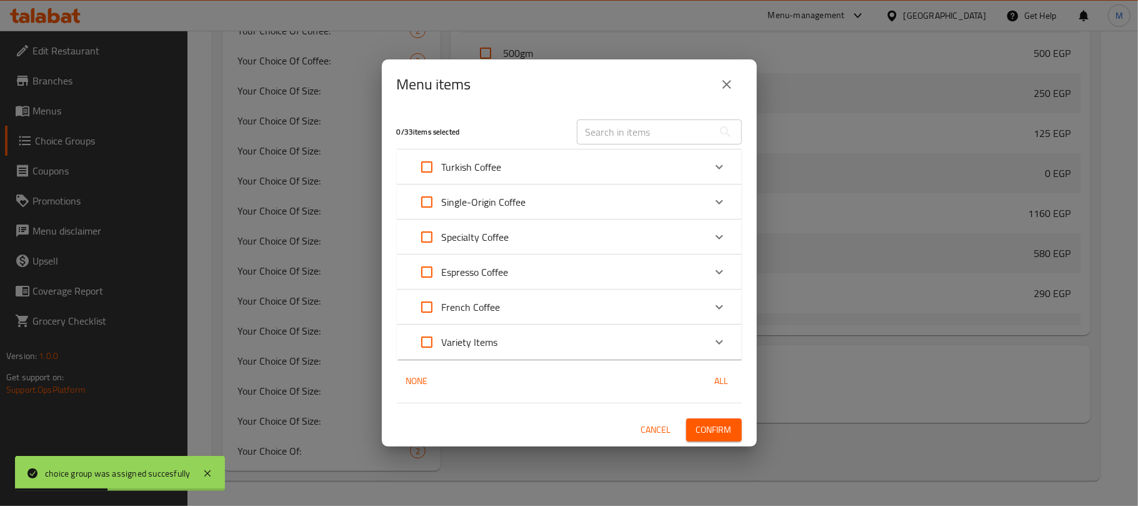
scroll to position [4114, 0]
click at [521, 165] on div "Turkish Coffee" at bounding box center [558, 167] width 293 height 30
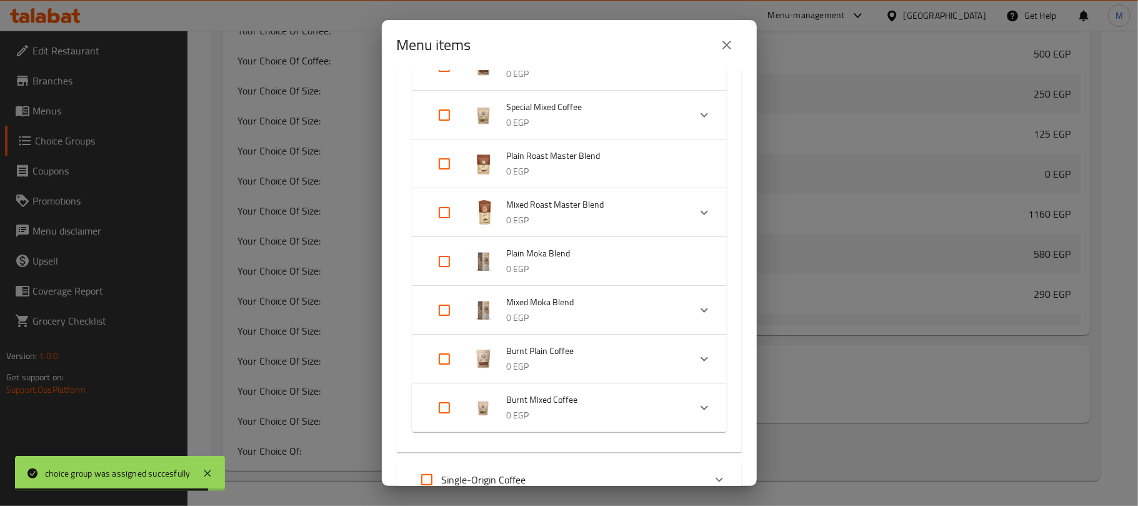
scroll to position [250, 0]
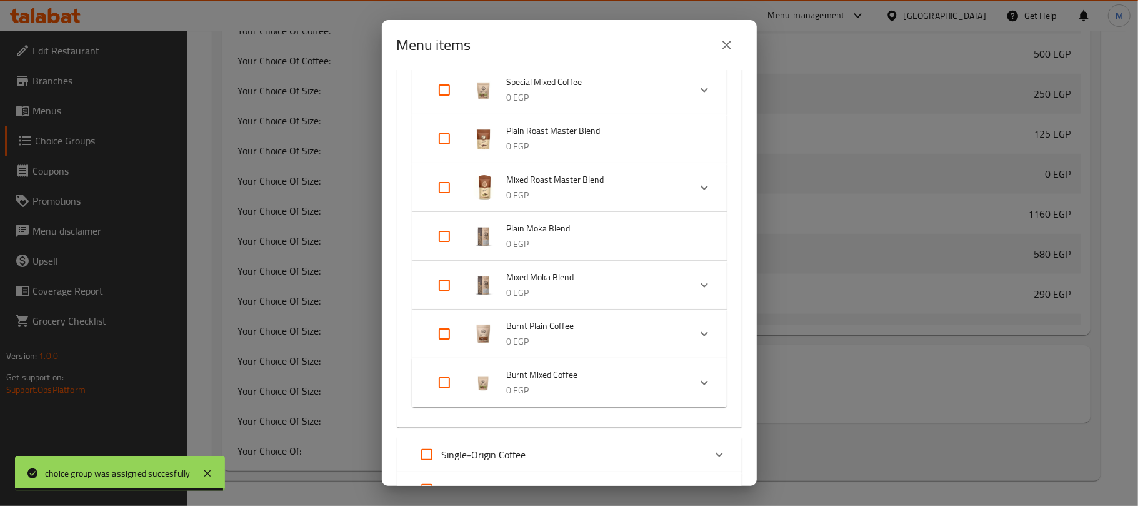
click at [596, 80] on span "Special Mixed Coffee" at bounding box center [593, 82] width 173 height 16
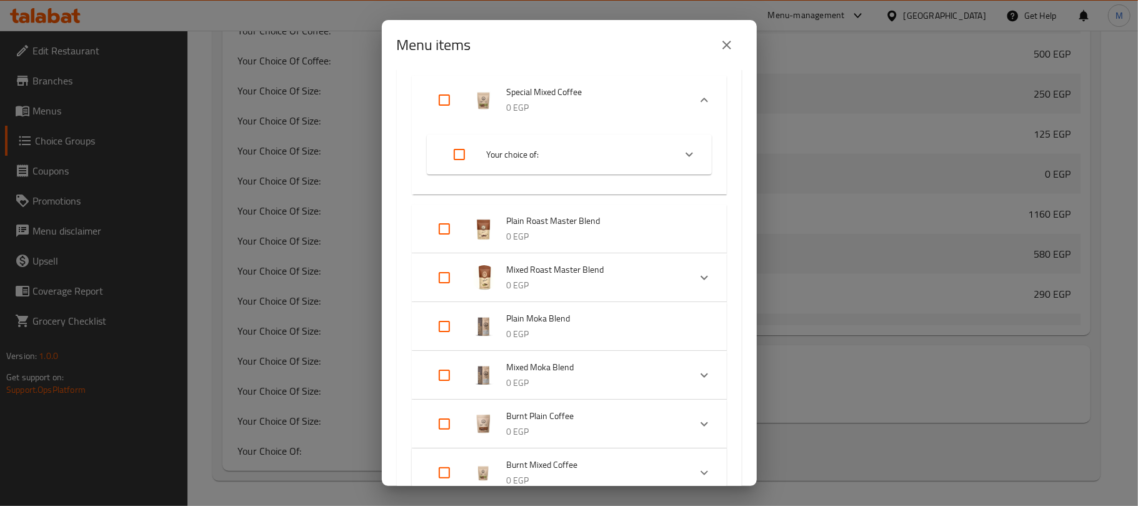
click at [591, 158] on span "Your choice of:" at bounding box center [576, 155] width 178 height 16
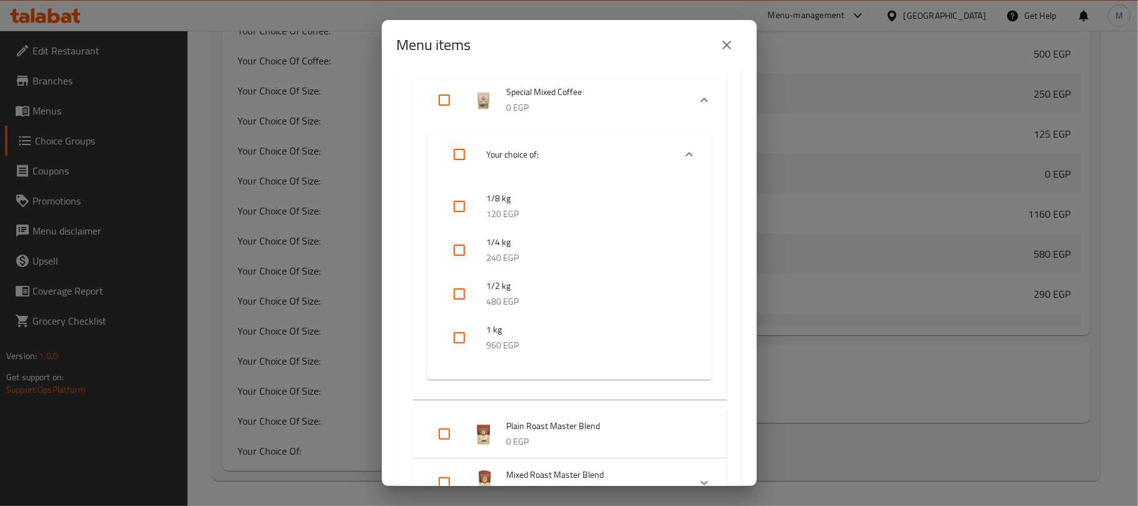
click at [454, 338] on input "checkbox" at bounding box center [460, 338] width 30 height 30
checkbox input "true"
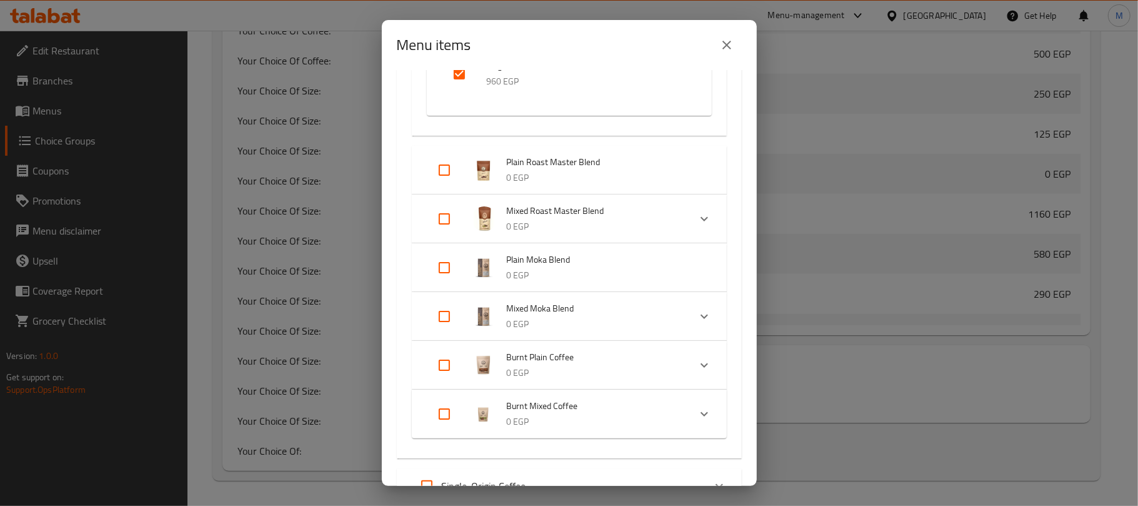
scroll to position [583, 0]
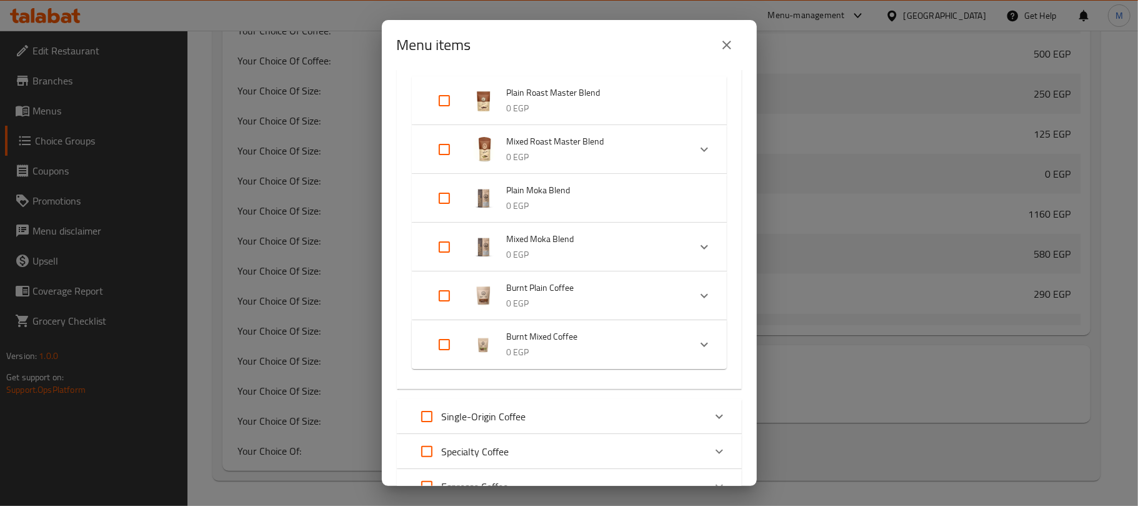
click at [605, 141] on span "Mixed Roast Master Blend" at bounding box center [593, 142] width 173 height 16
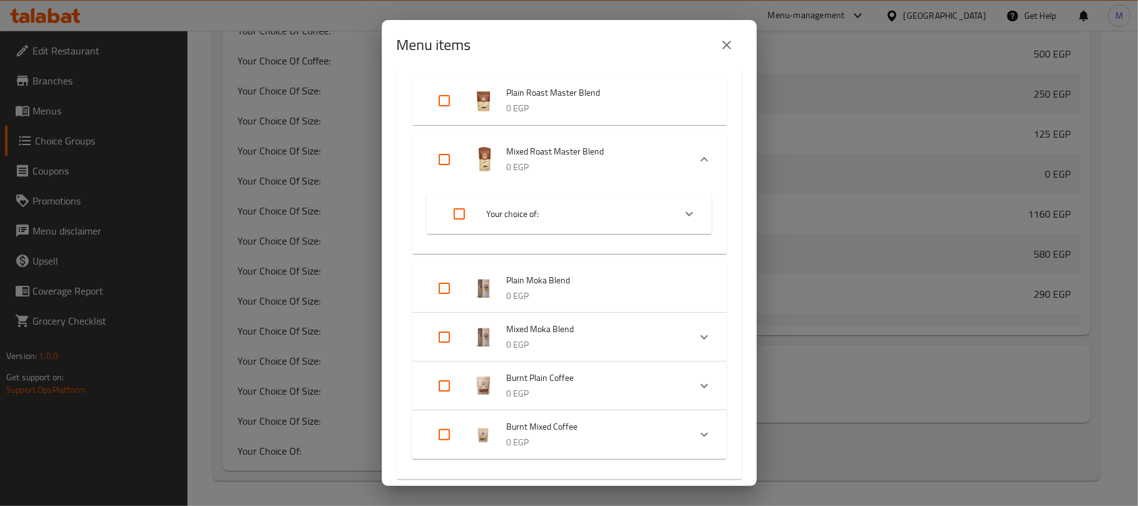
click at [576, 220] on span "Your choice of:" at bounding box center [576, 214] width 178 height 16
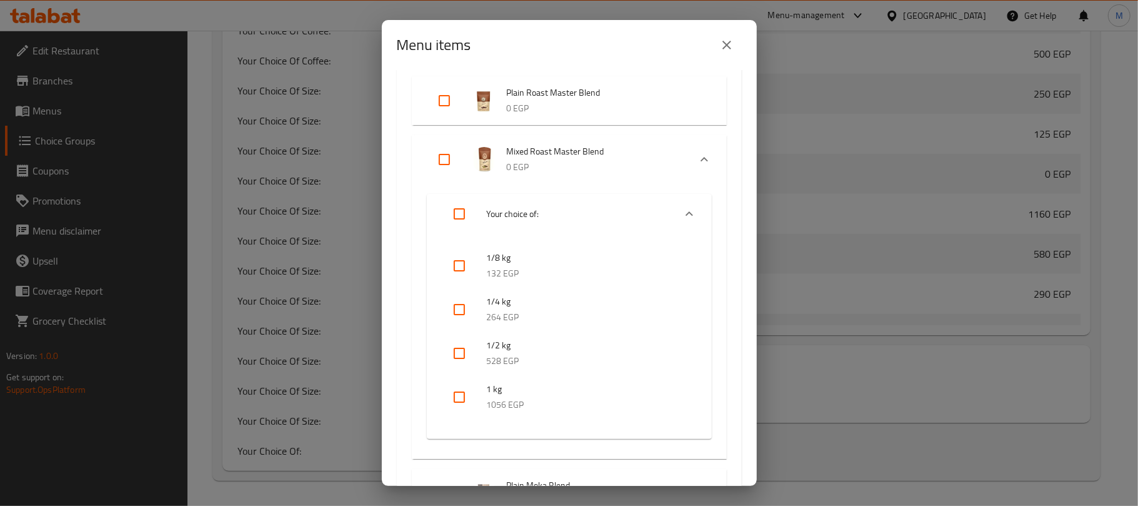
drag, startPoint x: 458, startPoint y: 395, endPoint x: 536, endPoint y: 360, distance: 85.6
click at [460, 395] on input "checkbox" at bounding box center [460, 397] width 30 height 30
checkbox input "true"
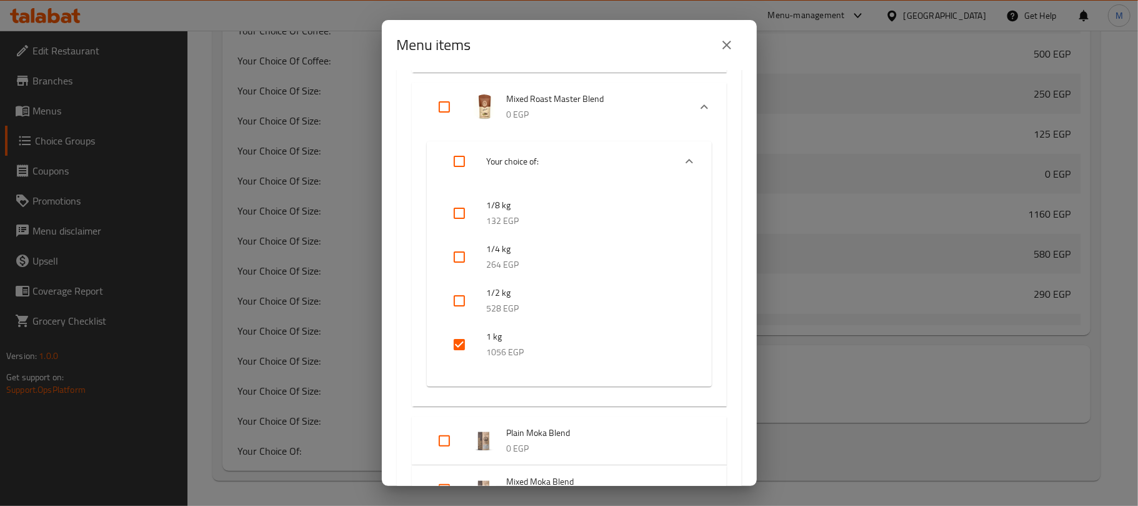
scroll to position [917, 0]
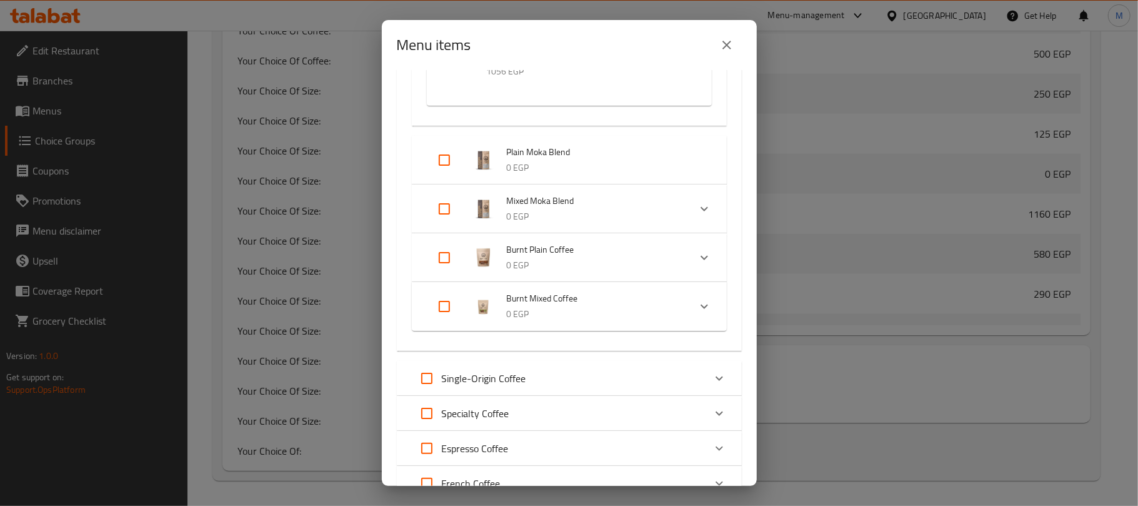
click at [618, 199] on span "Mixed Moka Blend" at bounding box center [593, 201] width 173 height 16
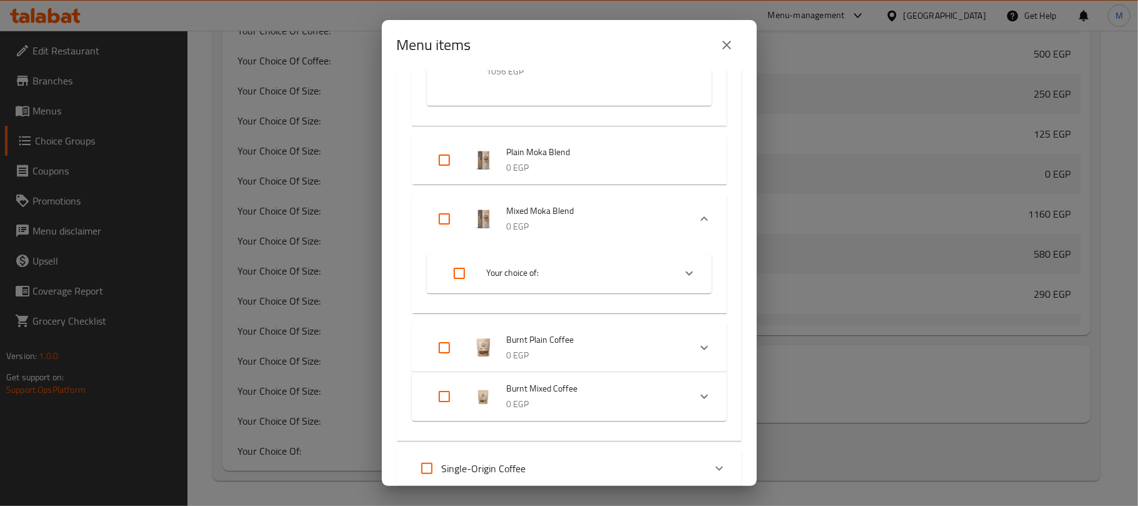
click at [569, 265] on span "Your choice of:" at bounding box center [576, 273] width 178 height 16
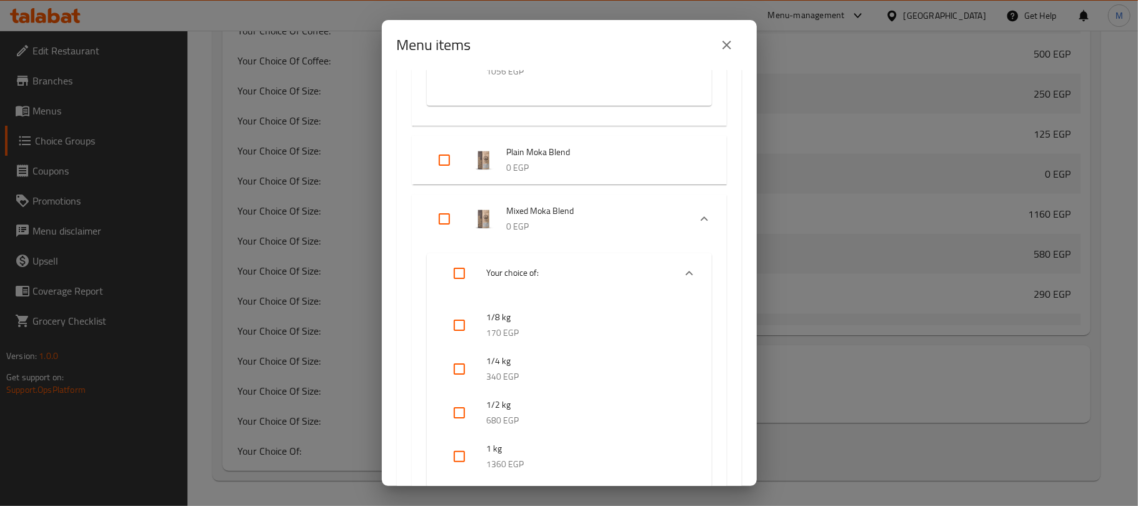
scroll to position [1167, 0]
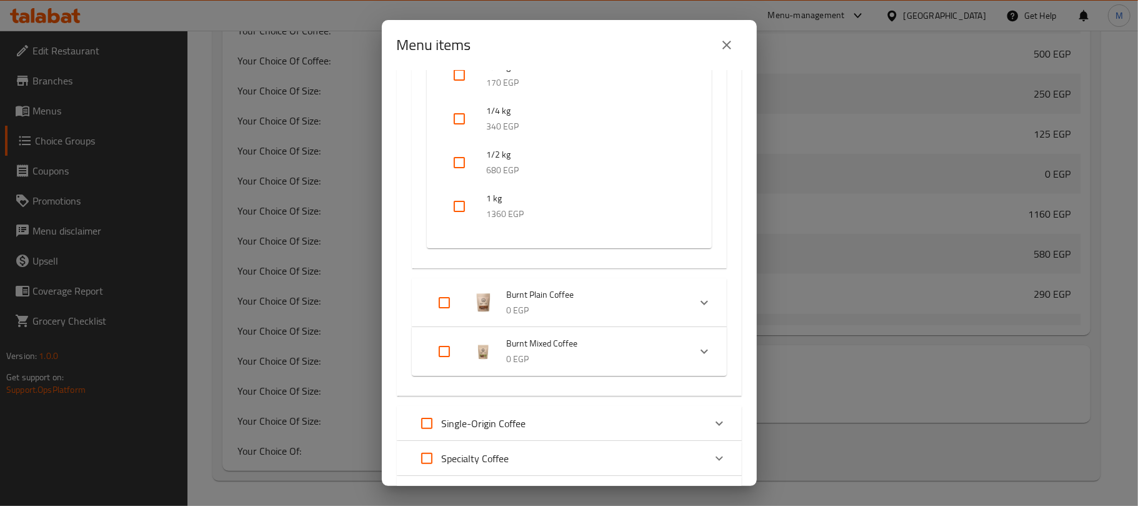
click at [455, 204] on input "checkbox" at bounding box center [460, 206] width 30 height 30
checkbox input "true"
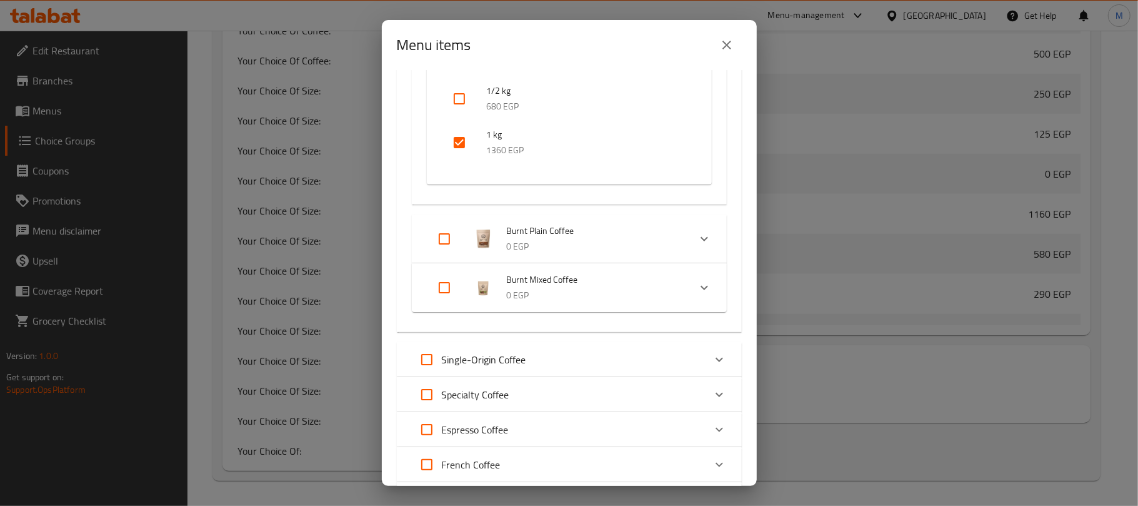
scroll to position [1348, 0]
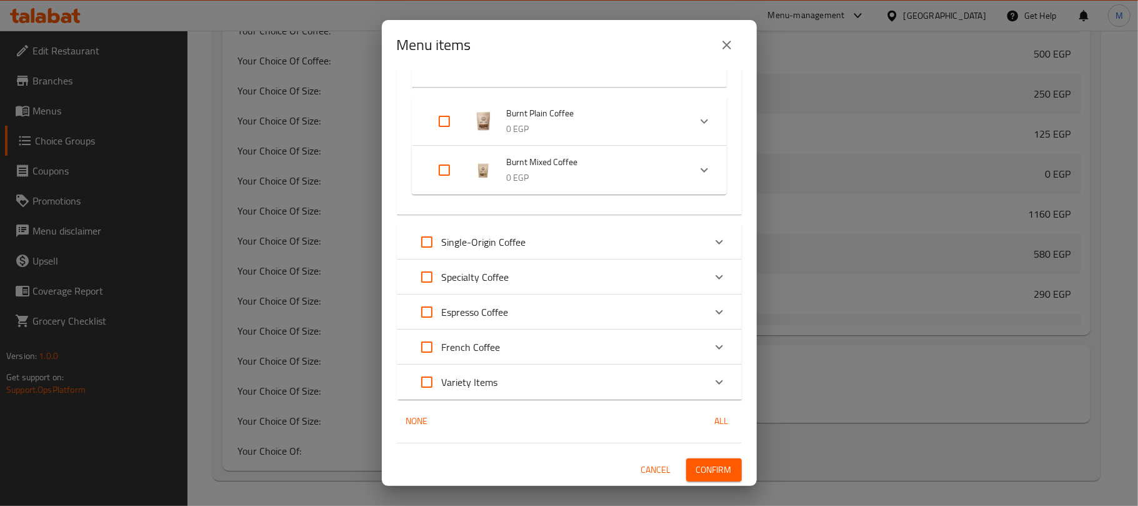
click at [564, 278] on div "Specialty Coffee" at bounding box center [558, 277] width 293 height 30
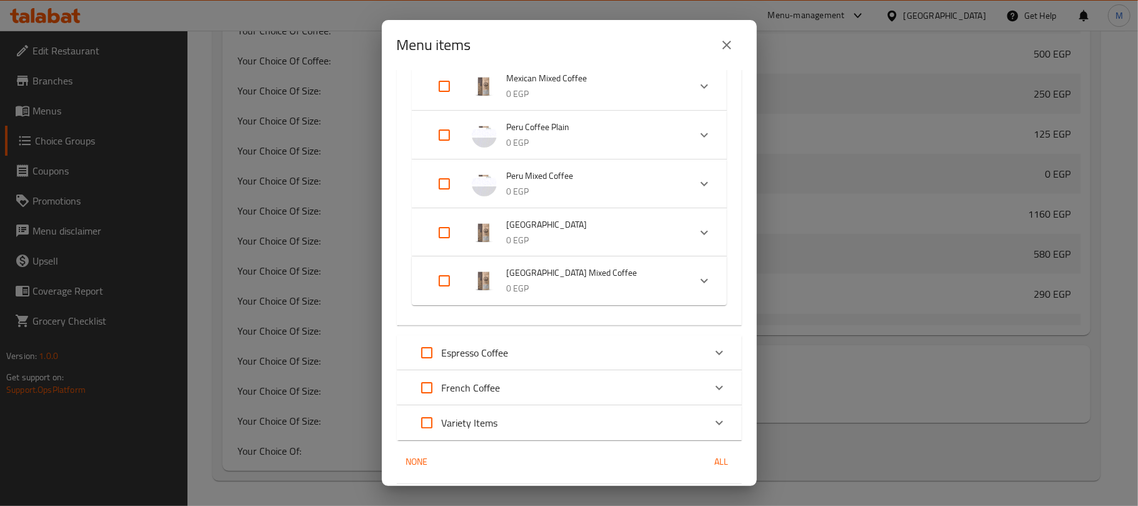
scroll to position [1764, 0]
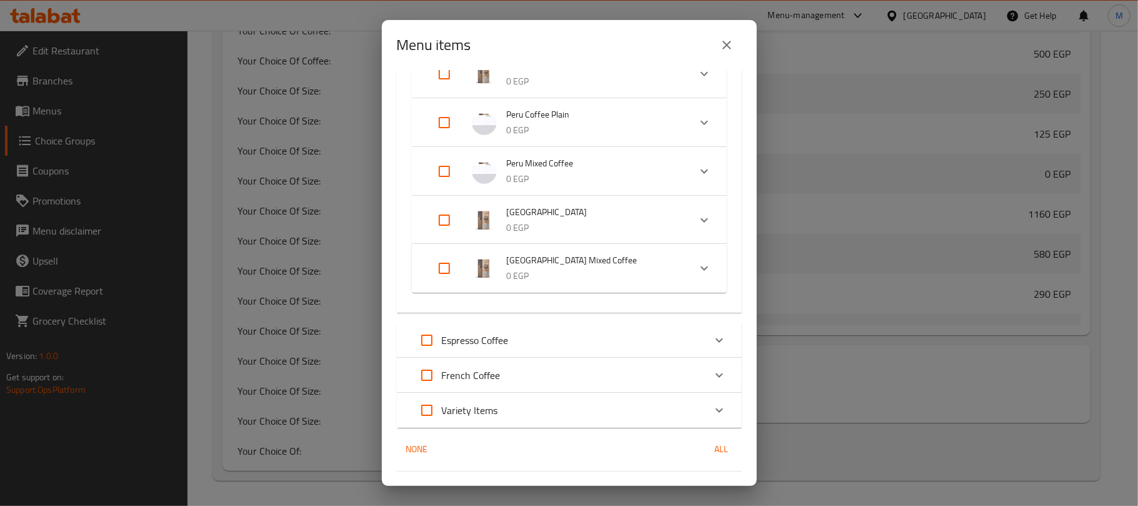
click at [590, 259] on span "[GEOGRAPHIC_DATA] Mixed Coffee" at bounding box center [593, 261] width 173 height 16
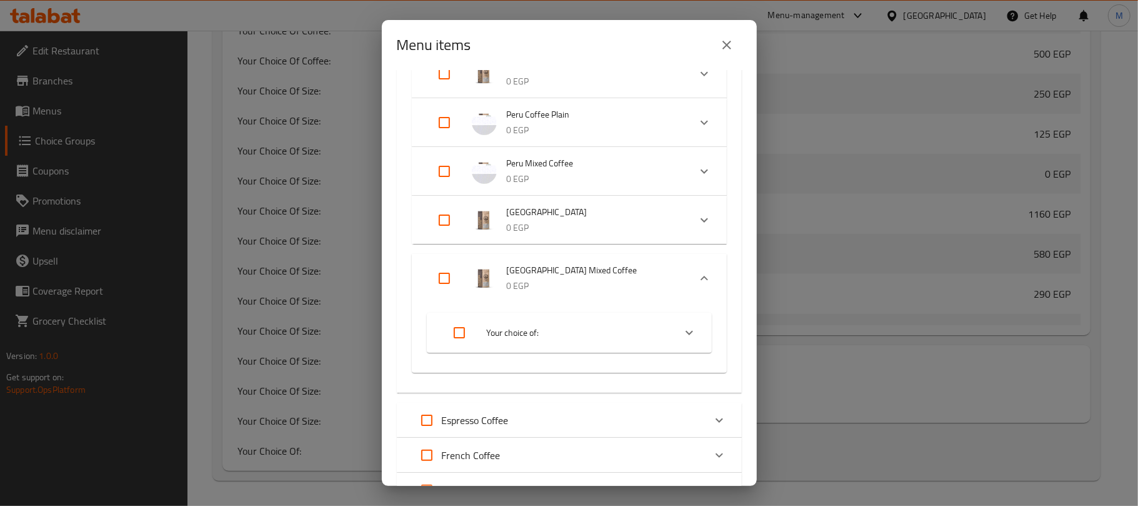
click at [568, 328] on span "Your choice of:" at bounding box center [576, 333] width 178 height 16
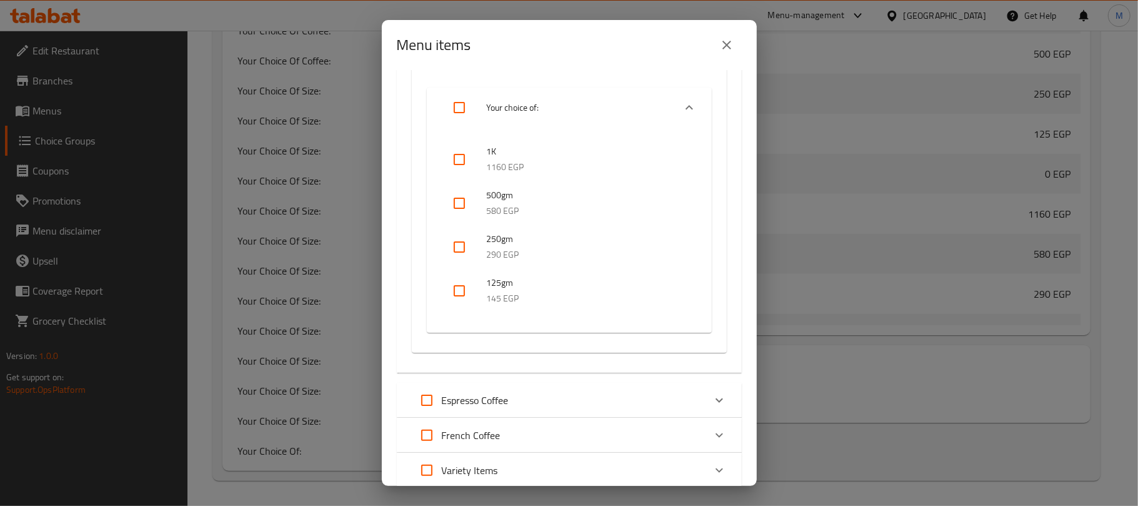
scroll to position [2014, 0]
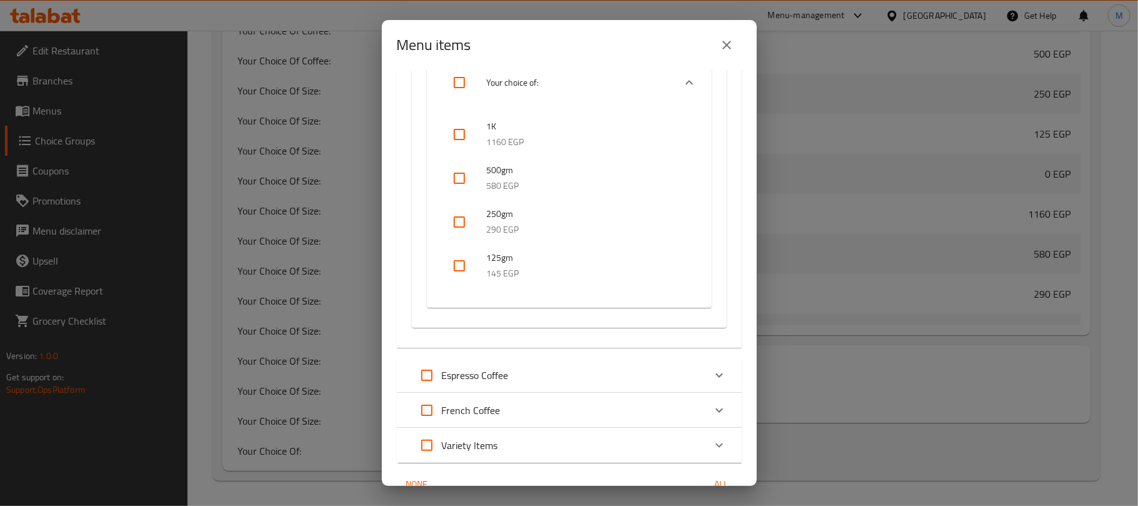
click at [451, 125] on input "checkbox" at bounding box center [460, 134] width 30 height 30
checkbox input "true"
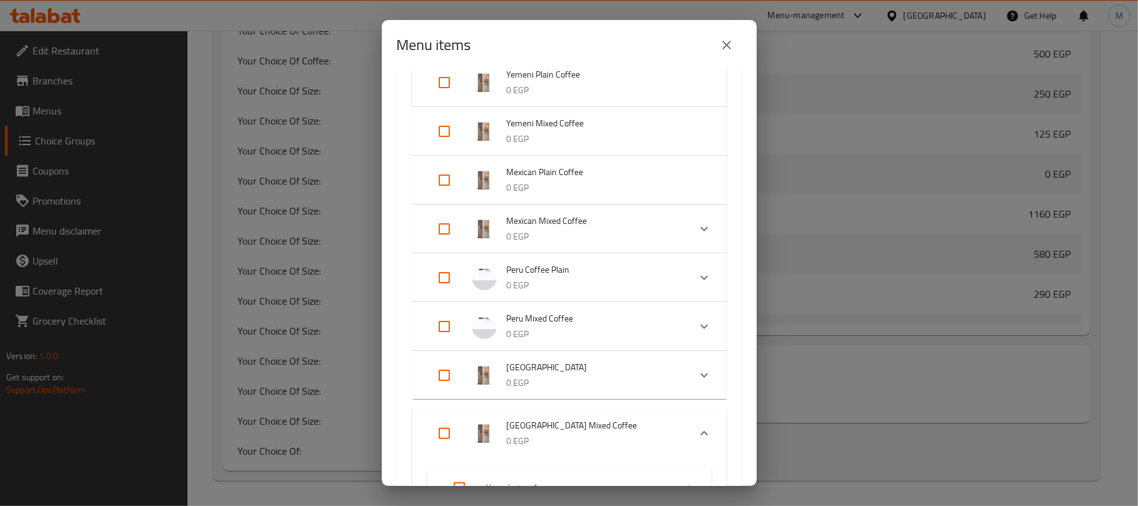
scroll to position [1598, 0]
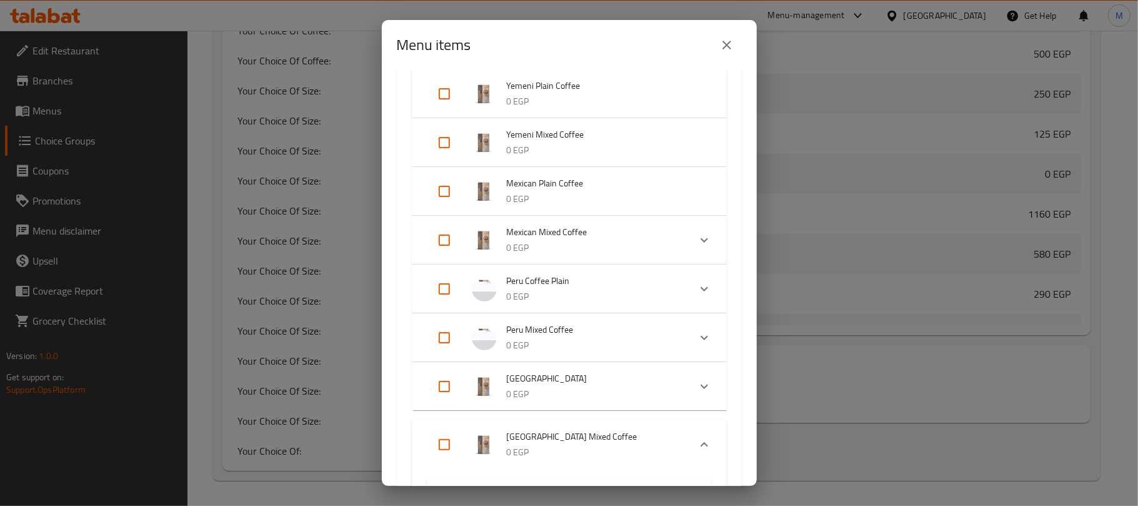
click at [618, 341] on p "0 EGP" at bounding box center [593, 346] width 173 height 16
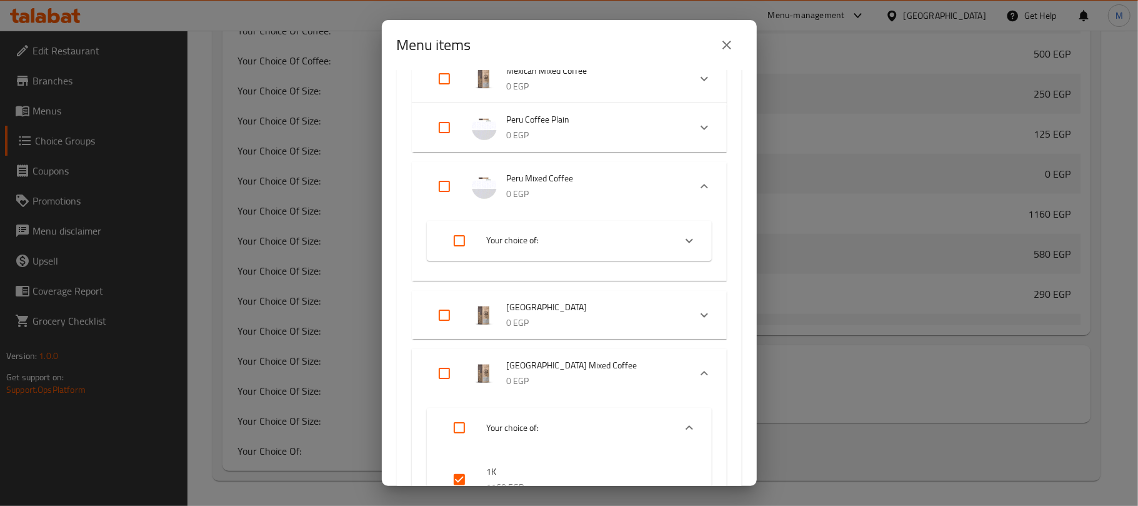
scroll to position [1764, 0]
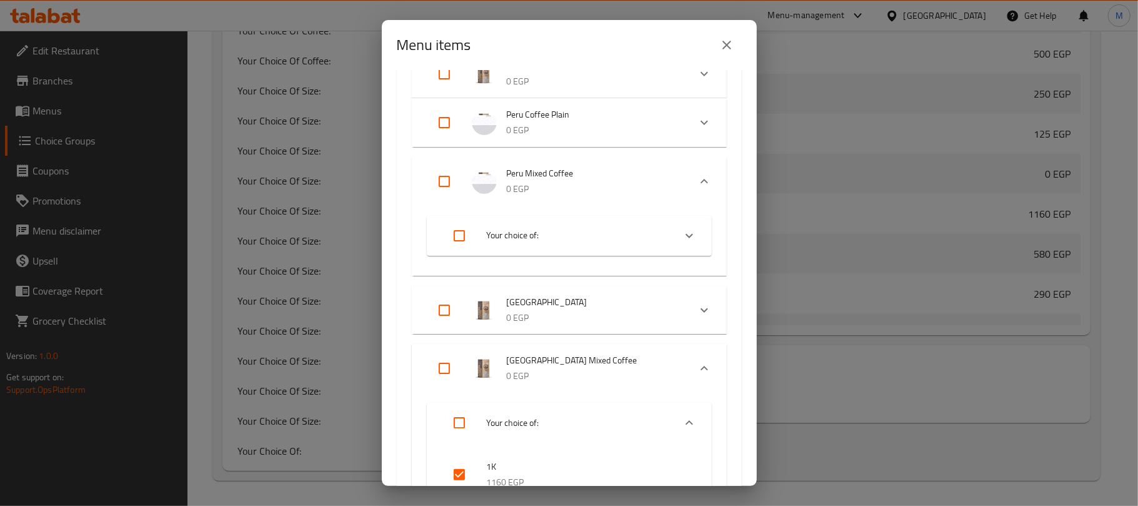
click at [545, 238] on span "Your choice of:" at bounding box center [576, 236] width 178 height 16
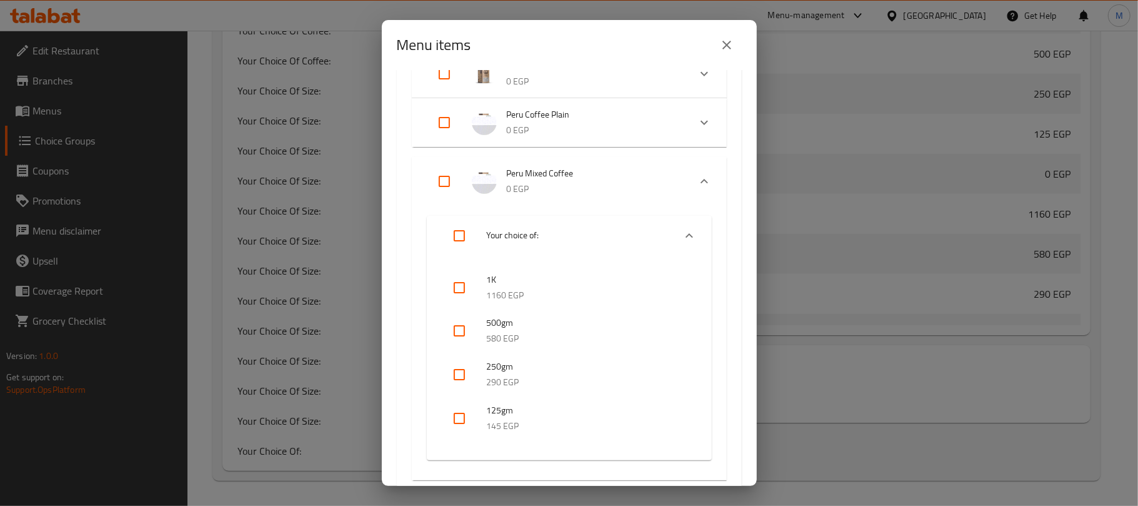
click at [454, 278] on input "checkbox" at bounding box center [460, 288] width 30 height 30
checkbox input "true"
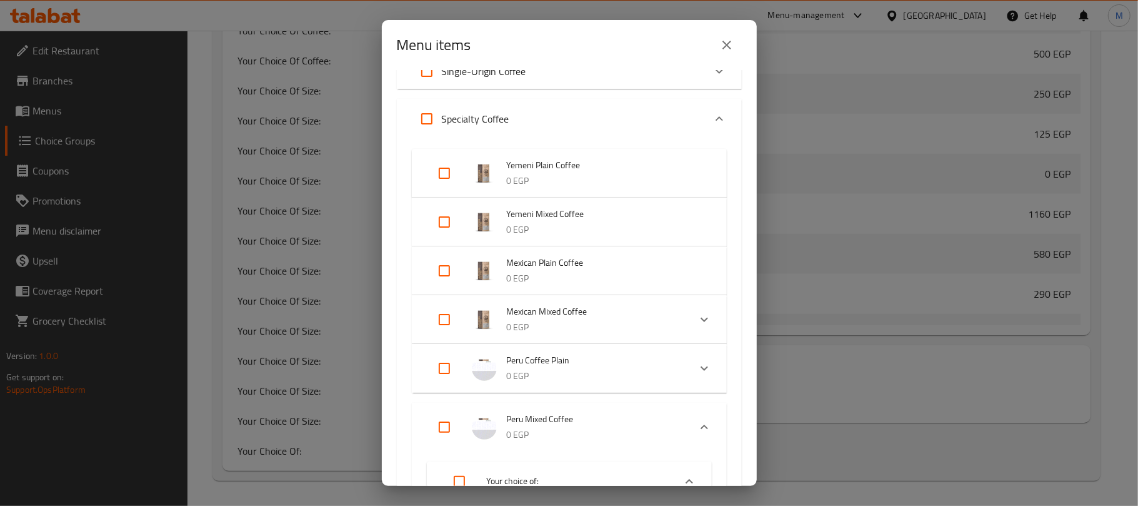
scroll to position [1514, 0]
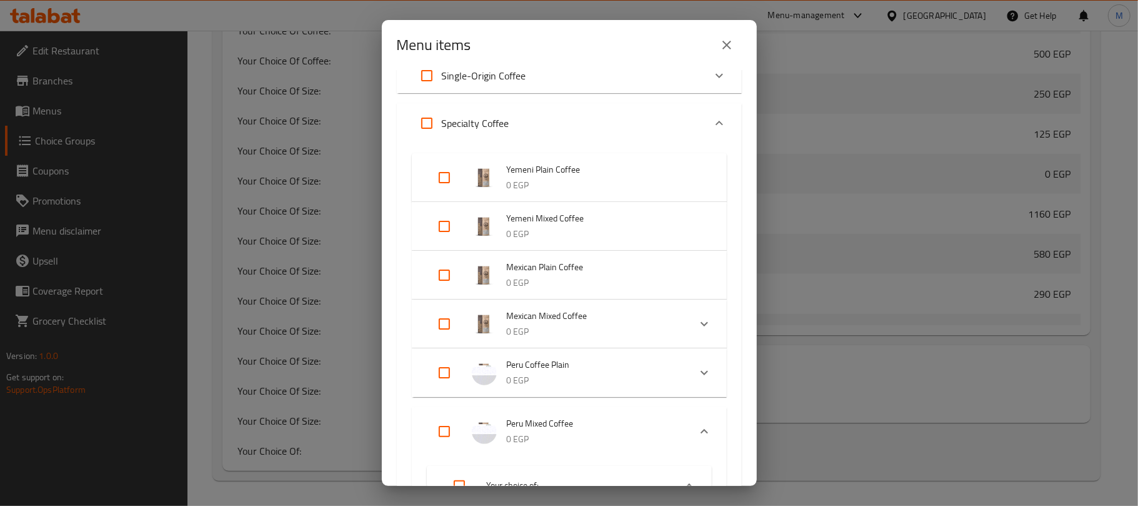
click at [558, 316] on span "Mexican Mixed Coffee" at bounding box center [593, 316] width 173 height 16
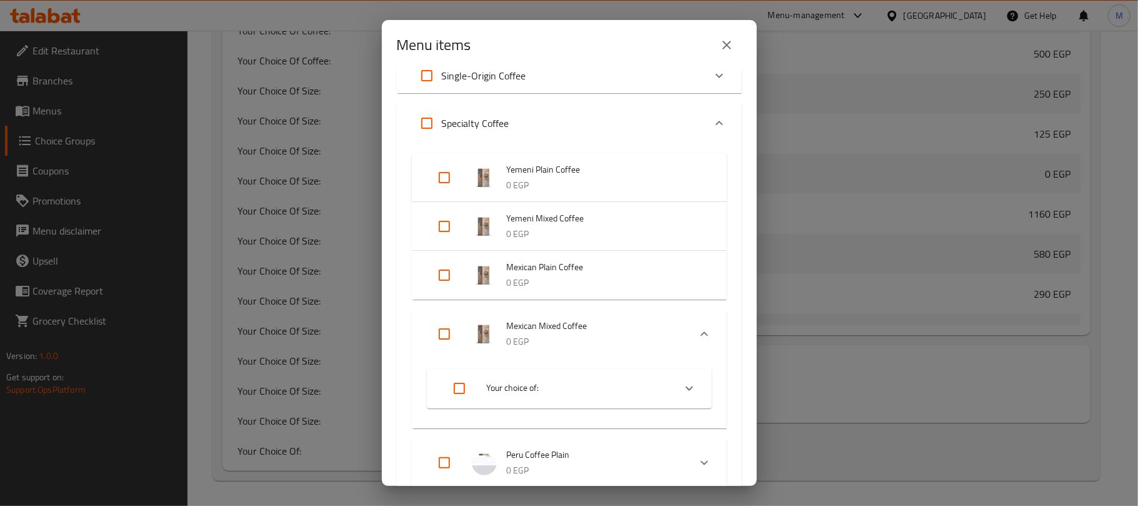
click at [576, 371] on li "Your choice of:" at bounding box center [558, 388] width 233 height 35
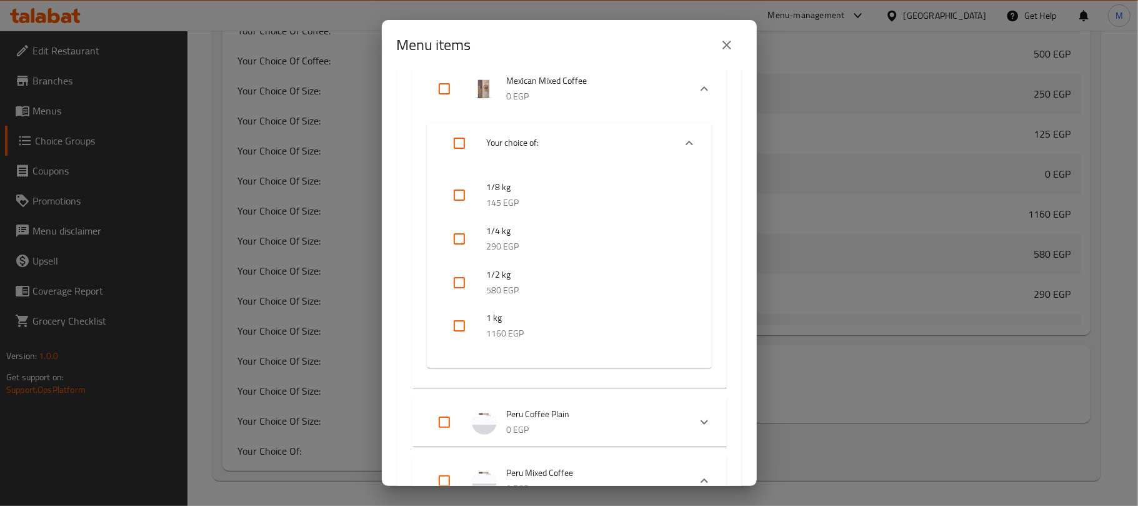
scroll to position [1764, 0]
click at [461, 318] on input "checkbox" at bounding box center [460, 321] width 30 height 30
checkbox input "true"
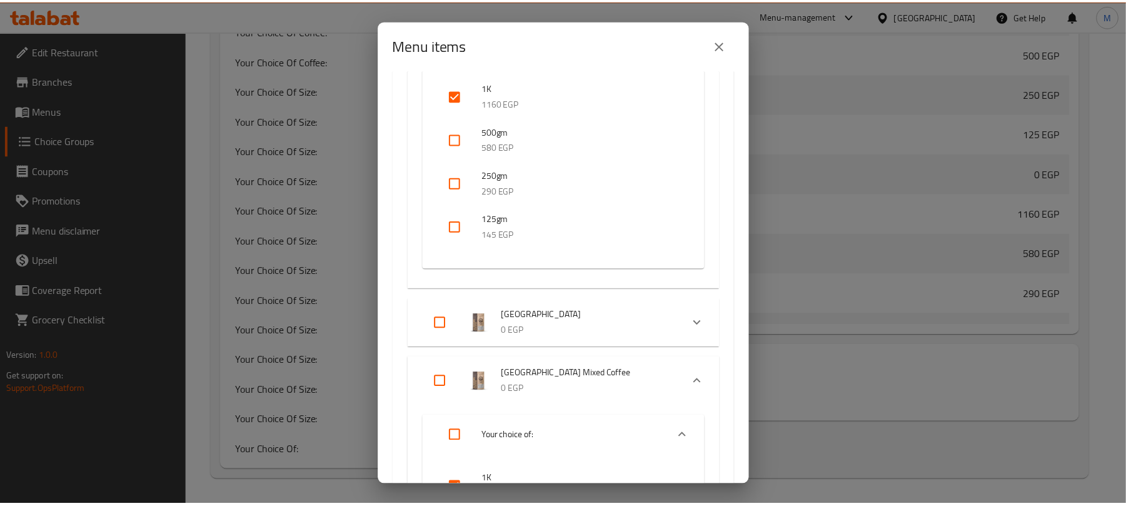
scroll to position [2667, 0]
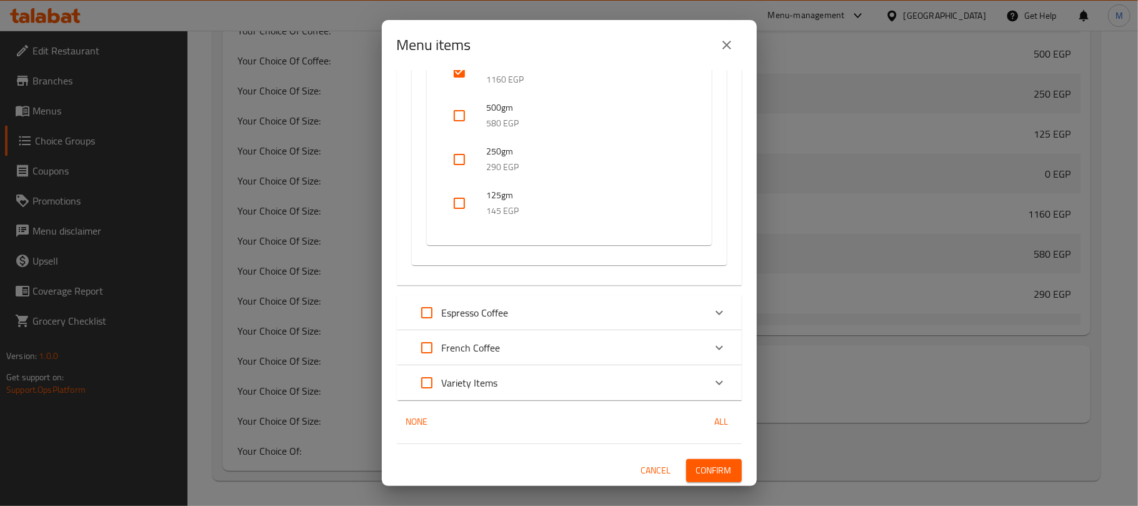
click at [700, 471] on span "Confirm" at bounding box center [714, 471] width 36 height 16
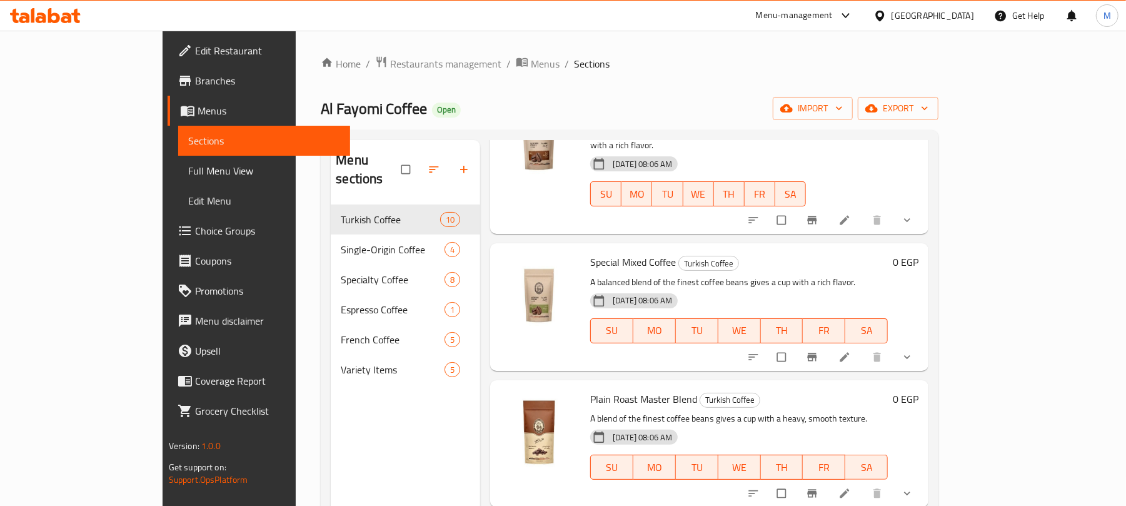
scroll to position [416, 0]
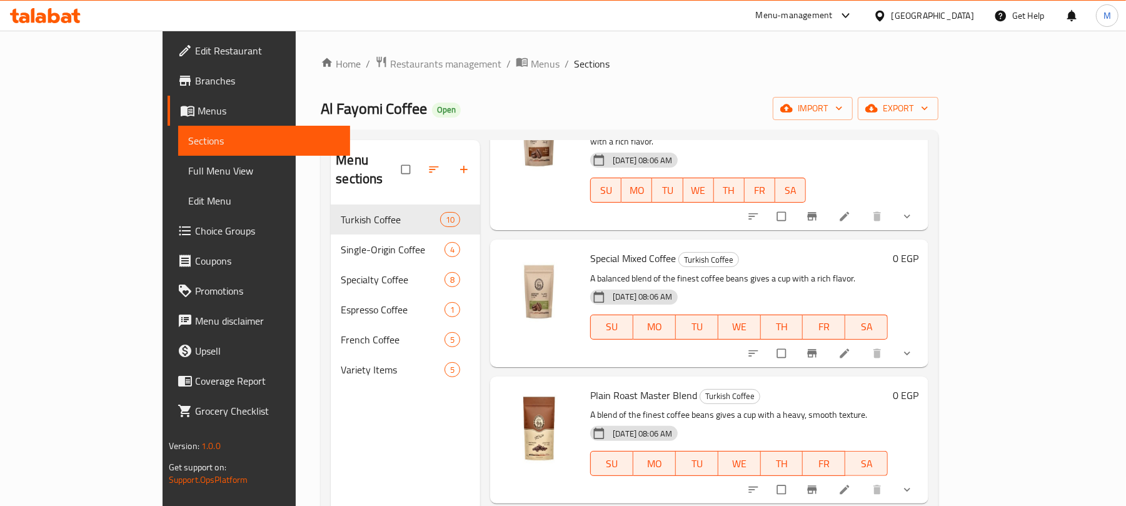
click at [913, 347] on icon "show more" at bounding box center [907, 353] width 13 height 13
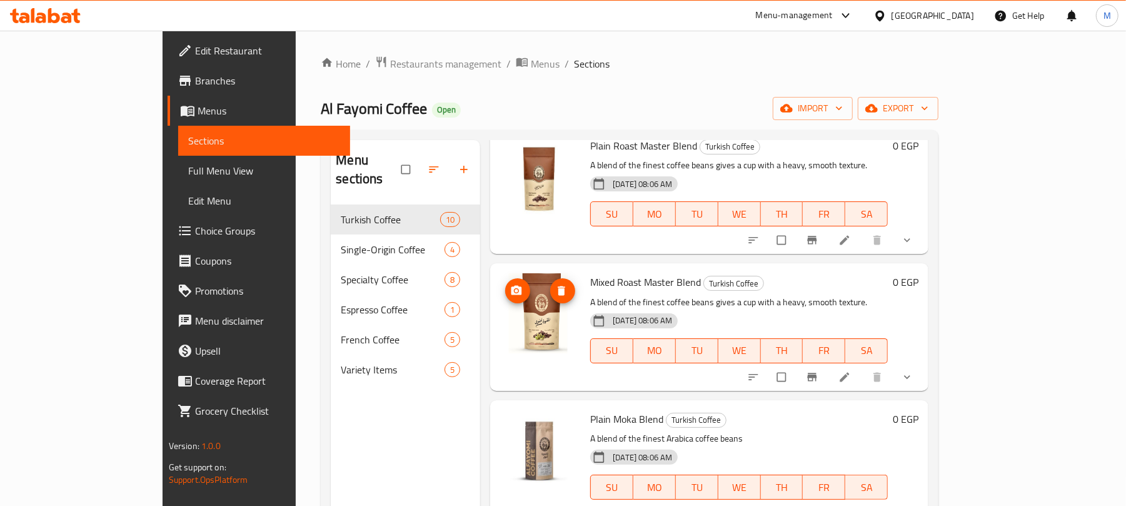
scroll to position [1000, 0]
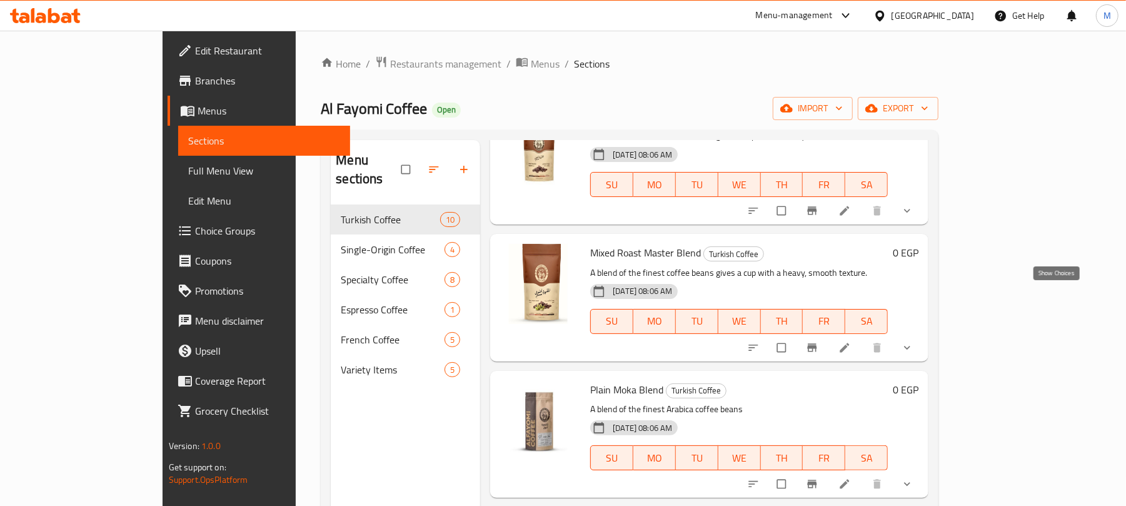
click at [913, 341] on icon "show more" at bounding box center [907, 347] width 13 height 13
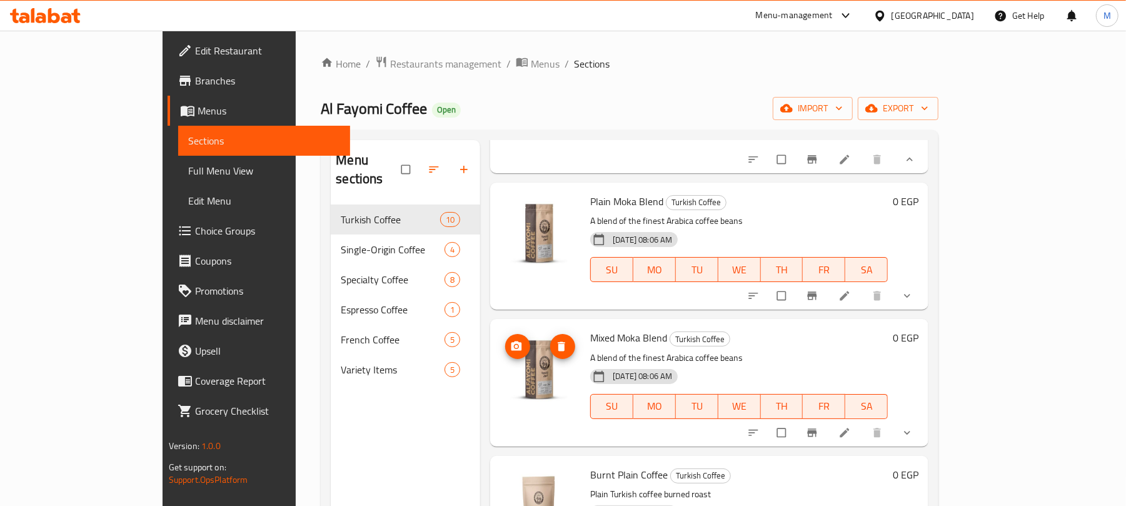
scroll to position [1500, 0]
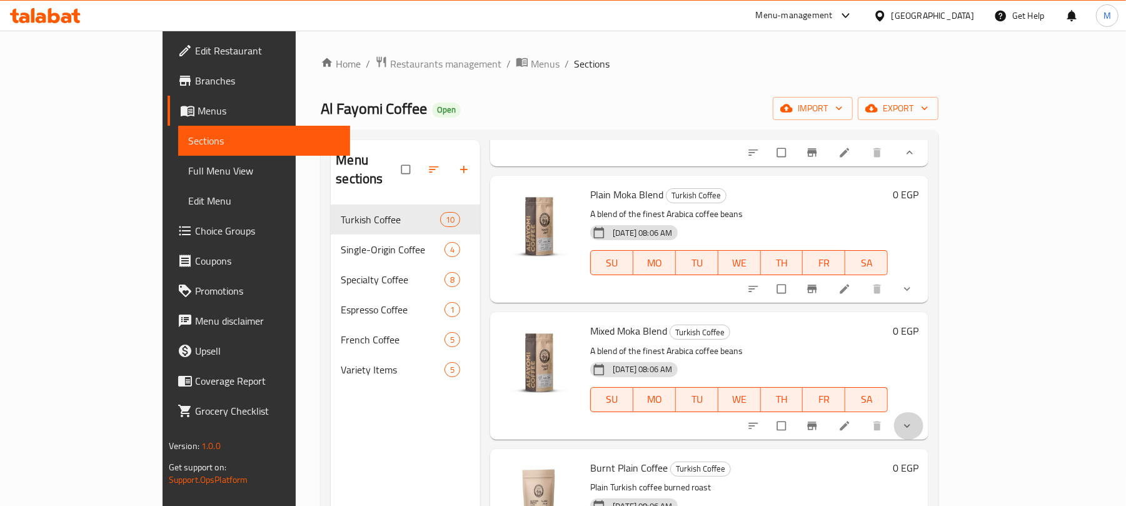
click at [923, 412] on button "show more" at bounding box center [908, 426] width 30 height 28
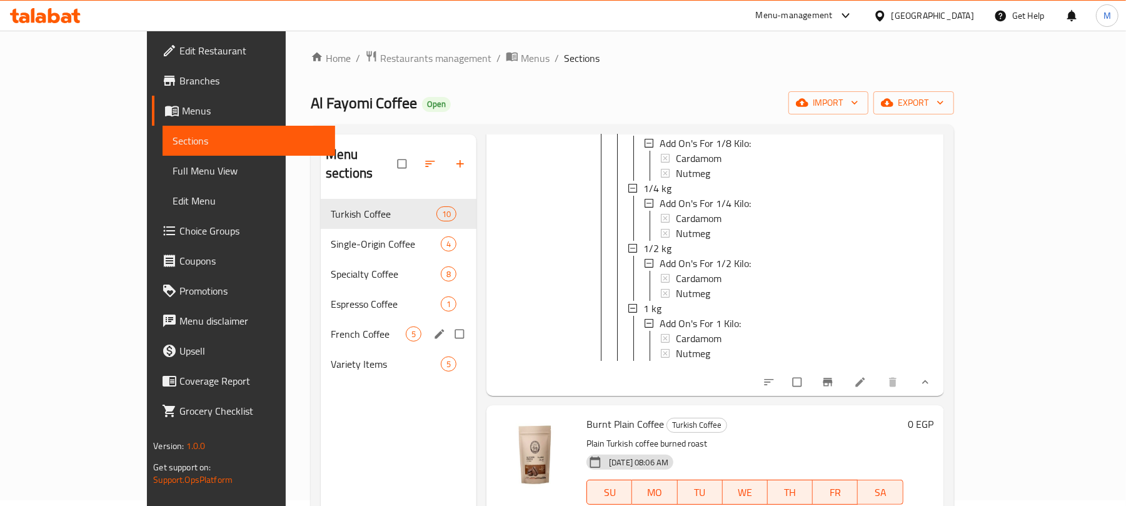
scroll to position [0, 0]
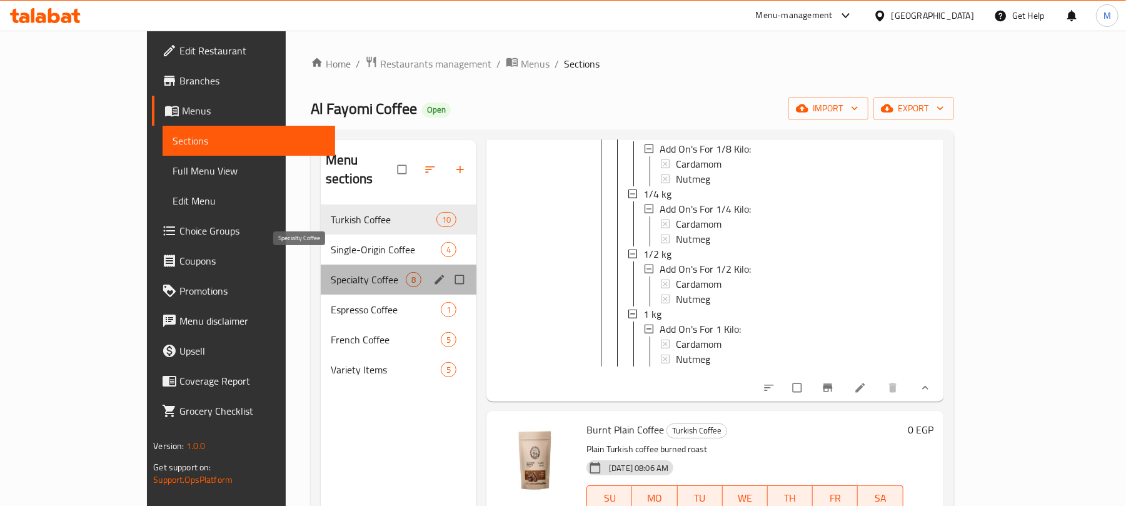
click at [331, 272] on span "Specialty Coffee" at bounding box center [368, 279] width 75 height 15
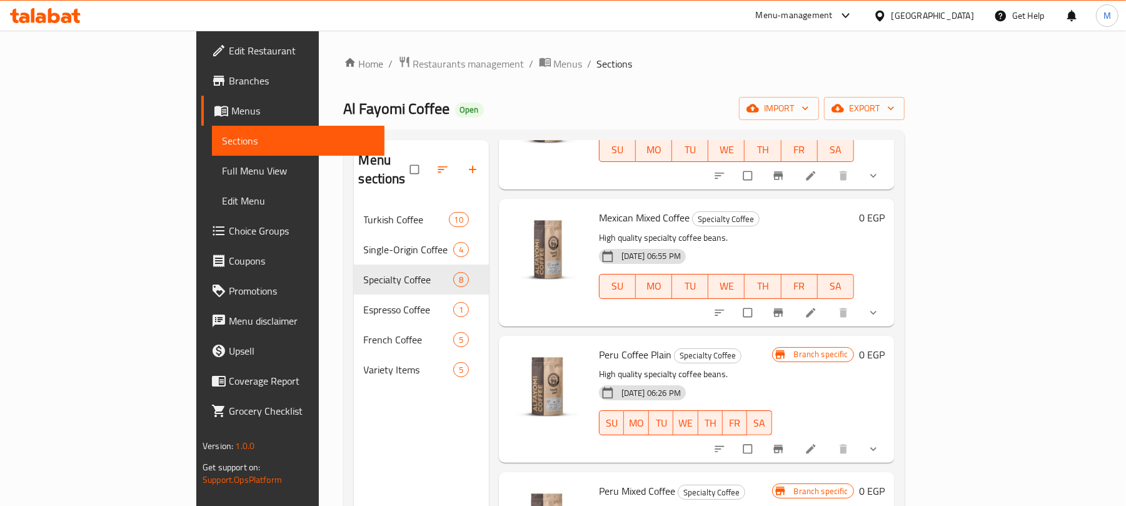
scroll to position [416, 0]
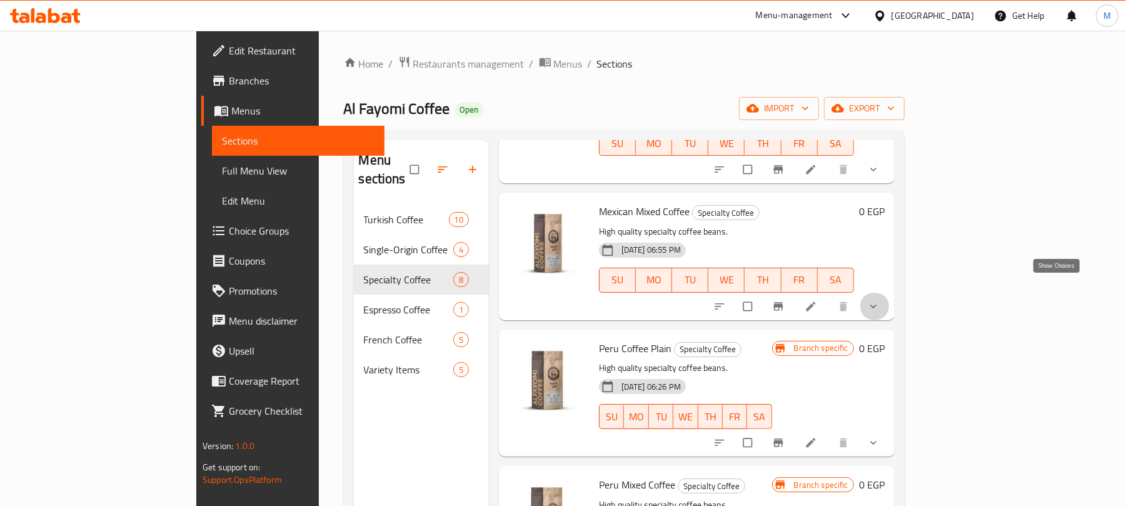
click at [880, 300] on icon "show more" at bounding box center [873, 306] width 13 height 13
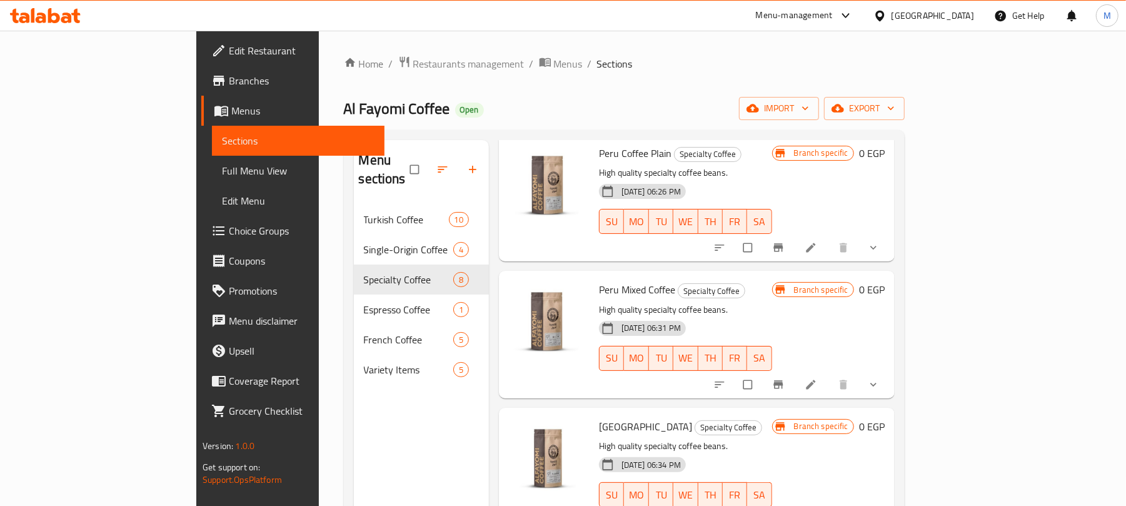
scroll to position [935, 0]
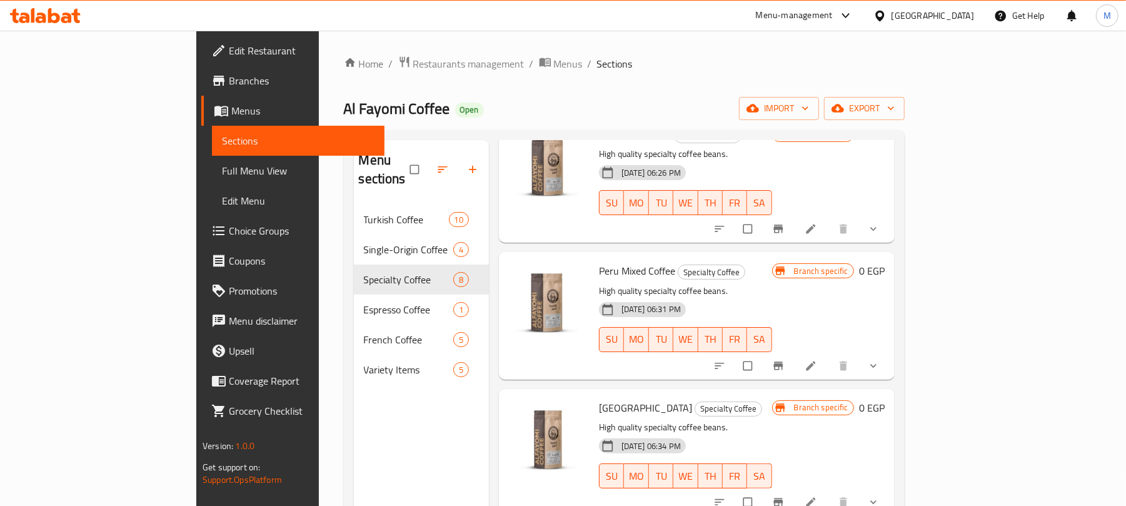
click at [890, 363] on button "show more" at bounding box center [875, 366] width 30 height 28
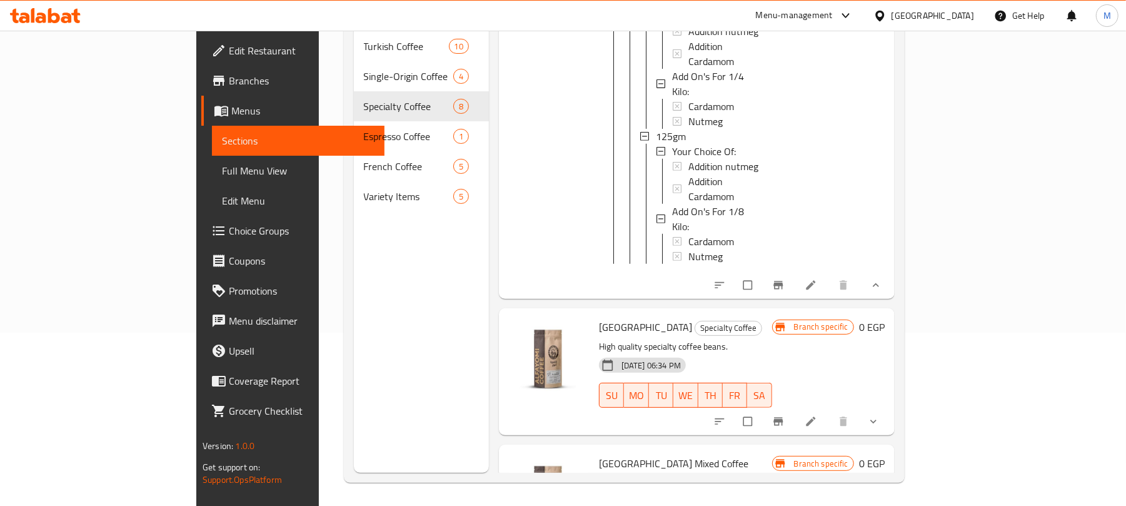
scroll to position [176, 0]
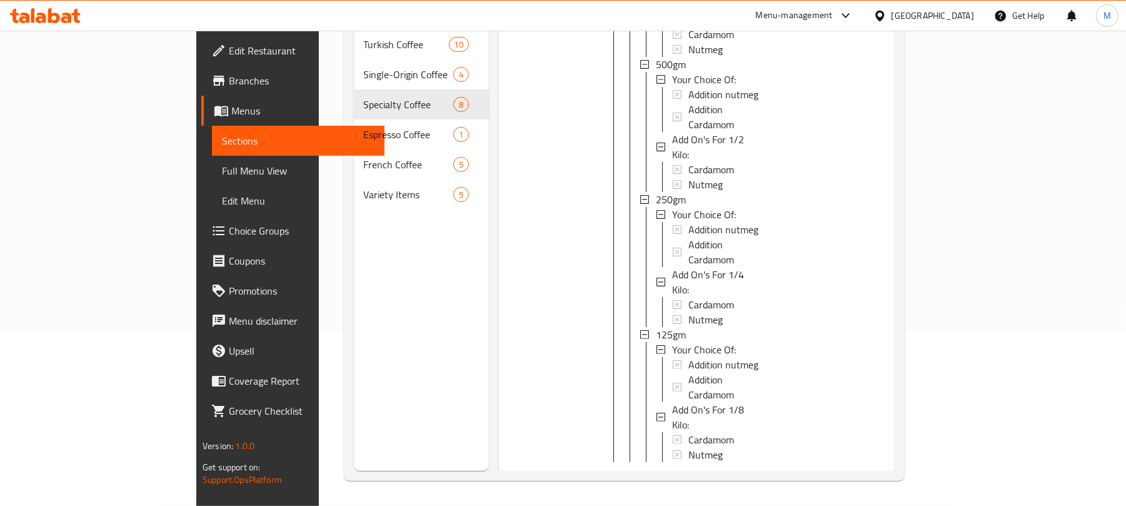
scroll to position [1250, 0]
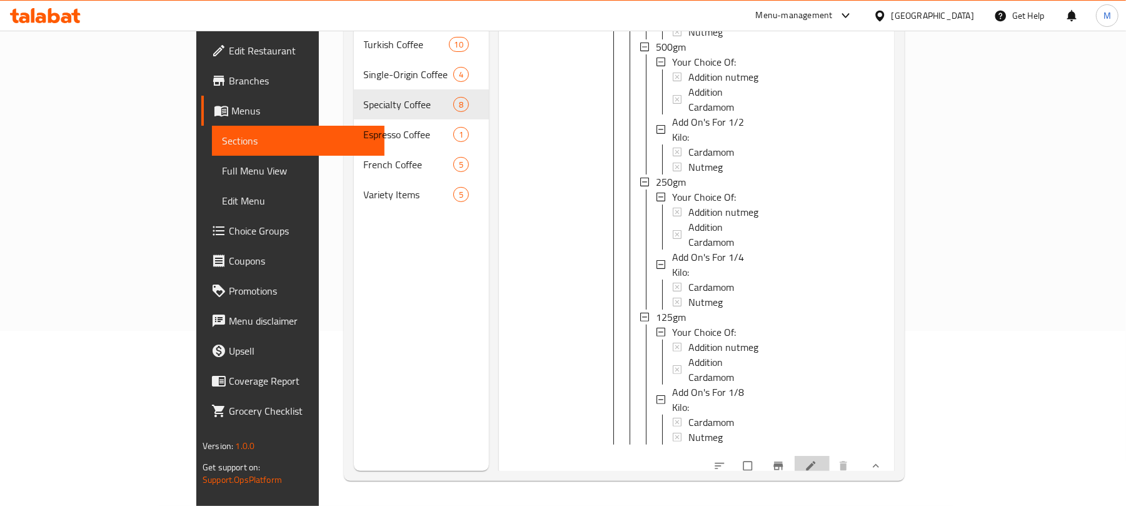
click at [830, 456] on li at bounding box center [812, 466] width 35 height 20
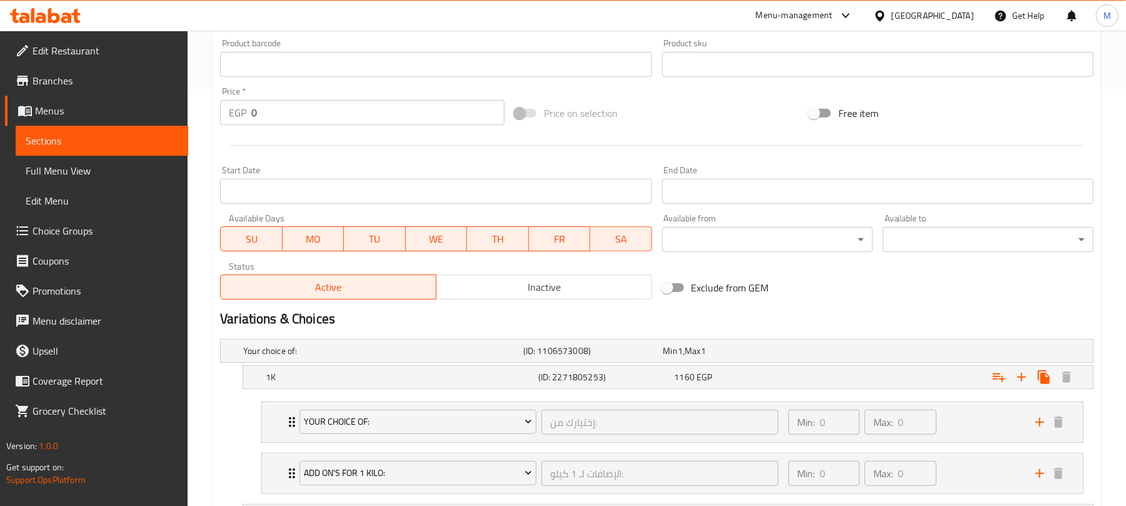
scroll to position [750, 0]
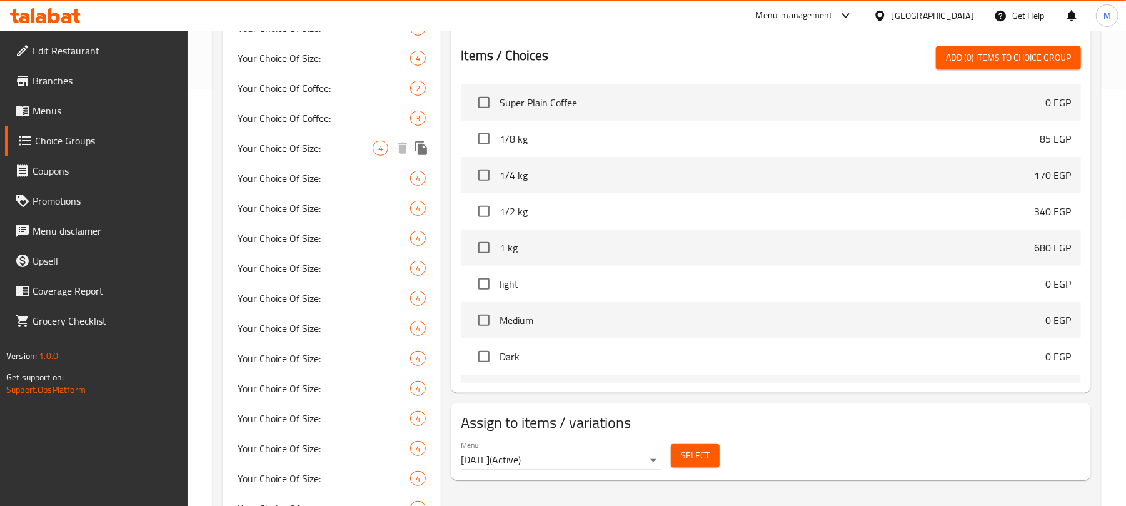
scroll to position [474, 0]
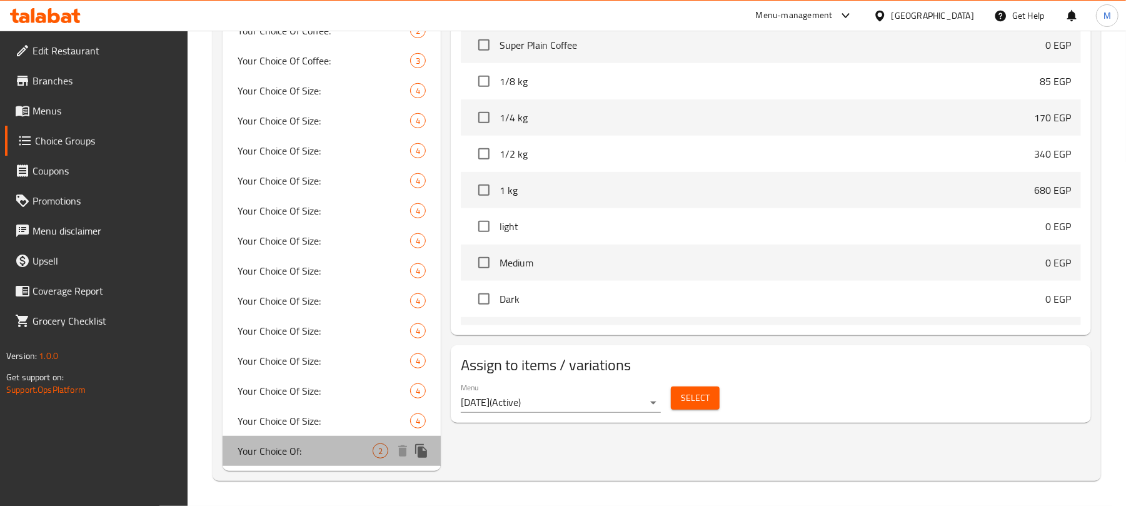
click at [329, 443] on span "Your Choice Of:" at bounding box center [305, 450] width 135 height 15
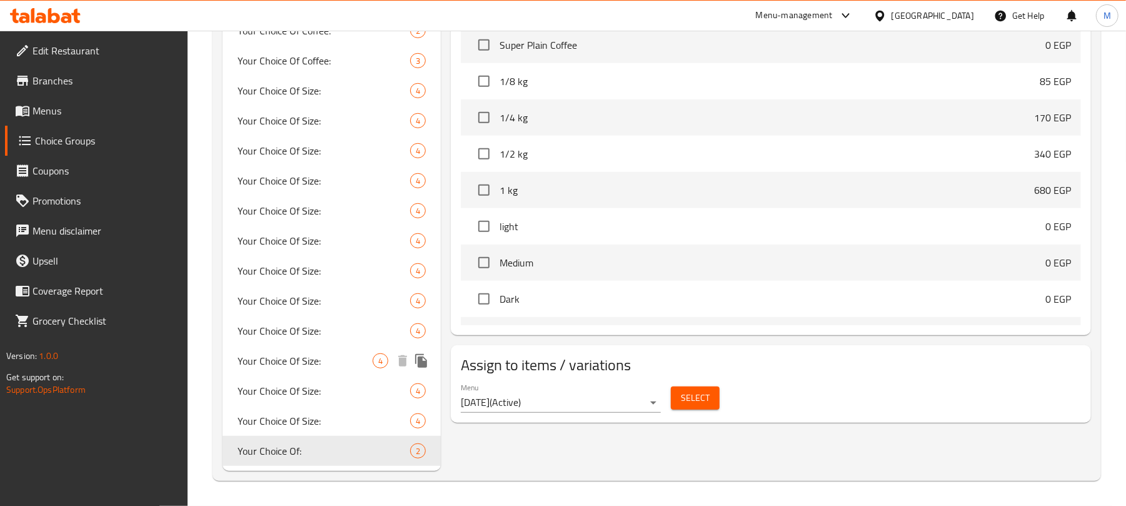
type input "Your Choice Of:"
type input "إختيارك من:"
type input "0"
click at [710, 403] on button "Select" at bounding box center [695, 397] width 49 height 23
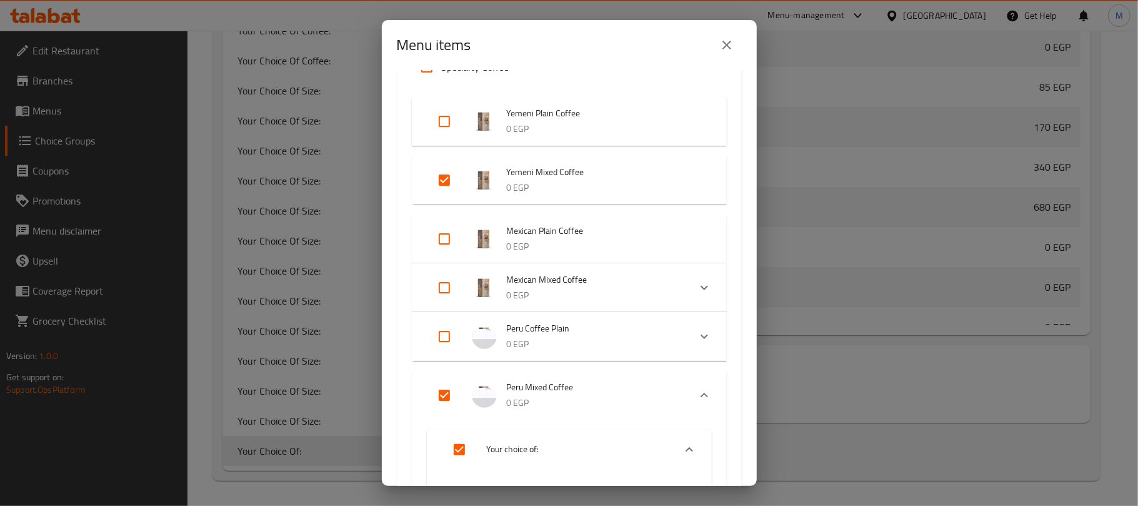
scroll to position [1334, 0]
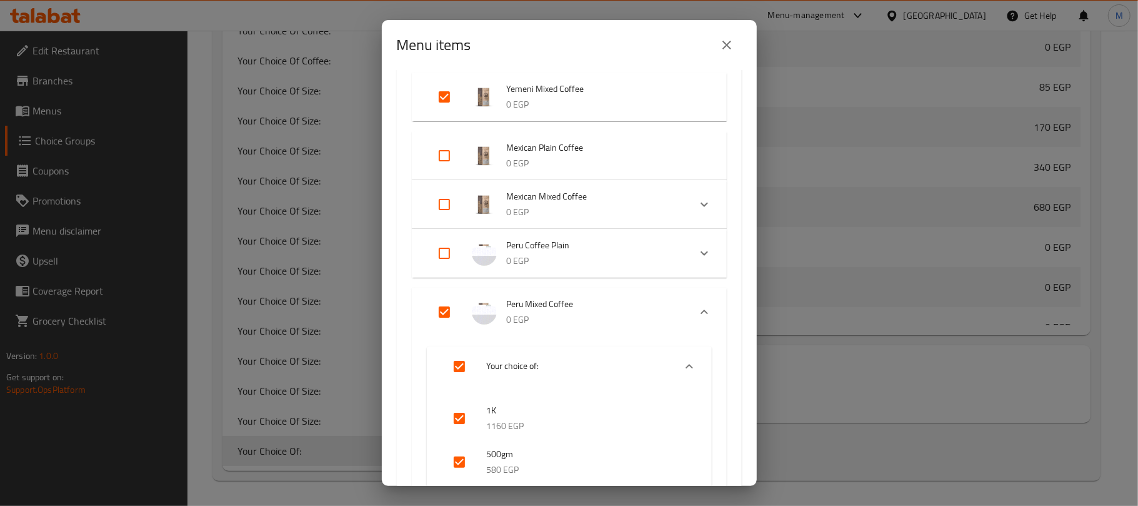
click at [444, 309] on input "Expand" at bounding box center [445, 312] width 30 height 30
checkbox input "false"
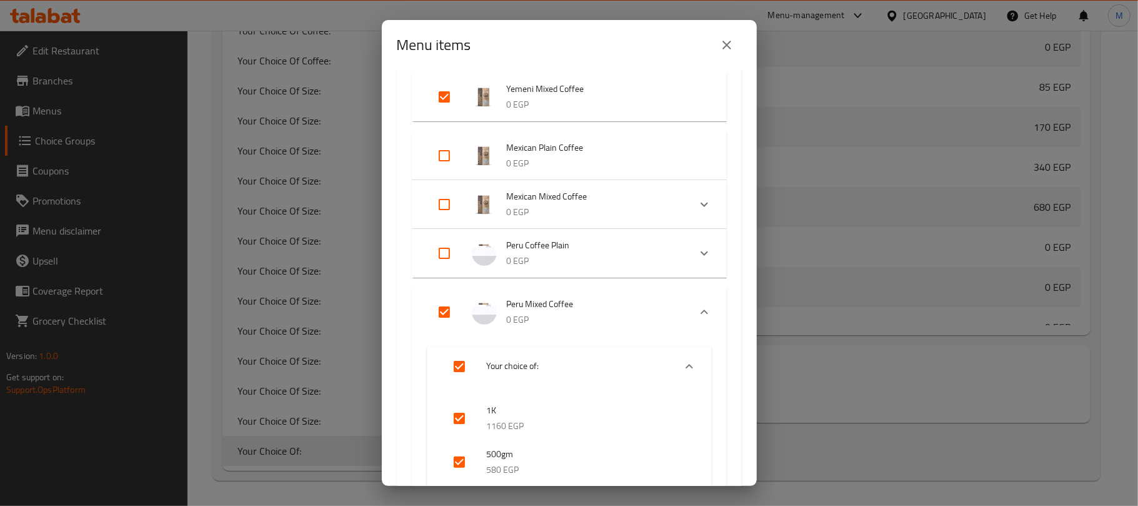
checkbox input "false"
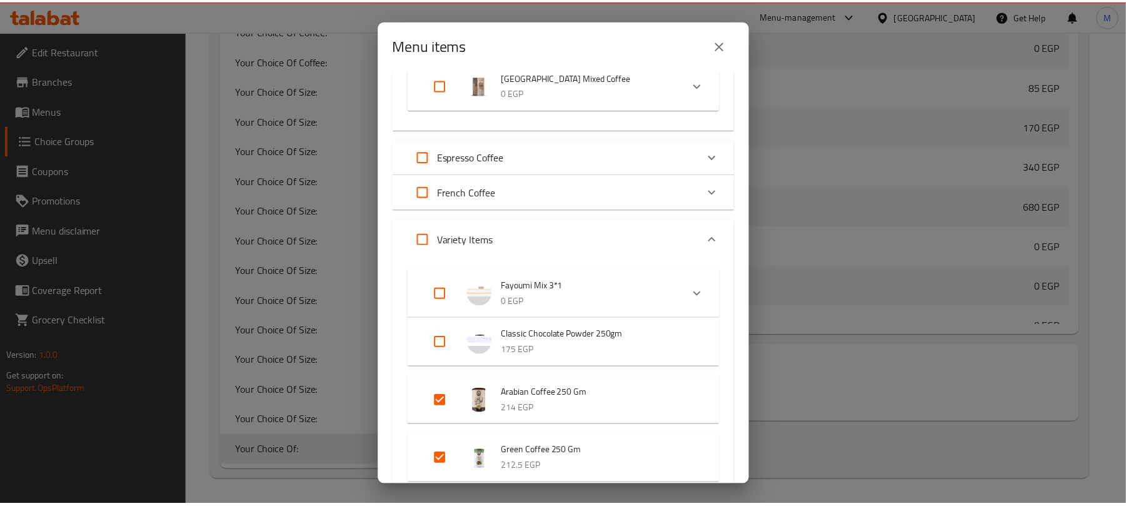
scroll to position [1811, 0]
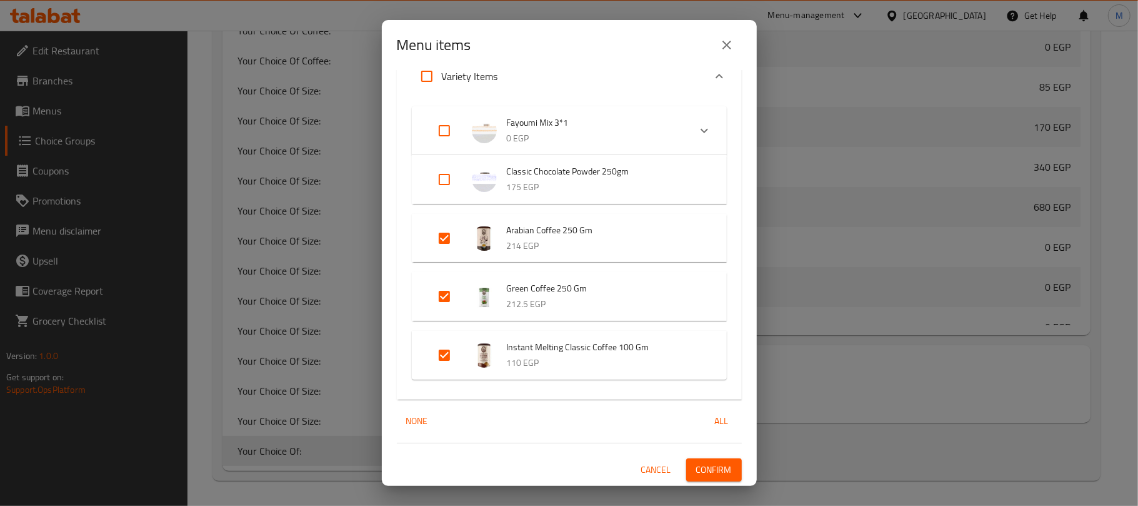
click at [708, 470] on span "Confirm" at bounding box center [714, 470] width 36 height 16
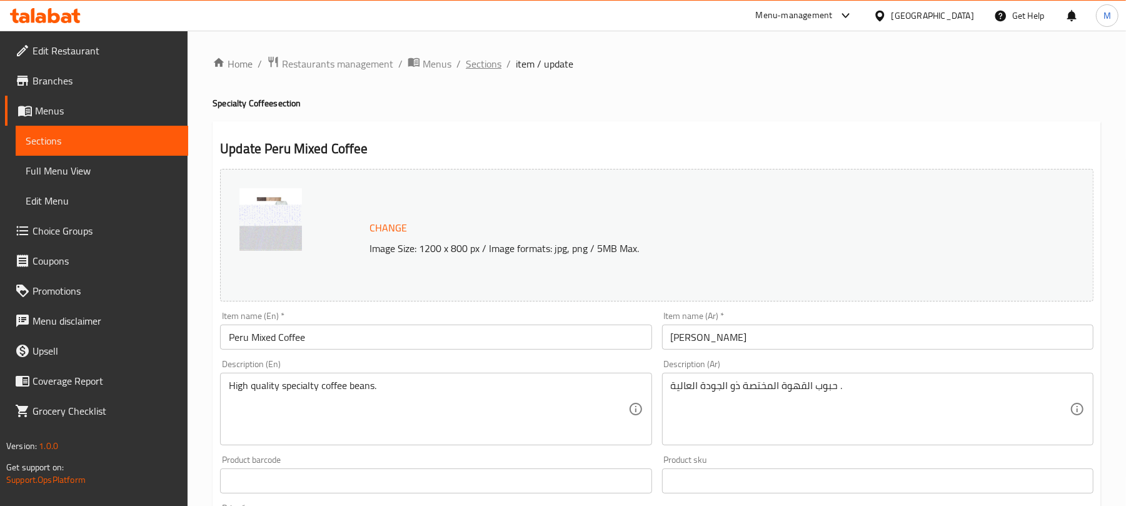
click at [479, 66] on span "Sections" at bounding box center [484, 63] width 36 height 15
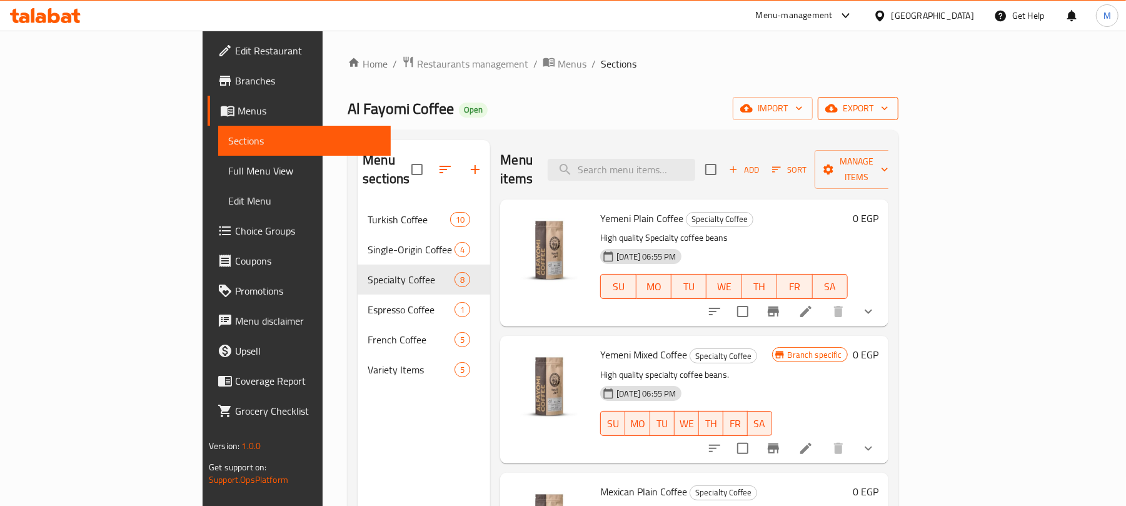
click at [891, 111] on icon "button" at bounding box center [884, 108] width 13 height 13
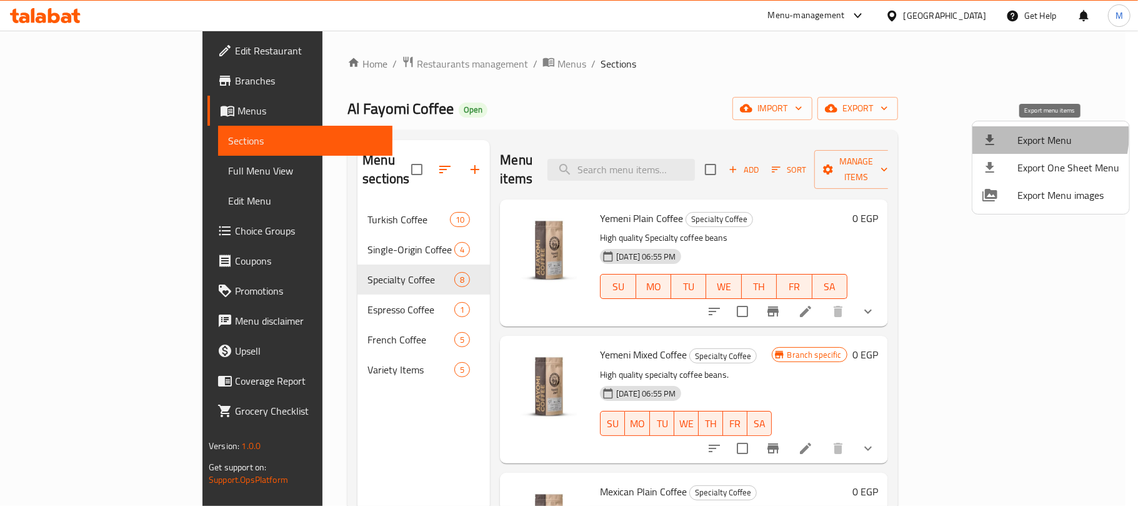
click at [1034, 136] on span "Export Menu" at bounding box center [1069, 140] width 102 height 15
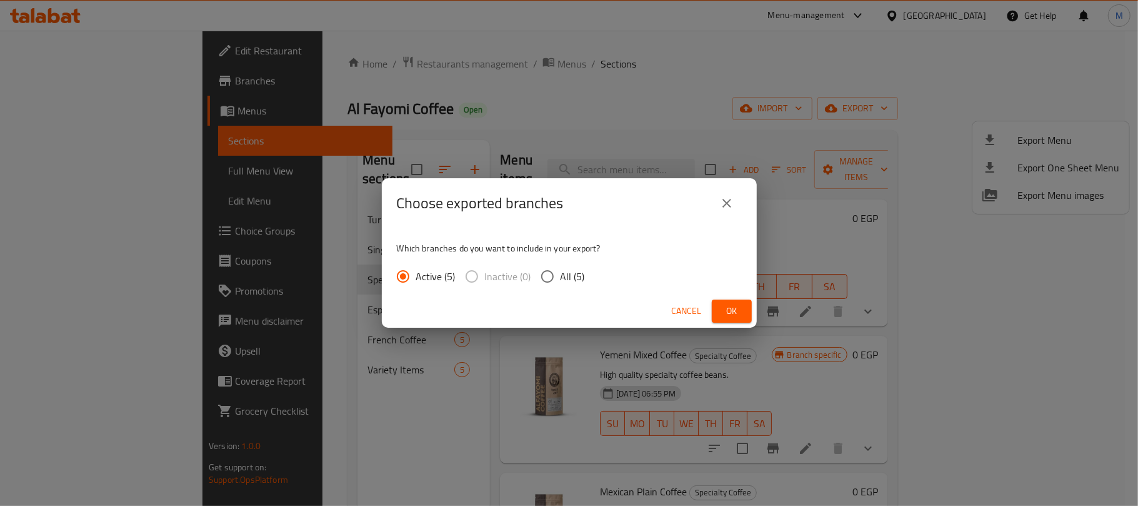
click at [578, 278] on span "All (5)" at bounding box center [573, 276] width 24 height 15
click at [561, 278] on input "All (5)" at bounding box center [548, 276] width 26 height 26
radio input "true"
click at [731, 313] on span "Ok" at bounding box center [732, 311] width 20 height 16
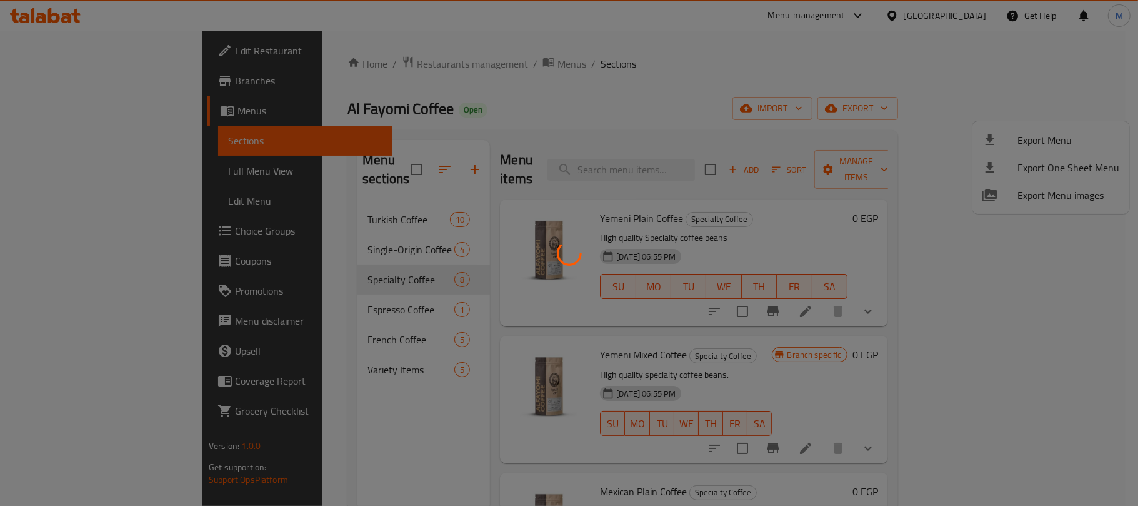
click at [538, 115] on div at bounding box center [569, 253] width 1138 height 506
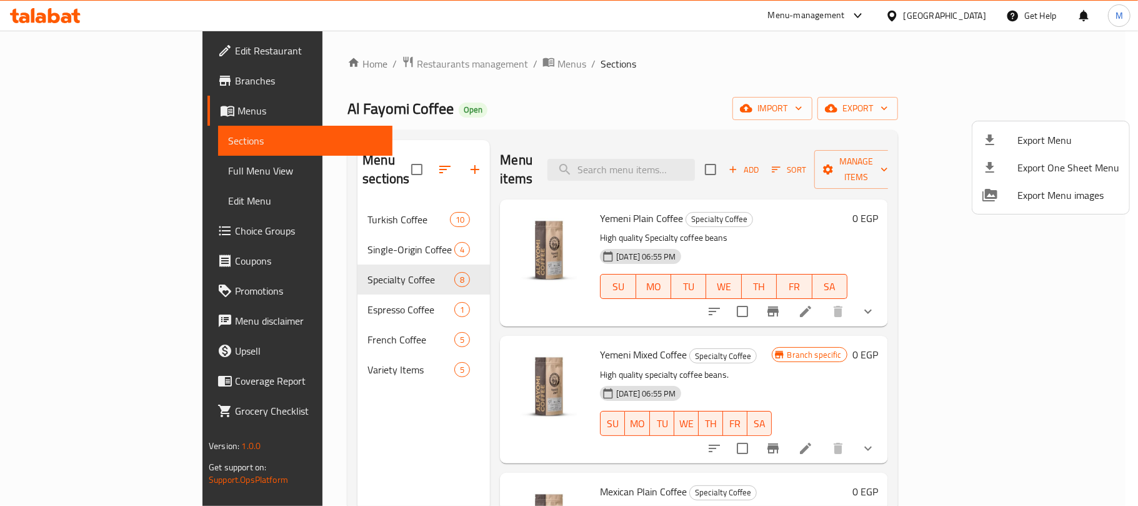
click at [334, 66] on div at bounding box center [569, 253] width 1138 height 506
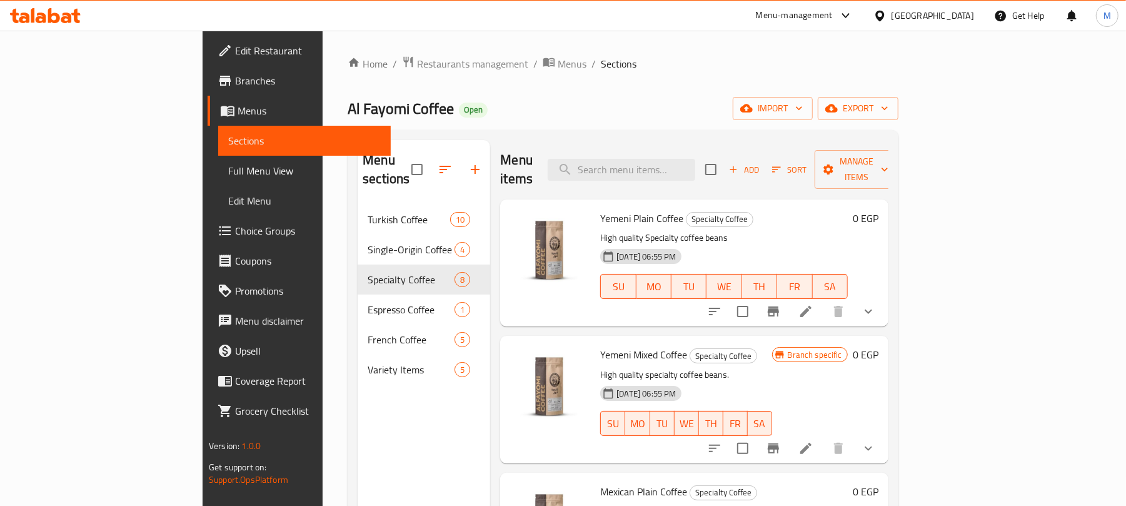
click at [417, 66] on span "Restaurants management" at bounding box center [472, 63] width 111 height 15
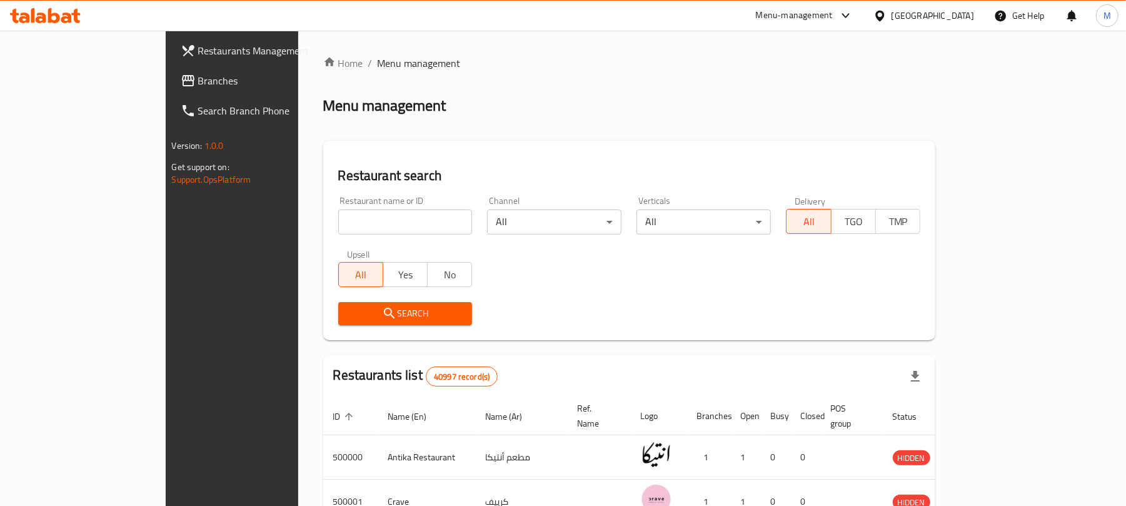
click at [198, 83] on span "Branches" at bounding box center [271, 80] width 146 height 15
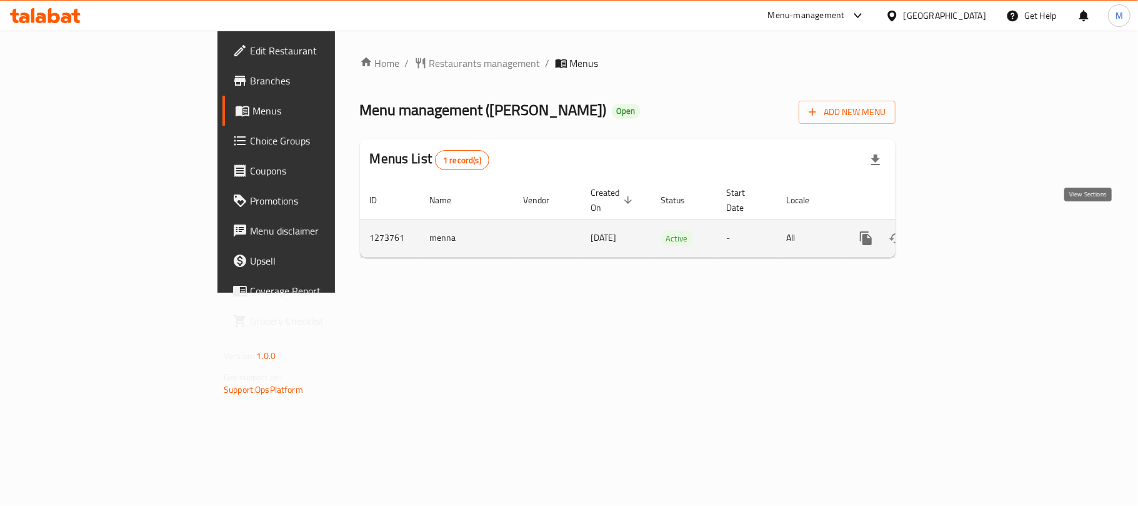
click at [964, 231] on icon "enhanced table" at bounding box center [956, 238] width 15 height 15
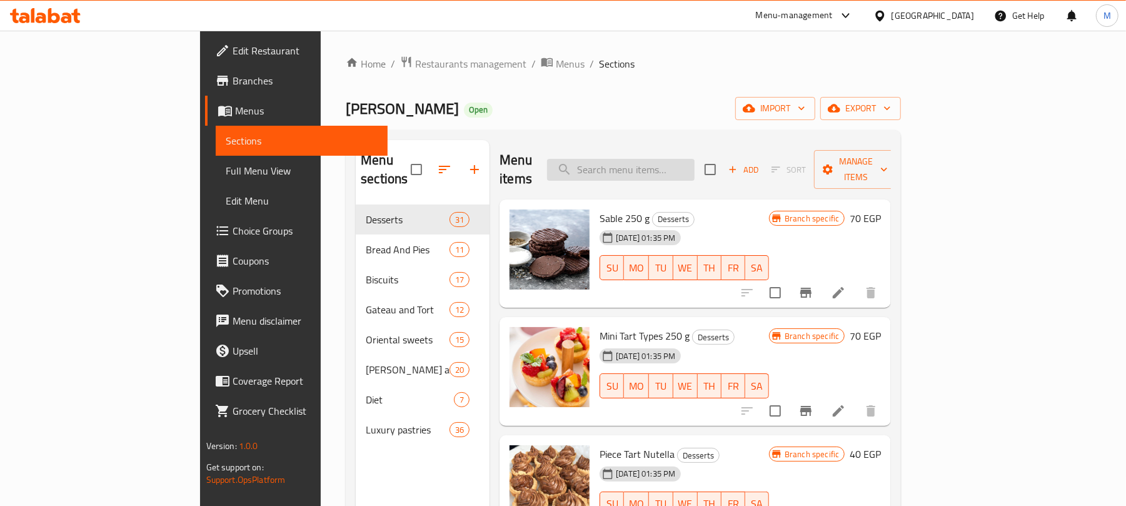
click at [695, 159] on input "search" at bounding box center [621, 170] width 148 height 22
paste input "Al Fayomi Coffee"
type input "Al Fayomi Coffee"
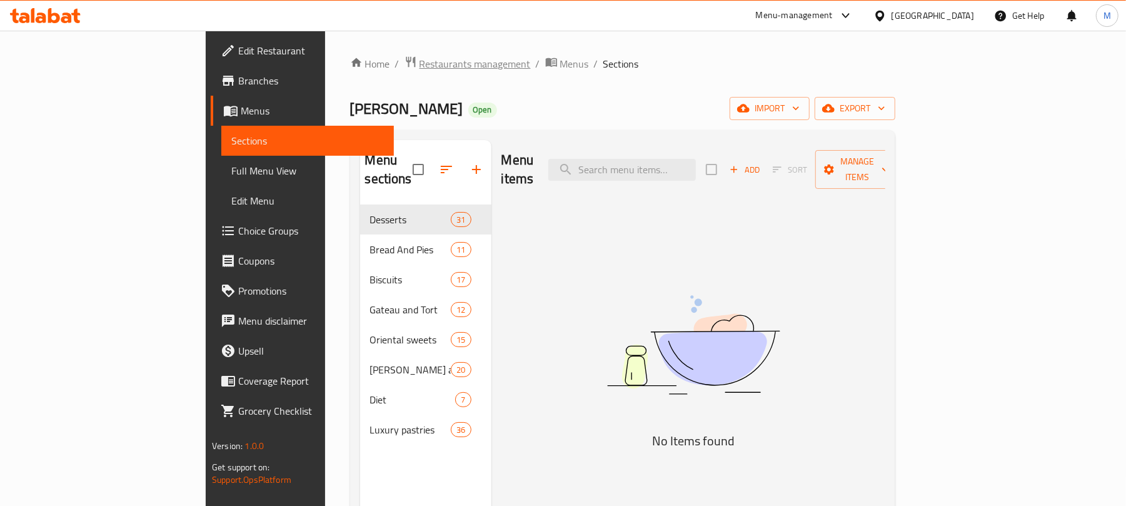
click at [420, 66] on span "Restaurants management" at bounding box center [475, 63] width 111 height 15
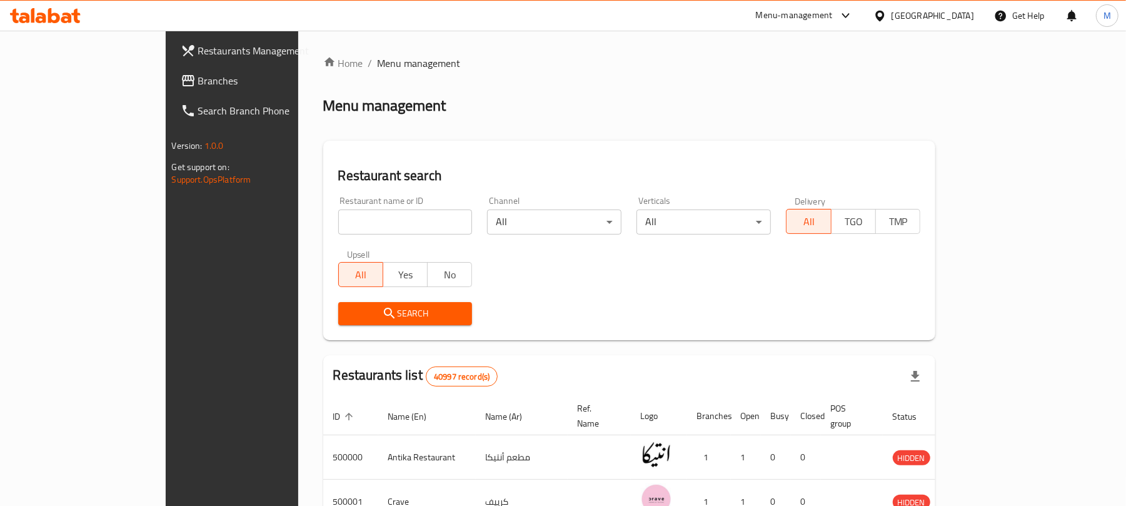
click at [338, 223] on input "search" at bounding box center [405, 221] width 134 height 25
paste input "Al Fayomi Coffee"
type input "Al Fayomi Coffee"
click button "Search" at bounding box center [405, 313] width 134 height 23
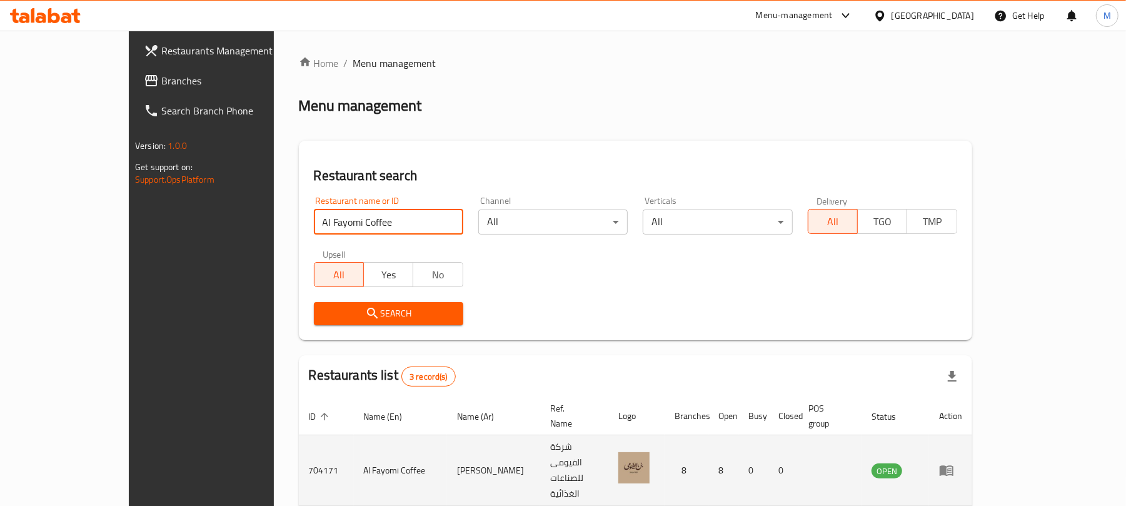
scroll to position [116, 0]
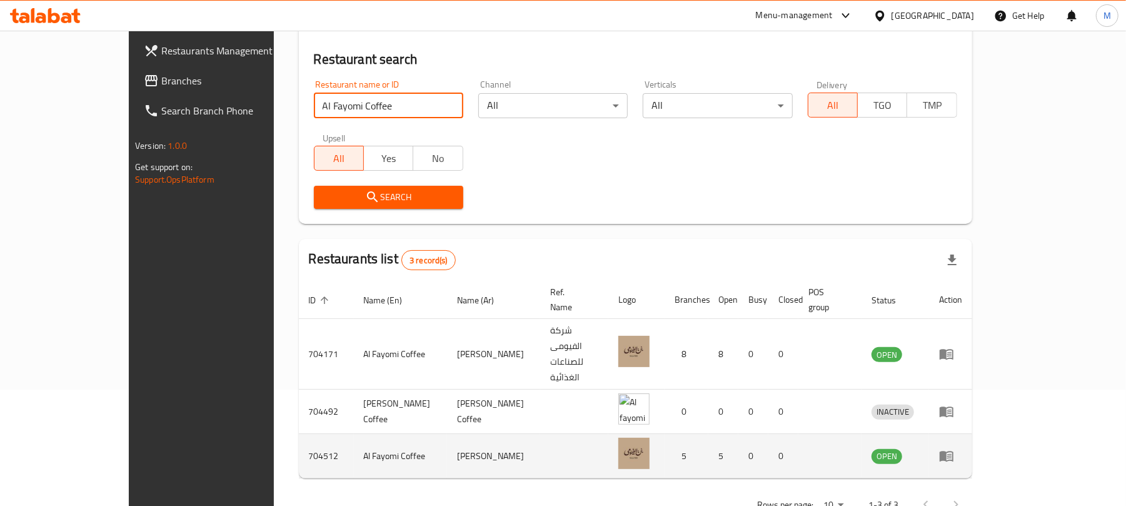
click at [972, 434] on td "enhanced table" at bounding box center [950, 456] width 43 height 44
click at [953, 451] on icon "enhanced table" at bounding box center [947, 456] width 14 height 11
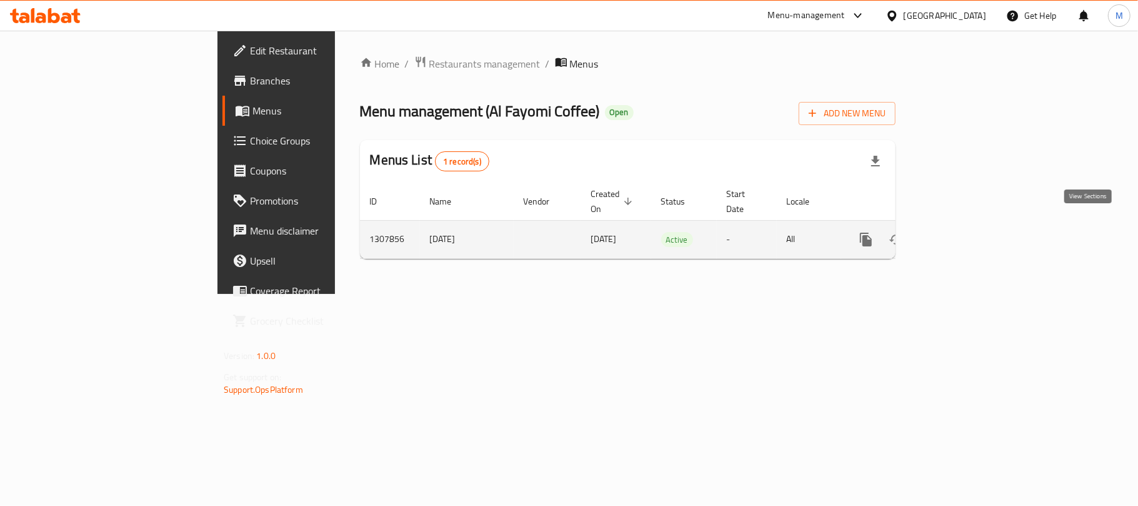
click at [964, 232] on icon "enhanced table" at bounding box center [956, 239] width 15 height 15
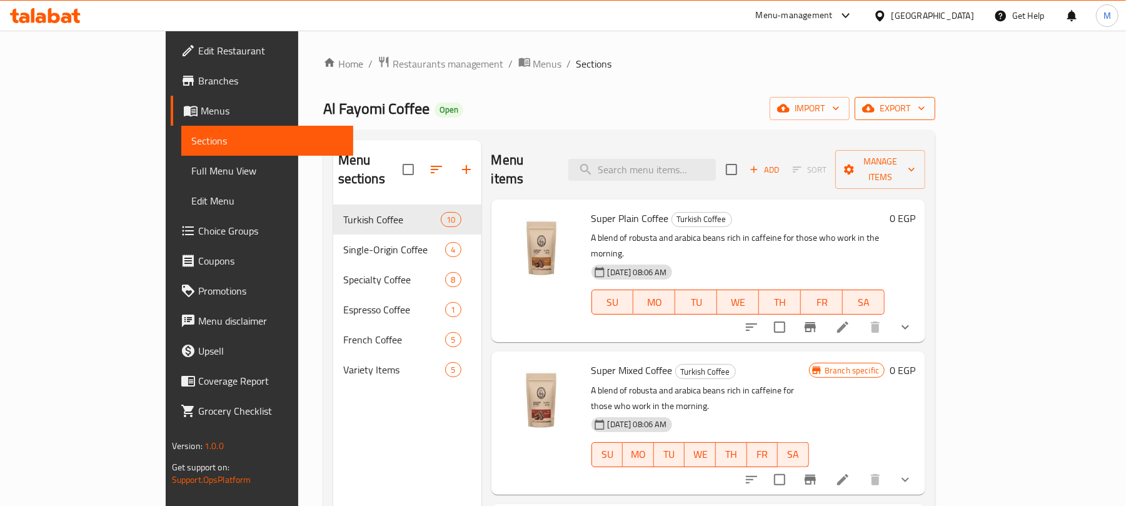
click at [925, 110] on span "export" at bounding box center [895, 109] width 61 height 16
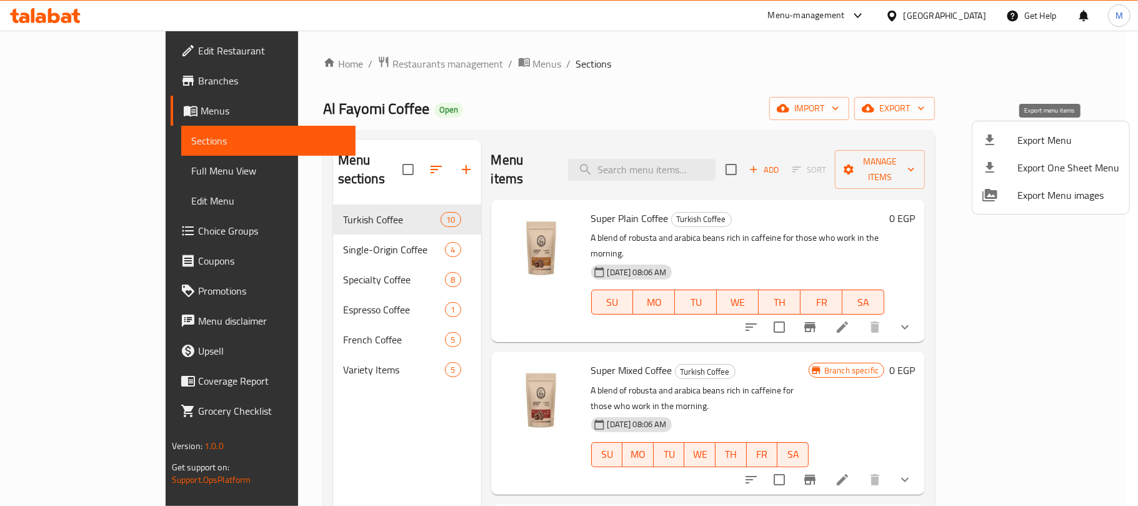
click at [1035, 133] on span "Export Menu" at bounding box center [1069, 140] width 102 height 15
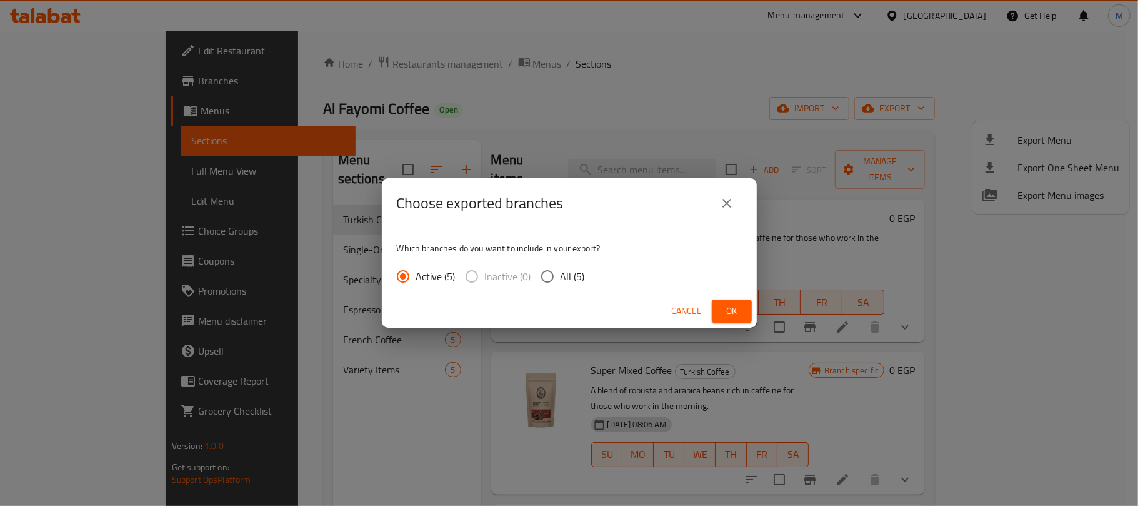
click at [583, 273] on div "Active (5) Inactive (0) All (5)" at bounding box center [496, 276] width 198 height 26
click at [570, 276] on span "All (5)" at bounding box center [573, 276] width 24 height 15
click at [561, 276] on input "All (5)" at bounding box center [548, 276] width 26 height 26
radio input "true"
click at [739, 315] on span "Ok" at bounding box center [732, 311] width 20 height 16
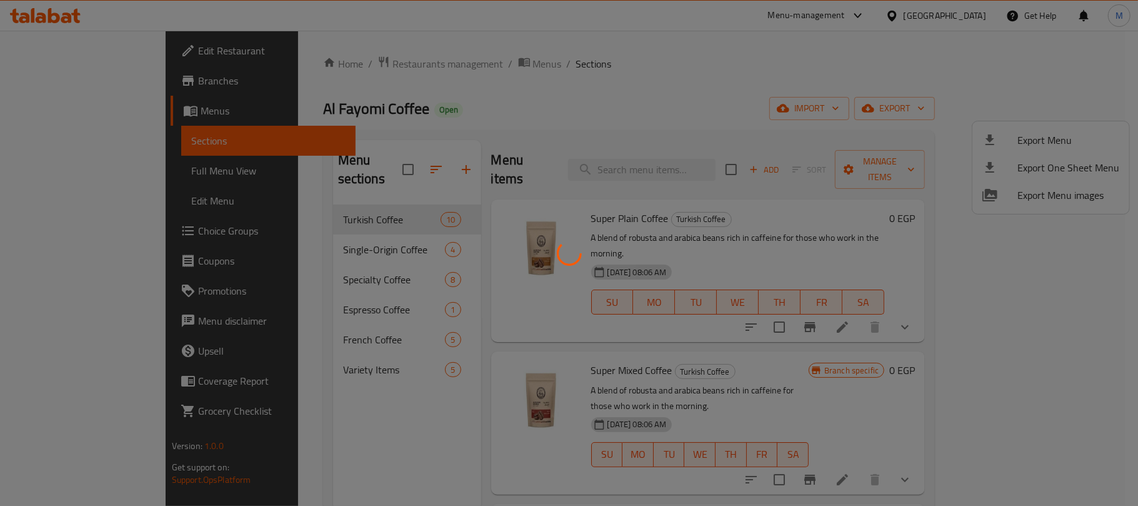
click at [558, 120] on div at bounding box center [569, 253] width 1138 height 506
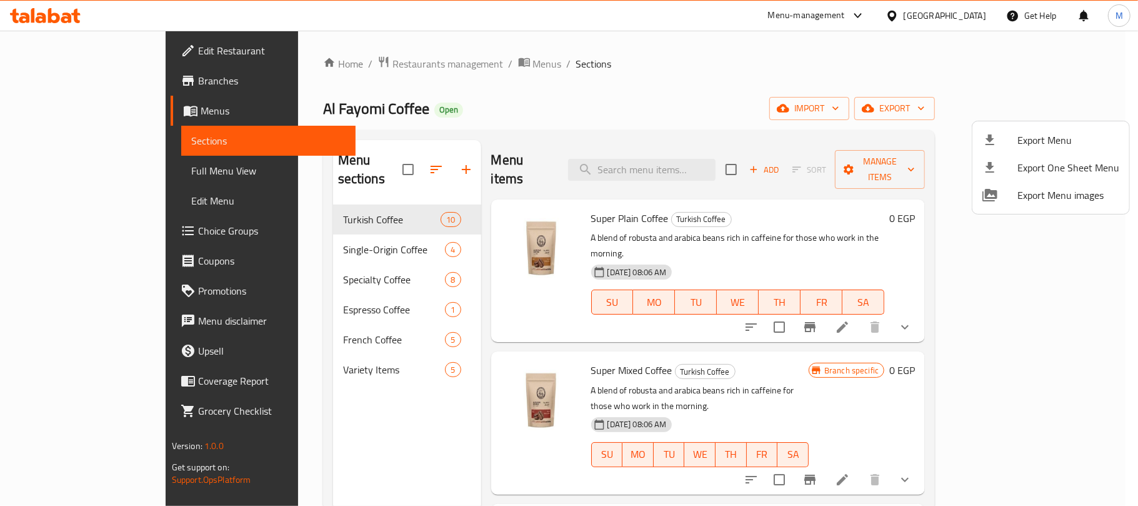
click at [88, 228] on div at bounding box center [569, 253] width 1138 height 506
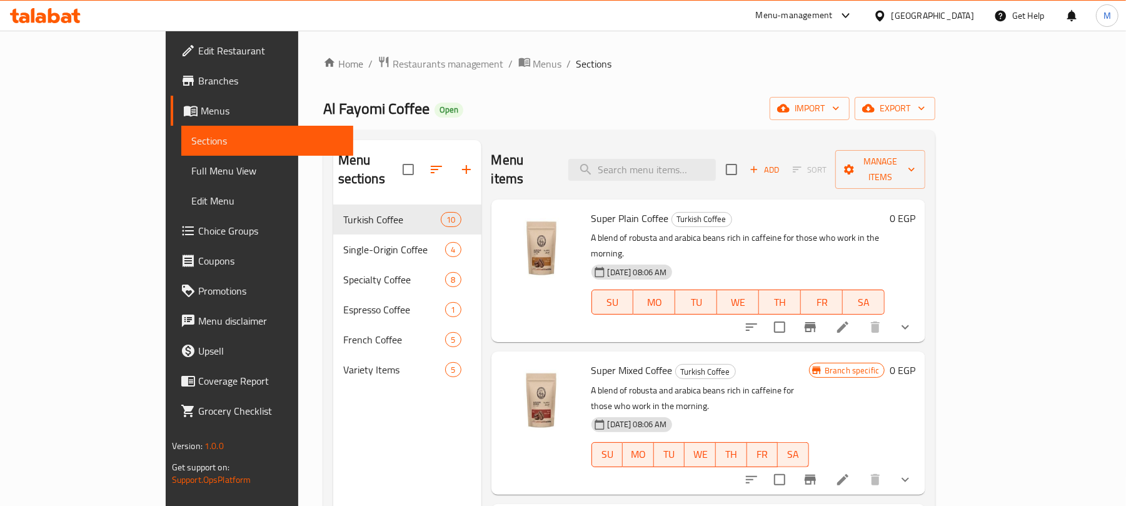
click at [848, 474] on icon at bounding box center [842, 479] width 11 height 11
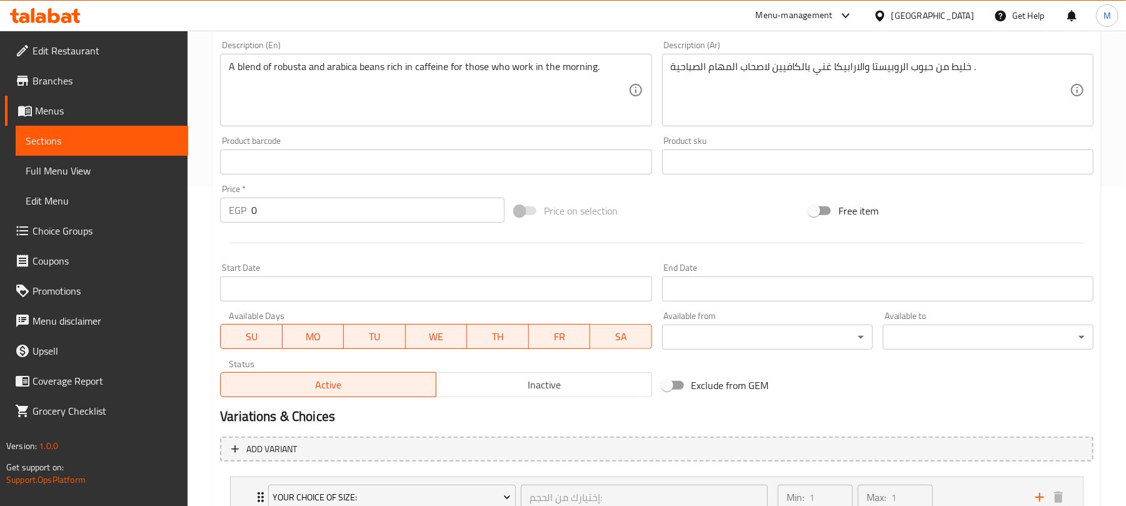
scroll to position [500, 0]
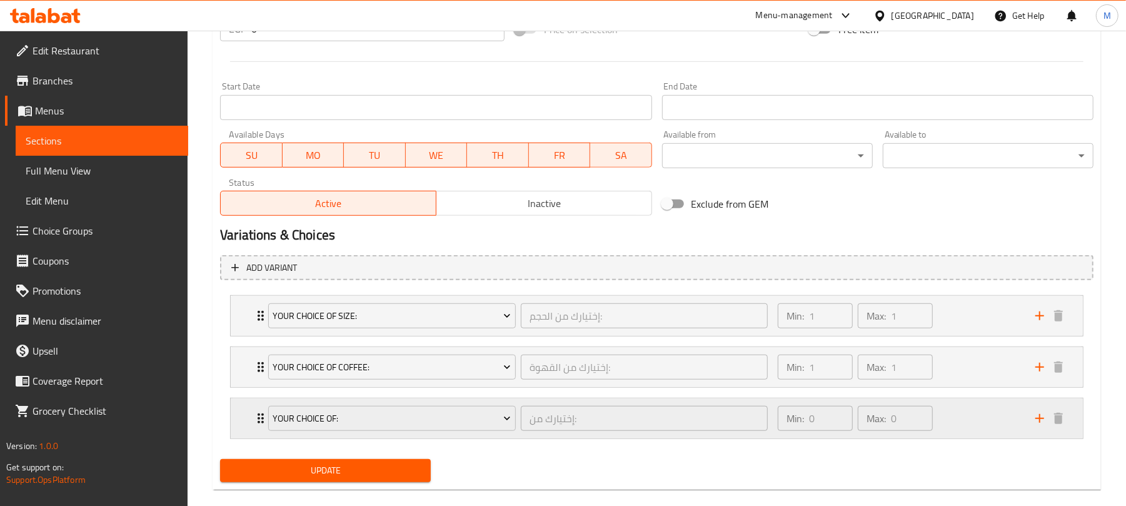
click at [983, 421] on div "Min: 0 ​ Max: 0 ​" at bounding box center [899, 418] width 258 height 40
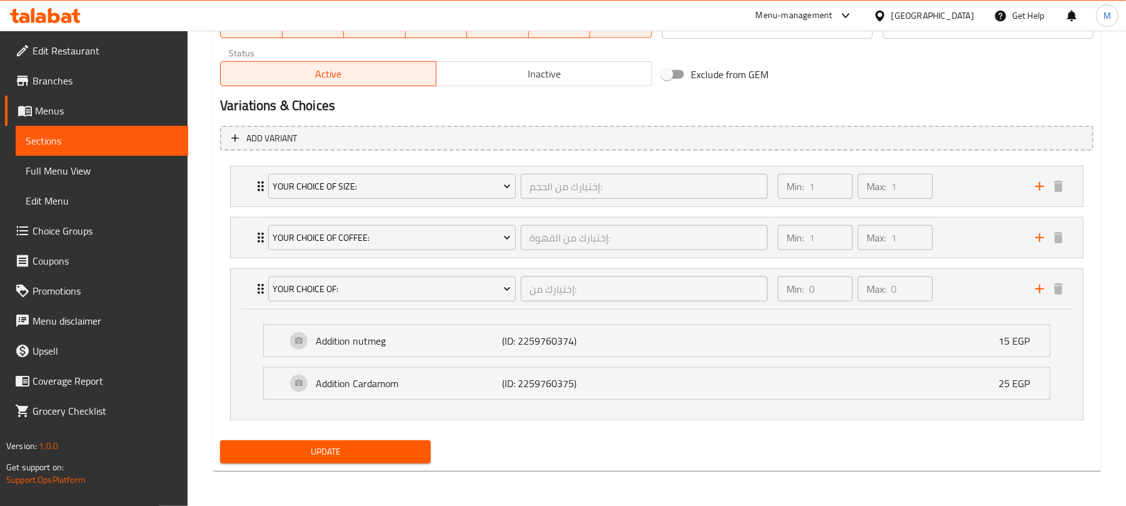
scroll to position [633, 0]
click at [945, 241] on div "Min: 1 ​ Max: 1 ​" at bounding box center [899, 238] width 258 height 40
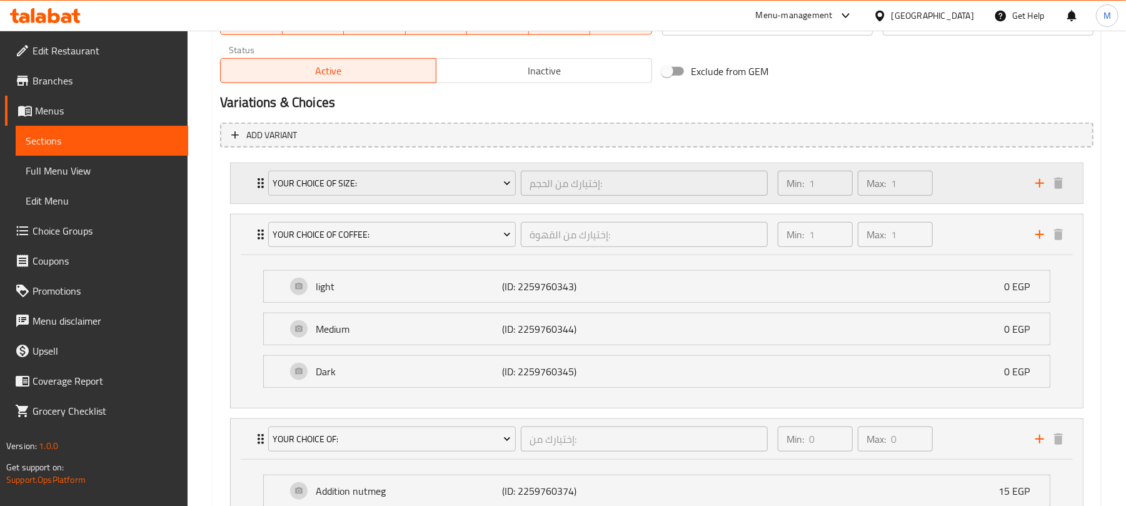
drag, startPoint x: 948, startPoint y: 236, endPoint x: 952, endPoint y: 181, distance: 55.8
click at [948, 236] on div "Min: 1 ​ Max: 1 ​" at bounding box center [899, 234] width 258 height 40
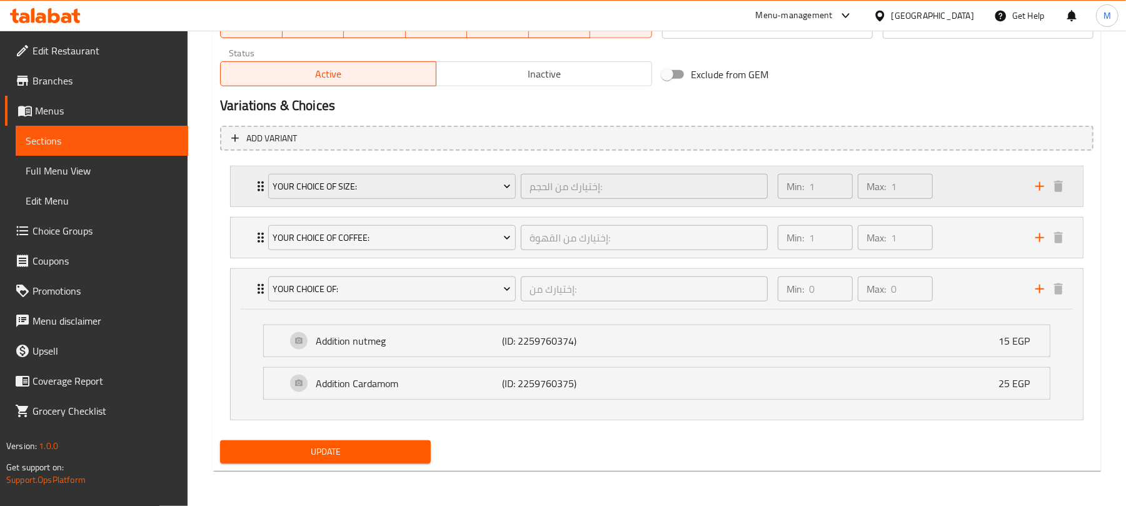
click at [952, 179] on div "Min: 1 ​ Max: 1 ​" at bounding box center [899, 186] width 258 height 40
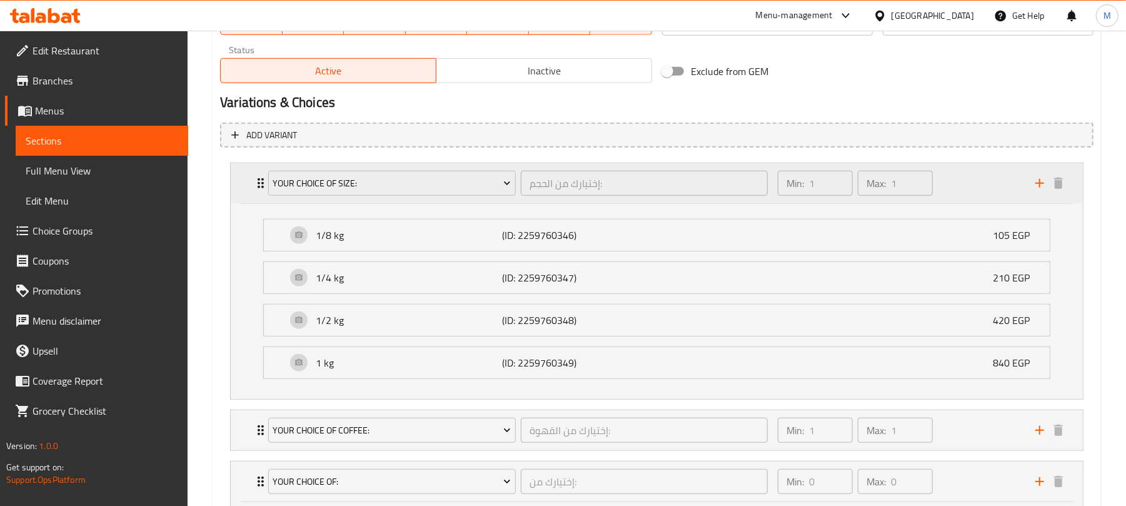
click at [952, 179] on div "Min: 1 ​ Max: 1 ​" at bounding box center [899, 183] width 258 height 40
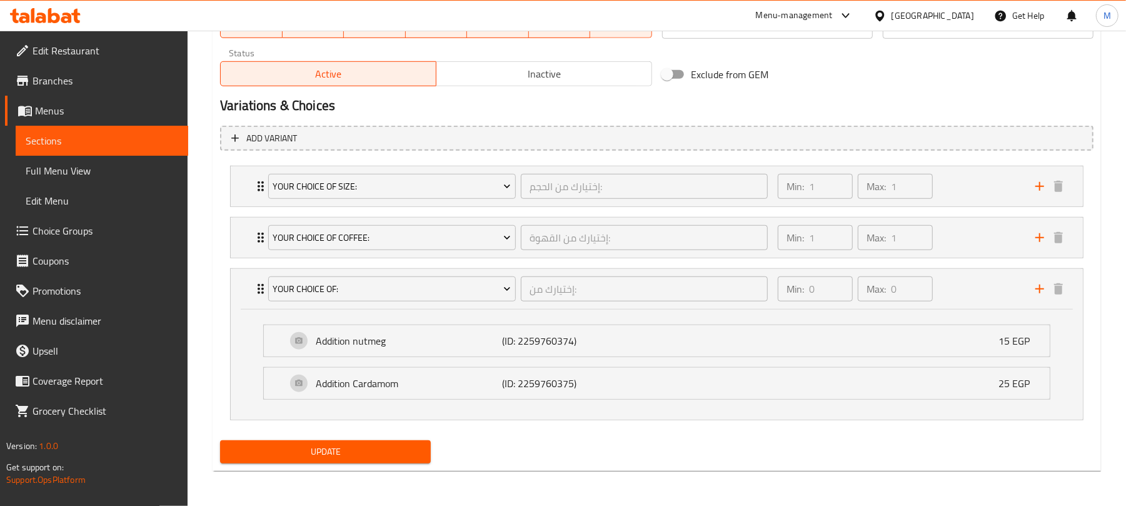
scroll to position [299, 0]
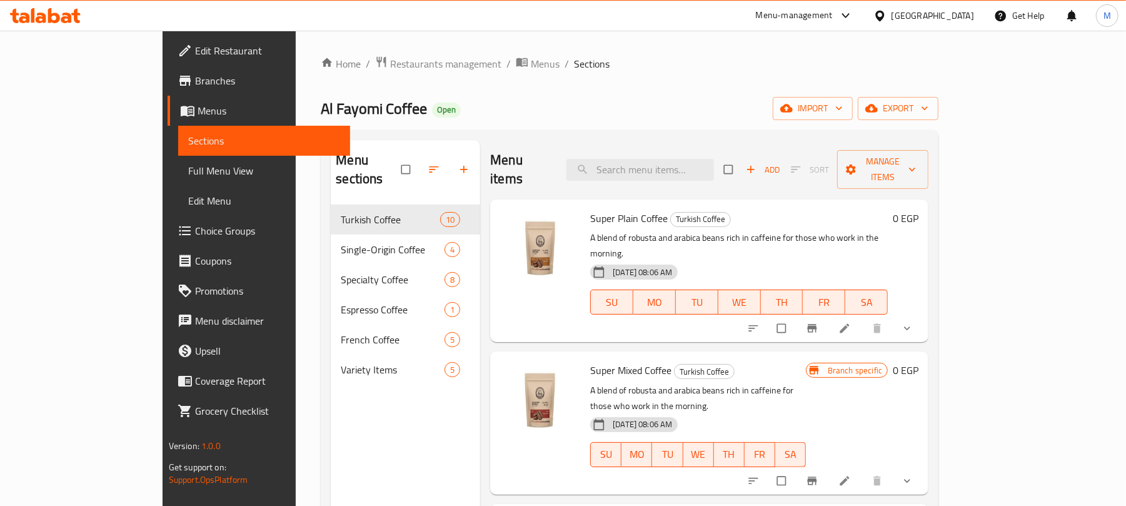
click at [195, 226] on span "Choice Groups" at bounding box center [268, 230] width 146 height 15
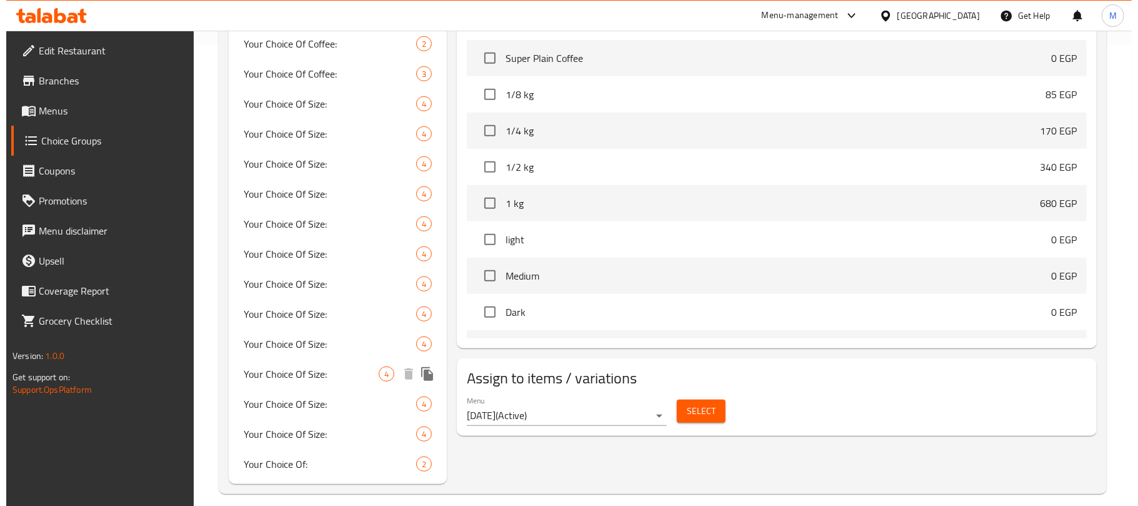
scroll to position [474, 0]
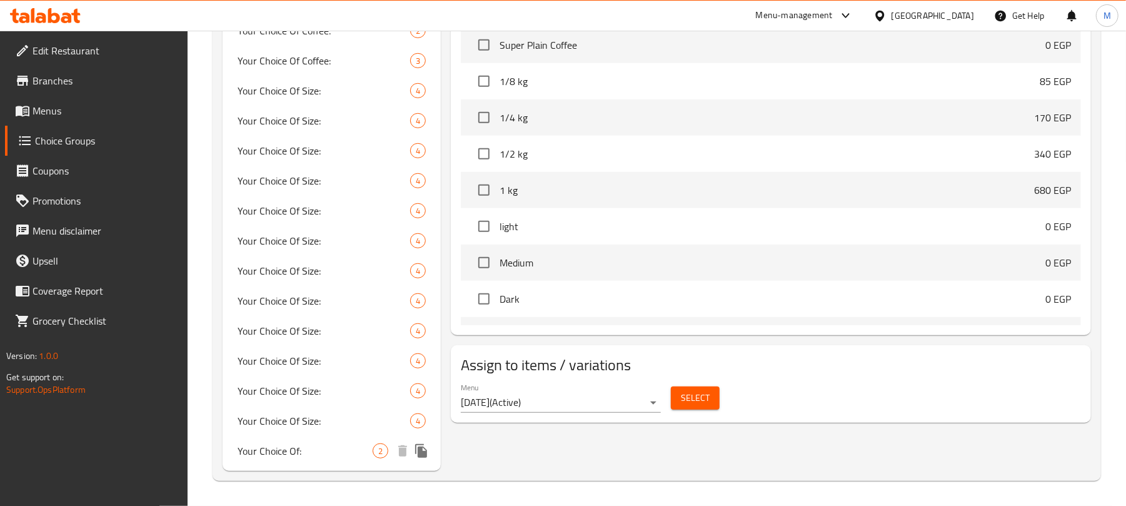
click at [291, 451] on span "Your Choice Of:" at bounding box center [305, 450] width 135 height 15
type input "Your Choice Of:"
type input "إختيارك من:"
type input "0"
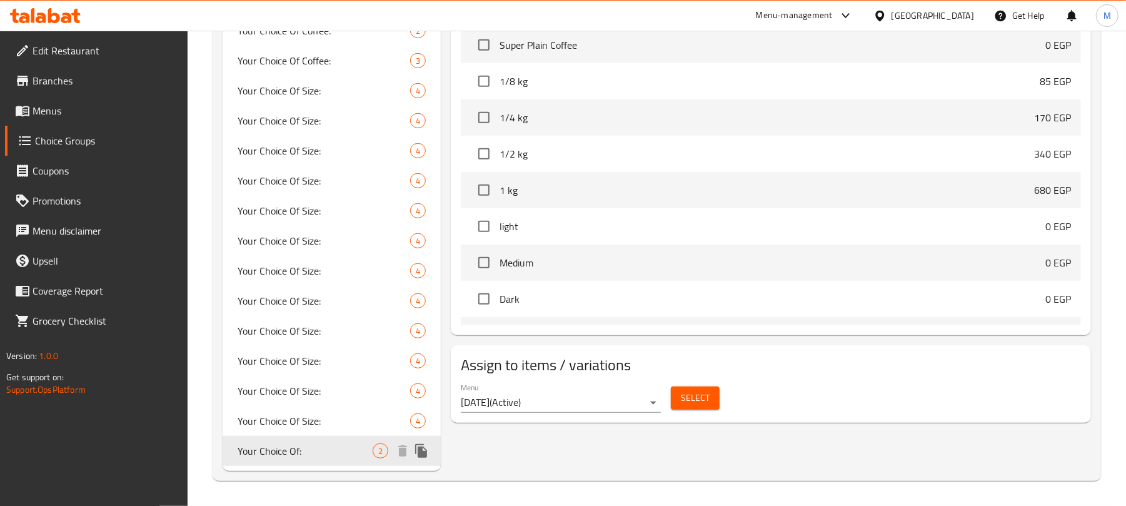
click at [425, 453] on icon "duplicate" at bounding box center [421, 451] width 12 height 14
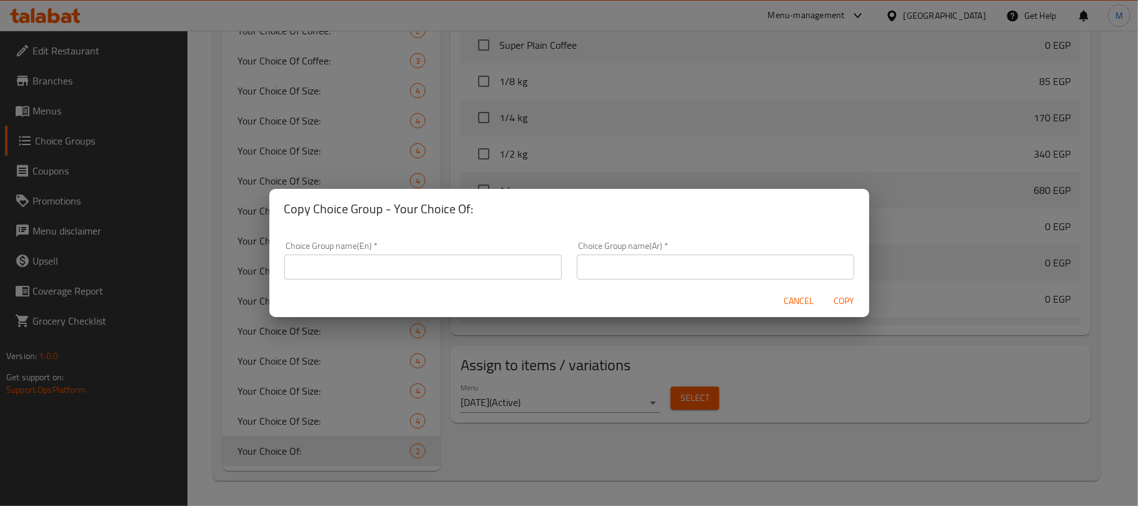
click at [449, 274] on input "text" at bounding box center [423, 266] width 278 height 25
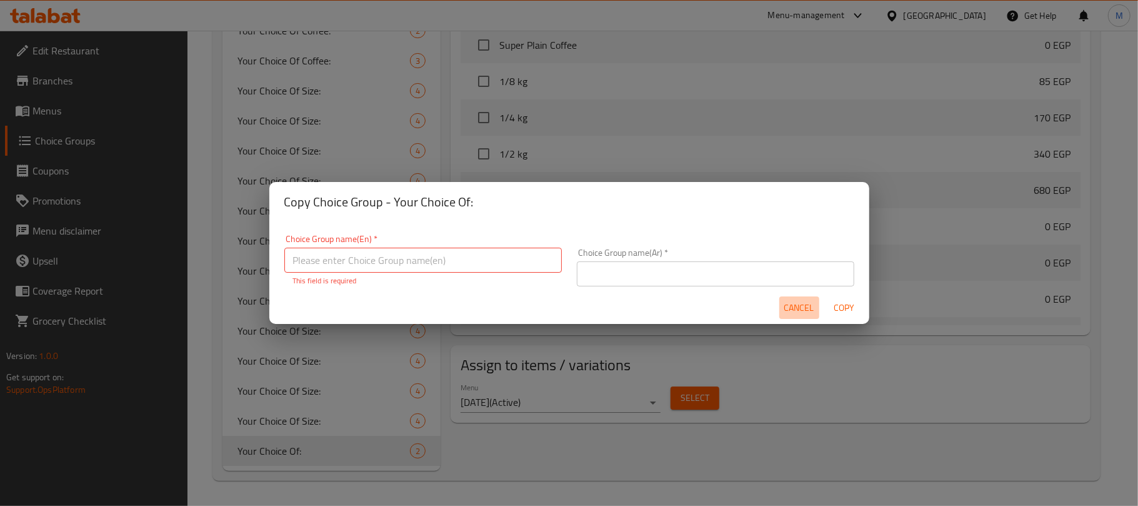
drag, startPoint x: 799, startPoint y: 304, endPoint x: 766, endPoint y: 356, distance: 61.8
click at [799, 303] on span "Cancel" at bounding box center [800, 308] width 30 height 16
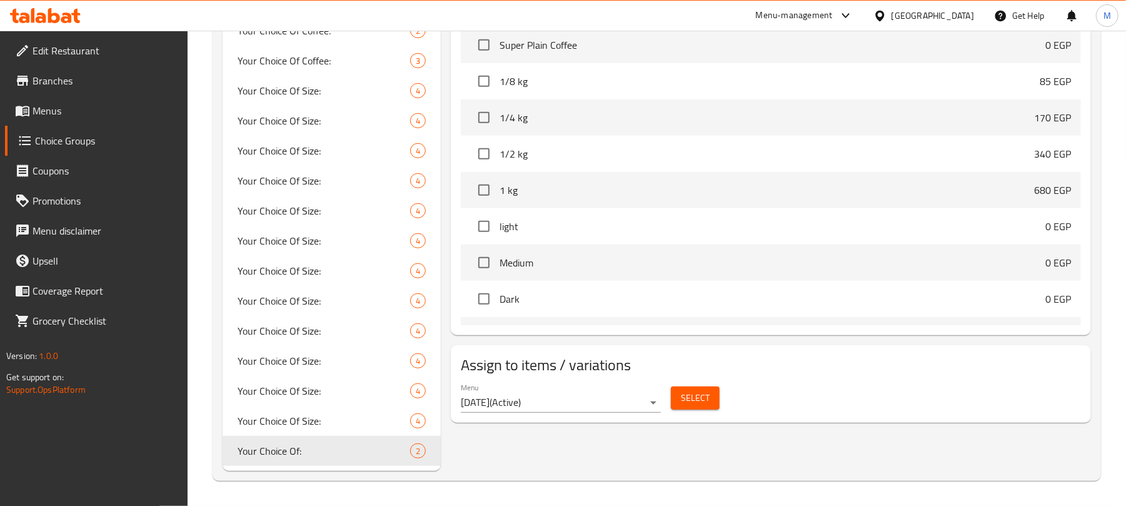
click at [704, 399] on span "Select" at bounding box center [695, 398] width 29 height 16
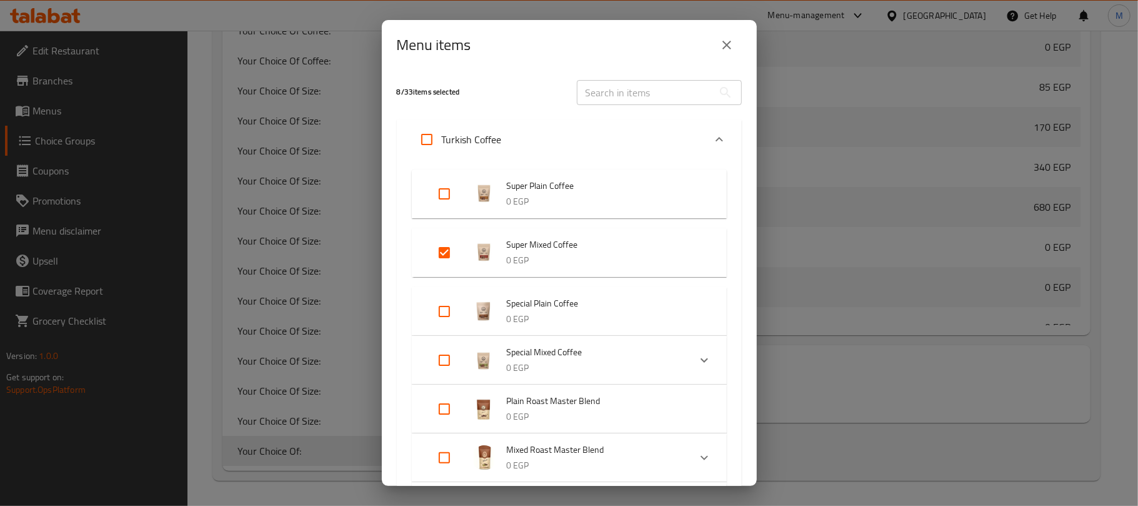
drag, startPoint x: 436, startPoint y: 258, endPoint x: 458, endPoint y: 260, distance: 21.3
click at [438, 258] on input "Expand" at bounding box center [445, 253] width 30 height 30
checkbox input "false"
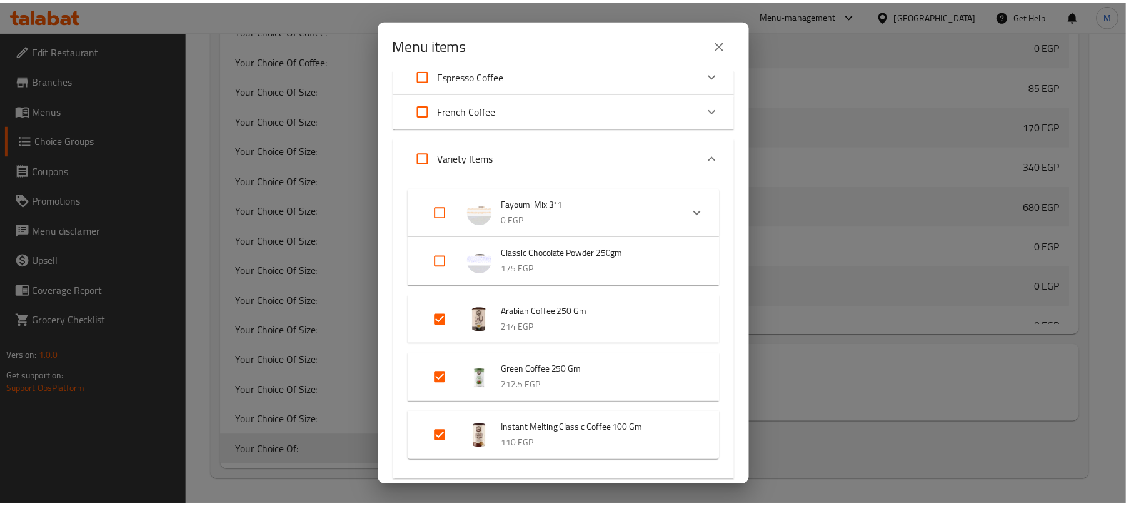
scroll to position [1791, 0]
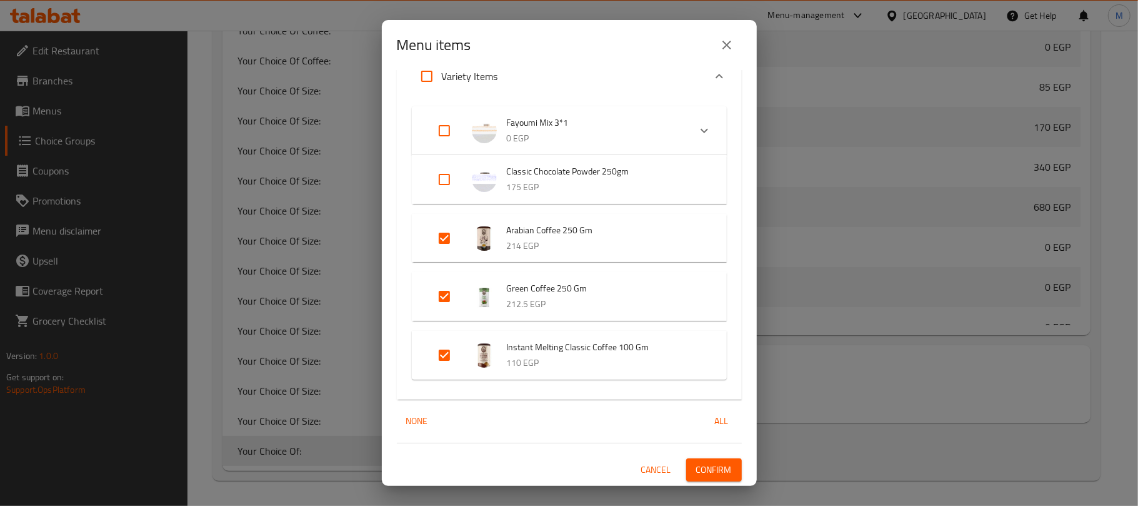
click at [700, 475] on span "Confirm" at bounding box center [714, 470] width 36 height 16
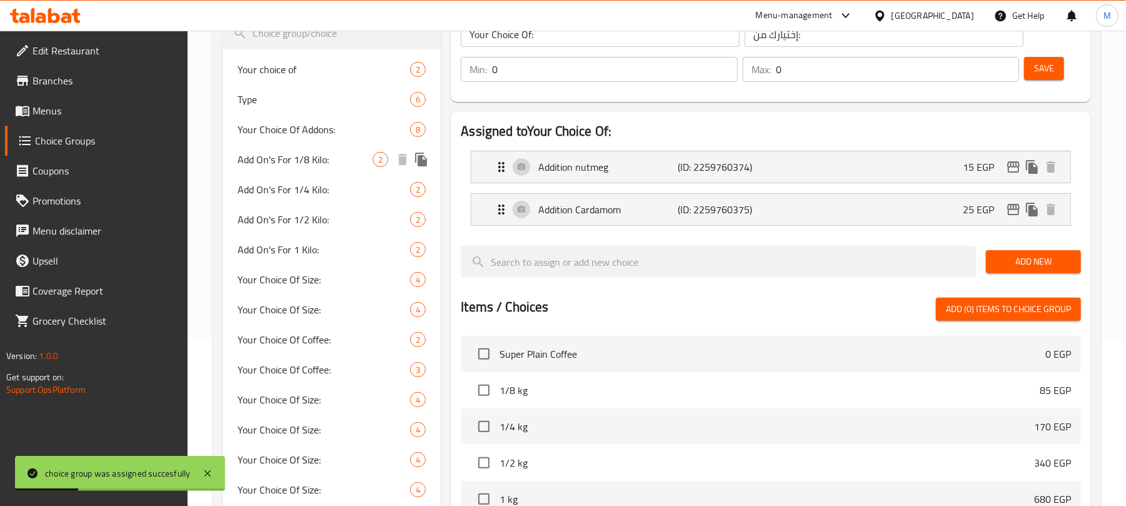
scroll to position [166, 0]
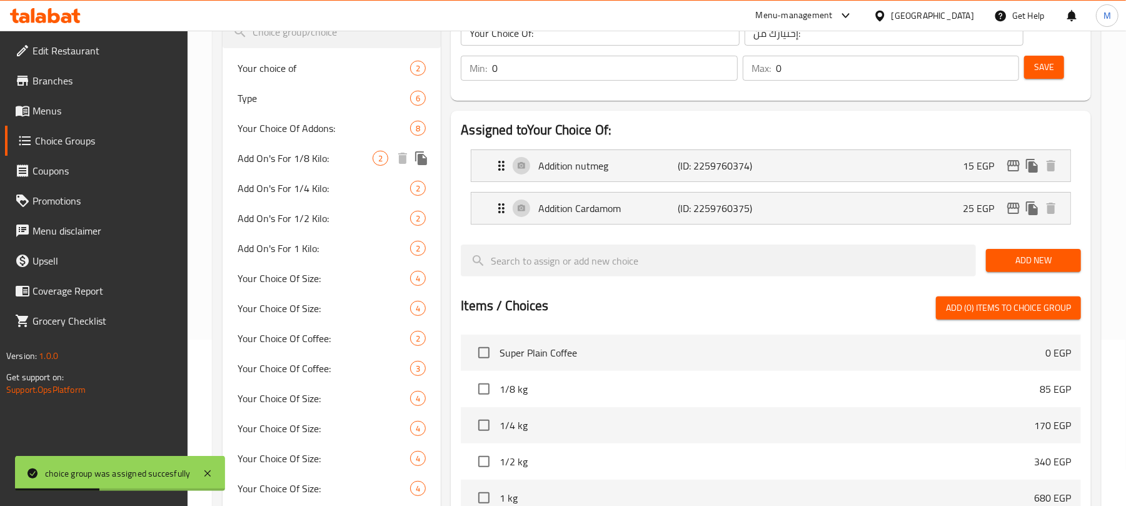
click at [318, 156] on span "Add On's For 1/8 Kilo:" at bounding box center [305, 158] width 135 height 15
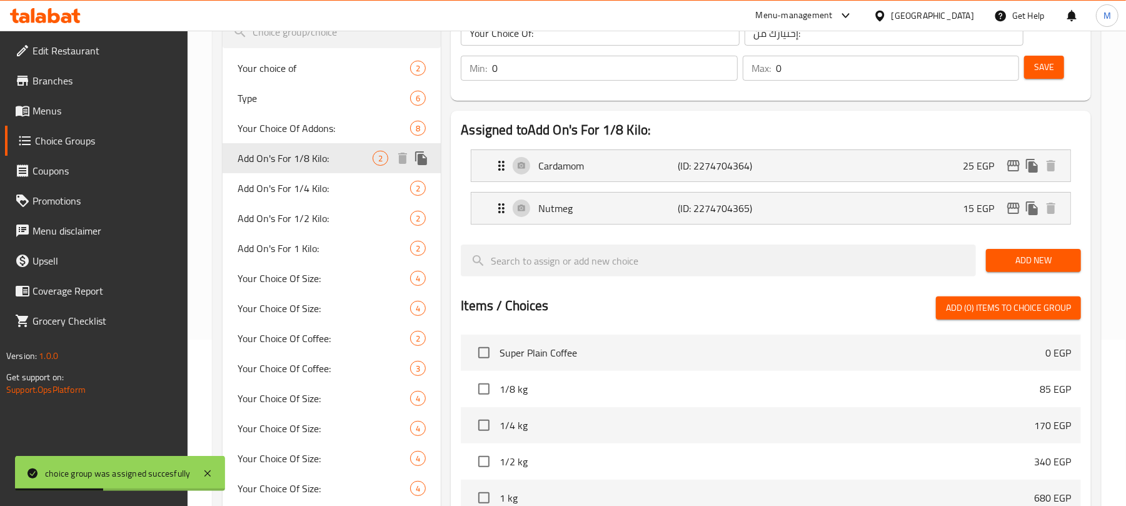
type input "Add On's For 1/8 Kilo:"
type input "الإضافات لـ 1/8 كيلو:"
click at [424, 158] on icon "duplicate" at bounding box center [421, 158] width 15 height 15
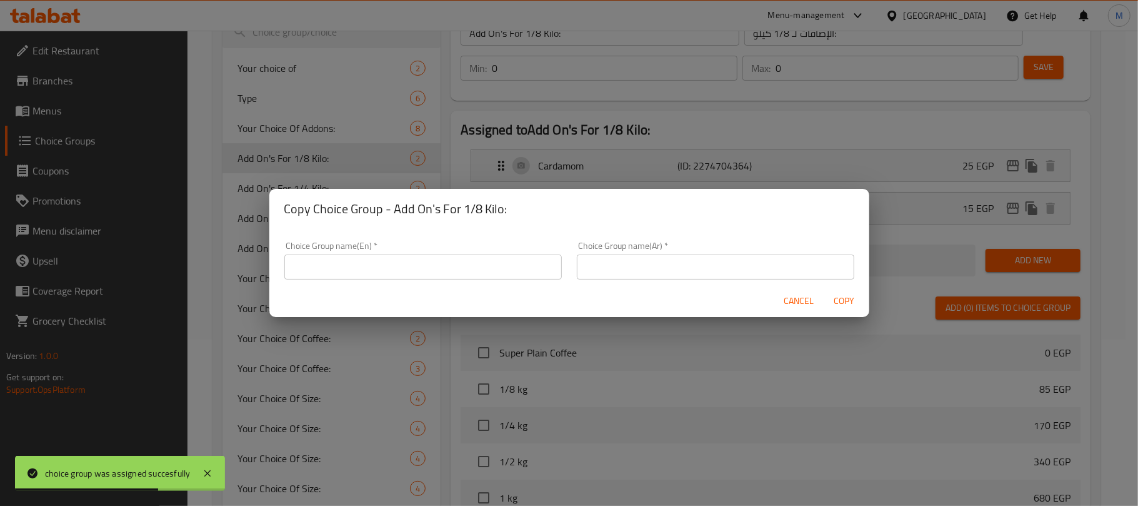
drag, startPoint x: 803, startPoint y: 303, endPoint x: 730, endPoint y: 16, distance: 296.1
click at [803, 303] on span "Cancel" at bounding box center [800, 301] width 30 height 16
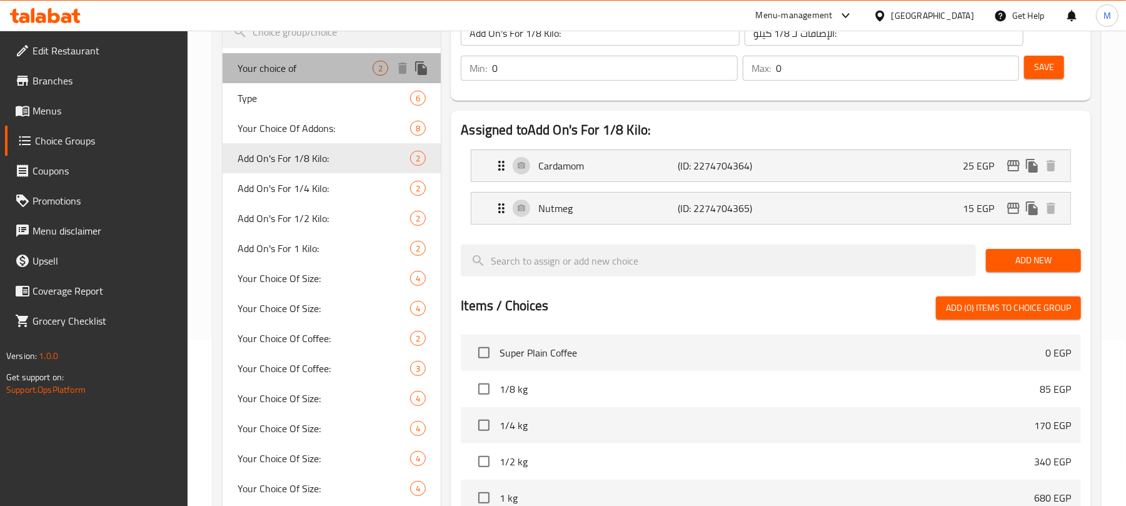
click at [286, 66] on span "Your choice of" at bounding box center [305, 68] width 135 height 15
type input "Your choice of"
type input "أختيارك من"
type input "1"
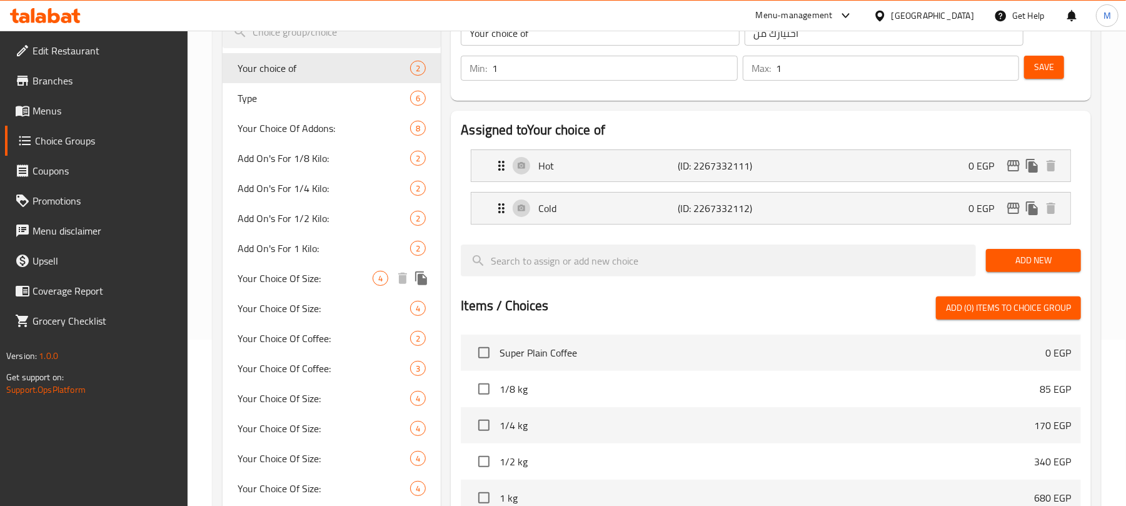
click at [308, 276] on span "Your Choice Of Size:" at bounding box center [305, 278] width 135 height 15
type input "Your Choice Of Size:"
type input "إختيارك من الحجم:"
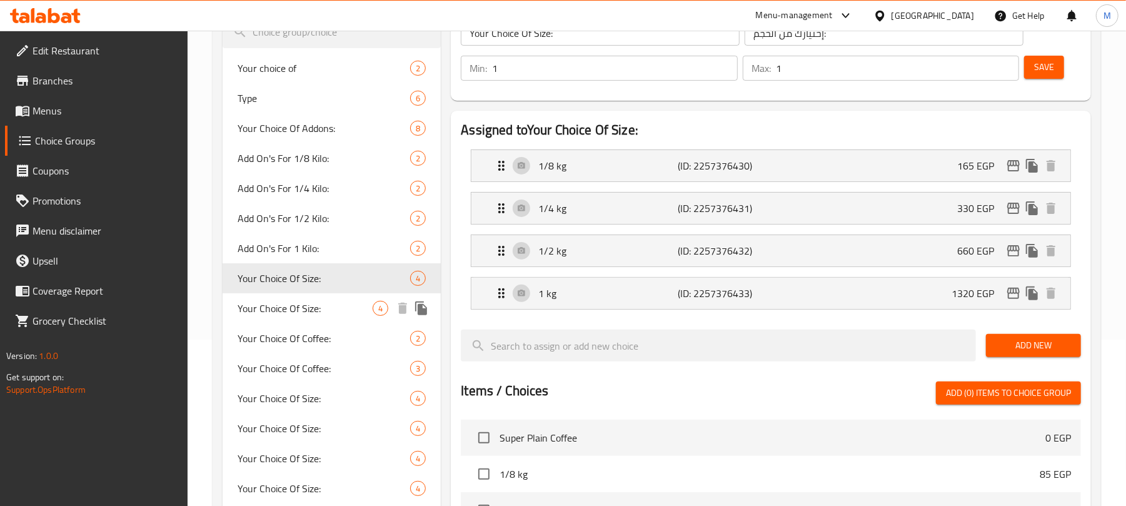
click at [328, 301] on span "Your Choice Of Size:" at bounding box center [305, 308] width 135 height 15
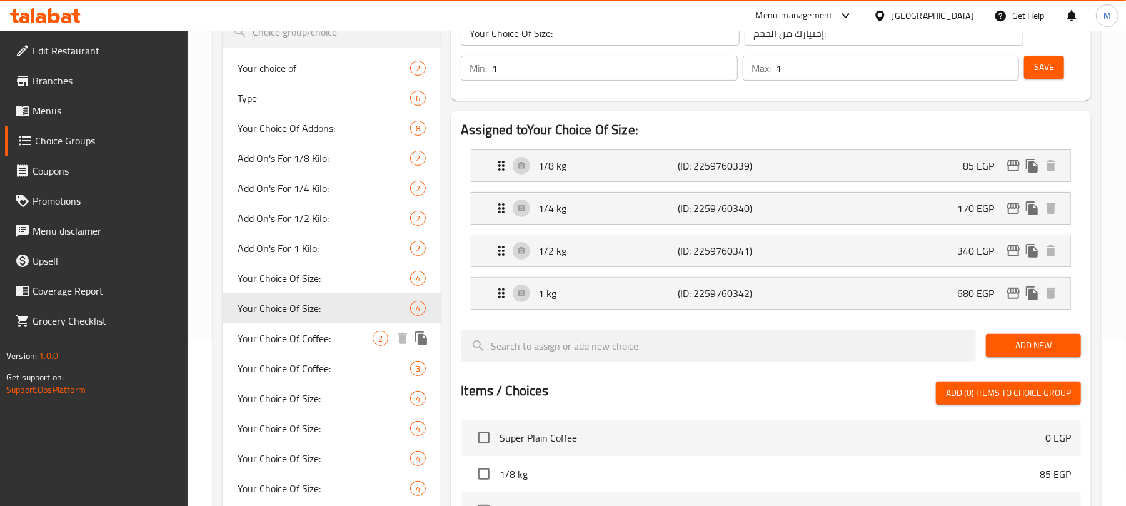
click at [328, 331] on span "Your Choice Of Coffee:" at bounding box center [305, 338] width 135 height 15
type input "Your Choice Of Coffee:"
type input "إختيارك من القهوة:"
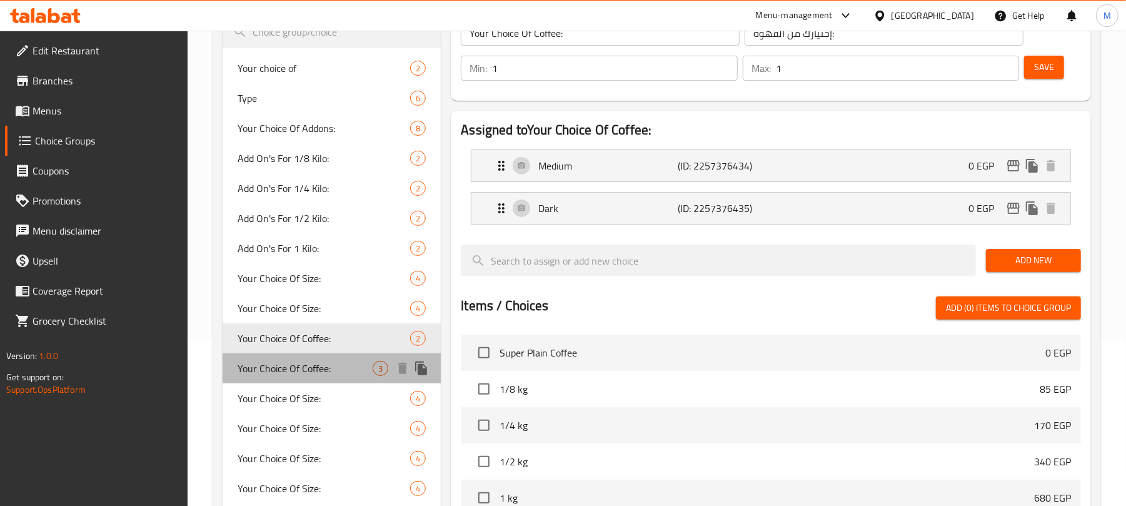
click at [328, 356] on div "Your Choice Of Coffee: 3" at bounding box center [332, 368] width 218 height 30
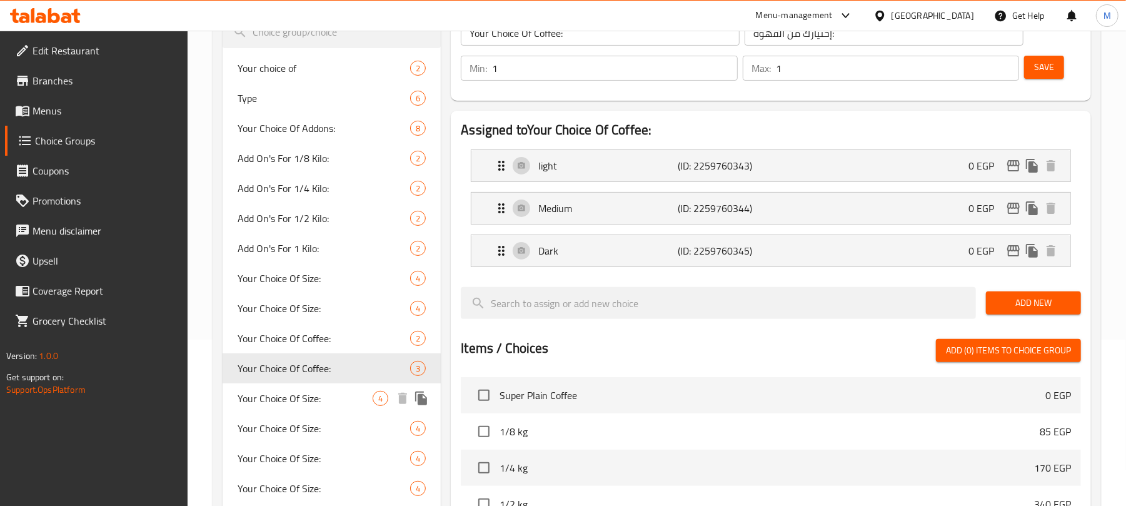
click at [328, 396] on span "Your Choice Of Size:" at bounding box center [305, 398] width 135 height 15
type input "Your Choice Of Size:"
type input "إختيارك من الحجم:"
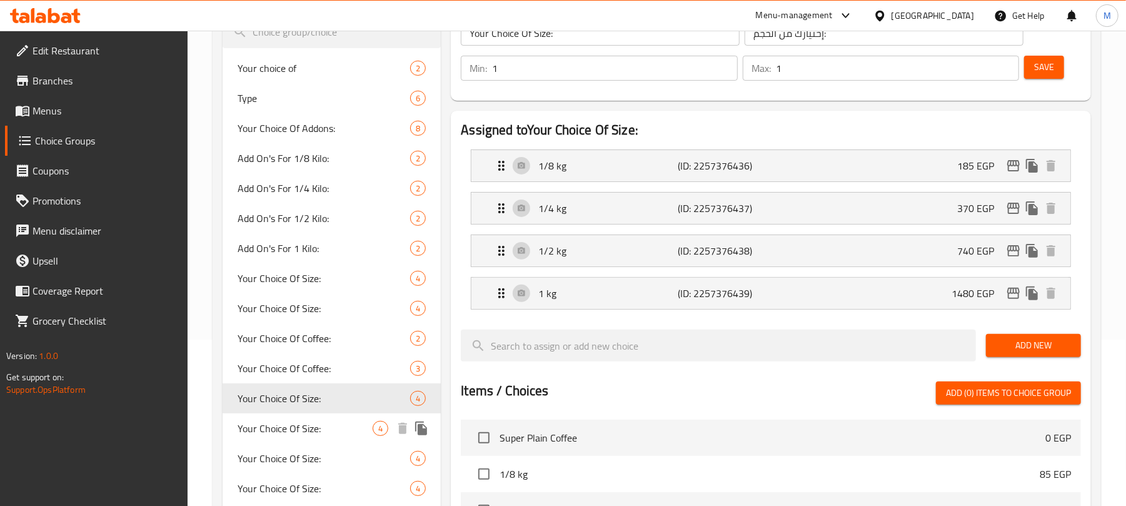
click at [328, 416] on div "Your Choice Of Size: 4" at bounding box center [332, 428] width 218 height 30
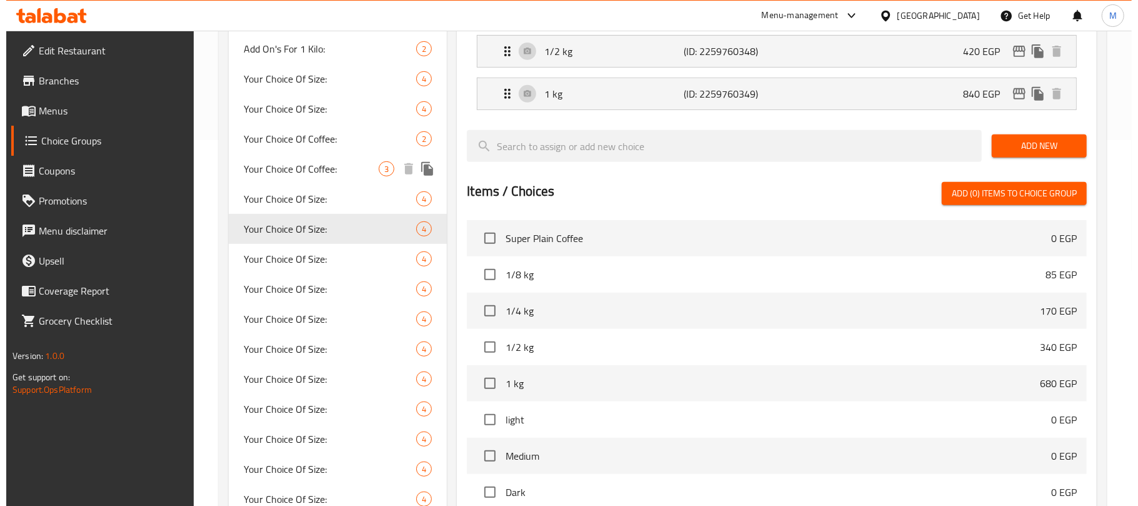
scroll to position [518, 0]
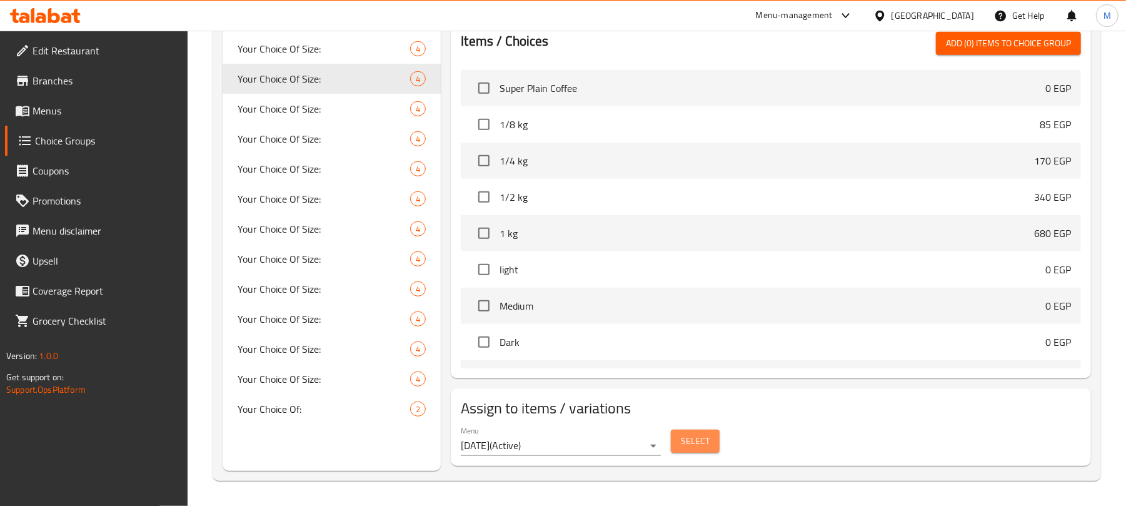
click at [699, 438] on span "Select" at bounding box center [695, 441] width 29 height 16
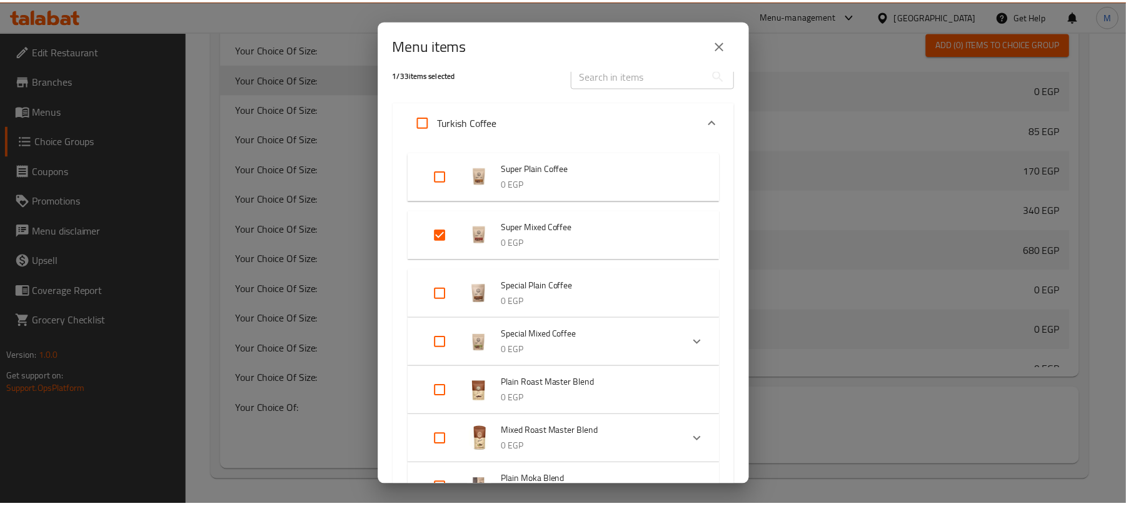
scroll to position [0, 0]
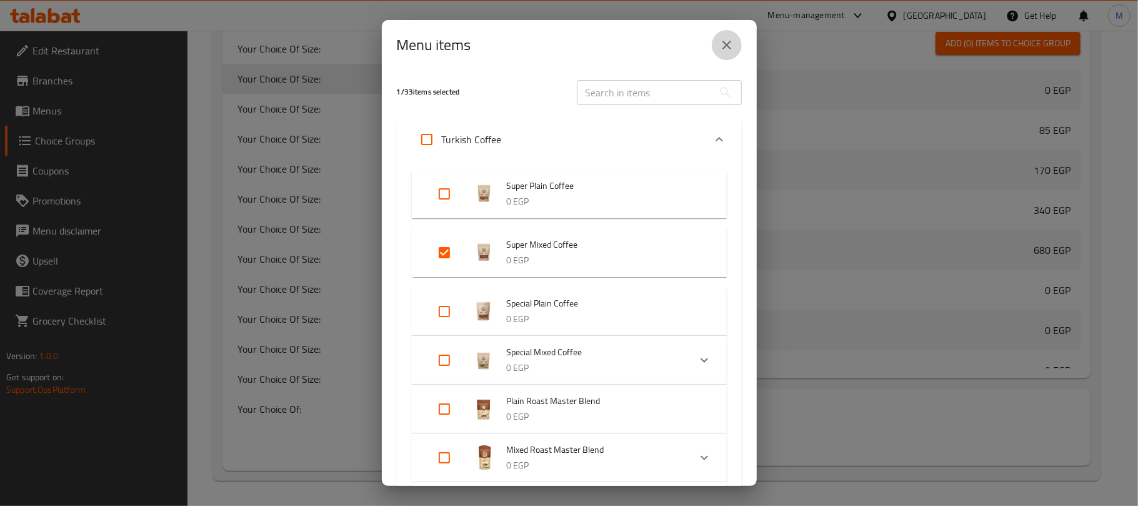
click at [730, 43] on icon "close" at bounding box center [727, 45] width 15 height 15
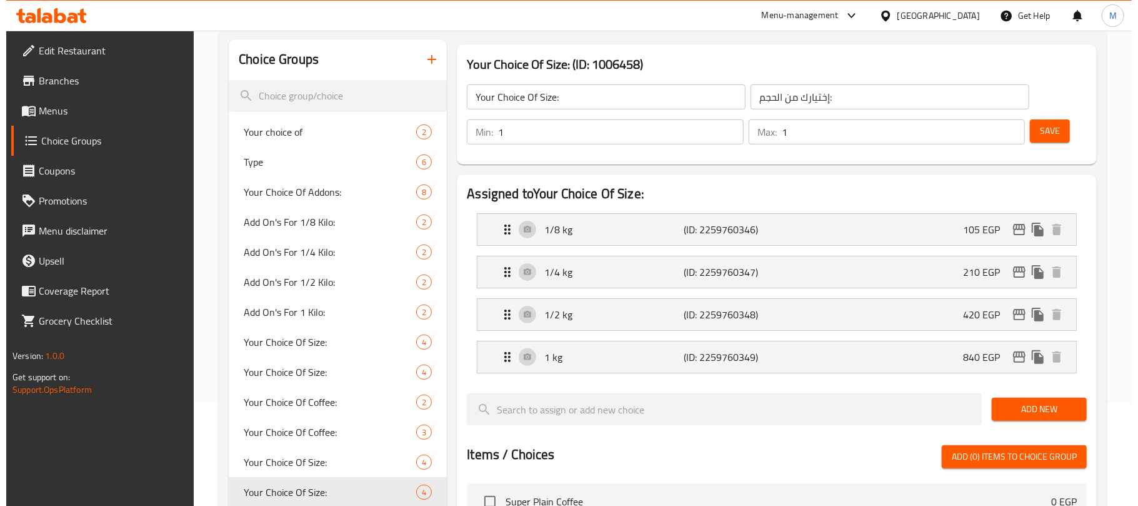
scroll to position [101, 0]
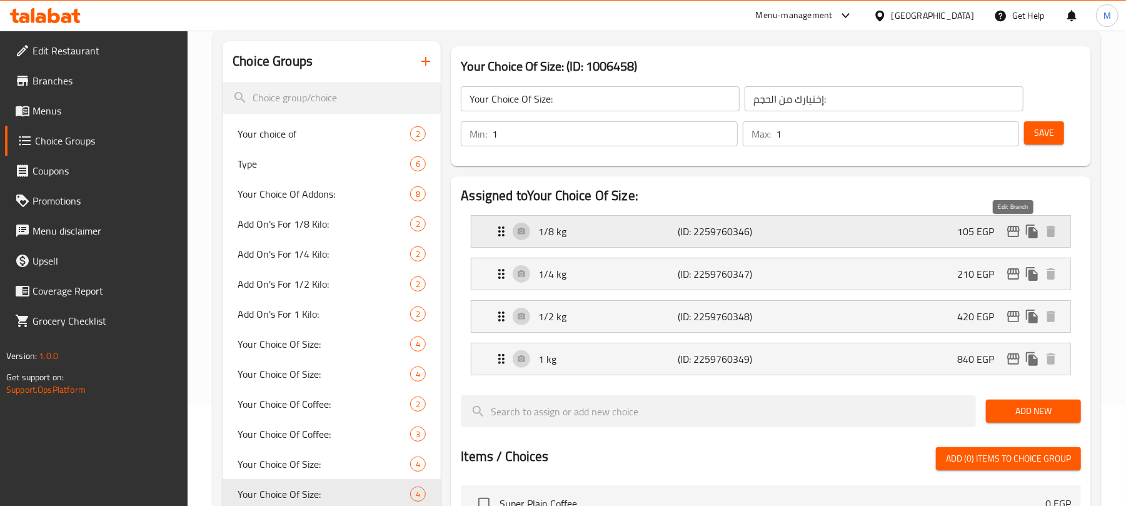
click at [1011, 226] on icon "edit" at bounding box center [1013, 231] width 13 height 11
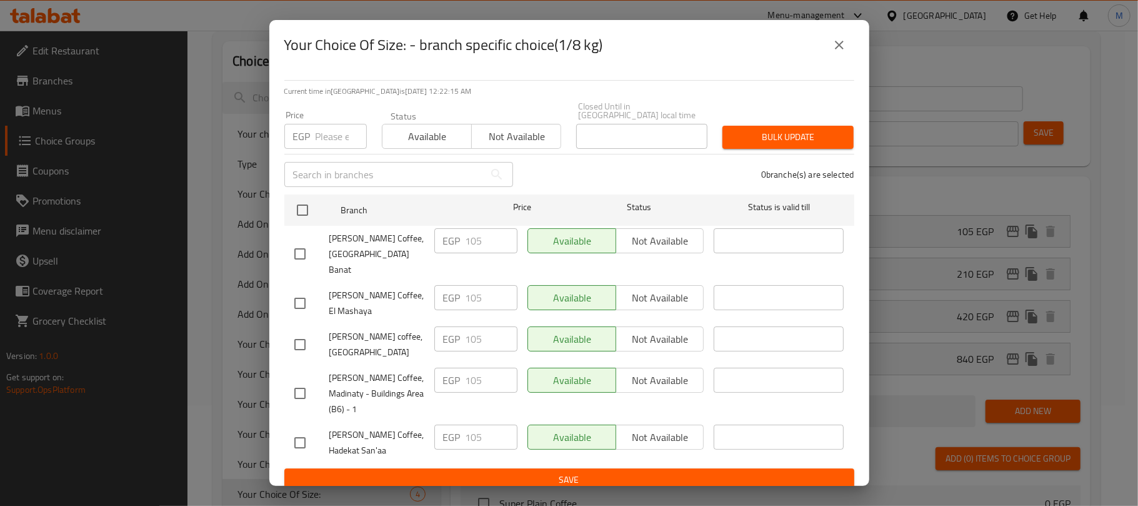
click at [832, 53] on icon "close" at bounding box center [839, 45] width 15 height 15
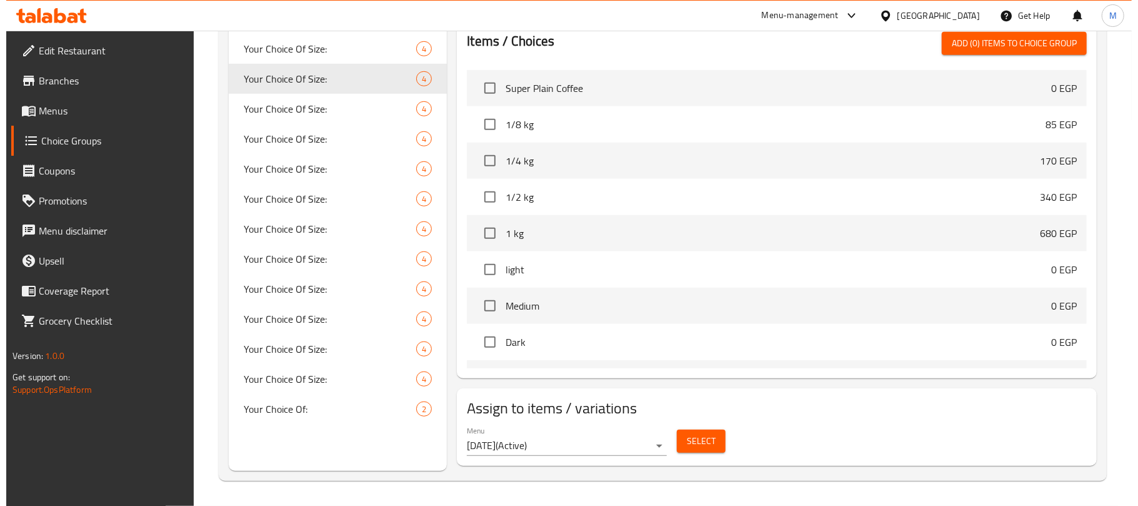
scroll to position [18, 0]
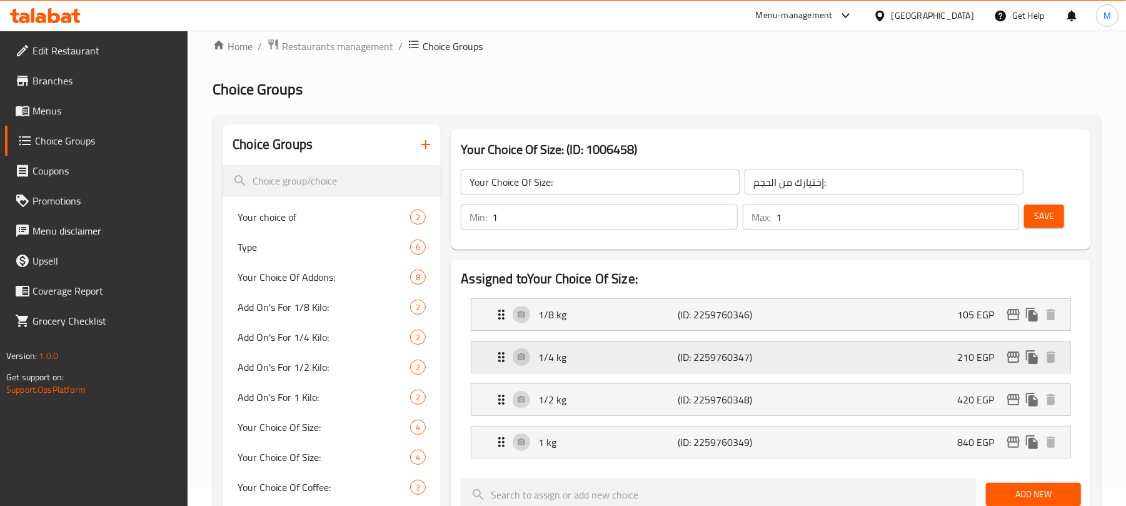
click at [1011, 359] on icon "edit" at bounding box center [1013, 356] width 15 height 15
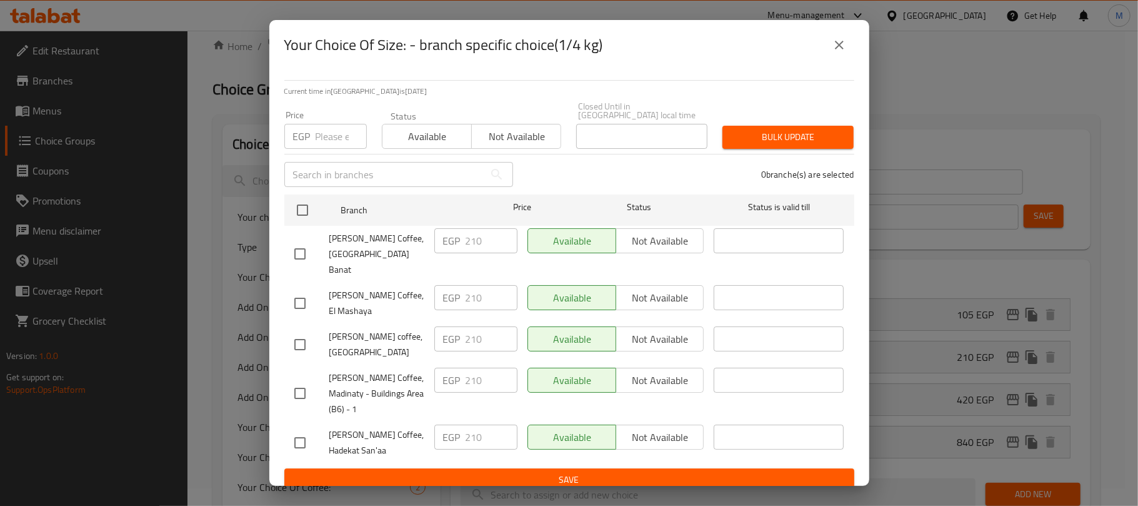
click at [838, 49] on icon "close" at bounding box center [839, 45] width 15 height 15
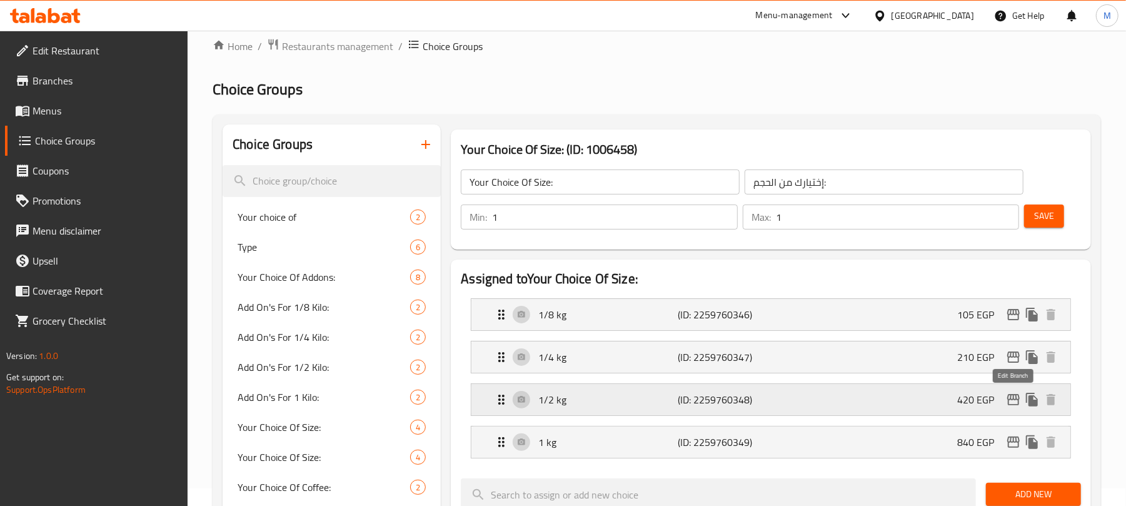
click at [1018, 396] on icon "edit" at bounding box center [1013, 399] width 13 height 11
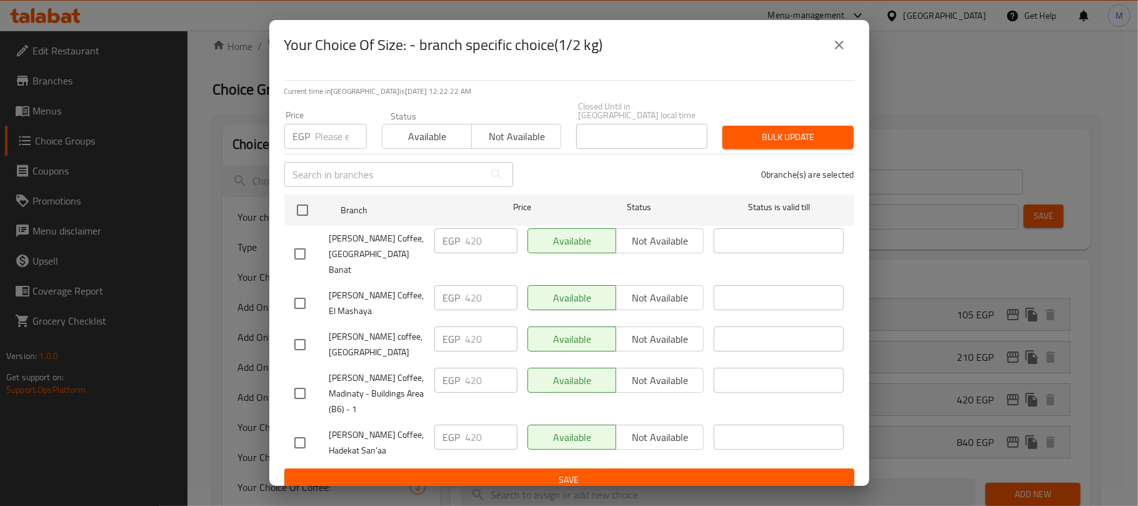
click at [833, 48] on icon "close" at bounding box center [839, 45] width 15 height 15
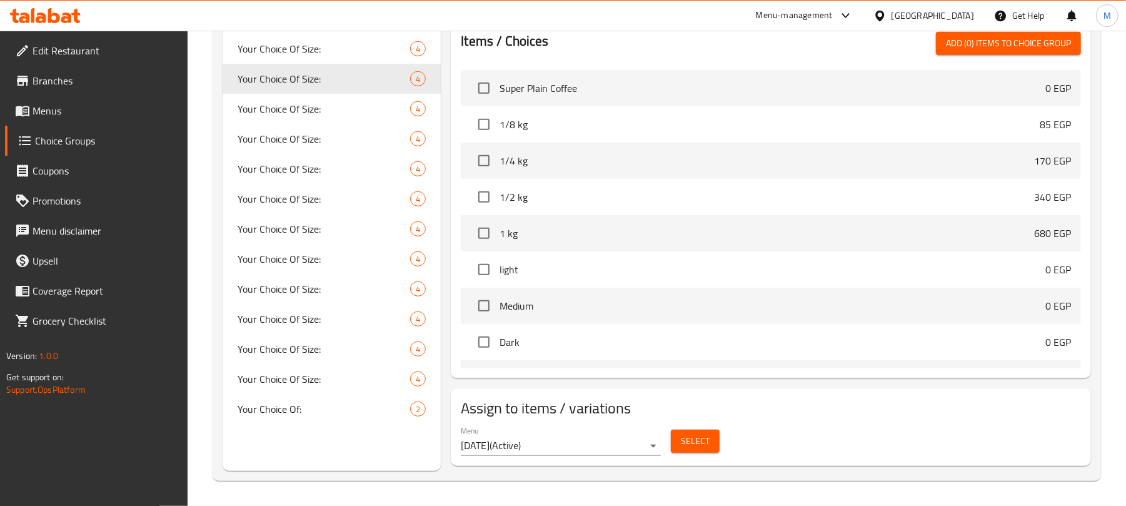
scroll to position [184, 0]
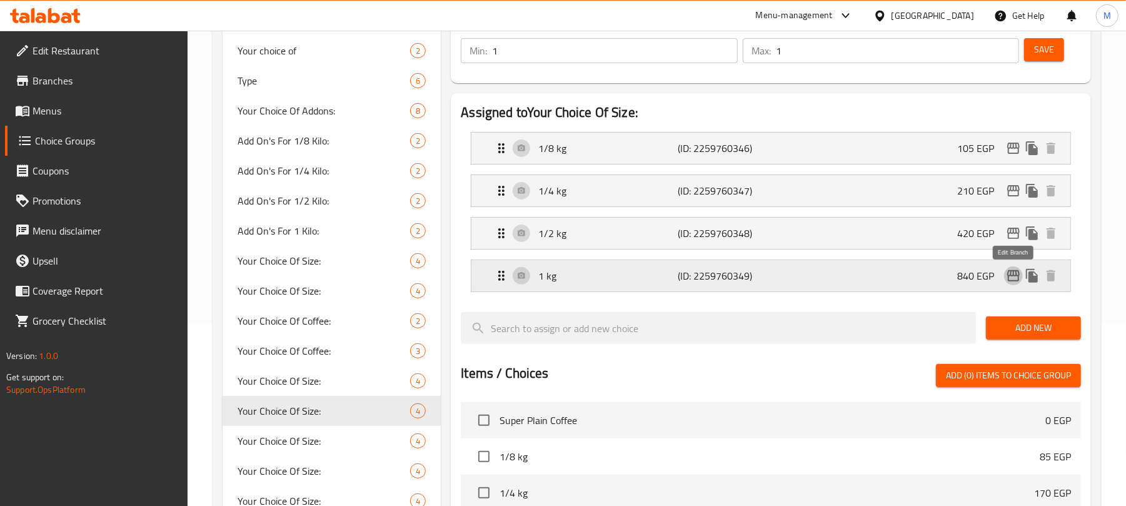
click at [1004, 276] on button "edit" at bounding box center [1013, 275] width 19 height 19
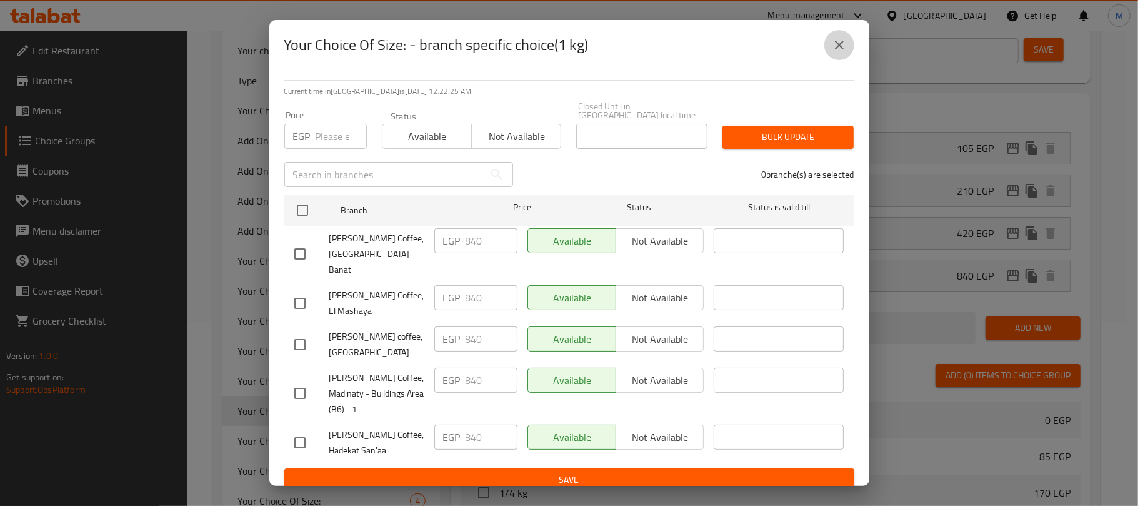
click at [845, 50] on icon "close" at bounding box center [839, 45] width 15 height 15
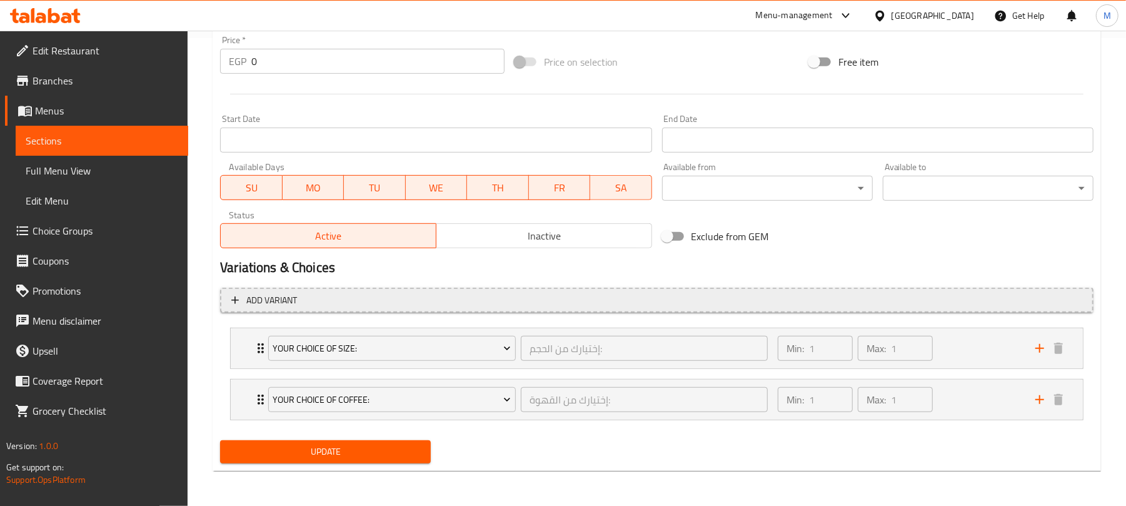
scroll to position [469, 0]
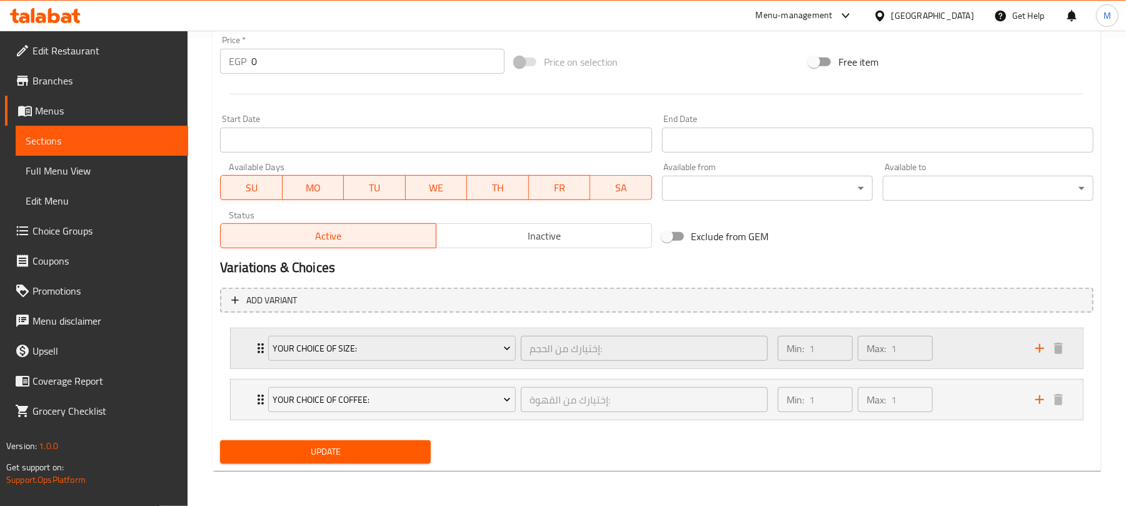
click at [999, 336] on div "Min: 1 ​ Max: 1 ​" at bounding box center [899, 348] width 258 height 40
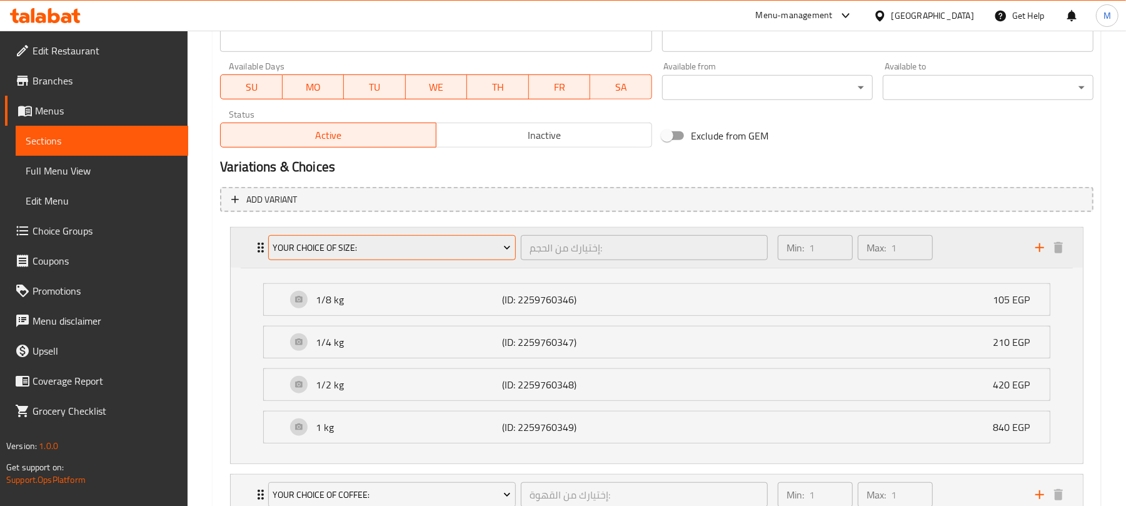
scroll to position [636, 0]
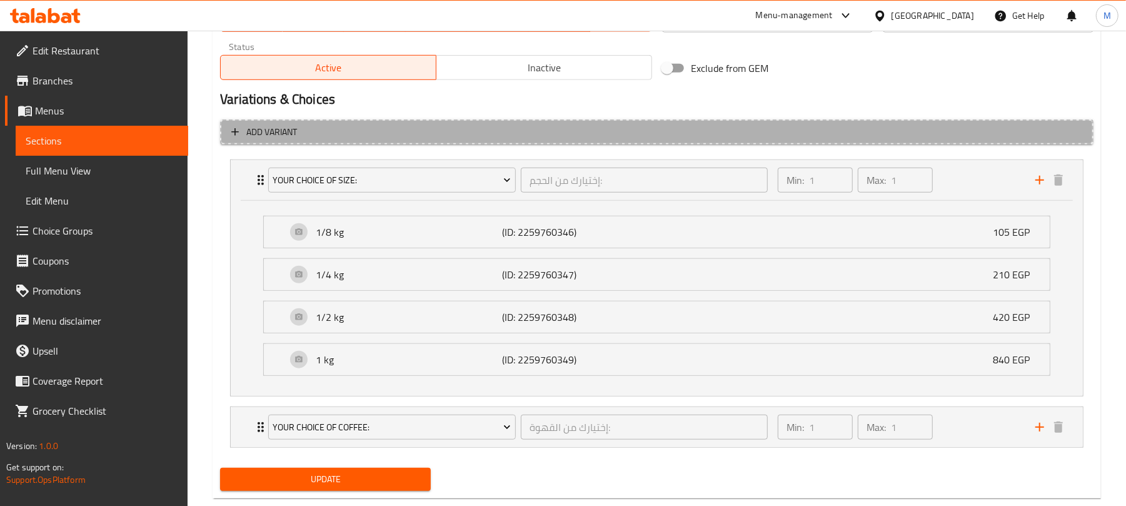
click at [997, 130] on span "Add variant" at bounding box center [656, 132] width 851 height 16
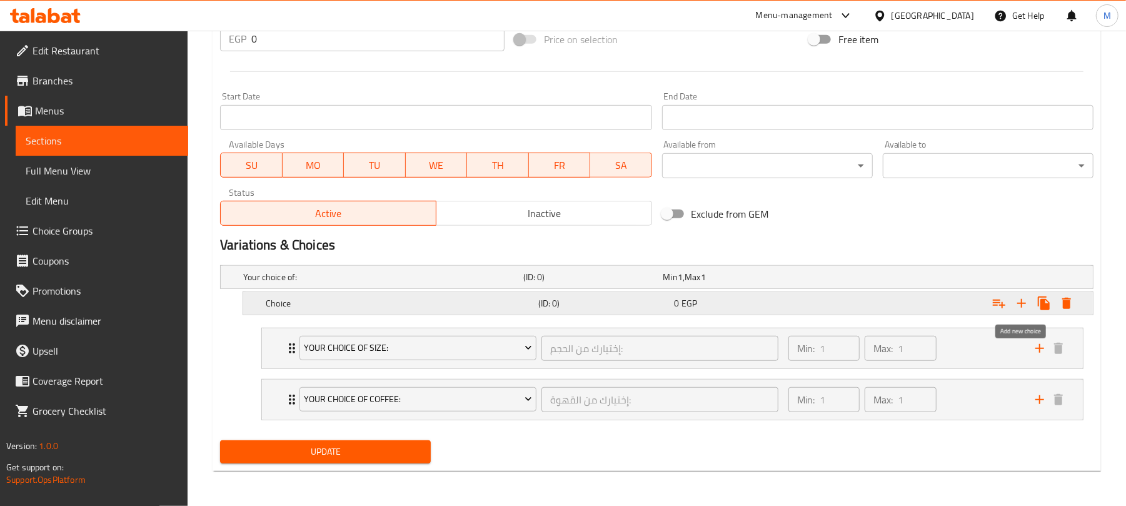
click at [1018, 299] on icon "Expand" at bounding box center [1021, 303] width 15 height 15
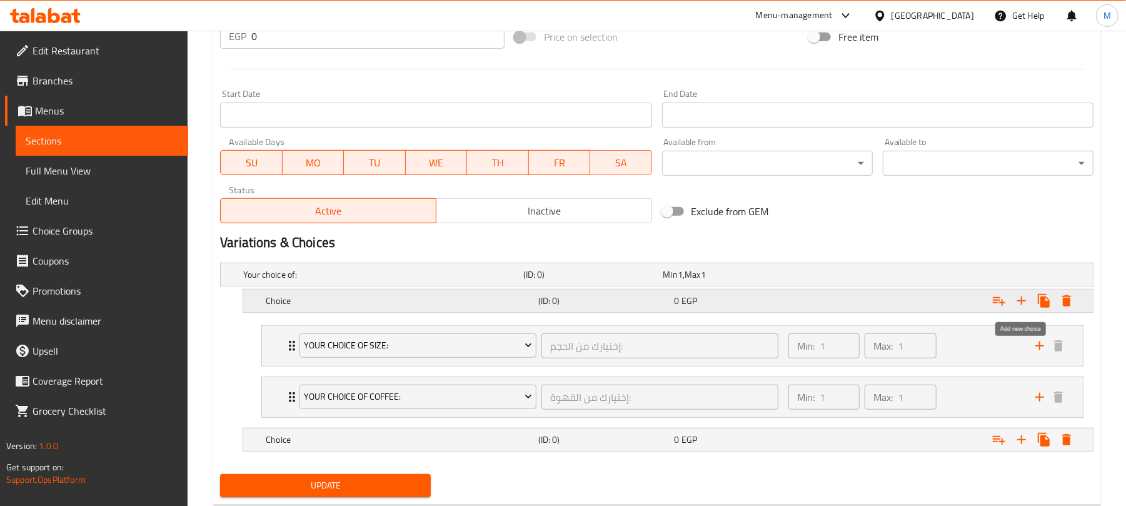
click at [1018, 299] on icon "Expand" at bounding box center [1021, 300] width 15 height 15
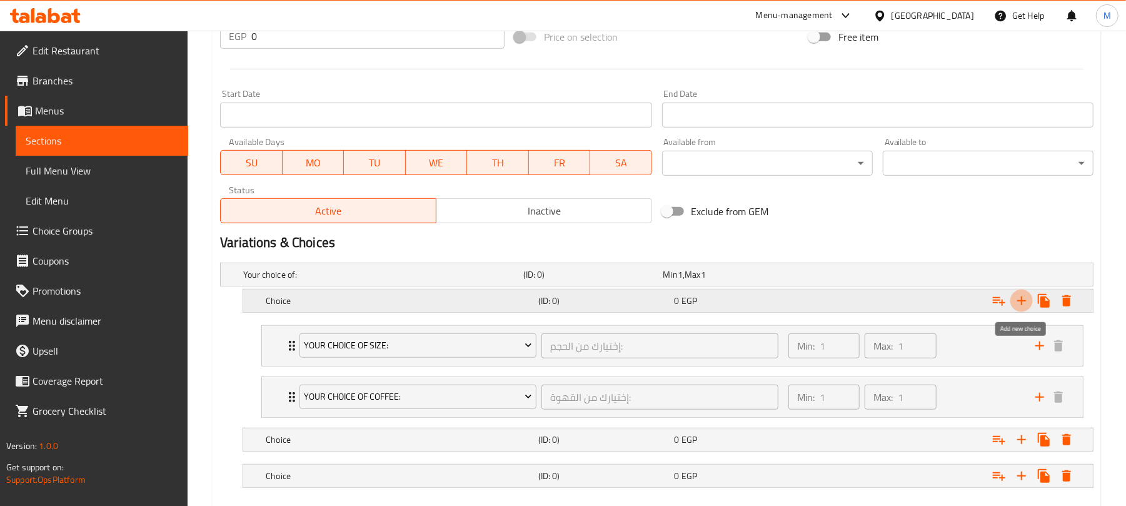
click at [1018, 299] on icon "Expand" at bounding box center [1021, 300] width 15 height 15
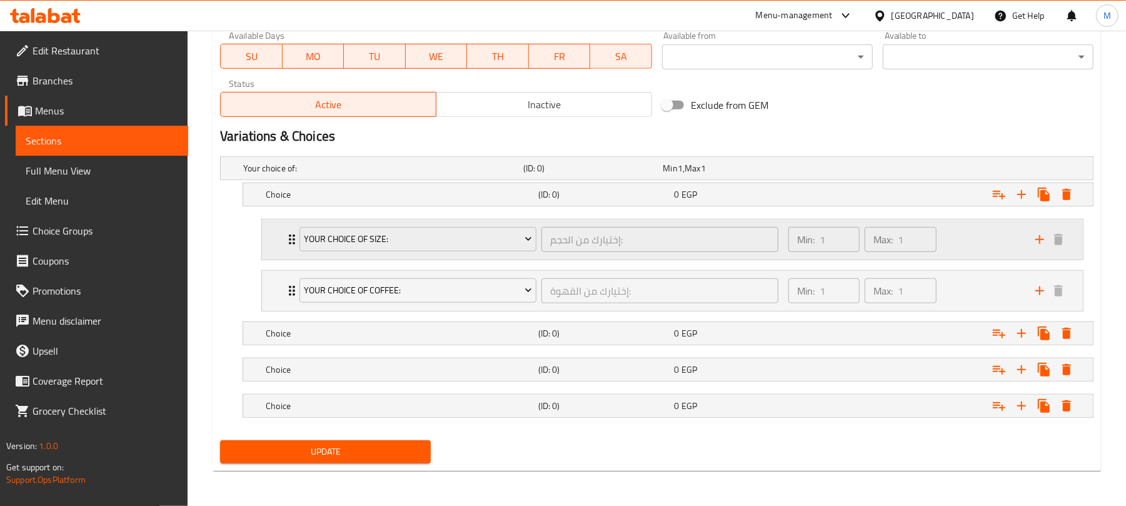
scroll to position [603, 0]
click at [574, 174] on h5 "(ID: 0)" at bounding box center [590, 168] width 135 height 13
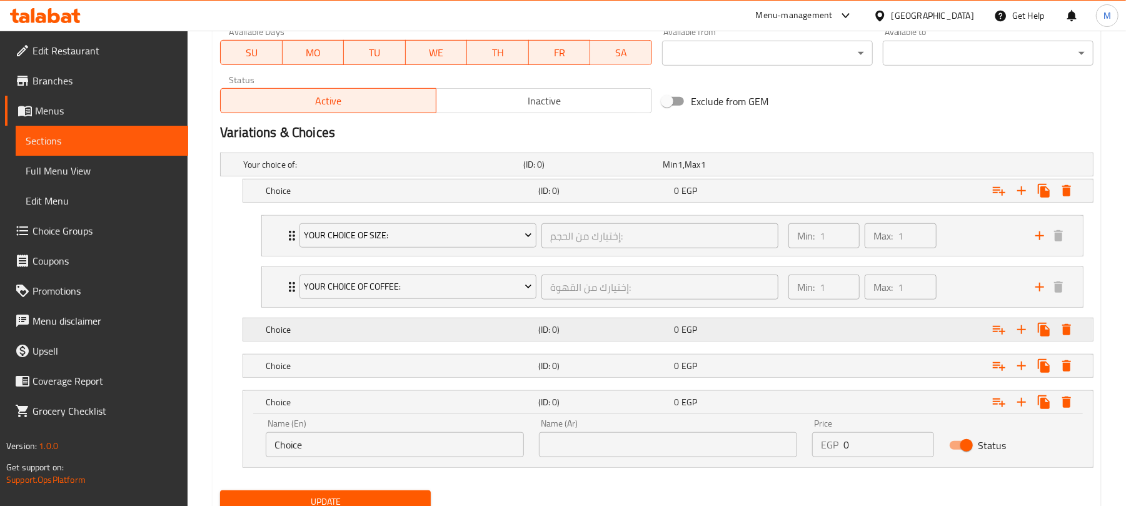
drag, startPoint x: 566, startPoint y: 366, endPoint x: 568, endPoint y: 321, distance: 45.7
click at [566, 171] on h5 "(ID: 0)" at bounding box center [590, 164] width 135 height 13
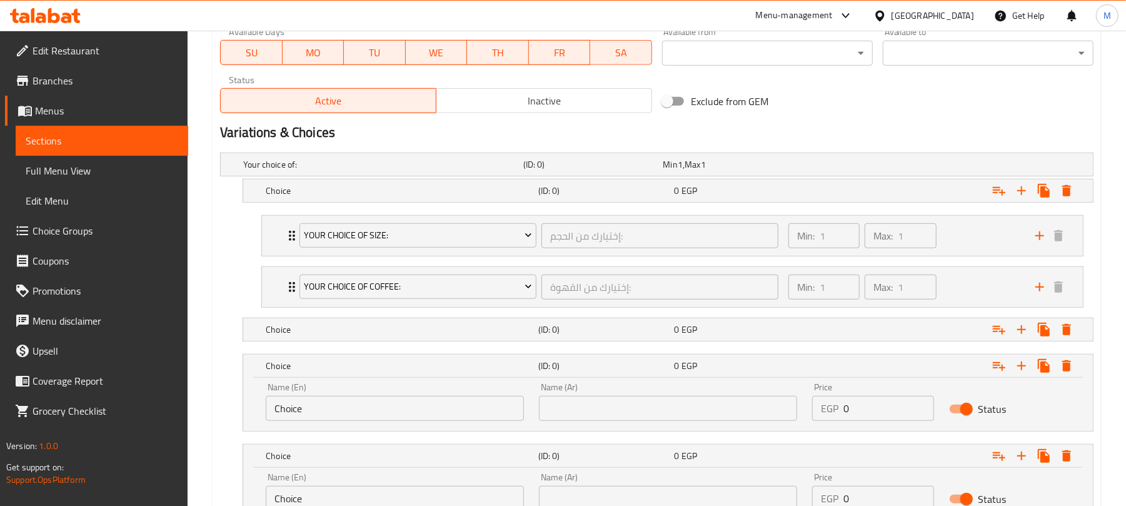
click at [578, 351] on nav at bounding box center [656, 349] width 873 height 10
click at [1003, 239] on div "Min: 1 ​ Max: 1 ​" at bounding box center [904, 236] width 247 height 40
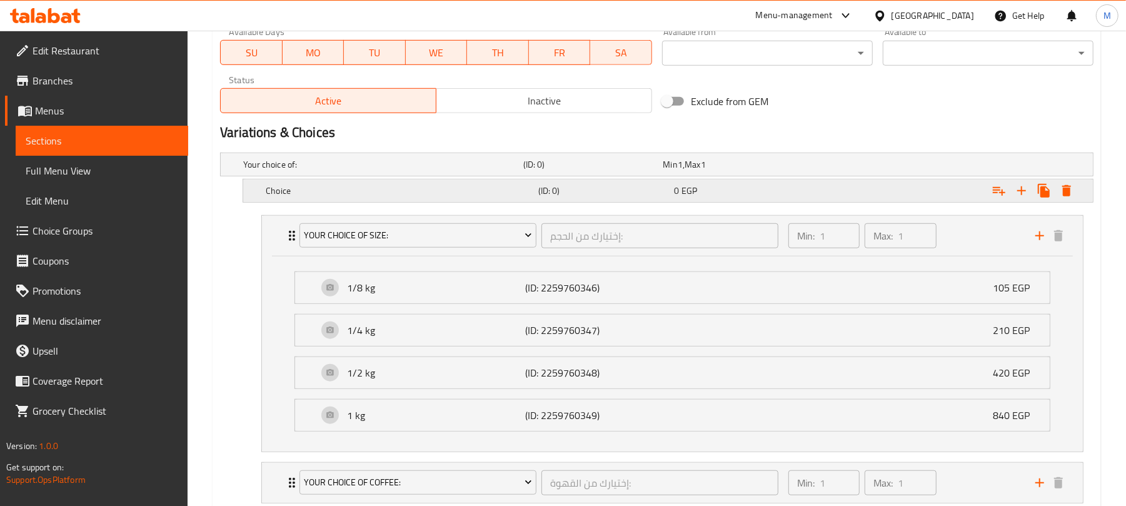
click at [789, 173] on div "0 EGP" at bounding box center [731, 165] width 140 height 18
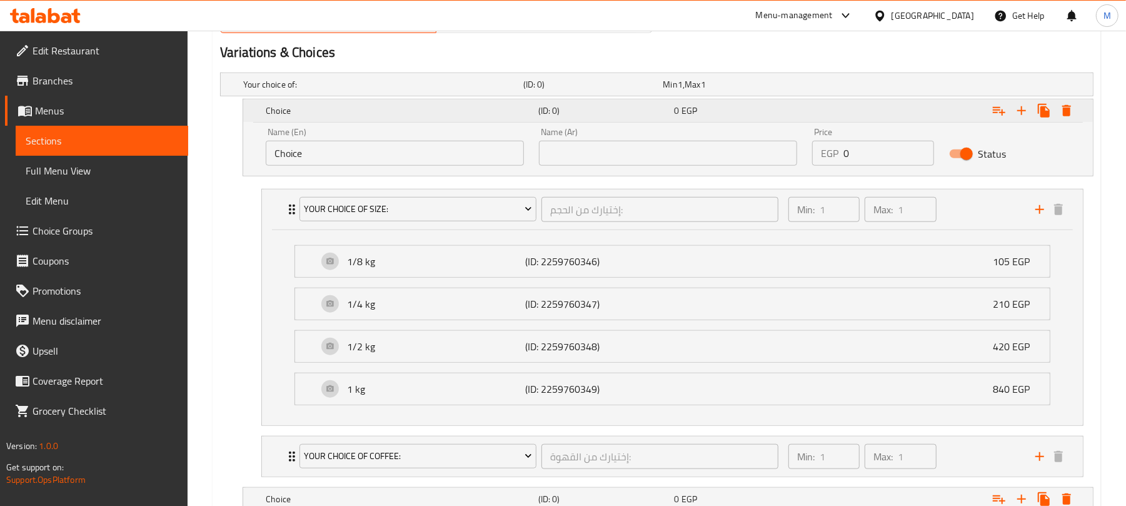
scroll to position [769, 0]
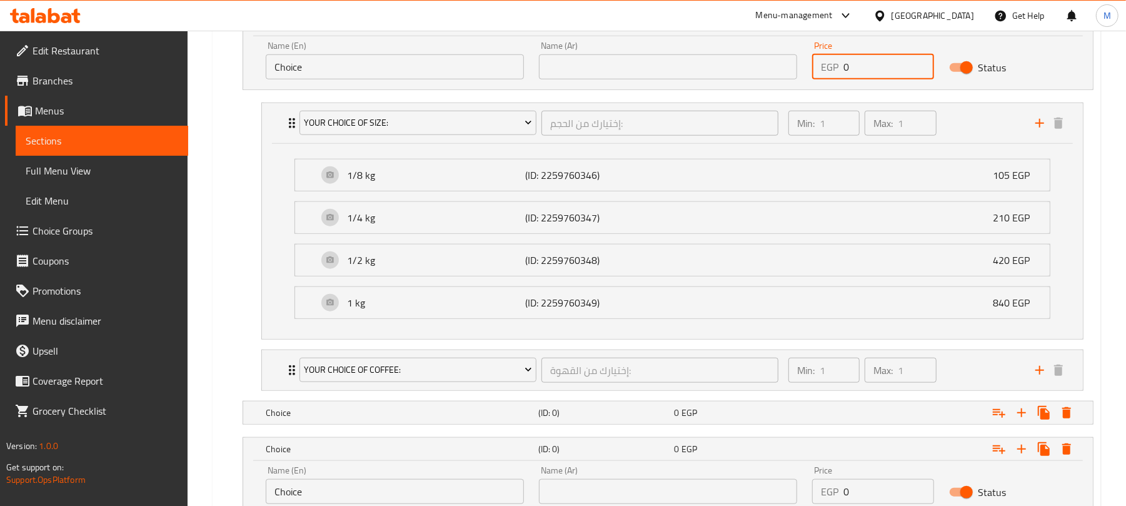
click at [870, 65] on input "0" at bounding box center [888, 66] width 90 height 25
type input "105"
click at [875, 501] on input "0" at bounding box center [888, 491] width 90 height 25
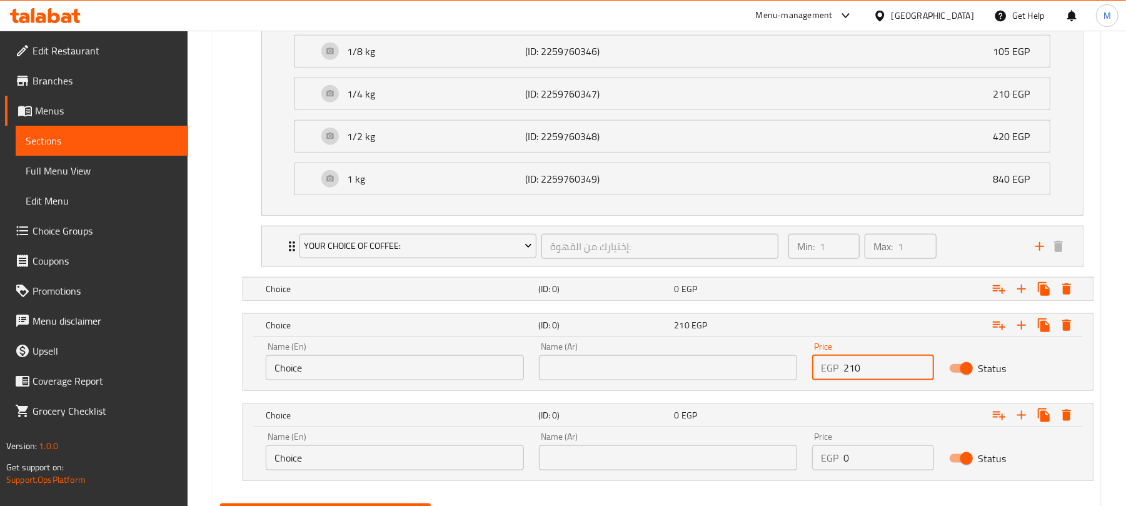
scroll to position [933, 0]
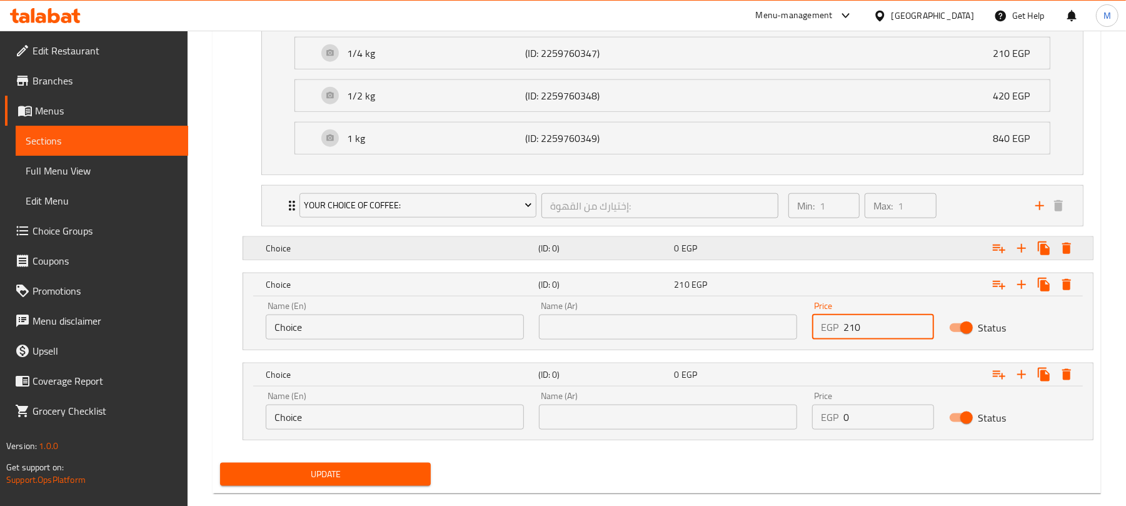
type input "210"
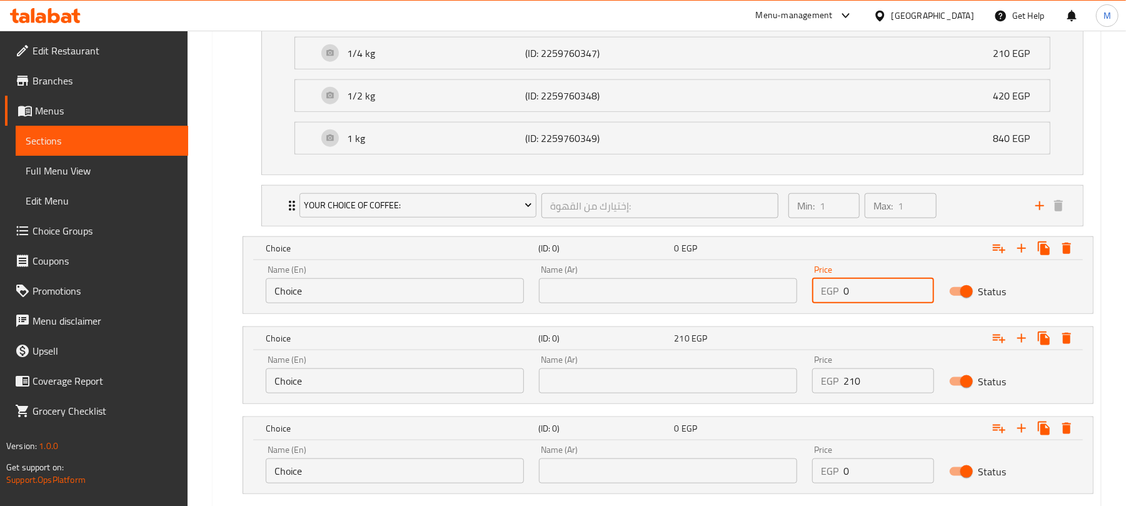
click at [862, 303] on input "0" at bounding box center [888, 290] width 90 height 25
type input "210"
click at [863, 379] on input "210" at bounding box center [888, 380] width 90 height 25
type input "420"
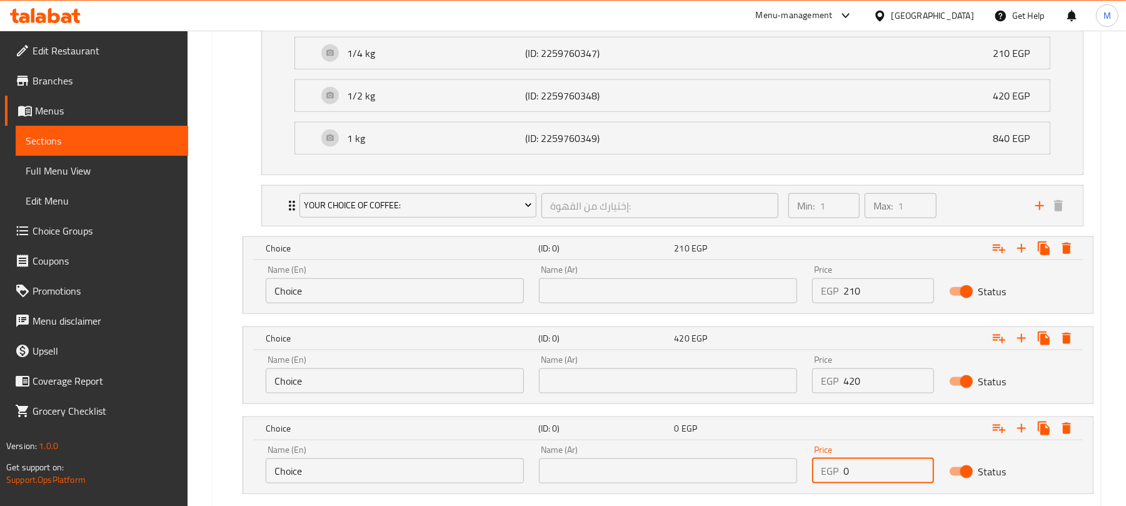
click at [863, 468] on input "0" at bounding box center [888, 470] width 90 height 25
type input "840"
click at [478, 471] on input "Choice" at bounding box center [395, 470] width 258 height 25
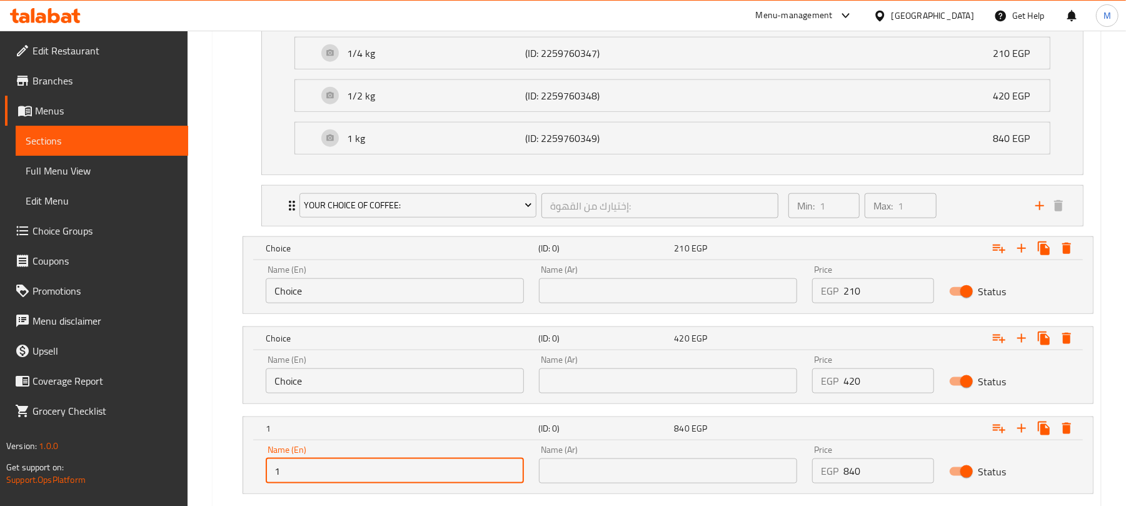
type input "1 Kilo"
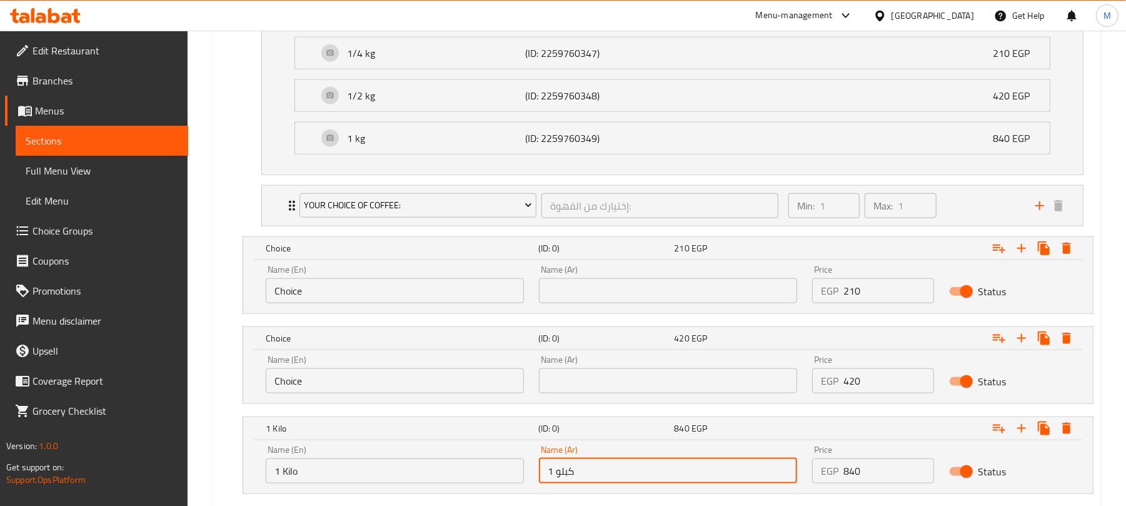
click at [563, 478] on input "1 كبلو" at bounding box center [668, 470] width 258 height 25
type input "1 كيلو"
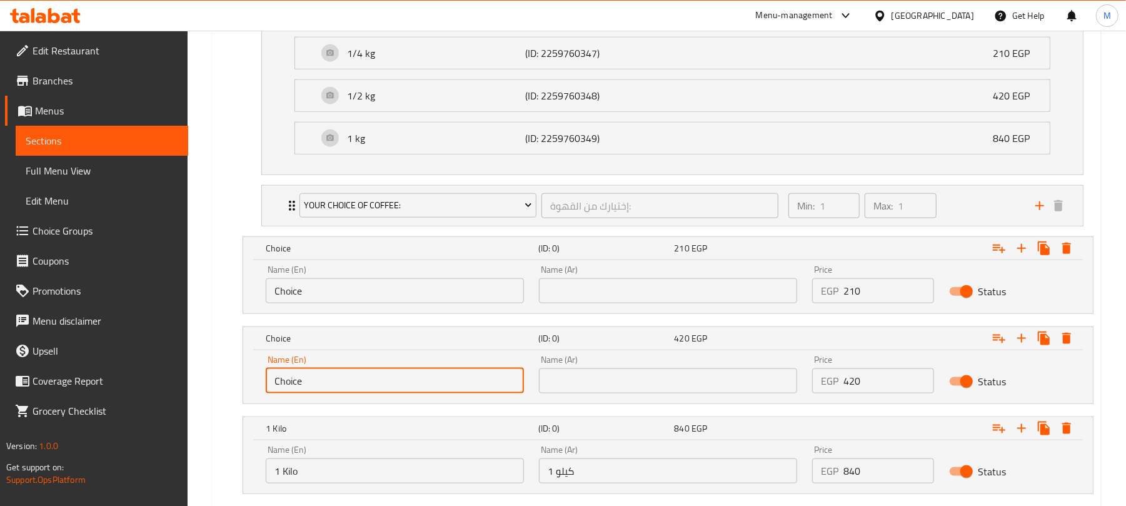
click at [393, 393] on input "Choice" at bounding box center [395, 380] width 258 height 25
type input "1/2 Kilo"
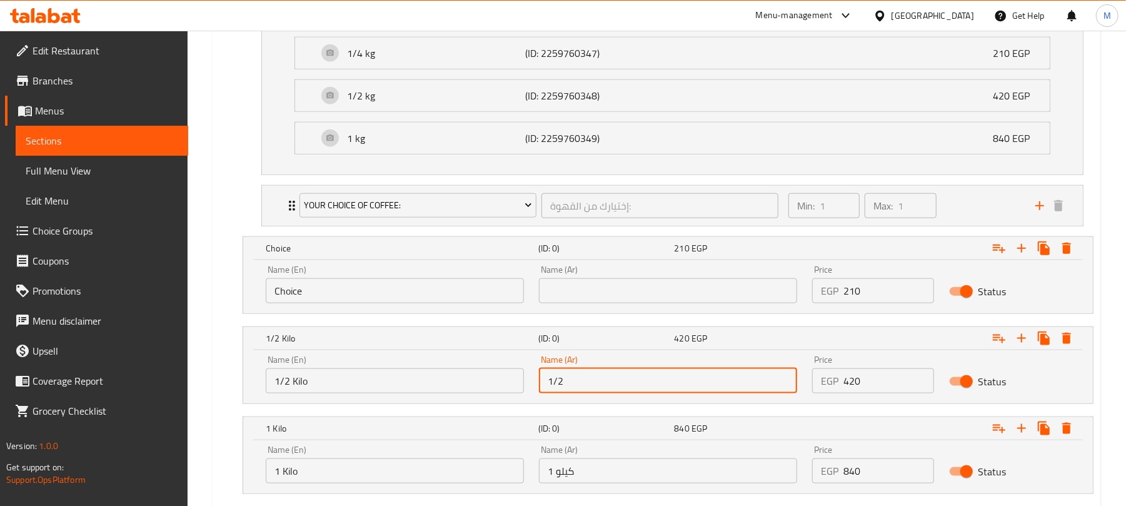
type input "1/2 كيلو"
click at [396, 298] on input "Choice" at bounding box center [395, 290] width 258 height 25
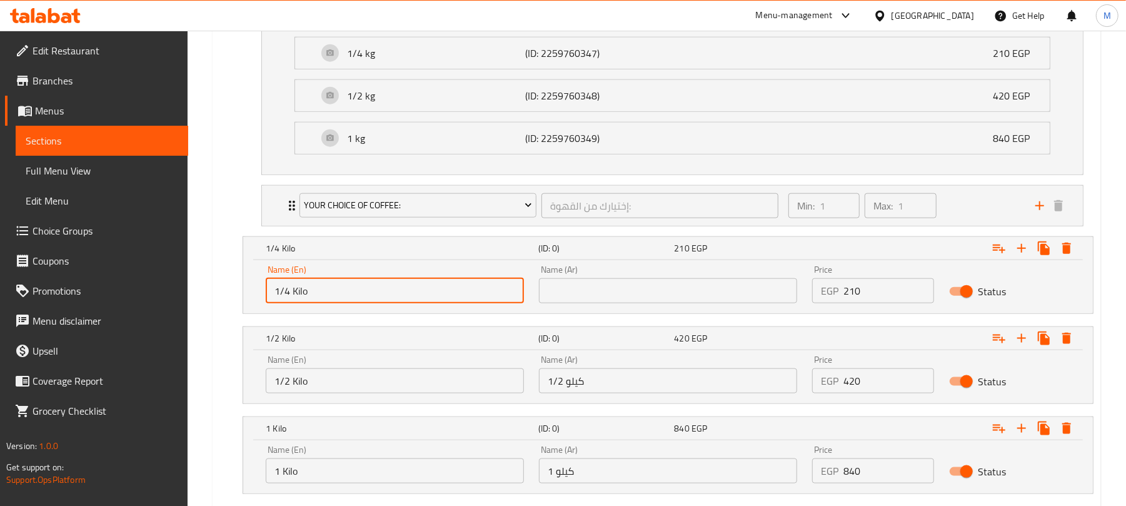
type input "1/4 Kilo"
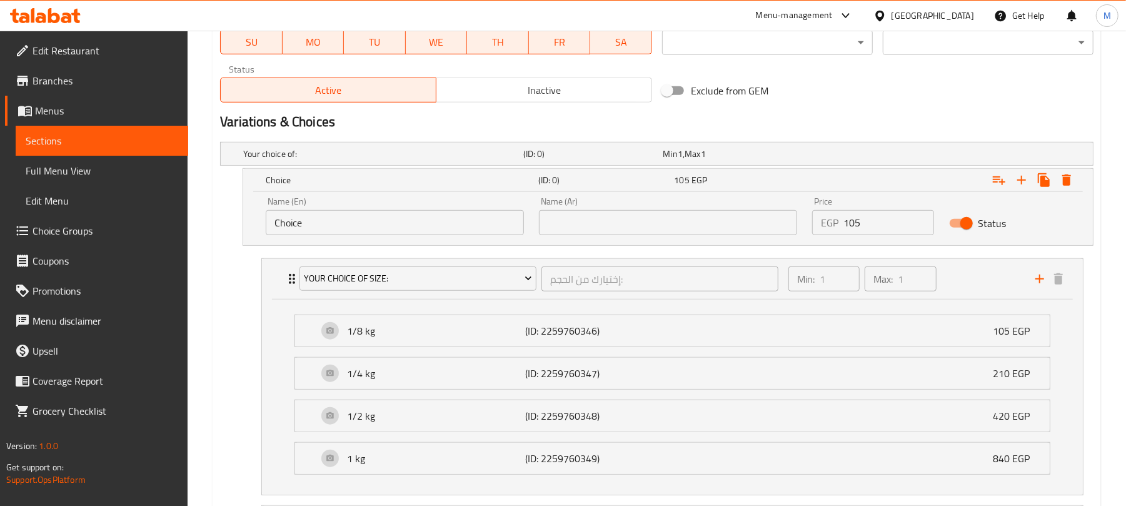
scroll to position [600, 0]
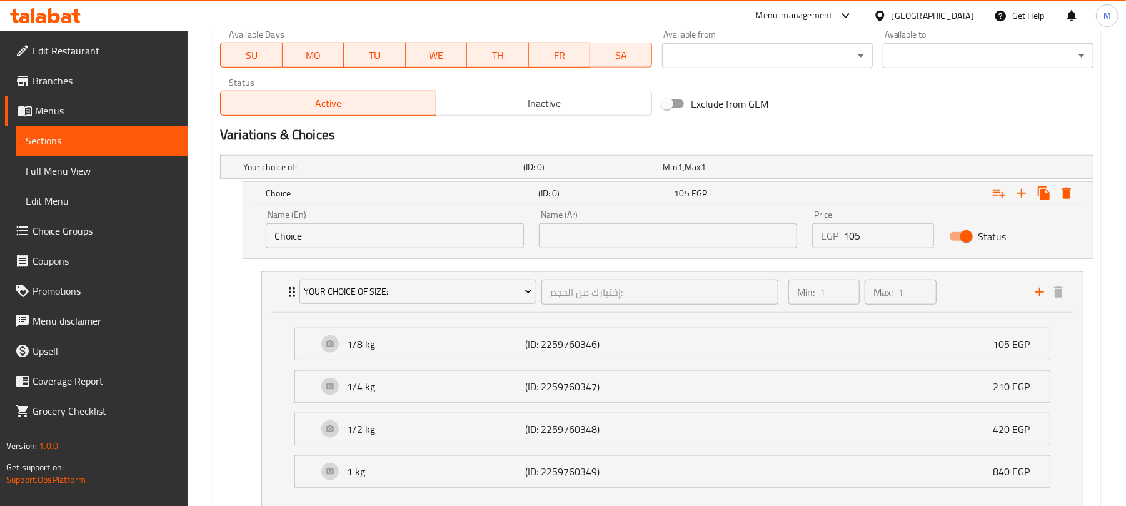
type input "1/4 كيلو"
click at [371, 243] on input "Choice" at bounding box center [395, 235] width 258 height 25
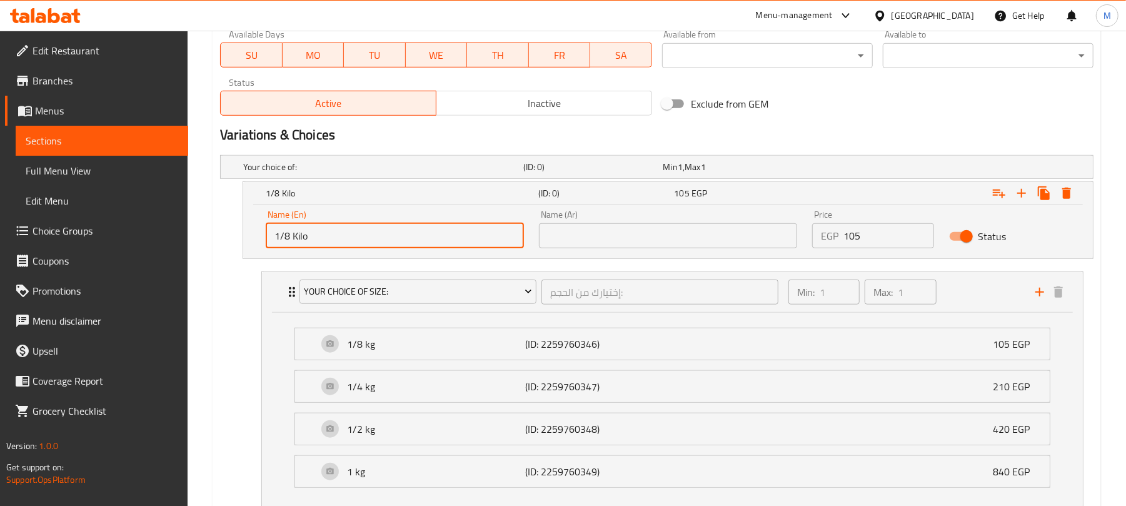
type input "1/8 Kilo"
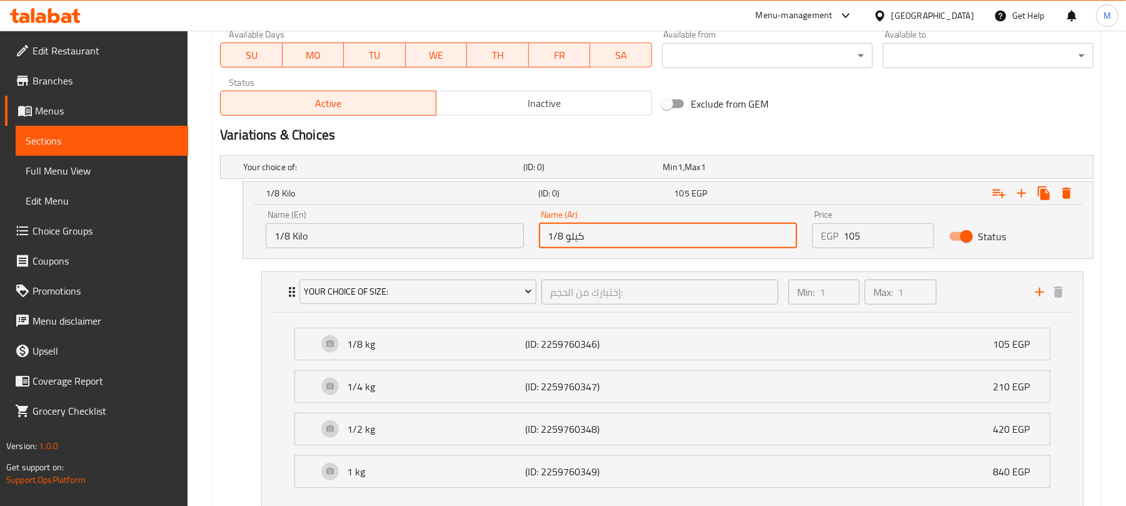
type input "1/8 كيلو"
click at [235, 354] on nav "Your Choice Of Size: إختيارك من الحجم: ​ Min: 1 ​ Max: 1 ​ 1/8 kg (ID: 22597603…" at bounding box center [656, 415] width 873 height 308
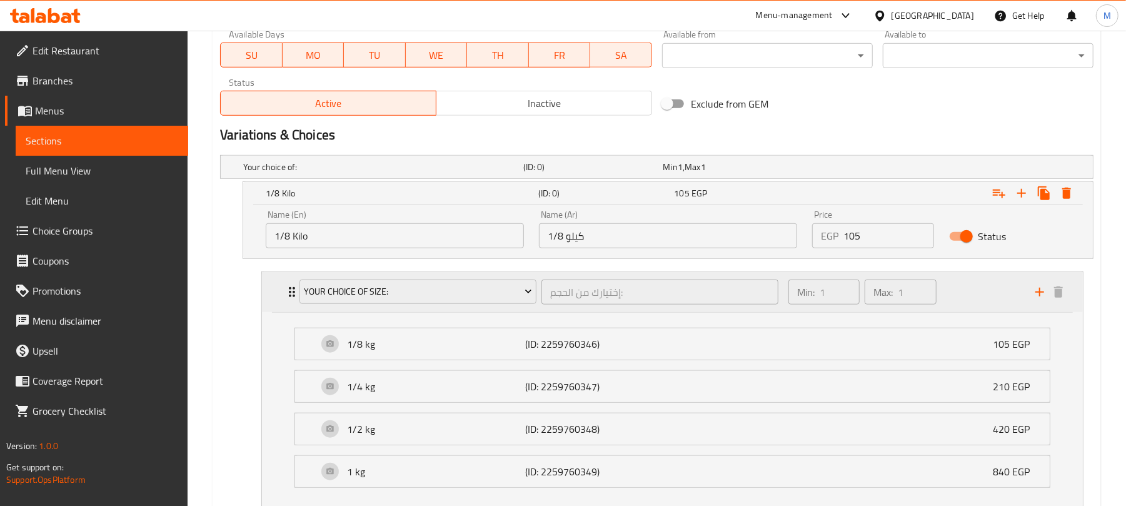
click at [982, 293] on div "Min: 1 ​ Max: 1 ​" at bounding box center [904, 292] width 247 height 40
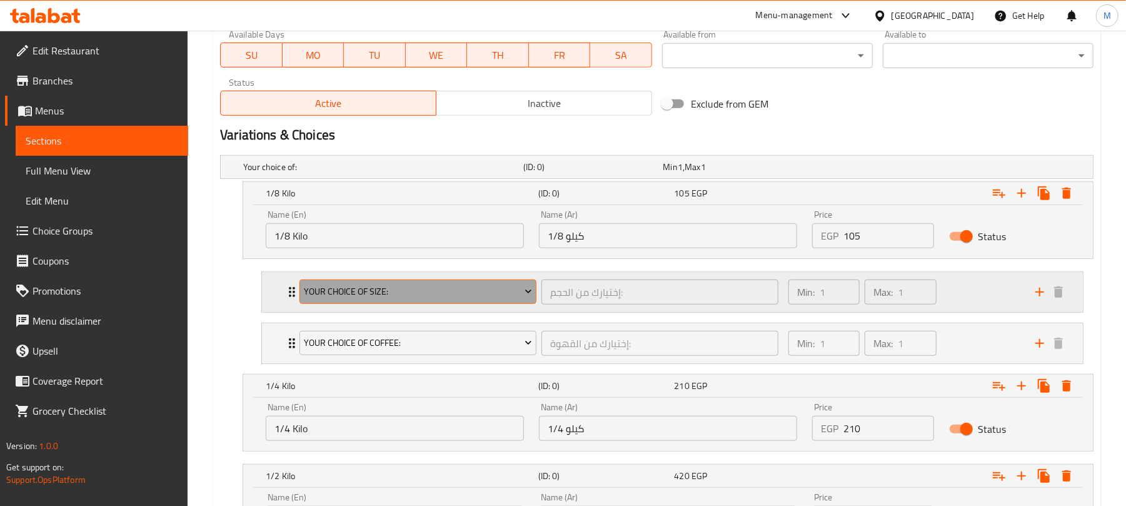
click at [409, 299] on span "Your Choice Of Size:" at bounding box center [418, 292] width 228 height 16
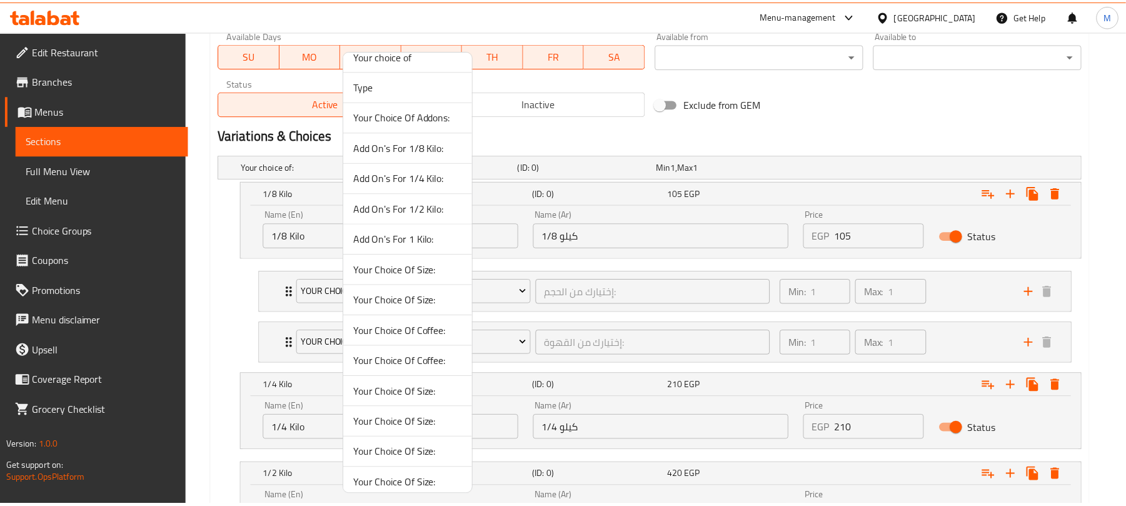
scroll to position [0, 0]
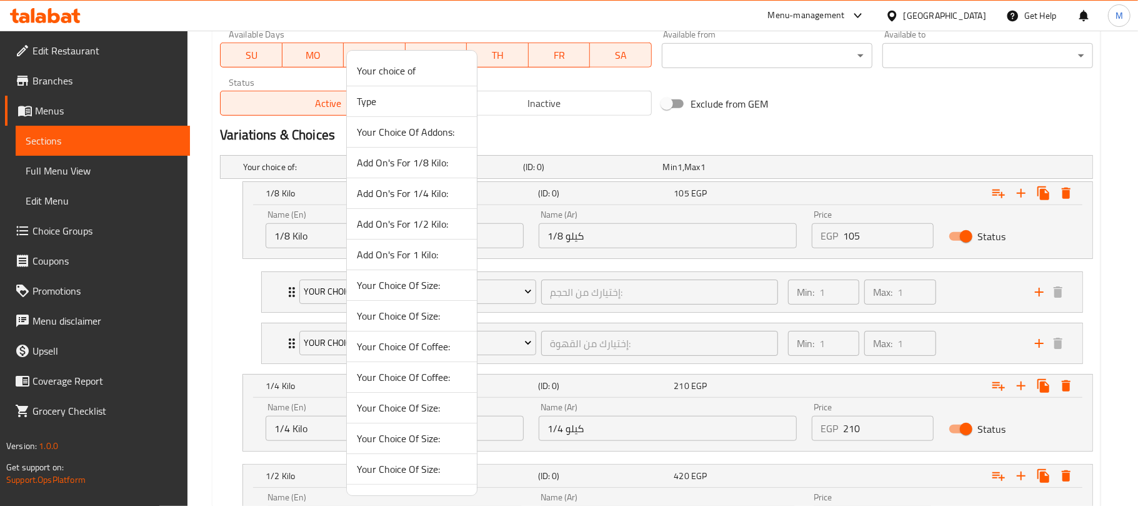
click at [438, 165] on span "Add On's For 1/8 Kilo:" at bounding box center [412, 162] width 110 height 15
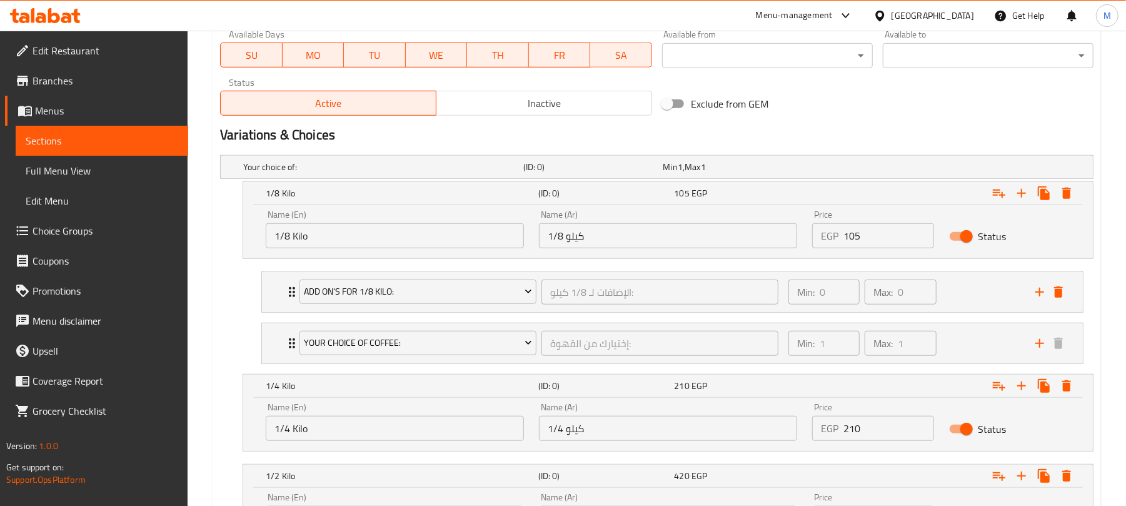
click at [221, 311] on nav "Add On's For 1/8 Kilo: الإضافات لـ 1/8 كيلو: ​ Min: 0 ​ Max: 0 ​ Cardamom (ID: …" at bounding box center [656, 317] width 873 height 113
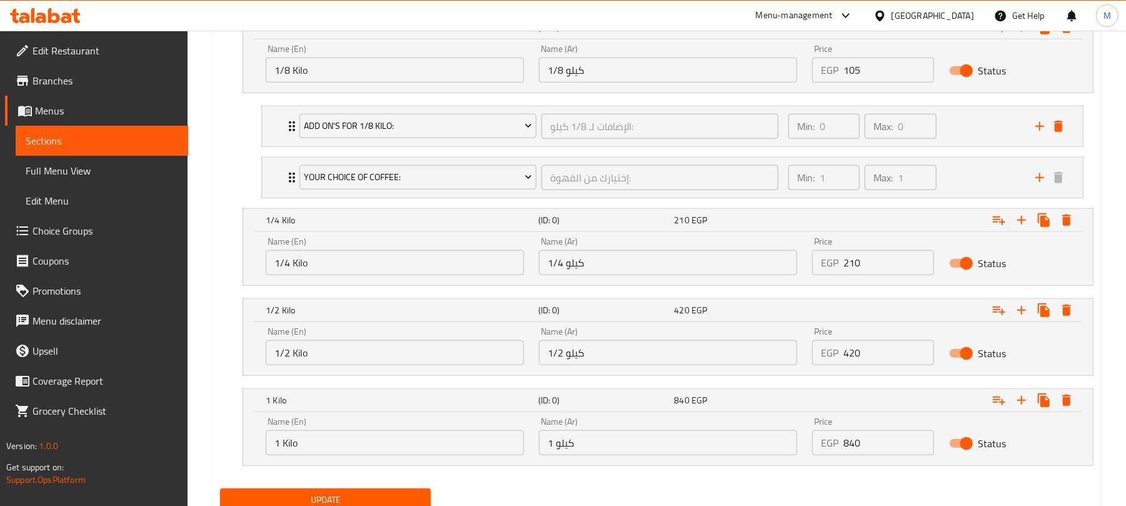
scroll to position [766, 0]
click at [1021, 221] on icon "Expand" at bounding box center [1021, 219] width 9 height 9
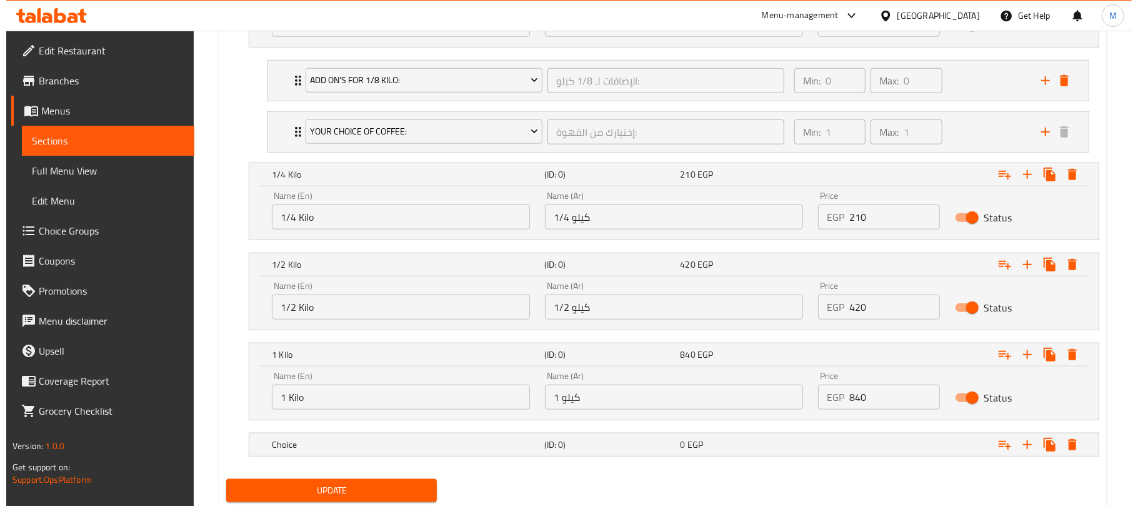
scroll to position [854, 0]
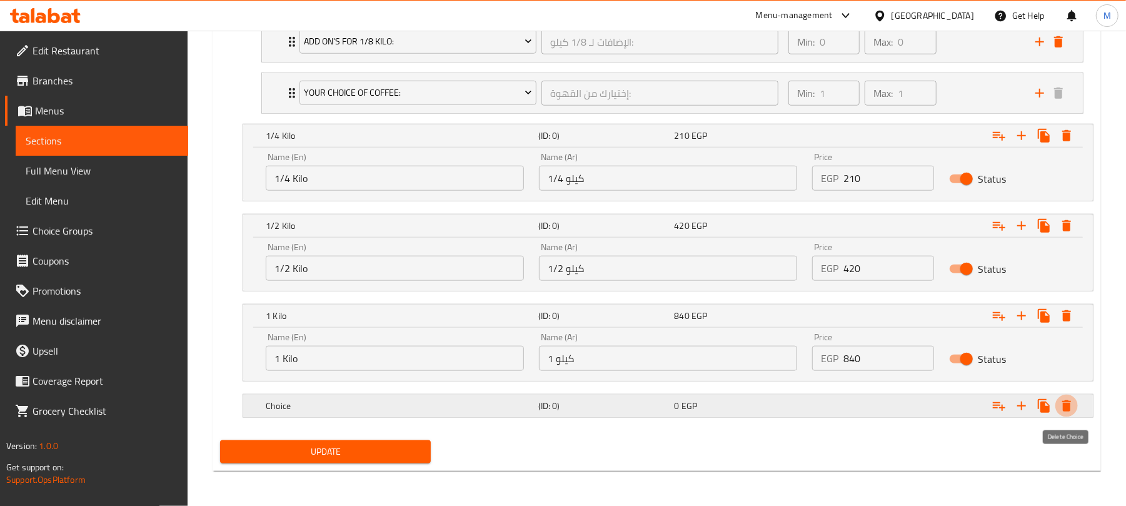
click at [1064, 406] on icon "Expand" at bounding box center [1066, 405] width 9 height 11
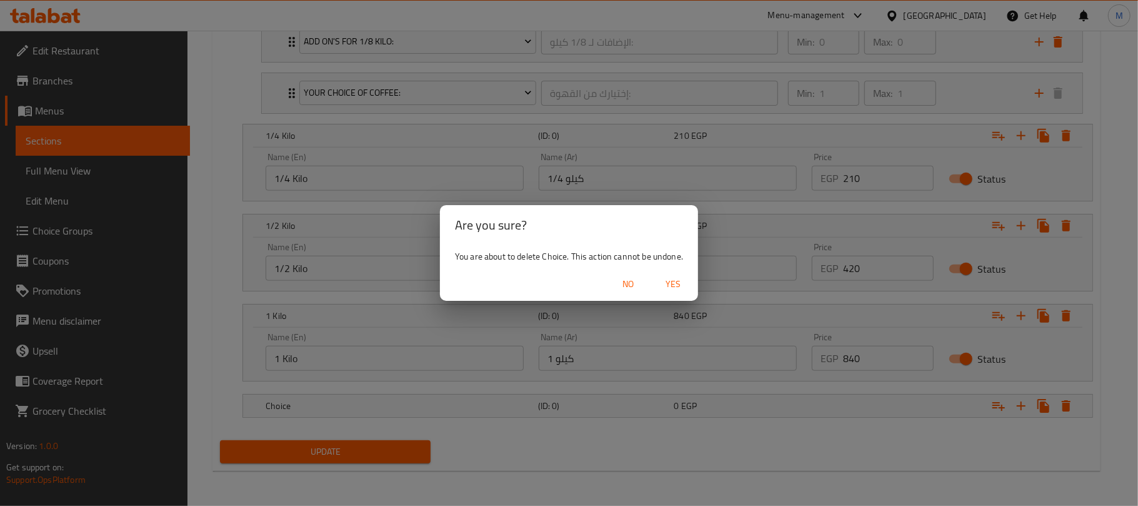
drag, startPoint x: 674, startPoint y: 283, endPoint x: 884, endPoint y: 198, distance: 226.6
click at [674, 283] on span "Yes" at bounding box center [673, 284] width 30 height 16
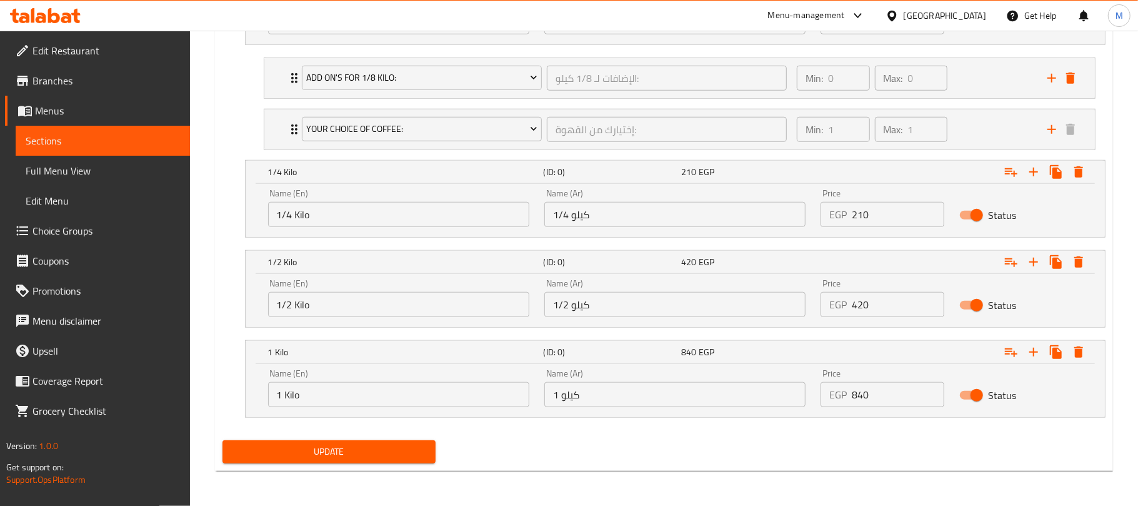
scroll to position [818, 0]
click at [995, 173] on icon "Expand" at bounding box center [999, 172] width 13 height 9
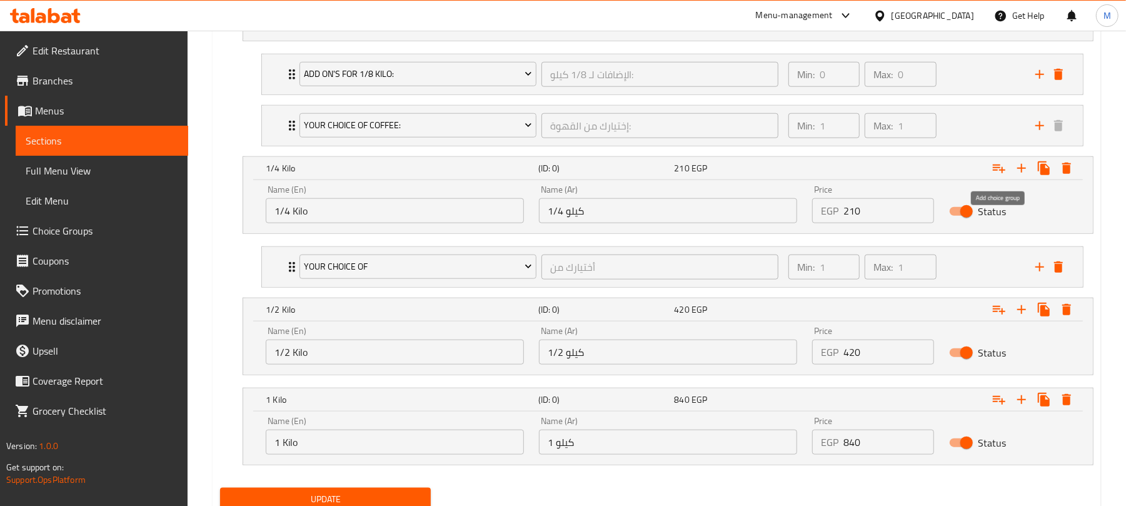
click at [995, 173] on icon "Expand" at bounding box center [999, 168] width 13 height 9
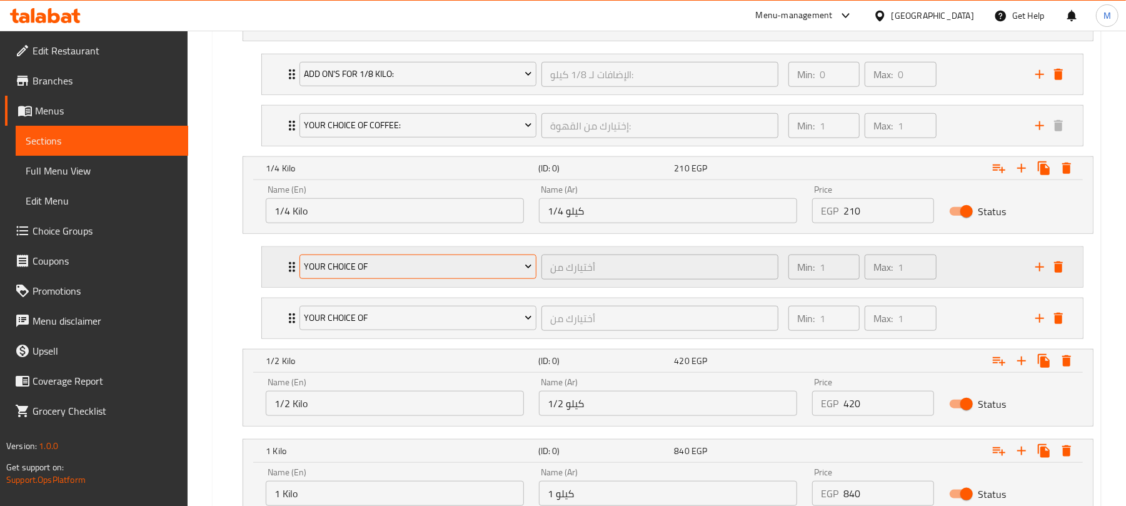
click at [340, 279] on button "Your choice of" at bounding box center [417, 266] width 237 height 25
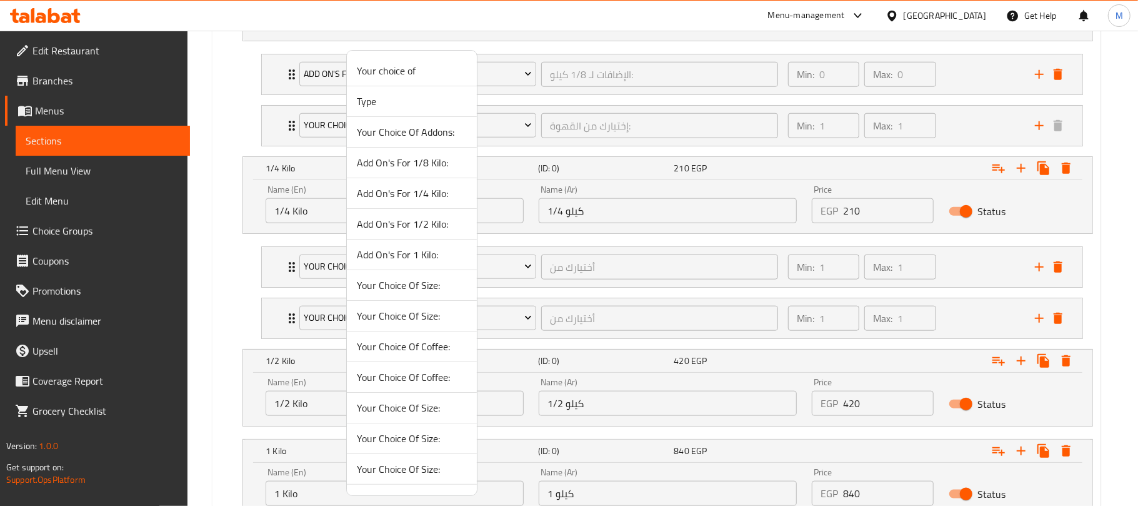
click at [395, 196] on span "Add On's For 1/4 Kilo:" at bounding box center [412, 193] width 110 height 15
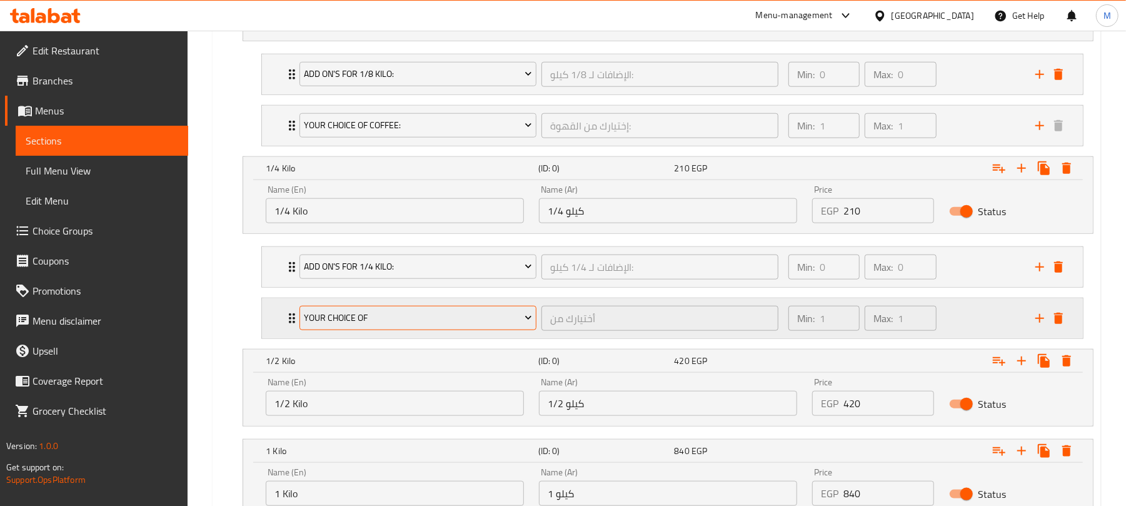
click at [430, 321] on span "Your choice of" at bounding box center [418, 318] width 228 height 16
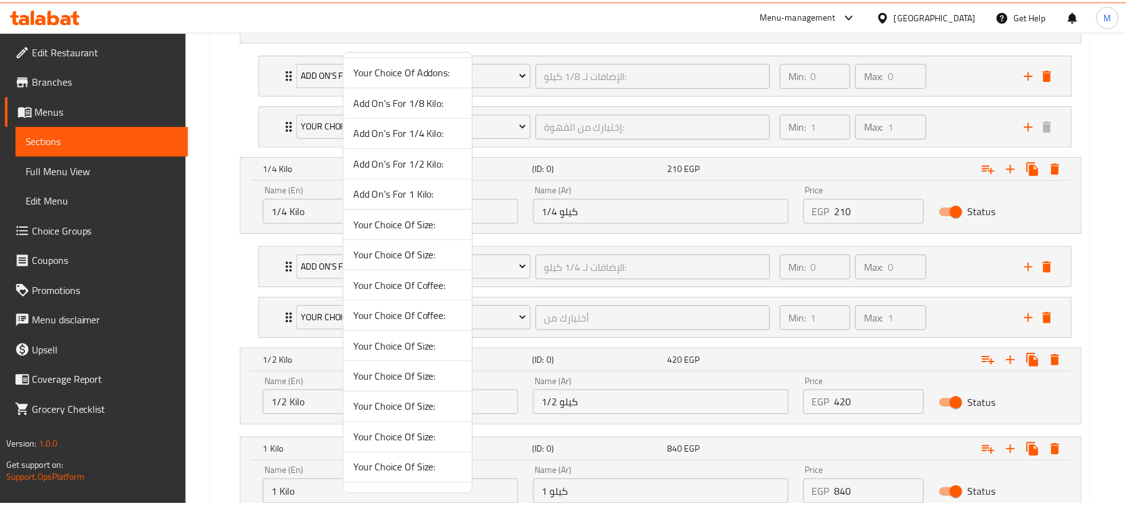
scroll to position [55, 0]
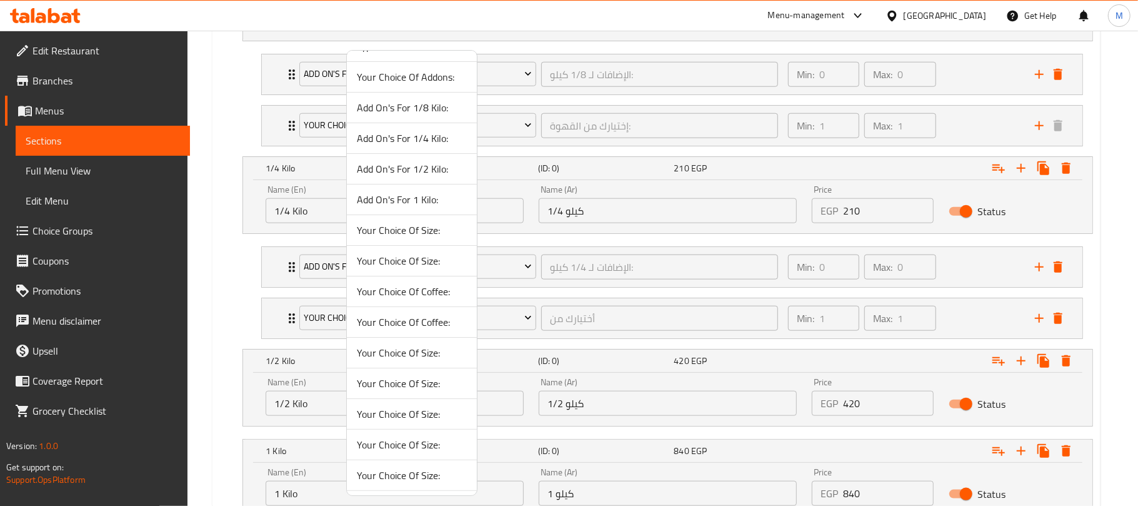
click at [438, 293] on span "Your Choice Of Coffee:" at bounding box center [412, 291] width 110 height 15
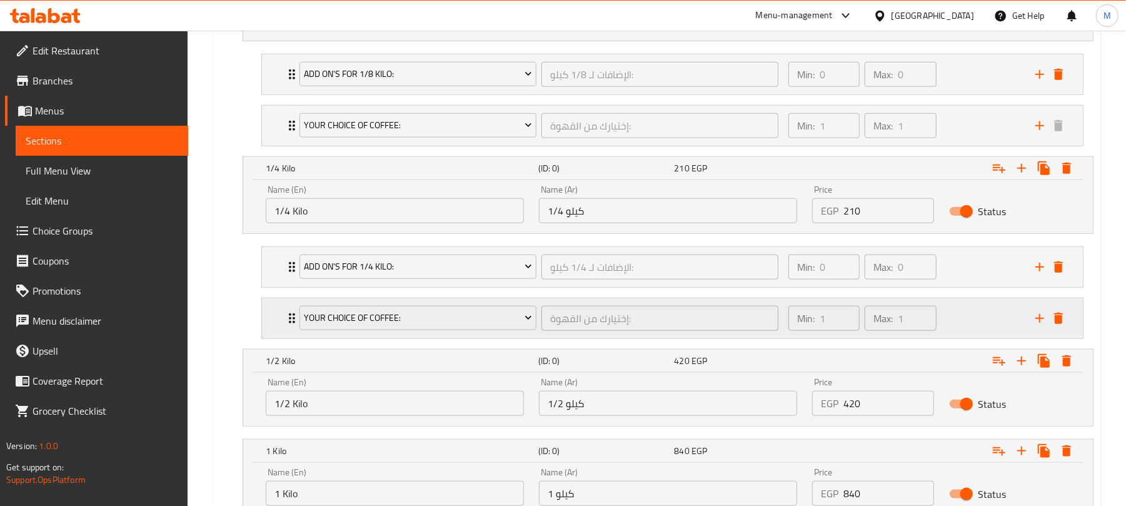
click at [953, 315] on div "Min: 1 ​ Max: 1 ​" at bounding box center [904, 318] width 247 height 40
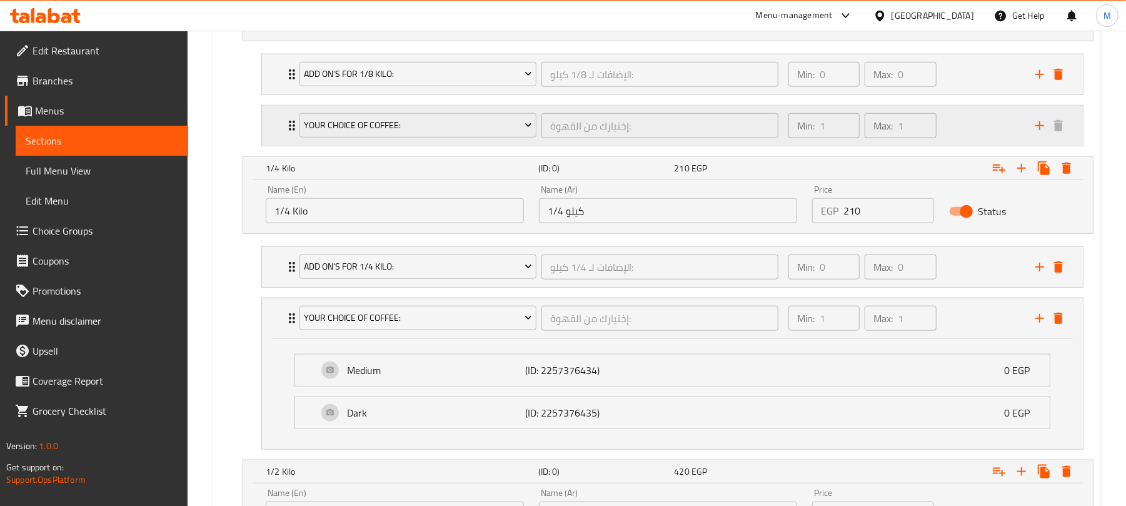
click at [945, 126] on div "Min: 1 ​ Max: 1 ​" at bounding box center [904, 126] width 247 height 40
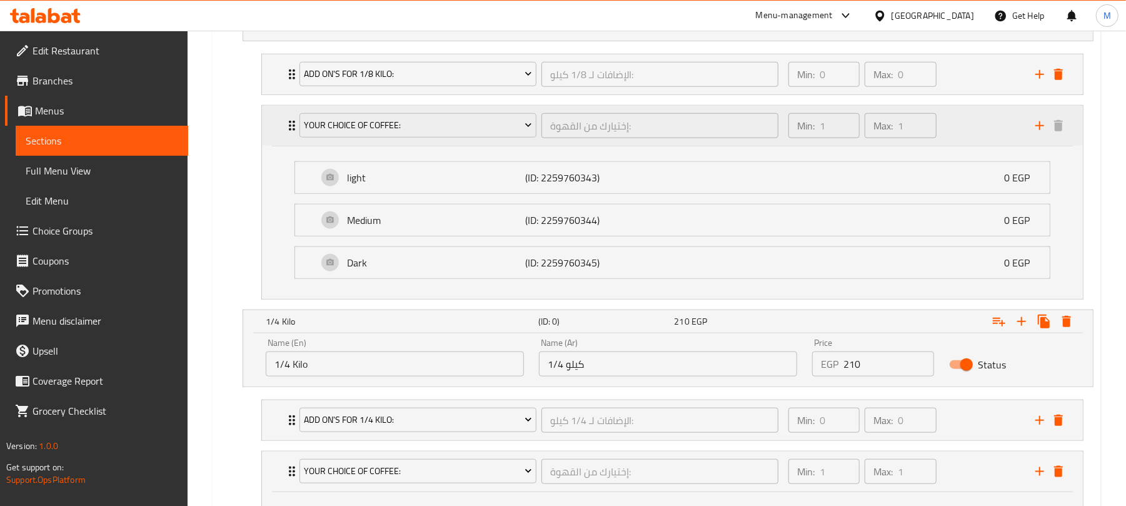
click at [945, 126] on div "Min: 1 ​ Max: 1 ​" at bounding box center [904, 126] width 247 height 40
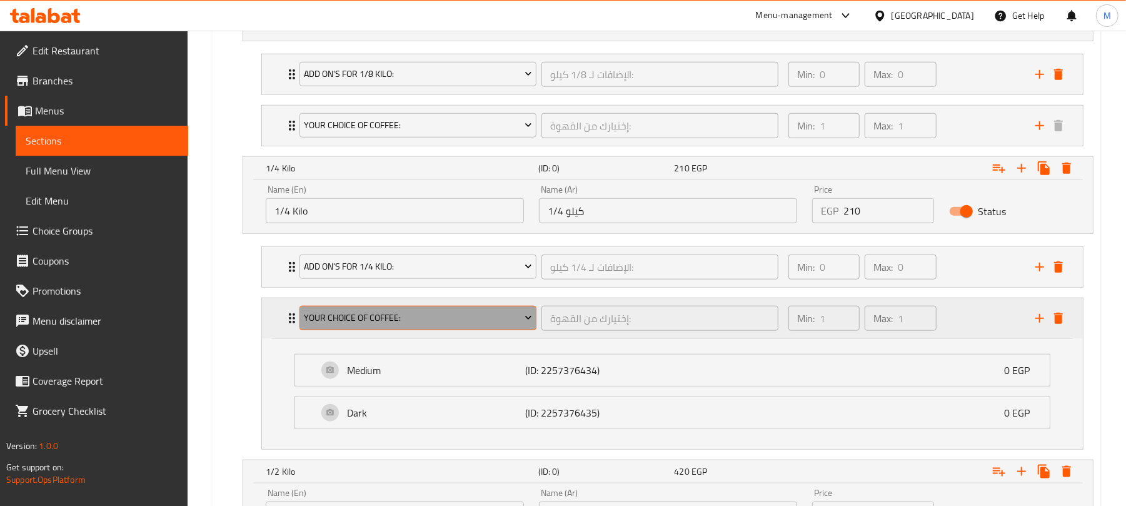
click at [443, 323] on span "Your Choice Of Coffee:" at bounding box center [418, 318] width 228 height 16
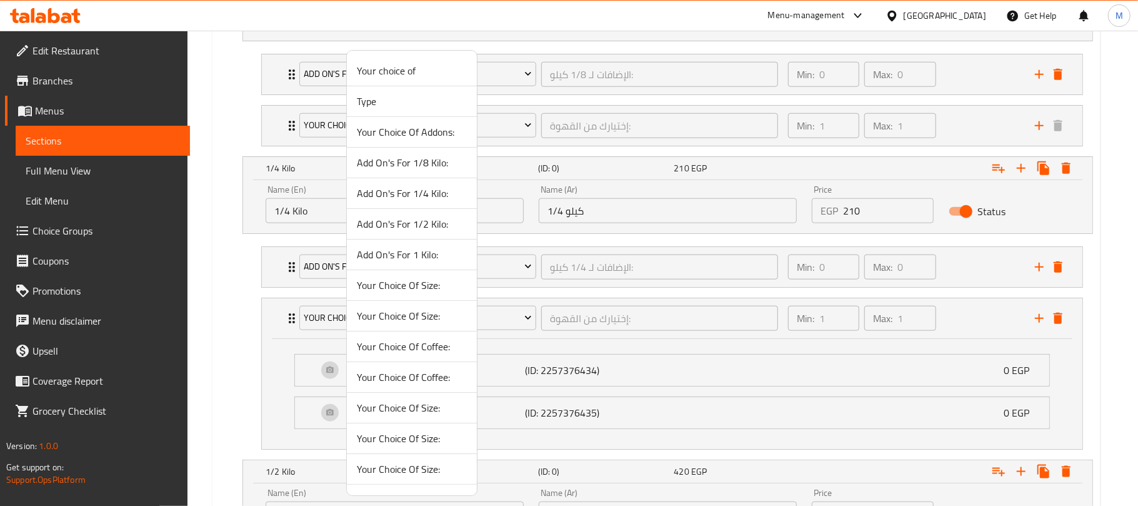
click at [436, 376] on span "Your Choice Of Coffee:" at bounding box center [412, 376] width 110 height 15
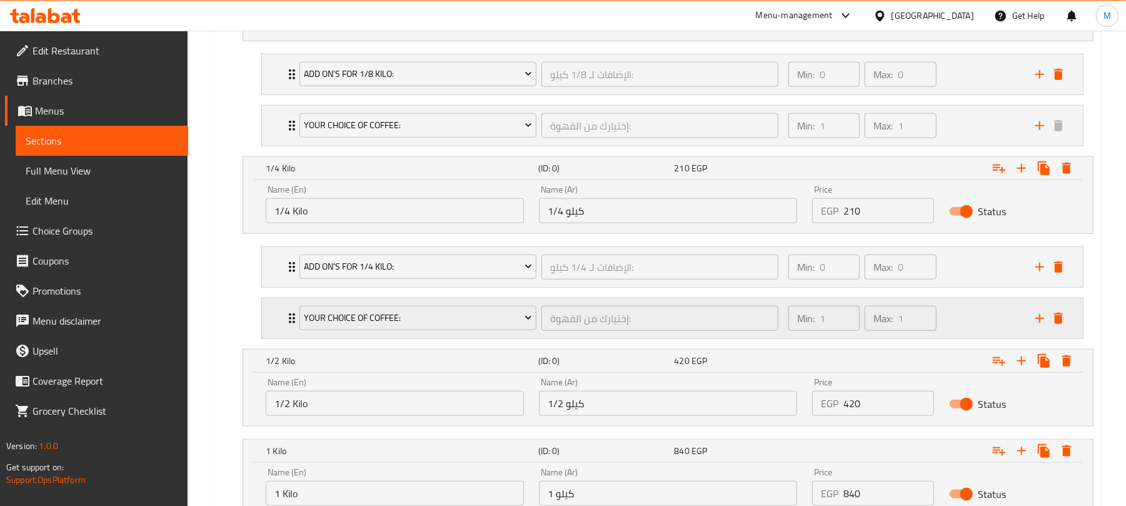
click at [961, 328] on div "Min: 1 ​ Max: 1 ​" at bounding box center [904, 318] width 247 height 40
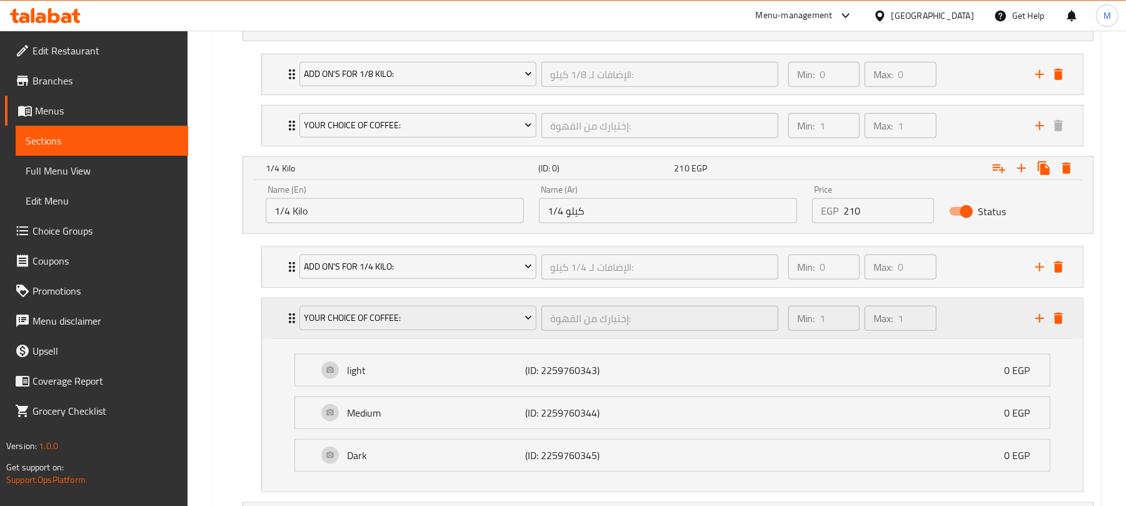
click at [960, 325] on div "Min: 1 ​ Max: 1 ​" at bounding box center [904, 318] width 247 height 40
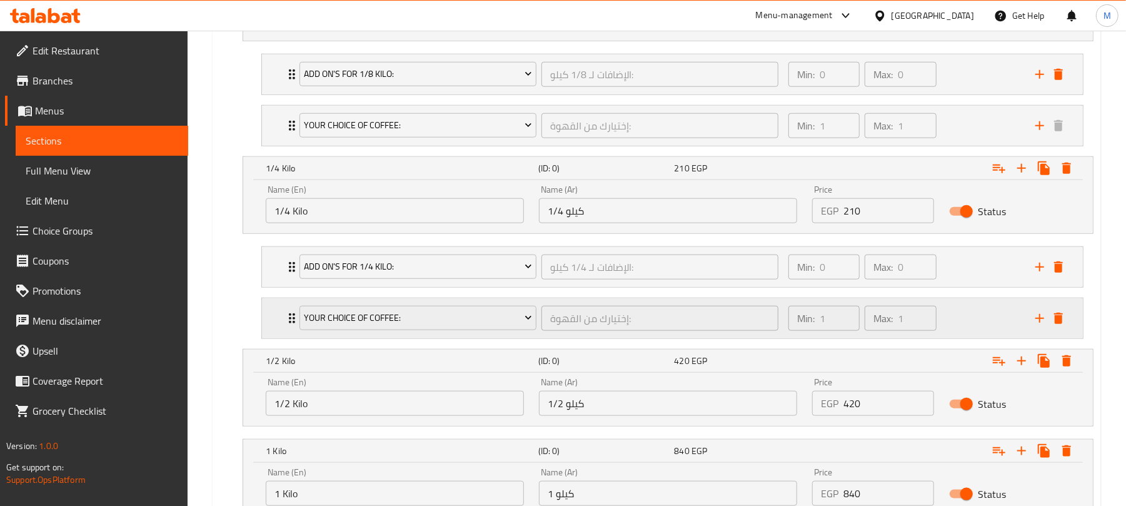
scroll to position [922, 0]
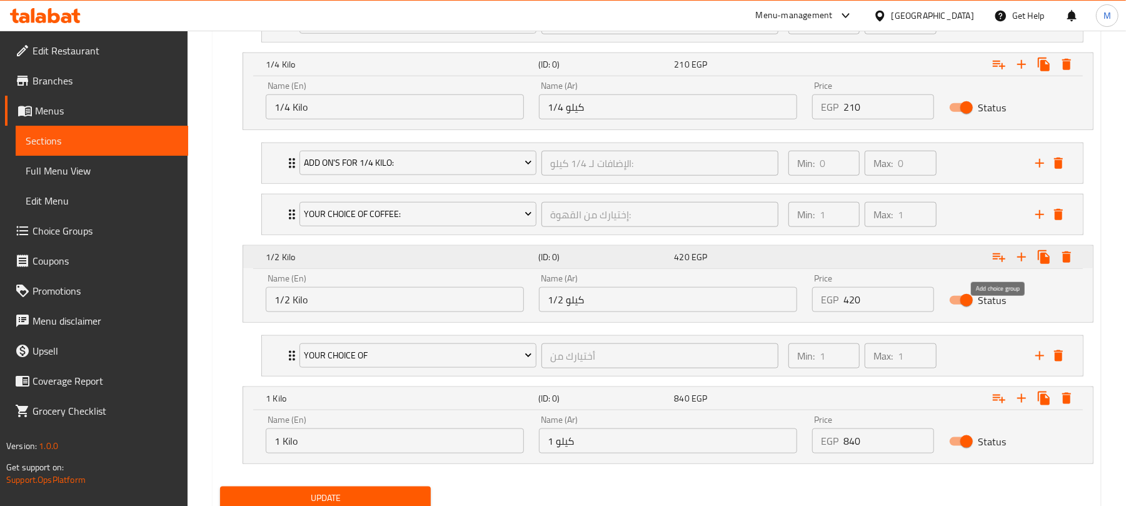
click at [999, 258] on icon "Expand" at bounding box center [999, 257] width 13 height 9
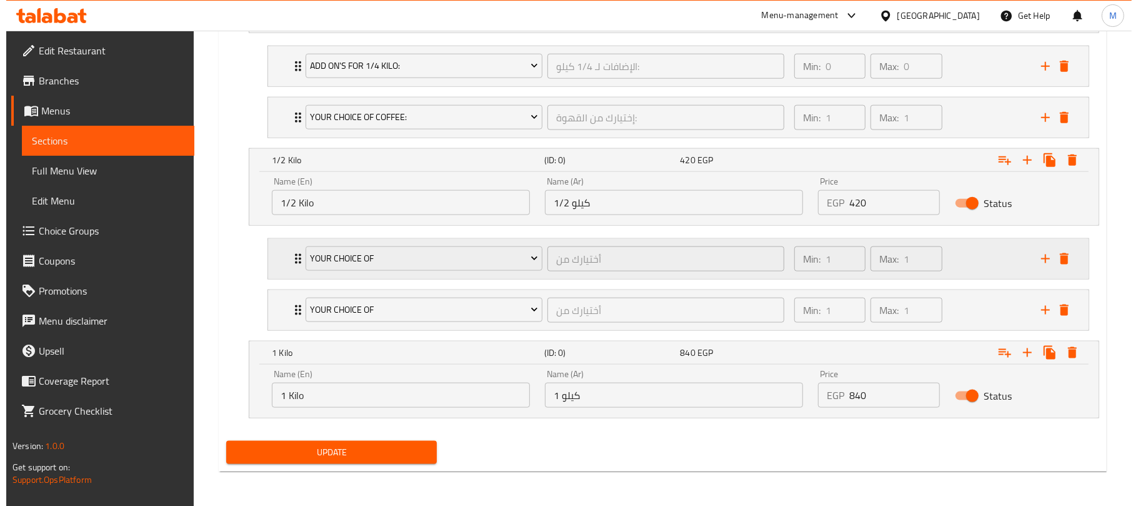
scroll to position [1025, 0]
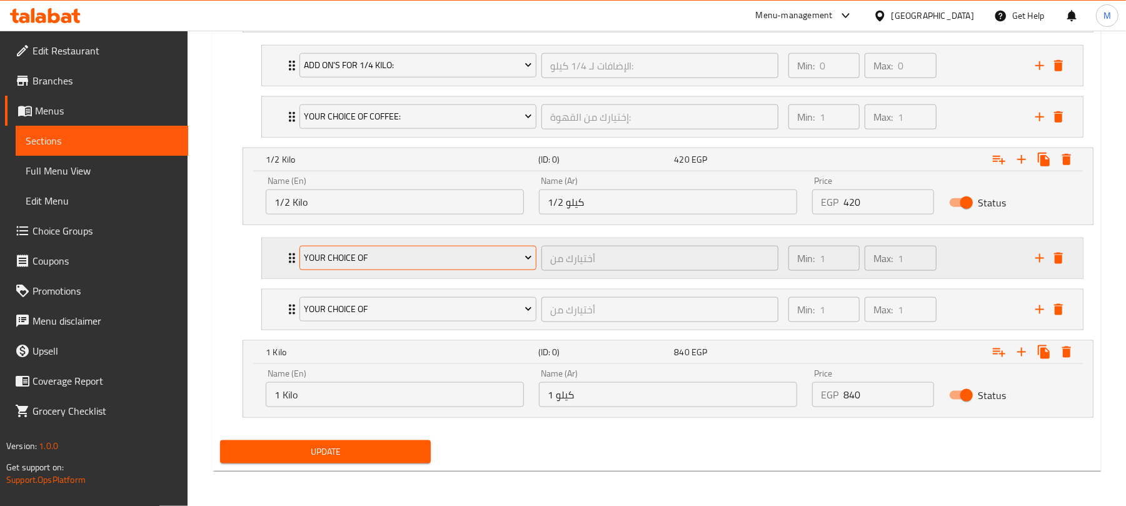
click at [486, 258] on span "Your choice of" at bounding box center [418, 258] width 228 height 16
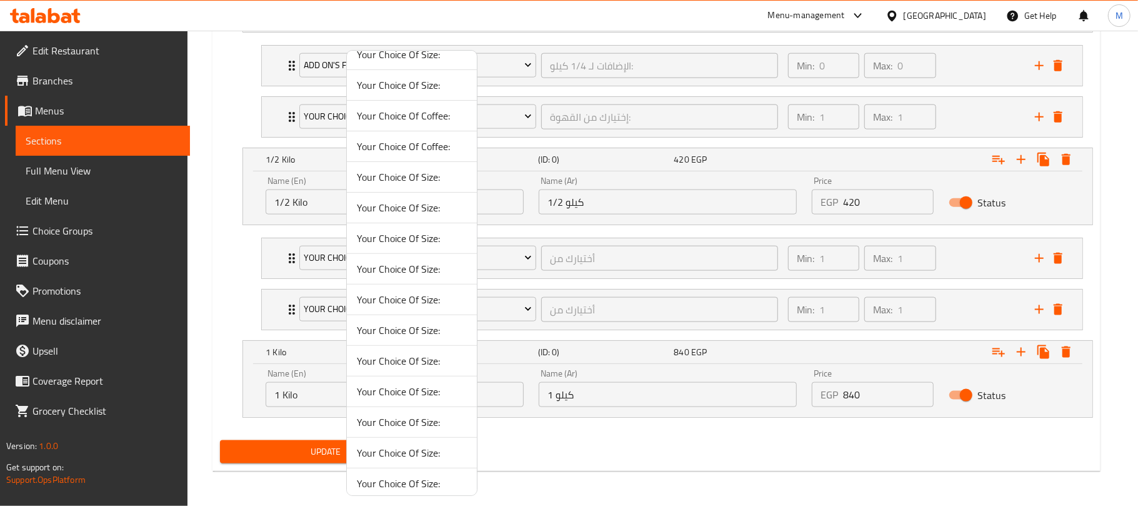
scroll to position [138, 0]
click at [428, 244] on span "Your Choice Of Coffee:" at bounding box center [412, 238] width 110 height 15
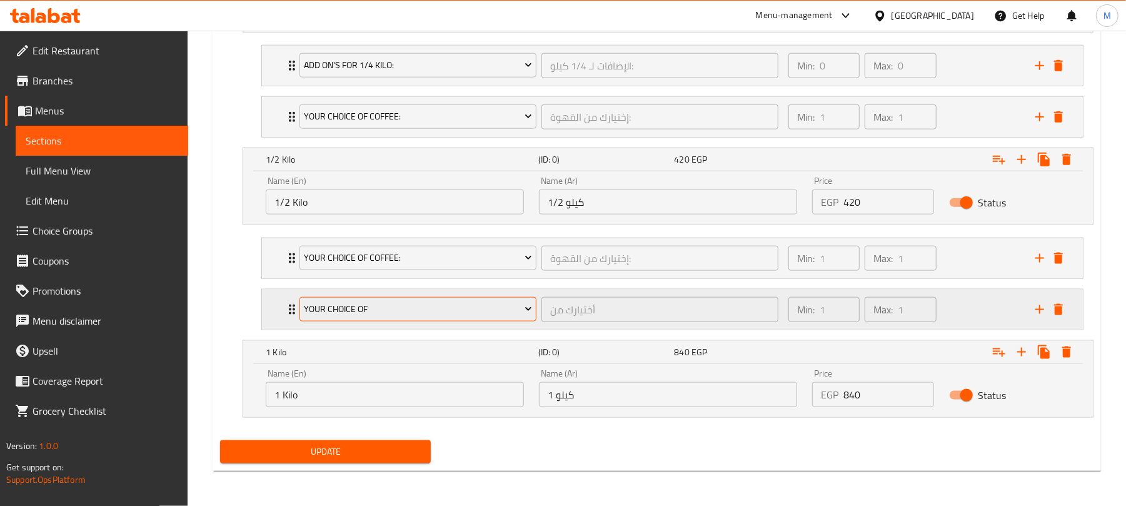
click at [339, 308] on span "Your choice of" at bounding box center [418, 309] width 228 height 16
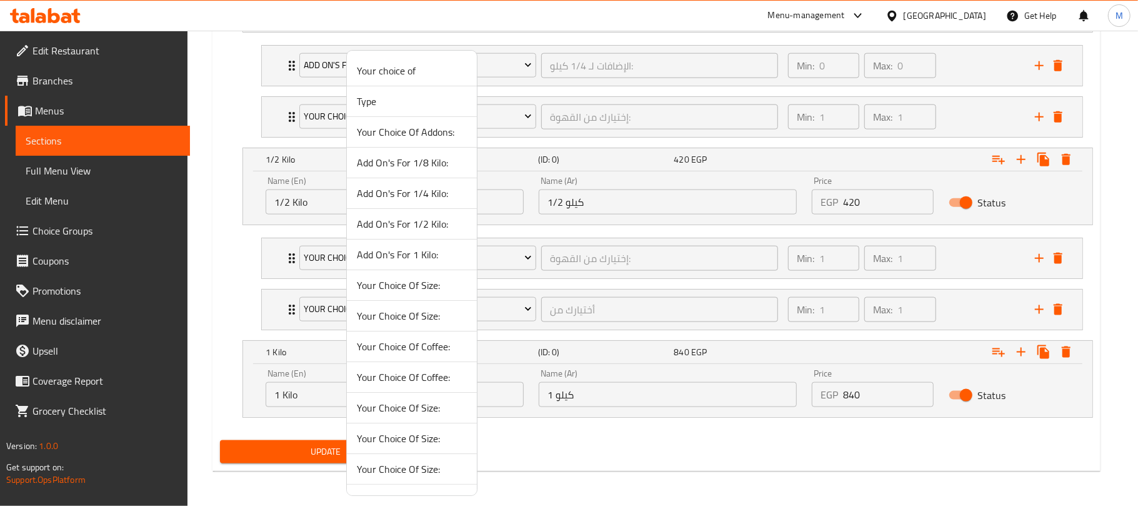
click at [421, 228] on span "Add On's For 1/2 Kilo:" at bounding box center [412, 223] width 110 height 15
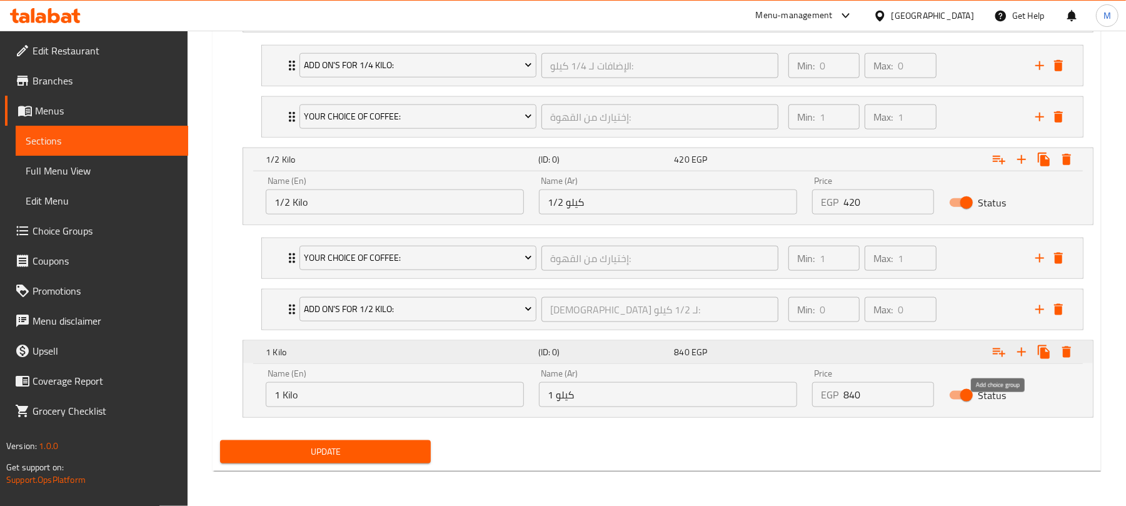
click at [998, 353] on icon "Expand" at bounding box center [999, 351] width 15 height 15
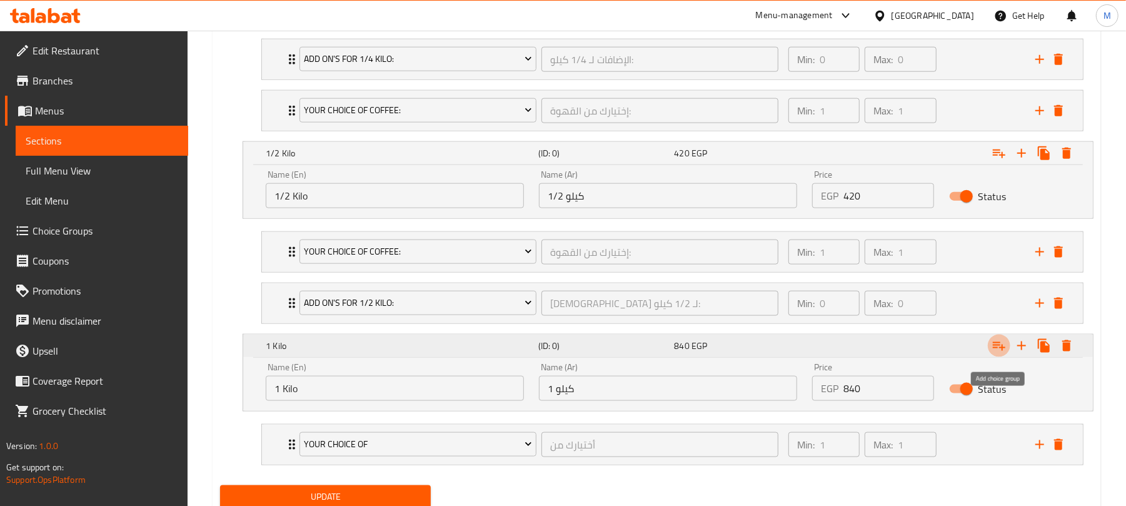
click at [998, 353] on icon "Expand" at bounding box center [999, 345] width 15 height 15
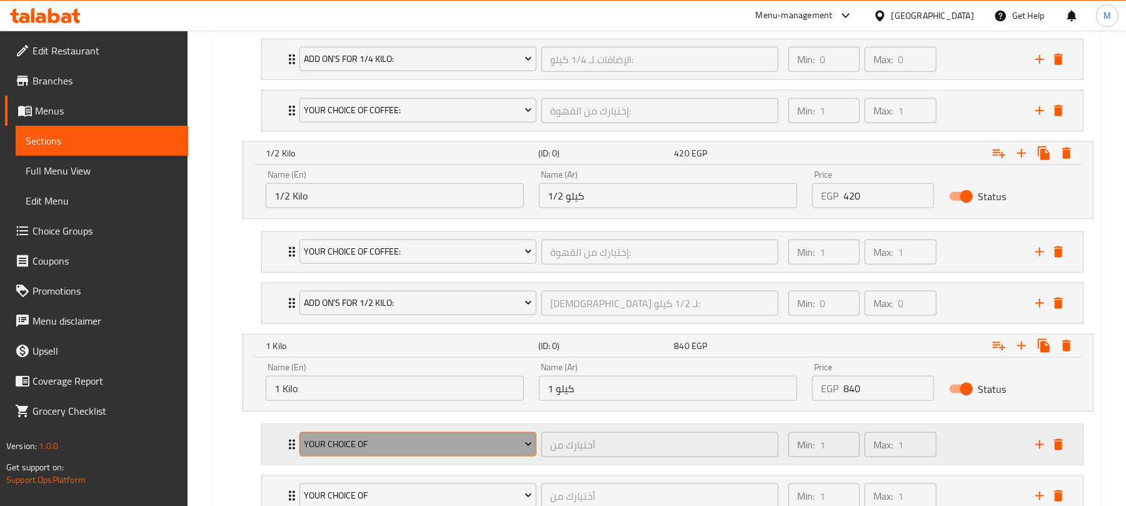
click at [471, 451] on span "Your choice of" at bounding box center [418, 444] width 228 height 16
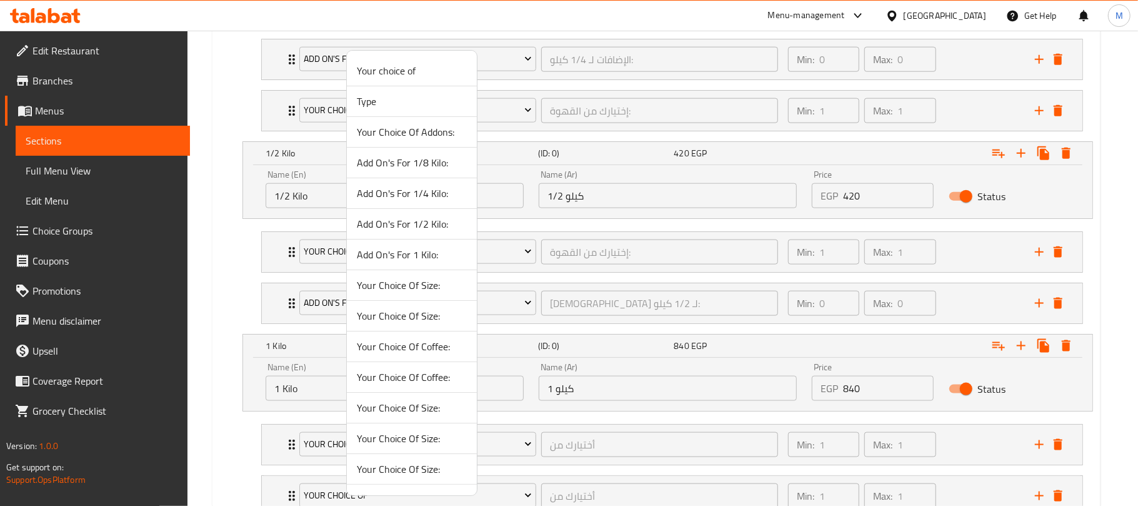
click at [426, 380] on span "Your Choice Of Coffee:" at bounding box center [412, 376] width 110 height 15
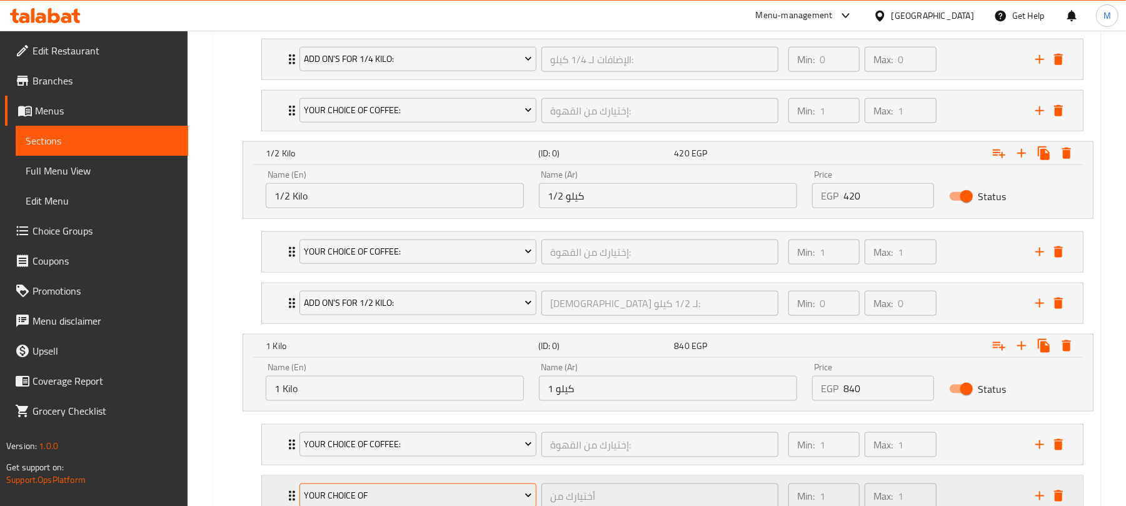
click at [466, 496] on span "Your choice of" at bounding box center [418, 496] width 228 height 16
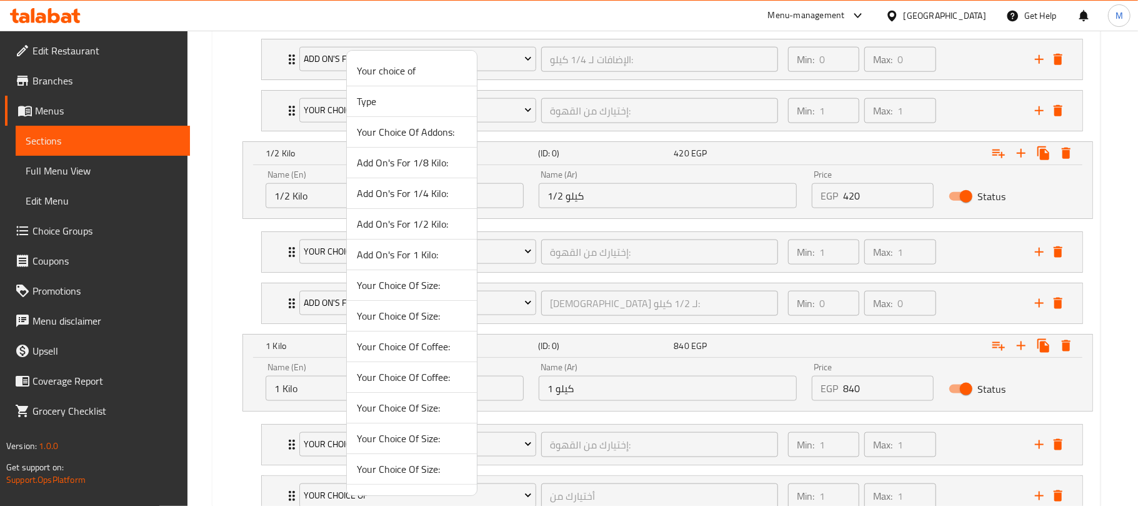
click at [428, 260] on span "Add On's For 1 Kilo:" at bounding box center [412, 254] width 110 height 15
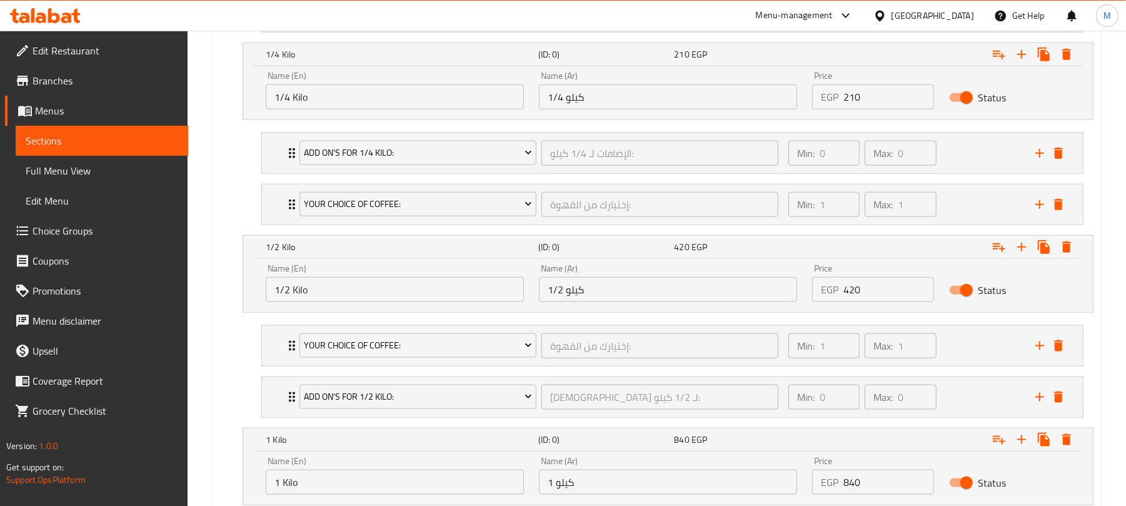
scroll to position [785, 0]
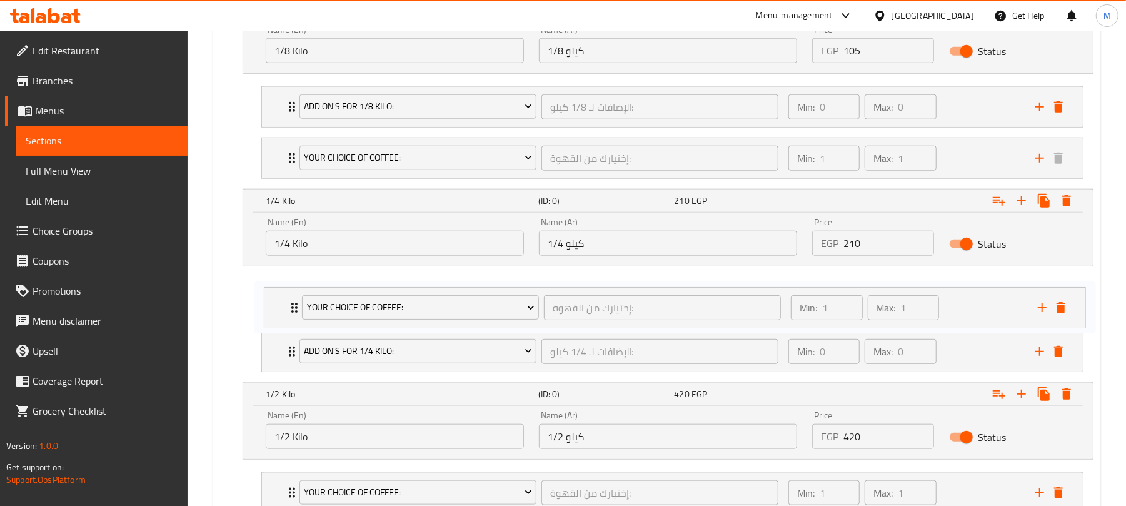
drag, startPoint x: 291, startPoint y: 353, endPoint x: 296, endPoint y: 299, distance: 54.6
click at [296, 299] on div "Add On's For 1/4 Kilo: الإضافات لـ 1/4 كيلو: ​ Min: 0 ​ Max: 0 ​ Cardamom (ID: …" at bounding box center [672, 325] width 842 height 103
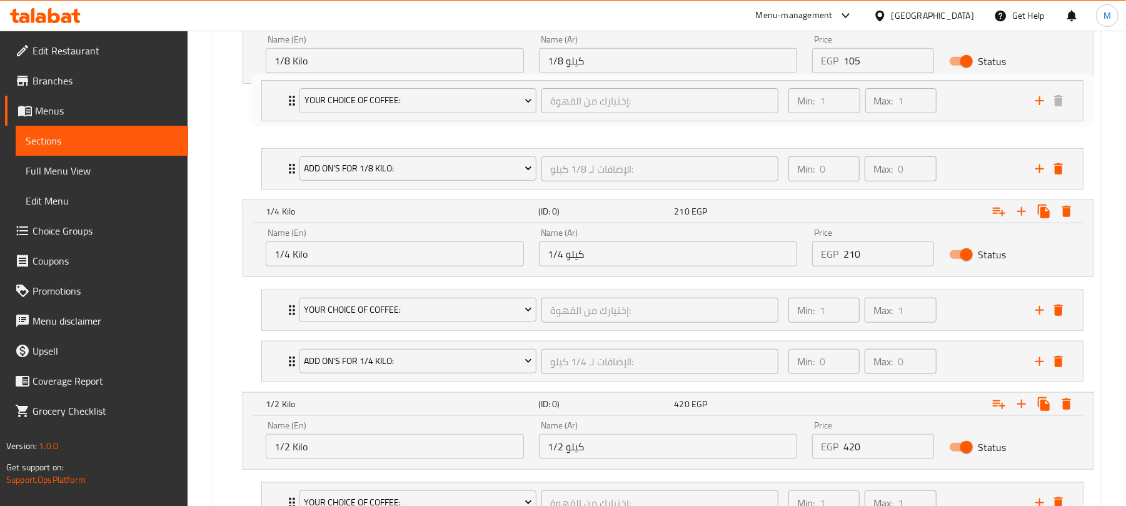
drag, startPoint x: 291, startPoint y: 161, endPoint x: 291, endPoint y: 96, distance: 65.6
click at [291, 96] on div "Add On's For 1/8 Kilo: الإضافات لـ 1/8 كيلو: ​ Min: 0 ​ Max: 0 ​ Cardamom (ID: …" at bounding box center [672, 142] width 842 height 103
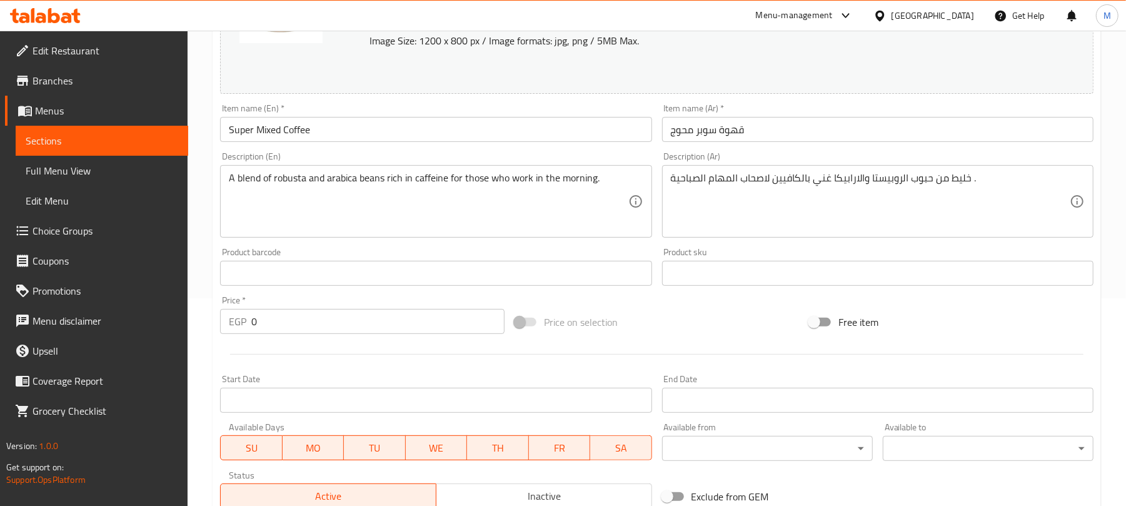
scroll to position [188, 0]
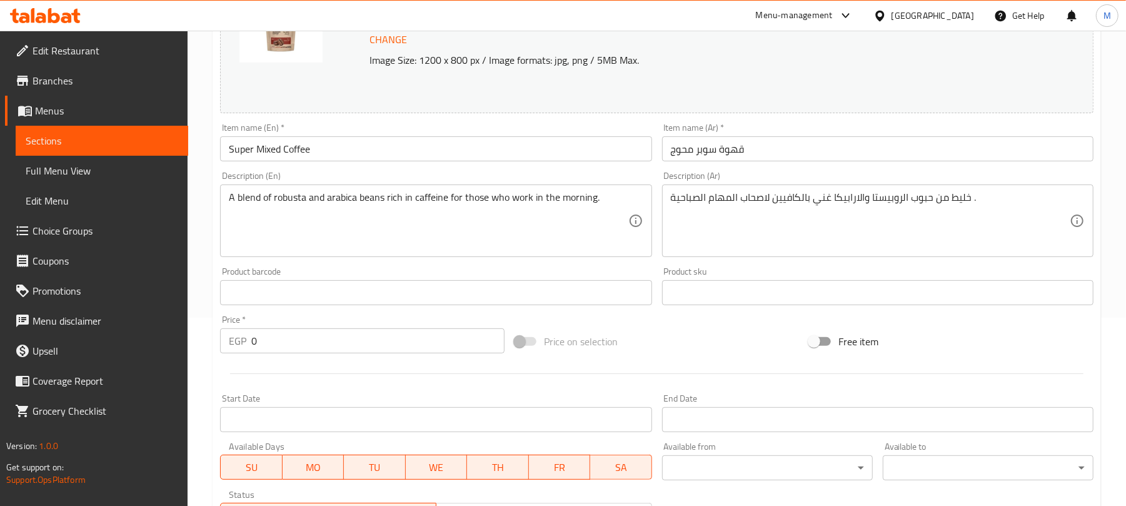
click at [310, 346] on input "0" at bounding box center [377, 340] width 253 height 25
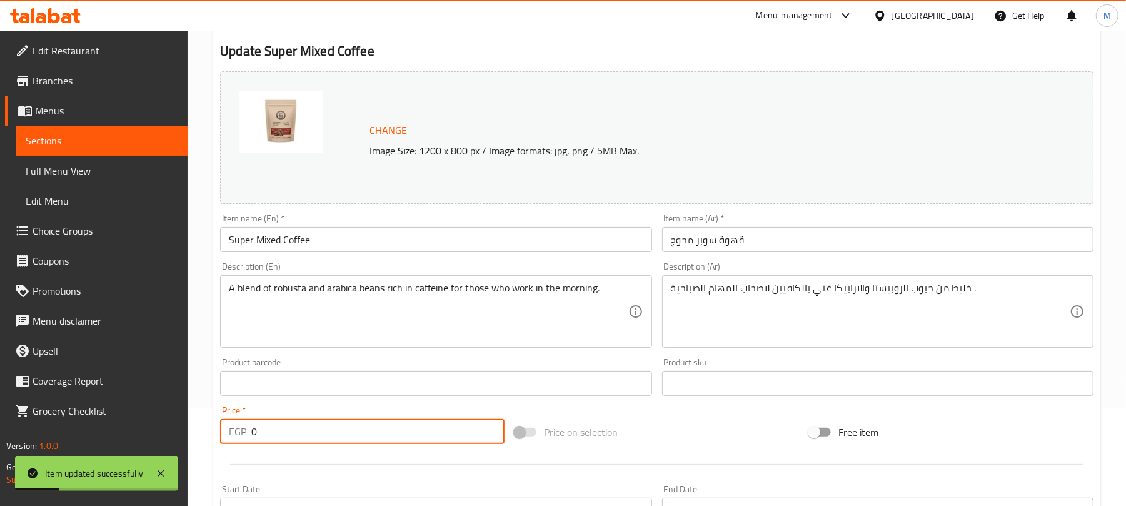
scroll to position [0, 0]
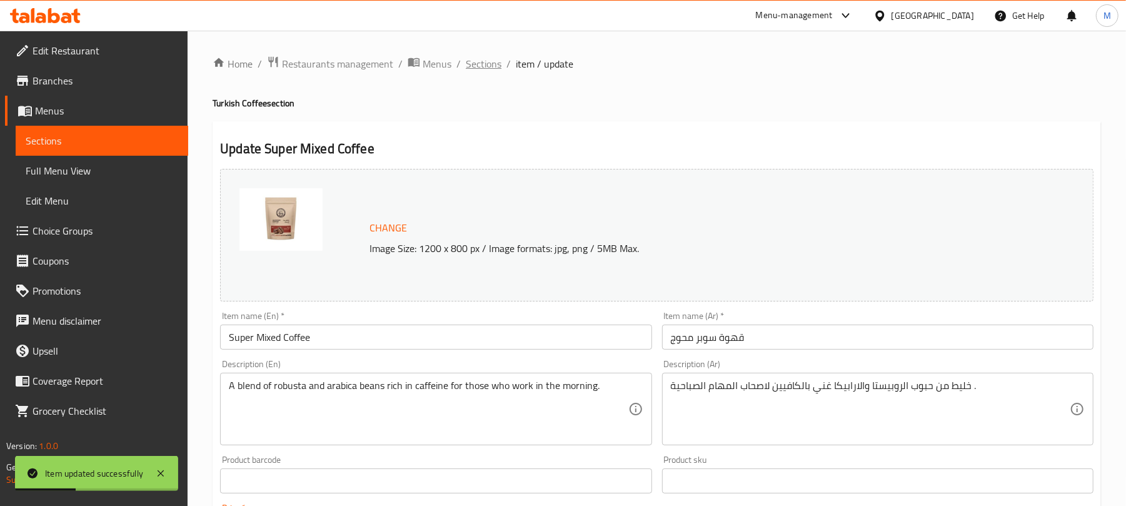
click at [484, 68] on span "Sections" at bounding box center [484, 63] width 36 height 15
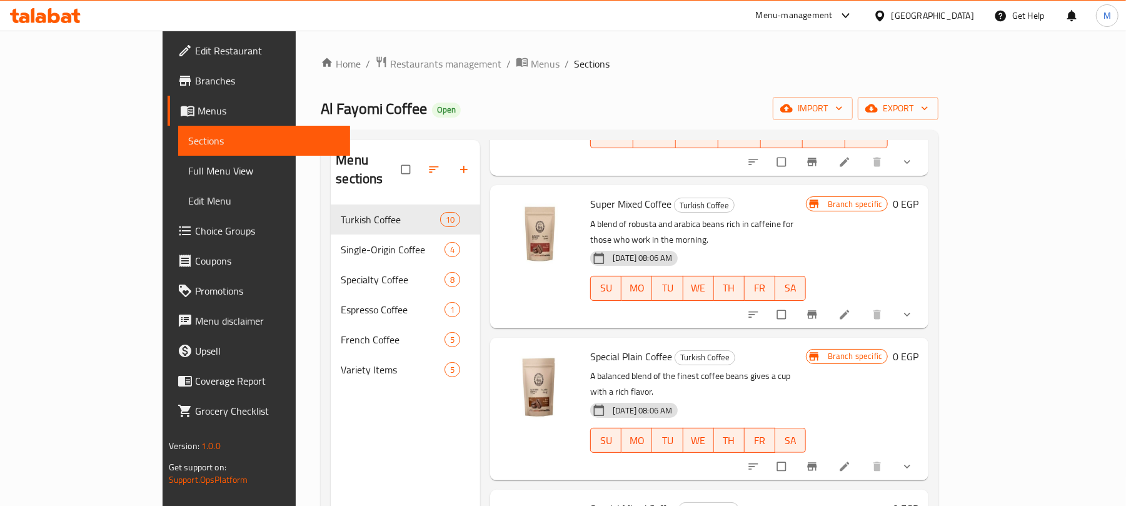
scroll to position [250, 0]
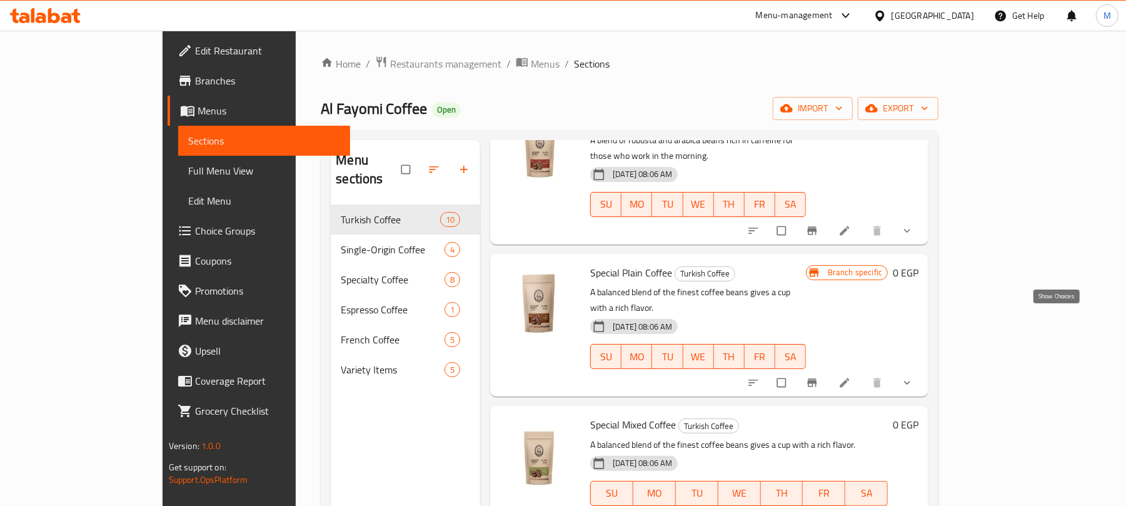
click at [913, 376] on icon "show more" at bounding box center [907, 382] width 13 height 13
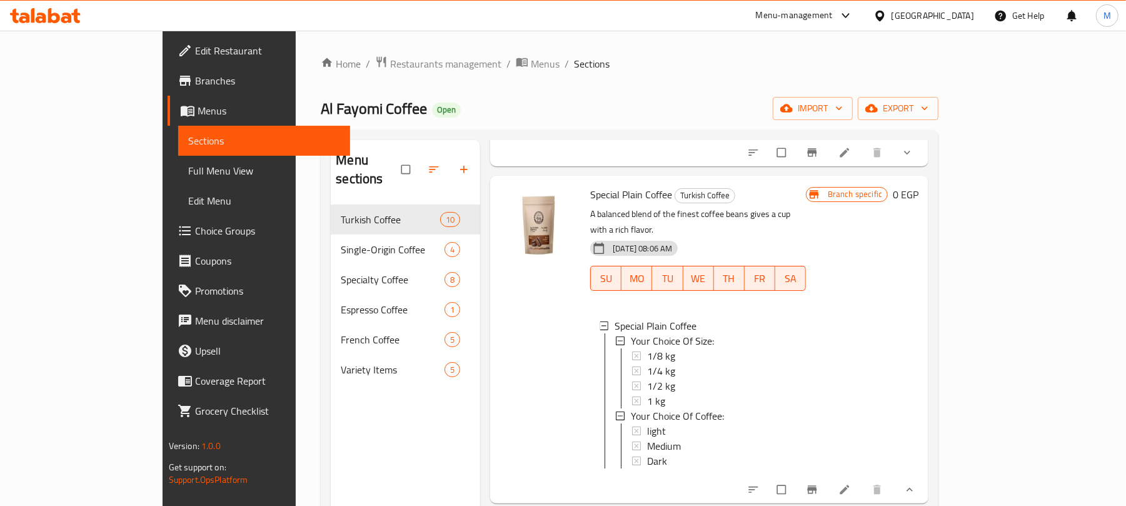
scroll to position [333, 0]
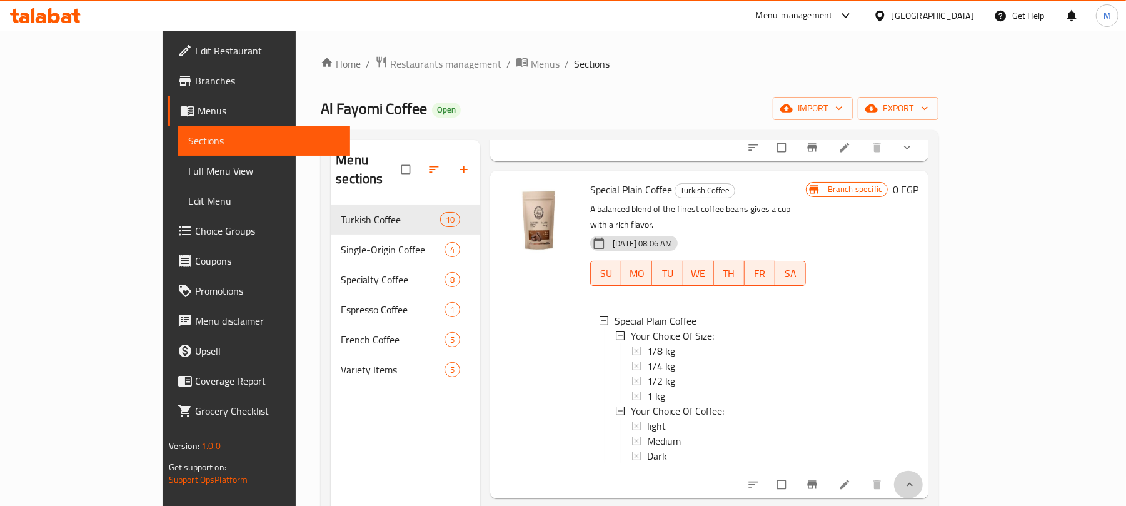
click at [923, 471] on button "show more" at bounding box center [908, 485] width 30 height 28
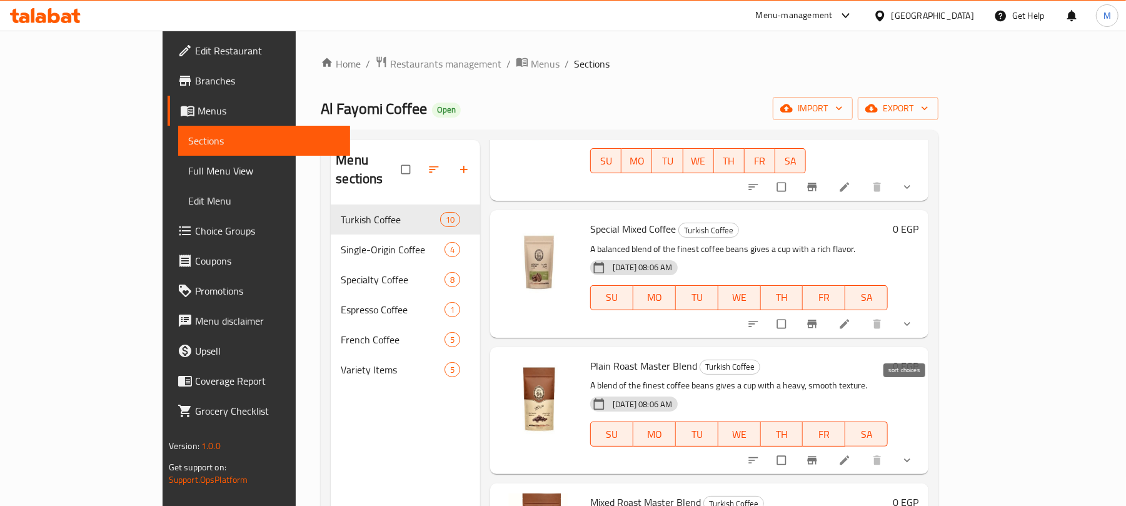
scroll to position [416, 0]
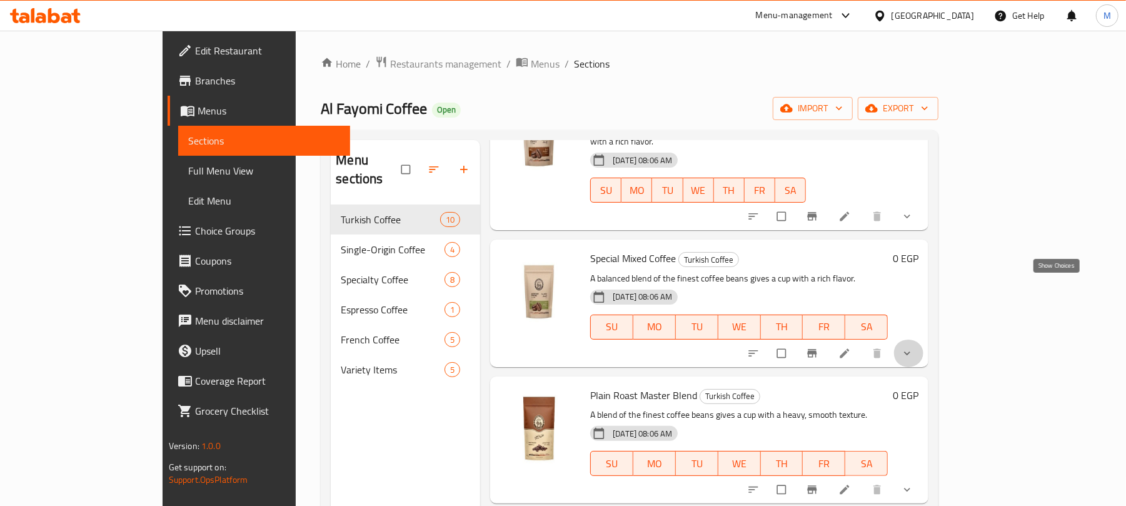
click at [913, 347] on icon "show more" at bounding box center [907, 353] width 13 height 13
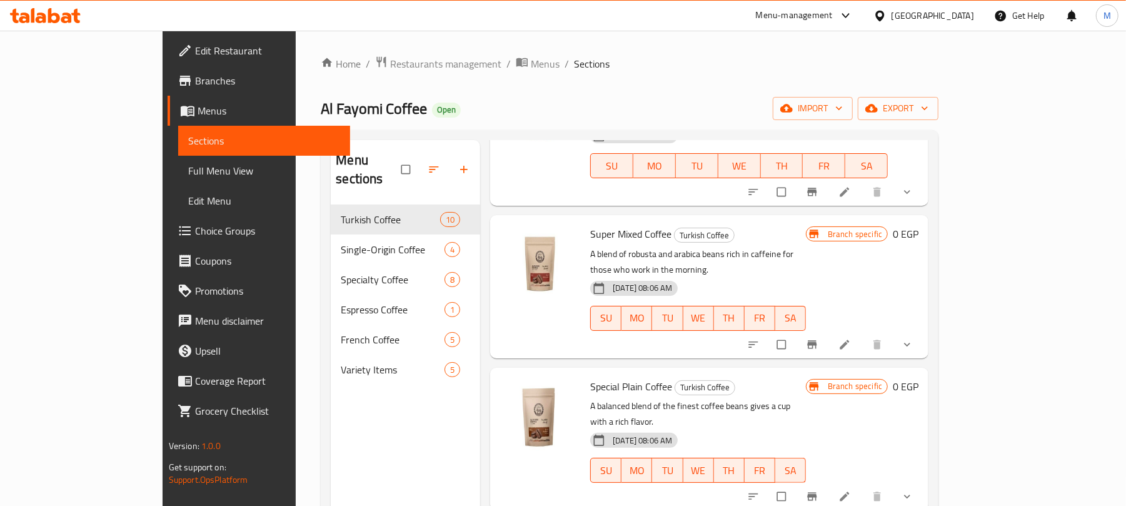
scroll to position [83, 0]
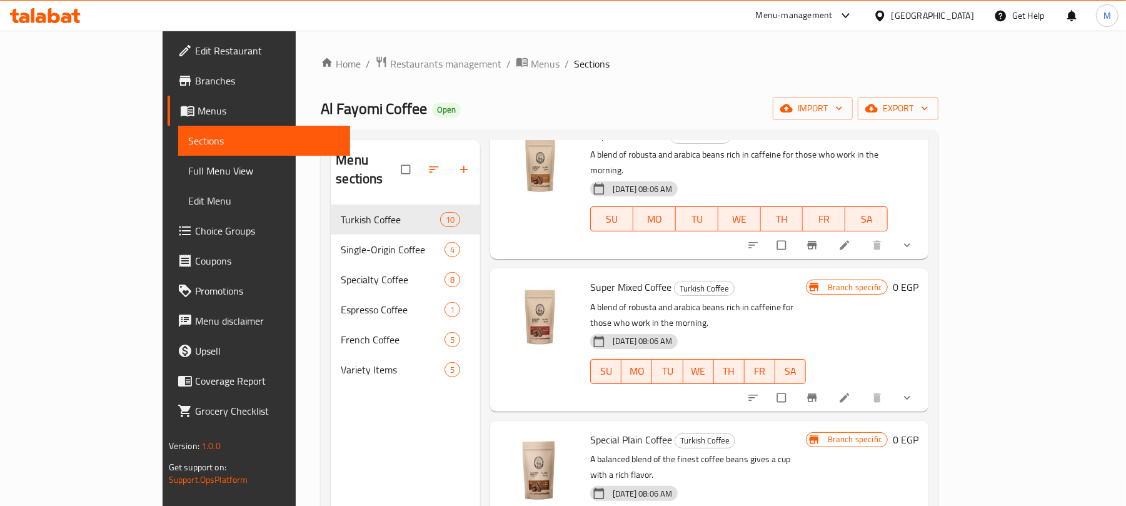
click at [913, 391] on icon "show more" at bounding box center [907, 397] width 13 height 13
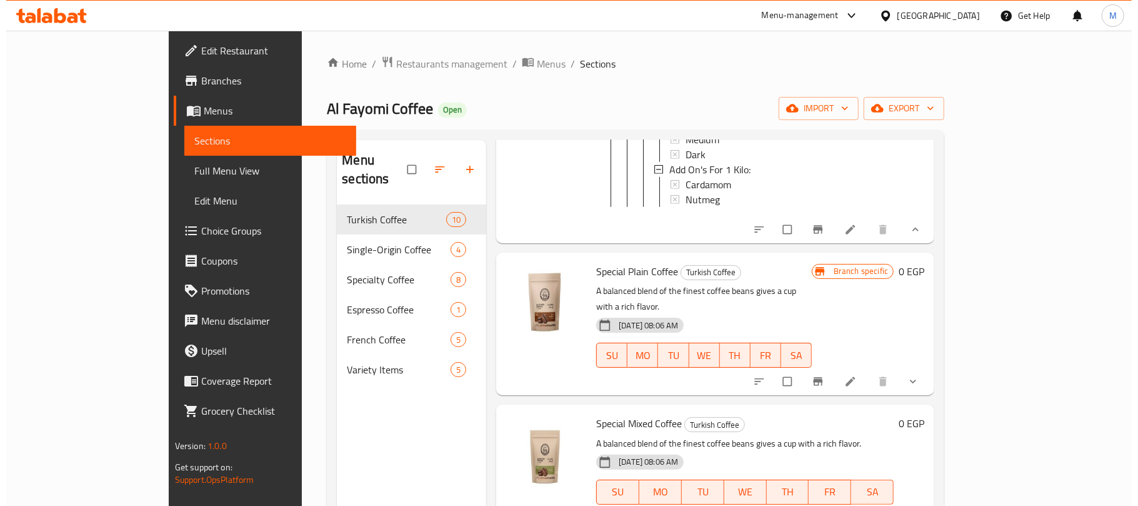
scroll to position [833, 0]
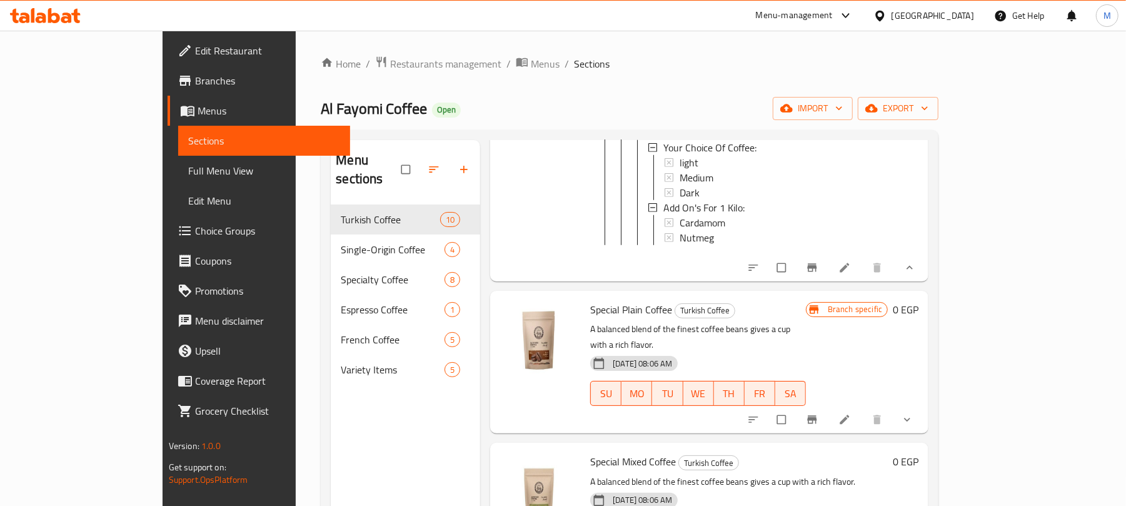
click at [923, 254] on div at bounding box center [832, 268] width 184 height 28
click at [851, 261] on icon at bounding box center [844, 267] width 13 height 13
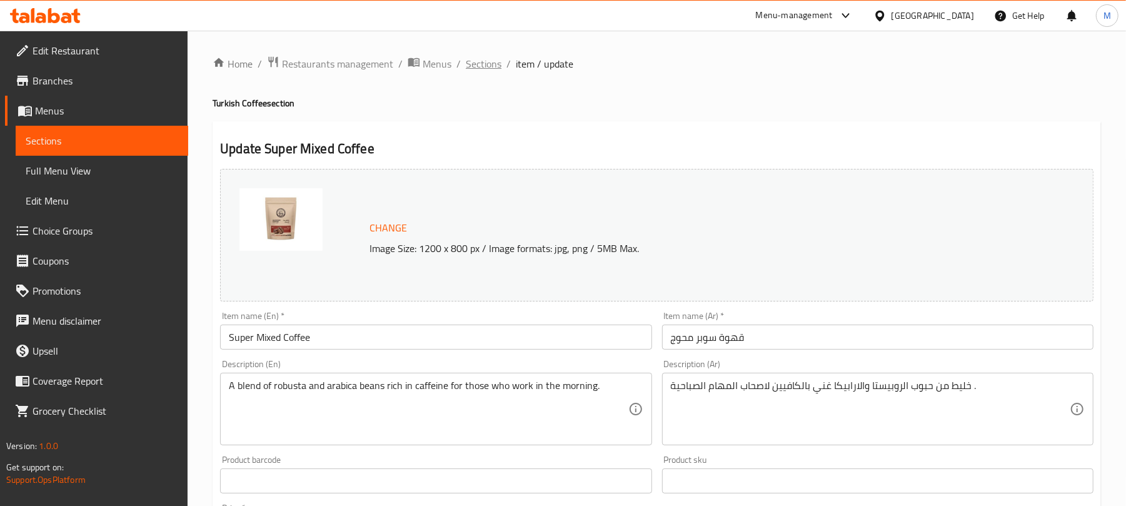
click at [471, 56] on span "Sections" at bounding box center [484, 63] width 36 height 15
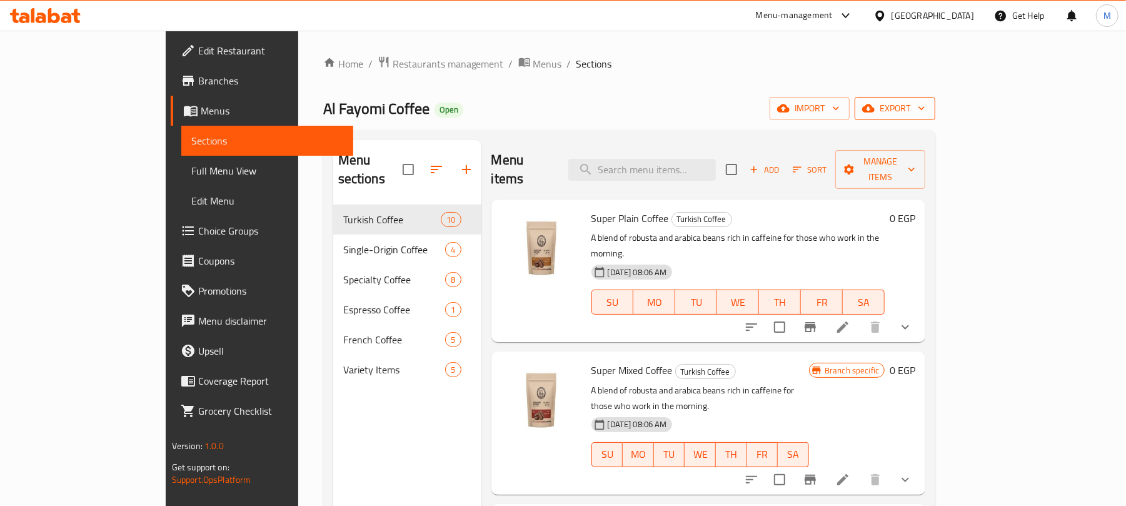
click at [928, 106] on icon "button" at bounding box center [921, 108] width 13 height 13
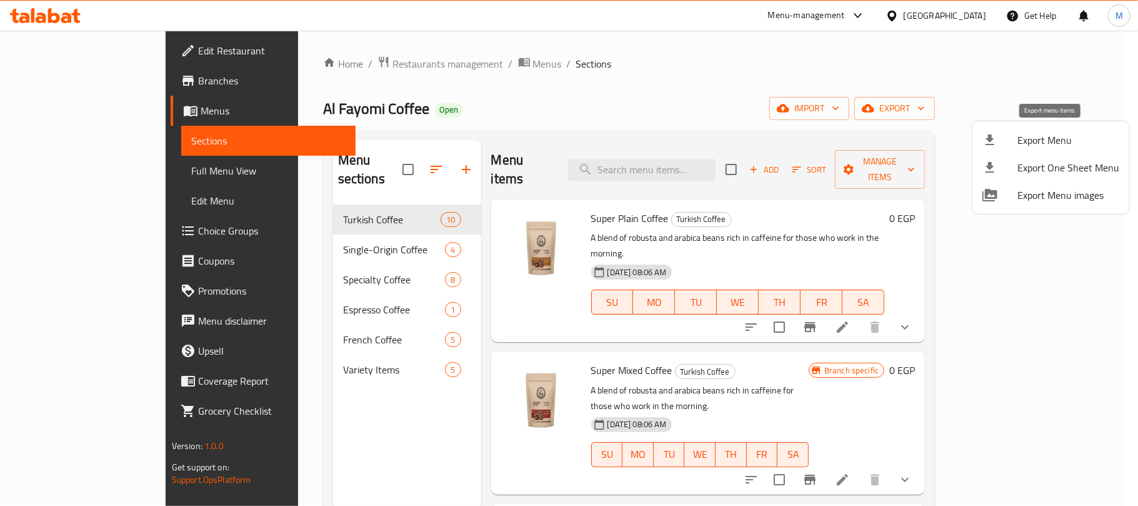
click at [1060, 135] on span "Export Menu" at bounding box center [1069, 140] width 102 height 15
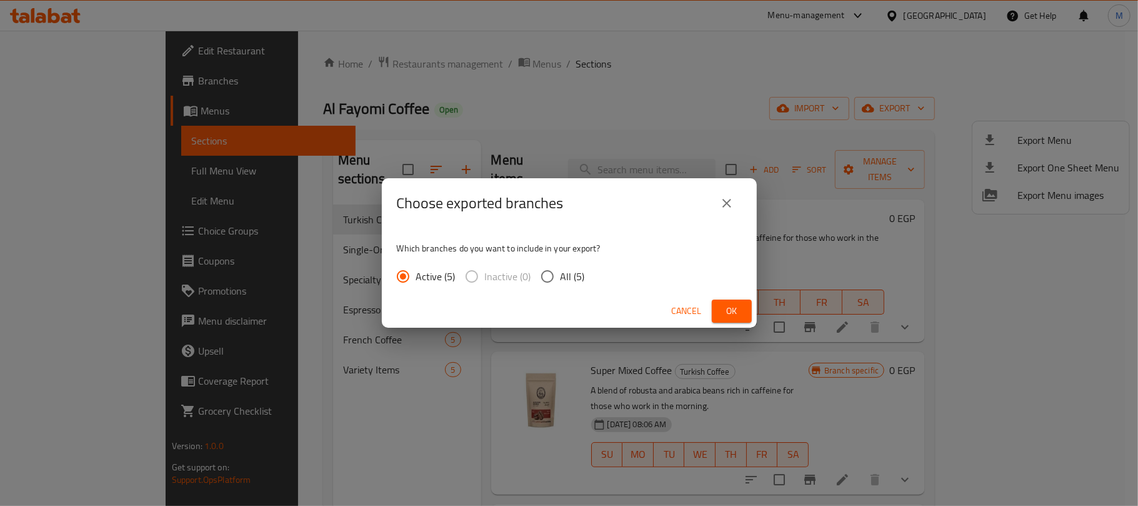
click at [561, 276] on span "All (5)" at bounding box center [573, 276] width 24 height 15
click at [561, 276] on input "All (5)" at bounding box center [548, 276] width 26 height 26
radio input "true"
click at [746, 315] on button "Ok" at bounding box center [732, 310] width 40 height 23
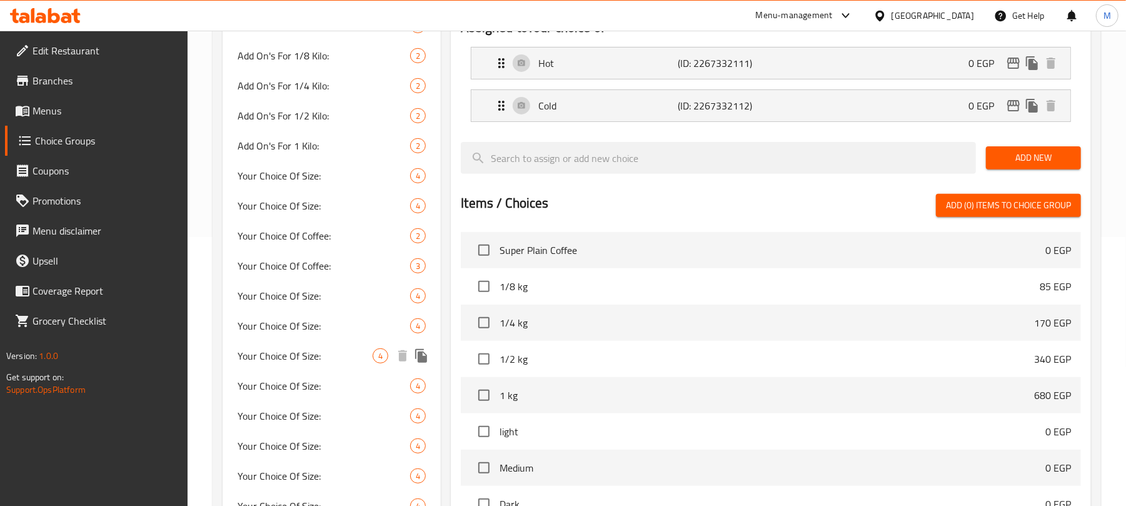
scroll to position [333, 0]
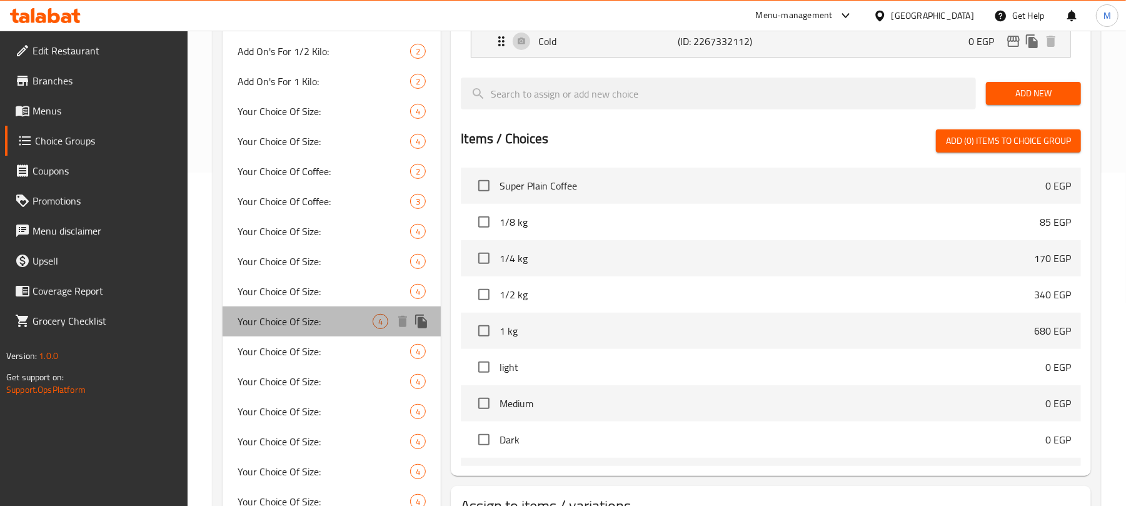
click at [330, 331] on div "Your Choice Of Size: 4" at bounding box center [332, 321] width 218 height 30
type input "Your Choice Of Size:"
type input "إختيارك من الحجم:"
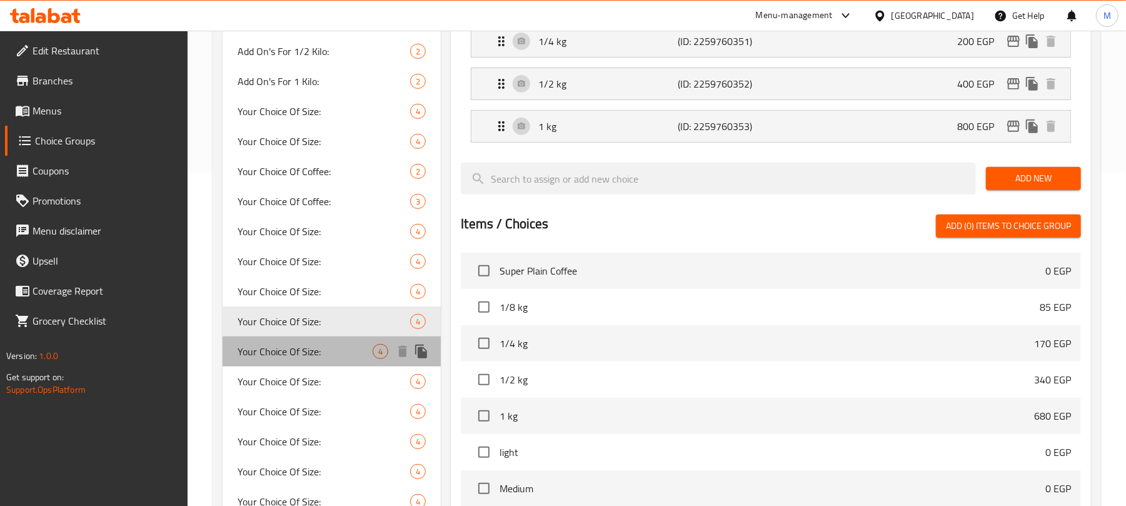
click at [328, 361] on div "Your Choice Of Size: 4" at bounding box center [332, 351] width 218 height 30
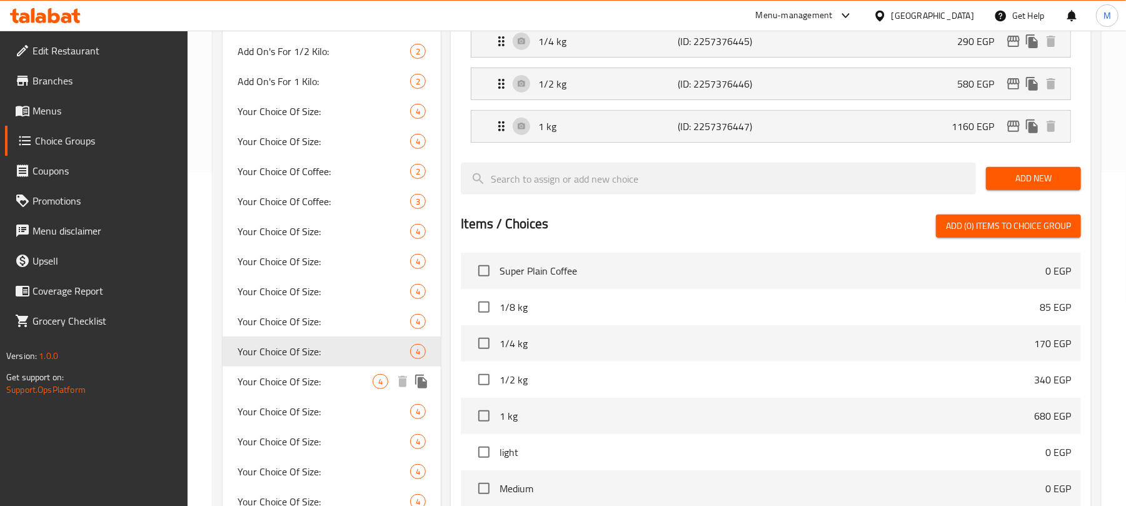
click at [324, 378] on span "Your Choice Of Size:" at bounding box center [305, 381] width 135 height 15
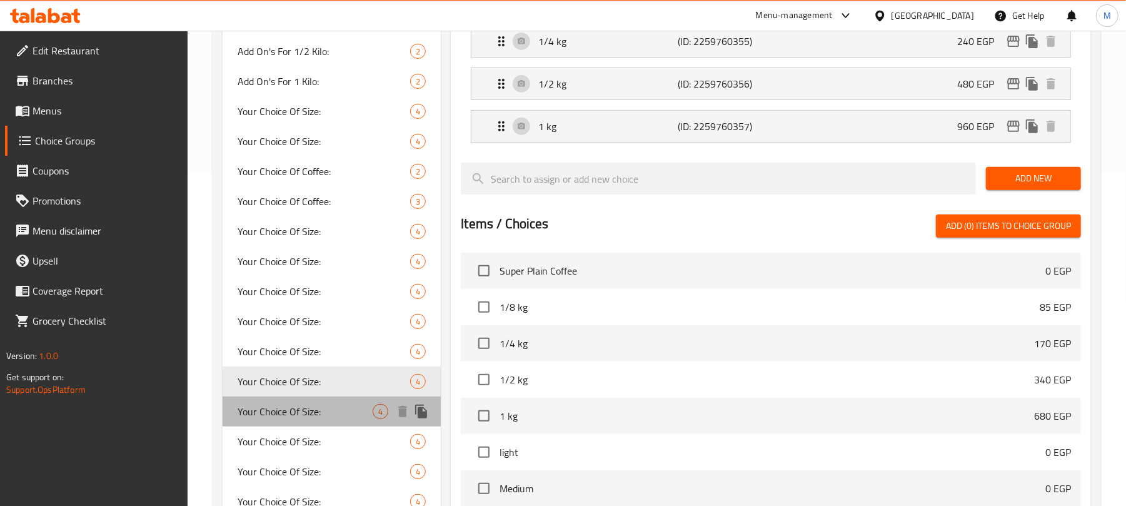
click at [331, 413] on span "Your Choice Of Size:" at bounding box center [305, 411] width 135 height 15
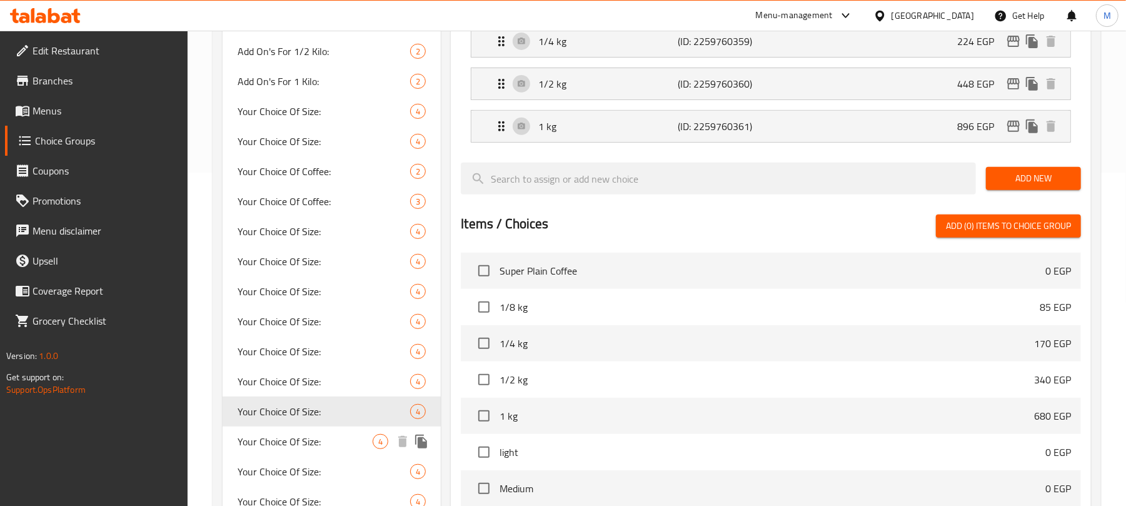
click at [331, 430] on div "Your Choice Of Size: 4" at bounding box center [332, 441] width 218 height 30
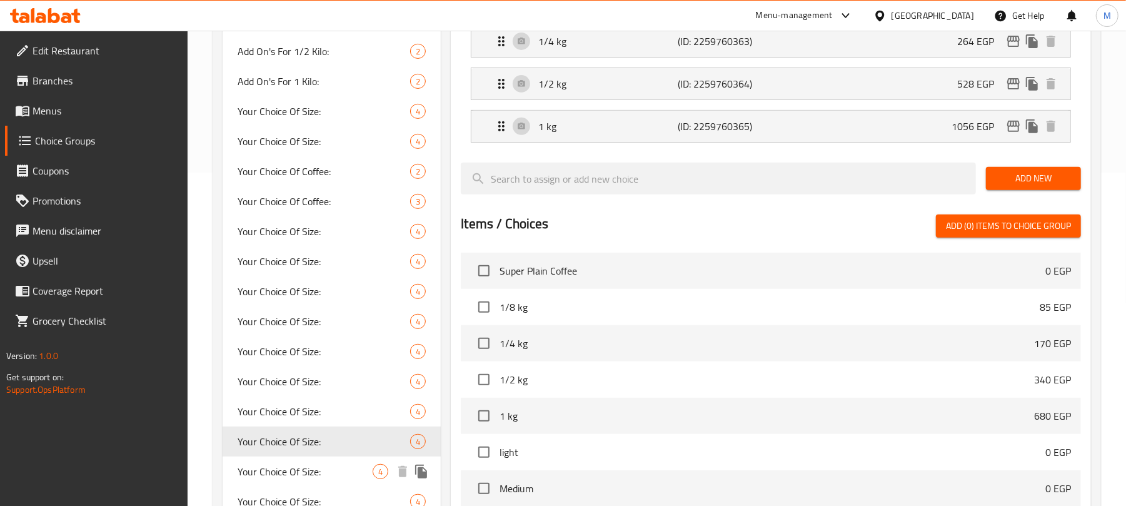
click at [334, 468] on span "Your Choice Of Size:" at bounding box center [305, 471] width 135 height 15
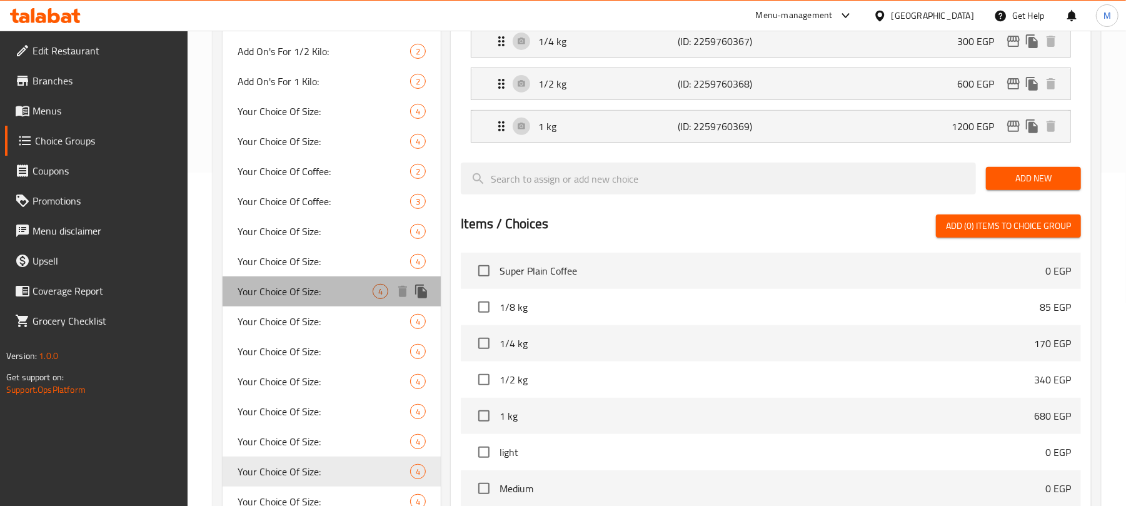
click at [334, 284] on span "Your Choice Of Size:" at bounding box center [305, 291] width 135 height 15
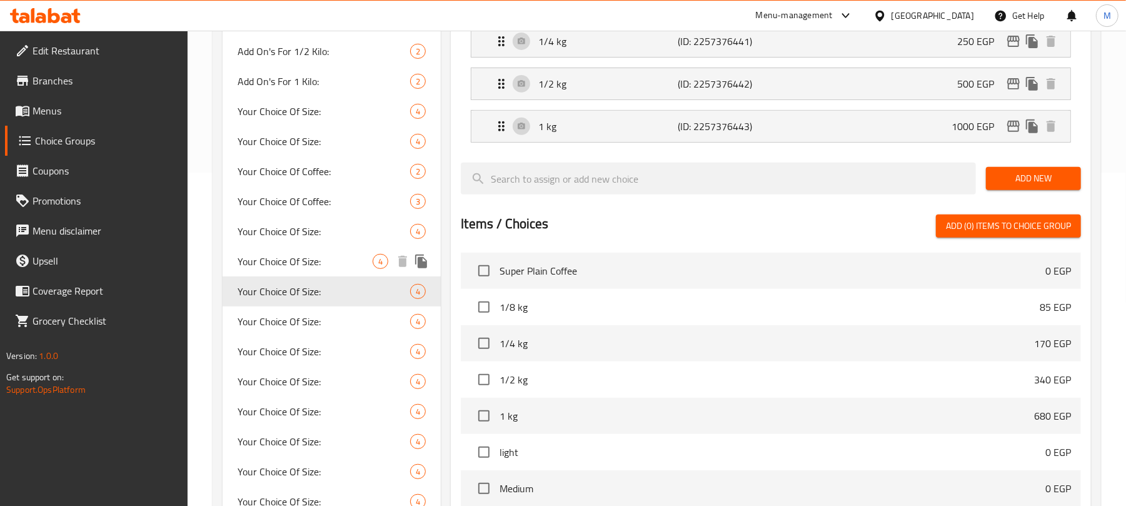
click at [334, 258] on span "Your Choice Of Size:" at bounding box center [305, 261] width 135 height 15
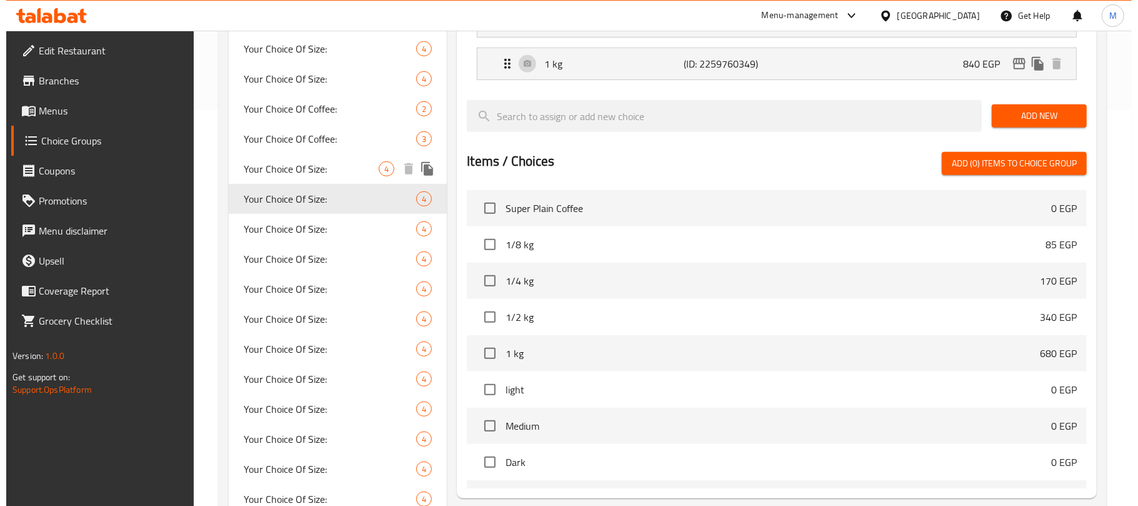
scroll to position [518, 0]
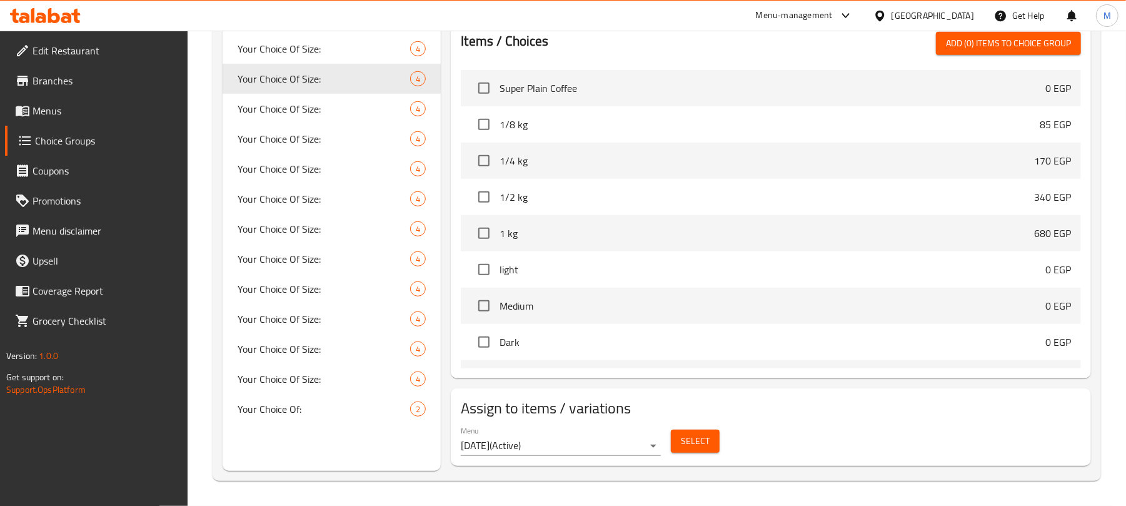
click at [680, 441] on button "Select" at bounding box center [695, 441] width 49 height 23
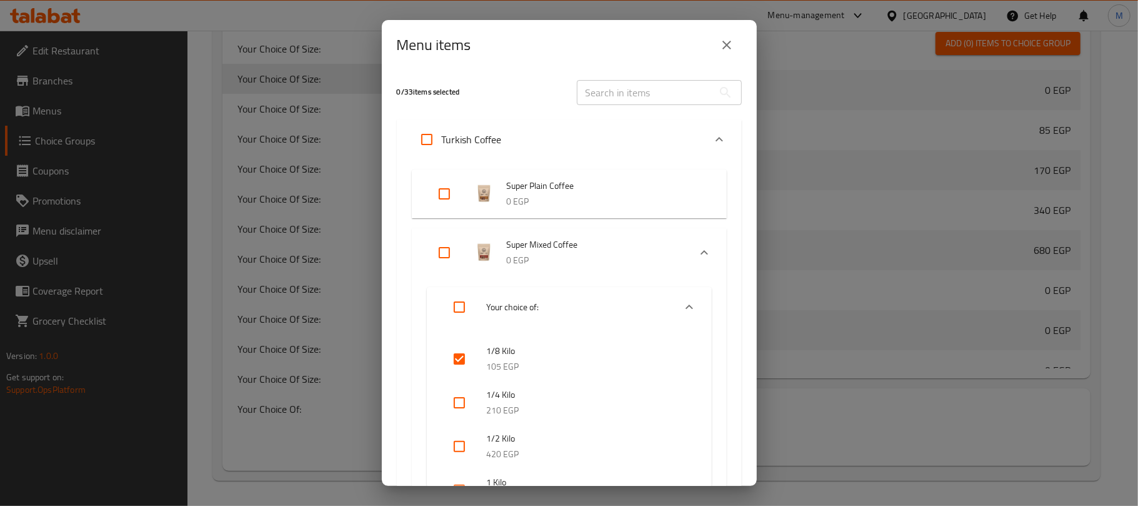
click at [458, 358] on input "checkbox" at bounding box center [460, 359] width 30 height 30
checkbox input "false"
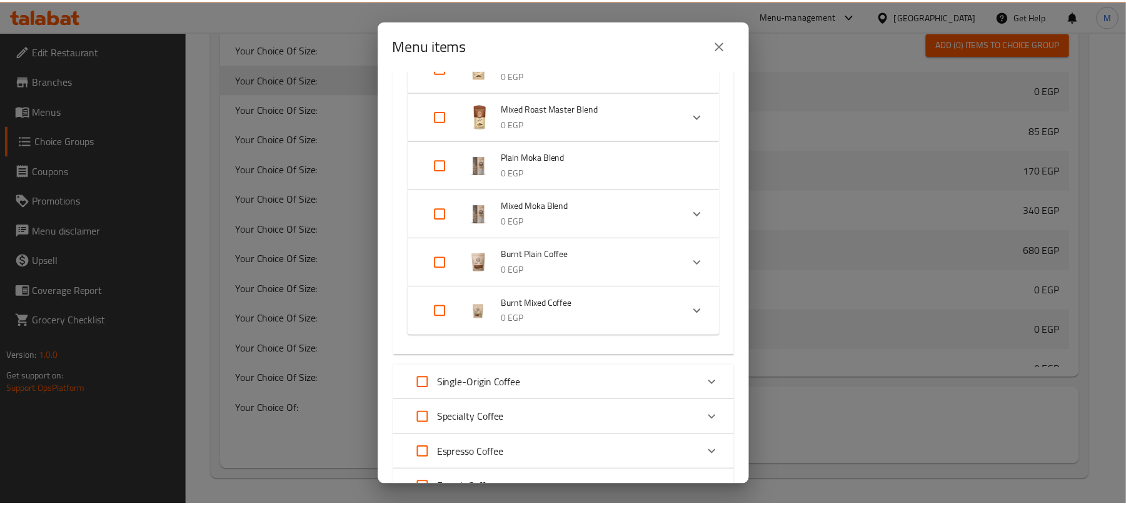
scroll to position [758, 0]
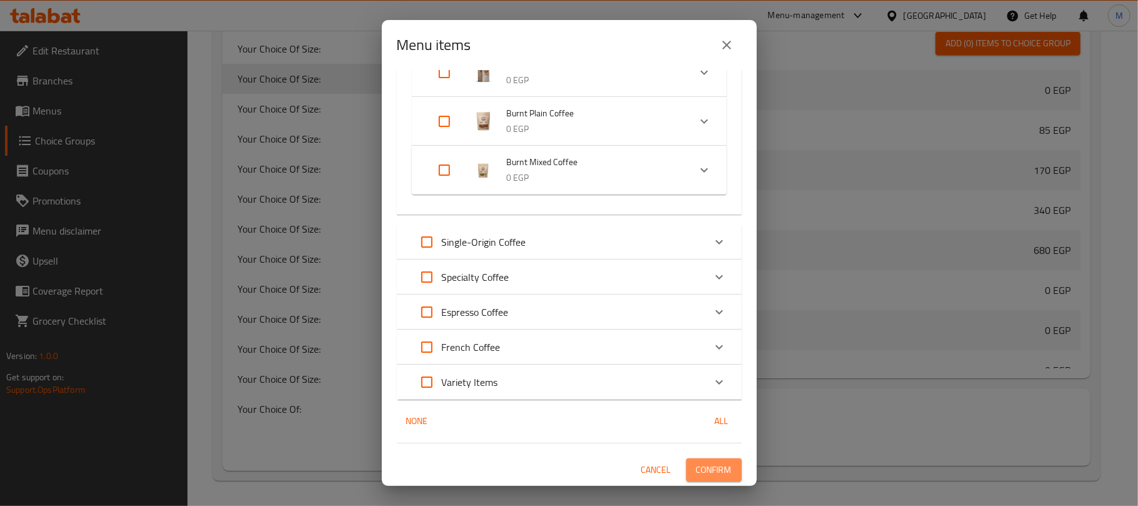
click at [696, 473] on span "Confirm" at bounding box center [714, 470] width 36 height 16
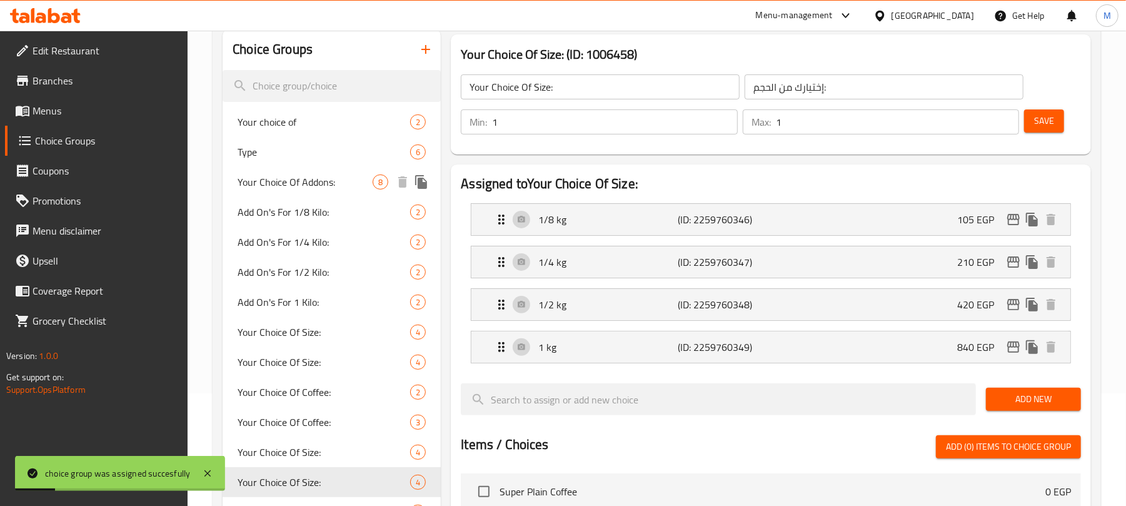
scroll to position [101, 0]
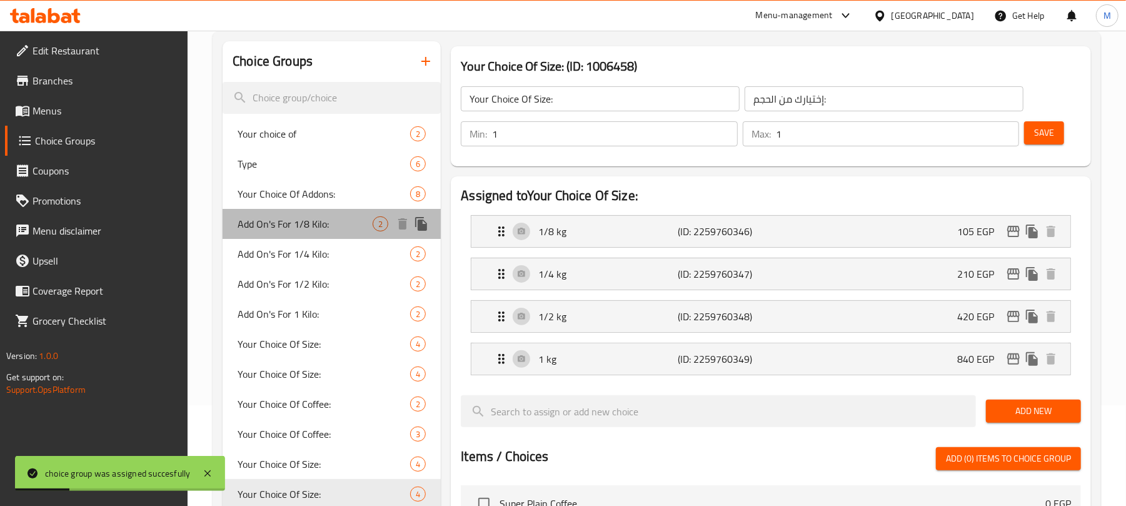
click at [328, 216] on span "Add On's For 1/8 Kilo:" at bounding box center [305, 223] width 135 height 15
type input "Add On's For 1/8 Kilo:"
type input "الإضافات لـ 1/8 كيلو:"
type input "0"
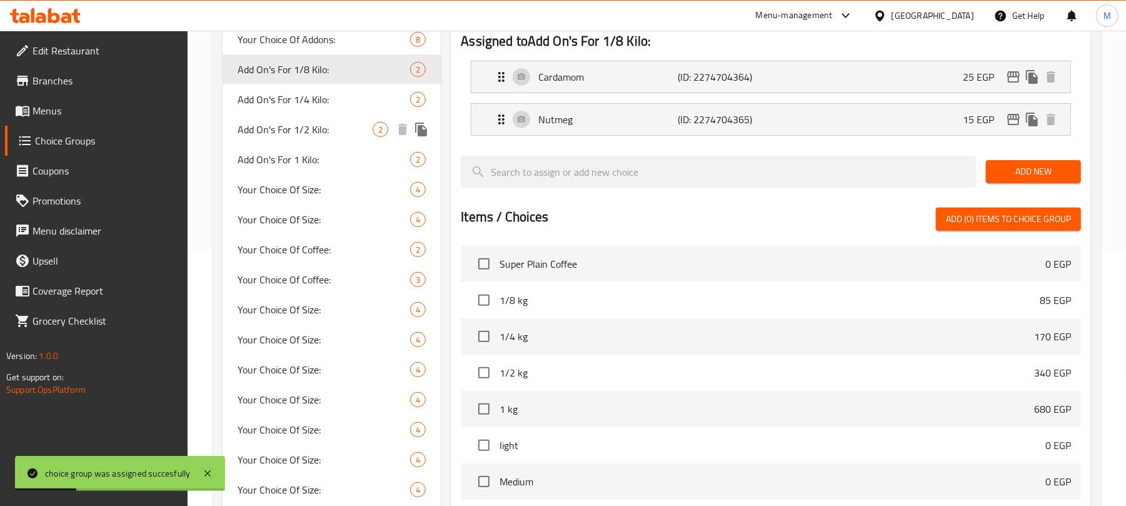
scroll to position [474, 0]
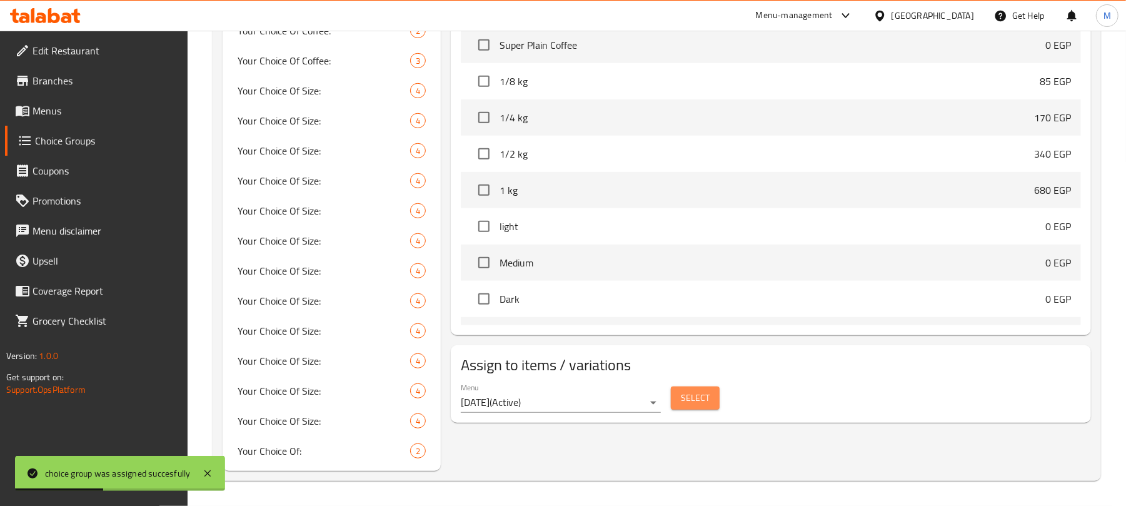
click at [695, 408] on button "Select" at bounding box center [695, 397] width 49 height 23
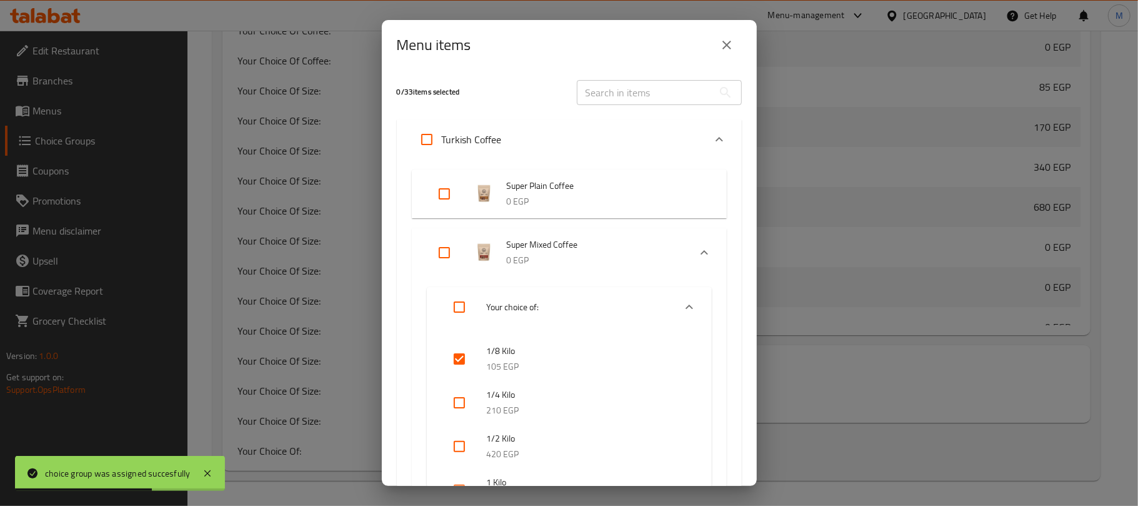
click at [730, 44] on icon "close" at bounding box center [727, 45] width 15 height 15
